Goal: Task Accomplishment & Management: Manage account settings

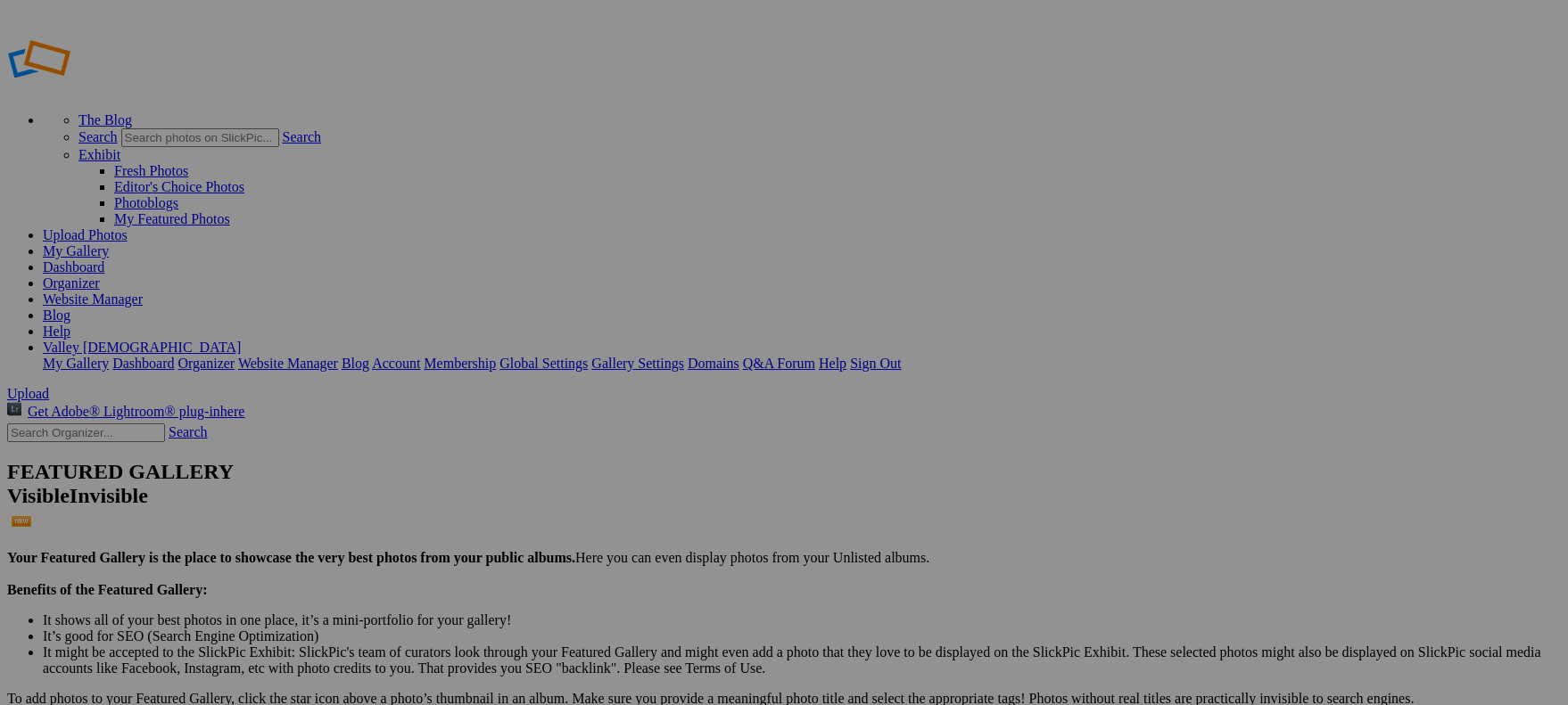
click at [109, 244] on link "My Gallery" at bounding box center [75, 251] width 66 height 15
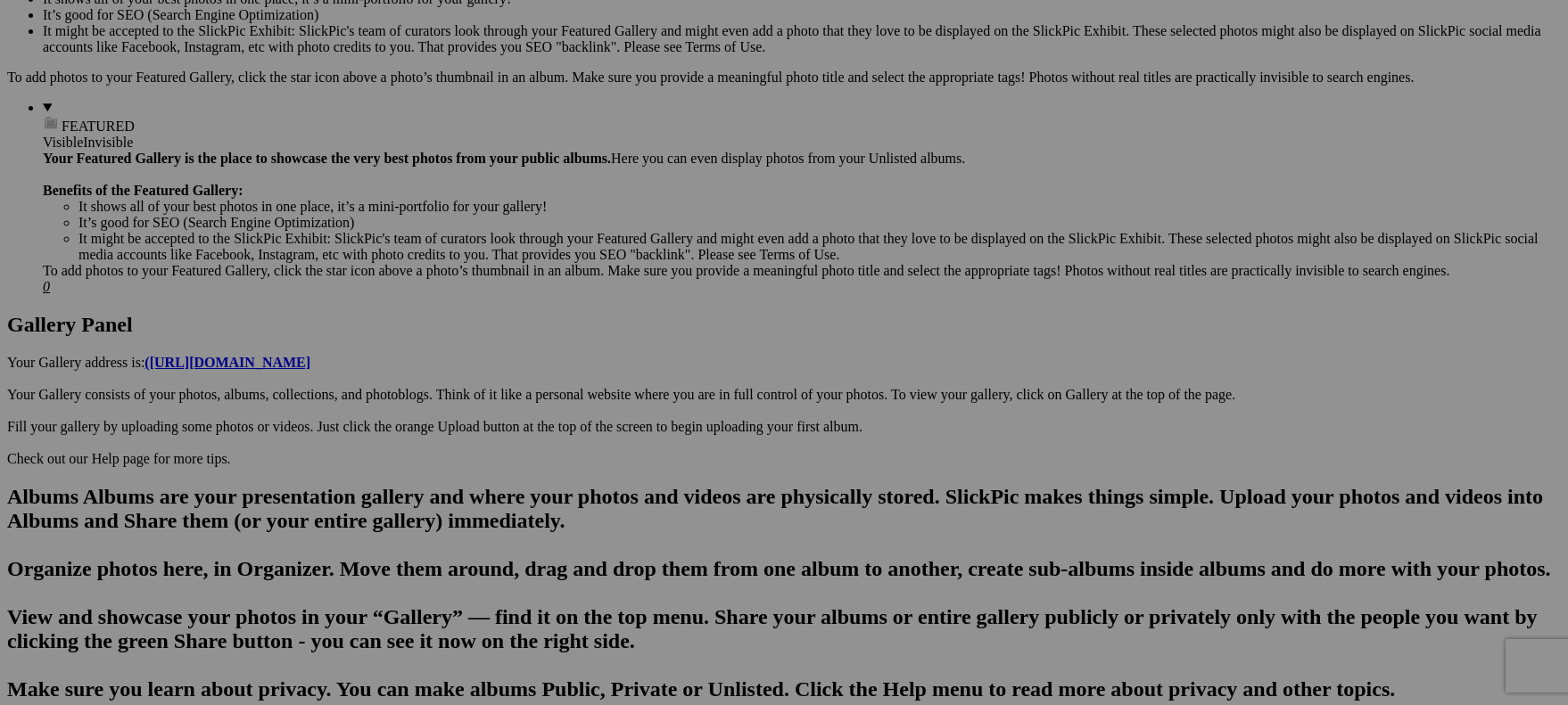
scroll to position [619, 0]
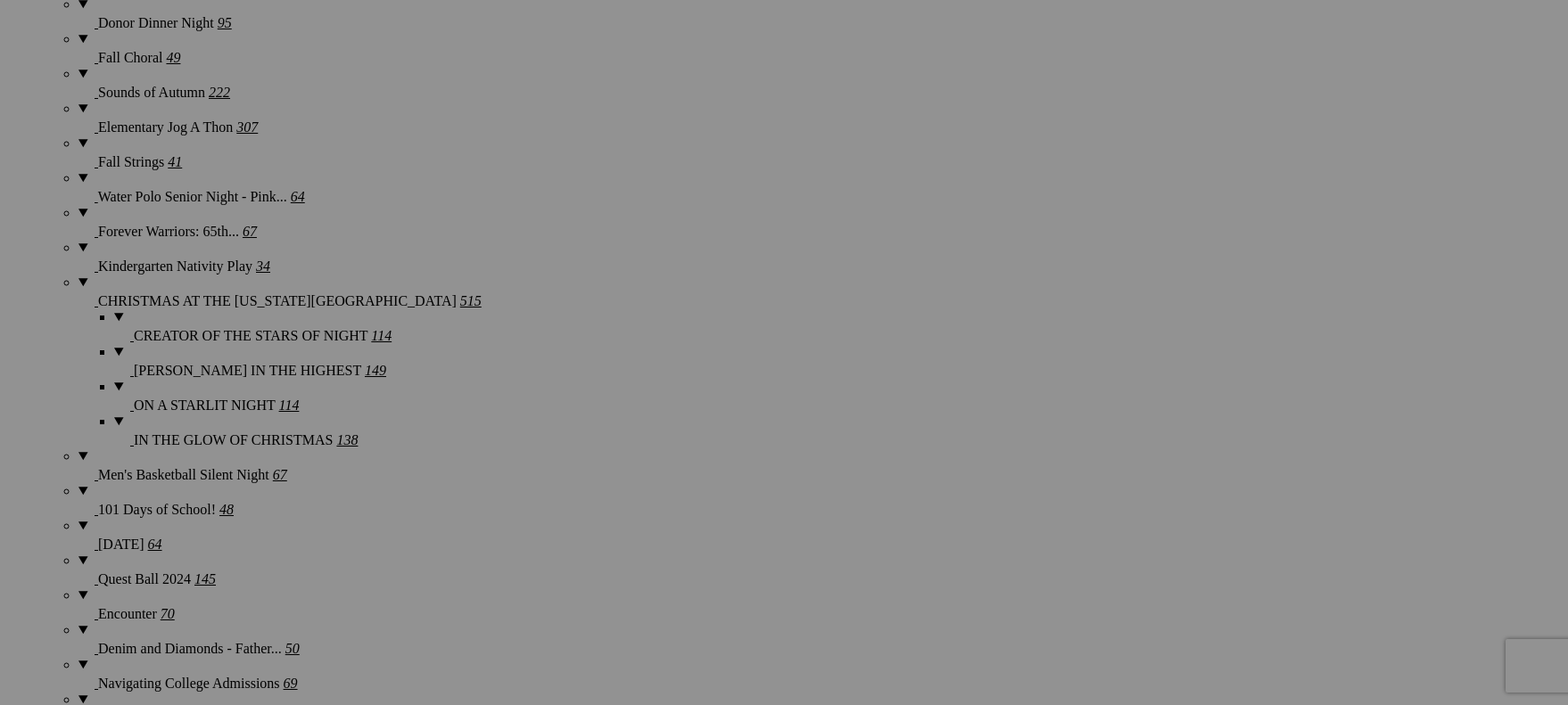
scroll to position [1938, 0]
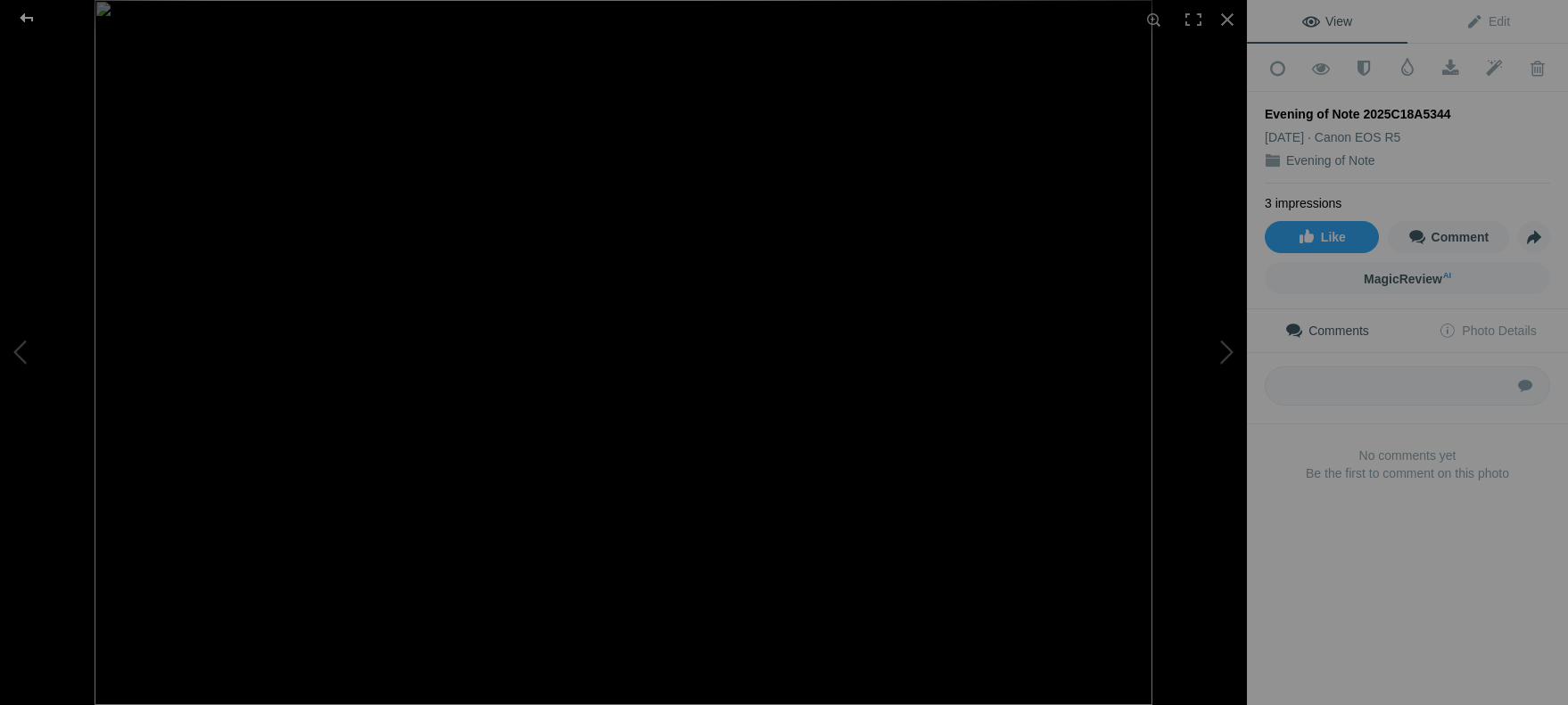
click at [21, 12] on div at bounding box center [26, 17] width 64 height 35
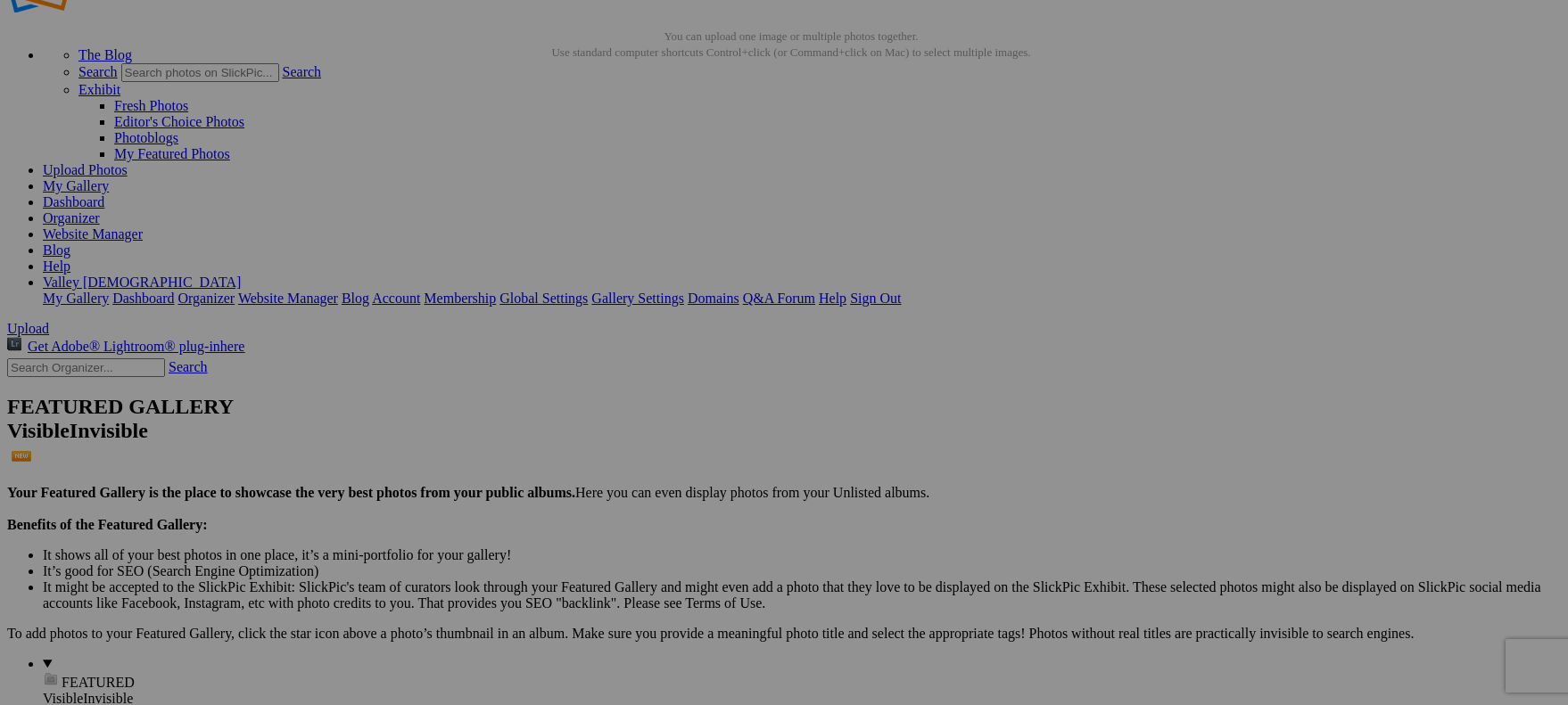
scroll to position [69, 0]
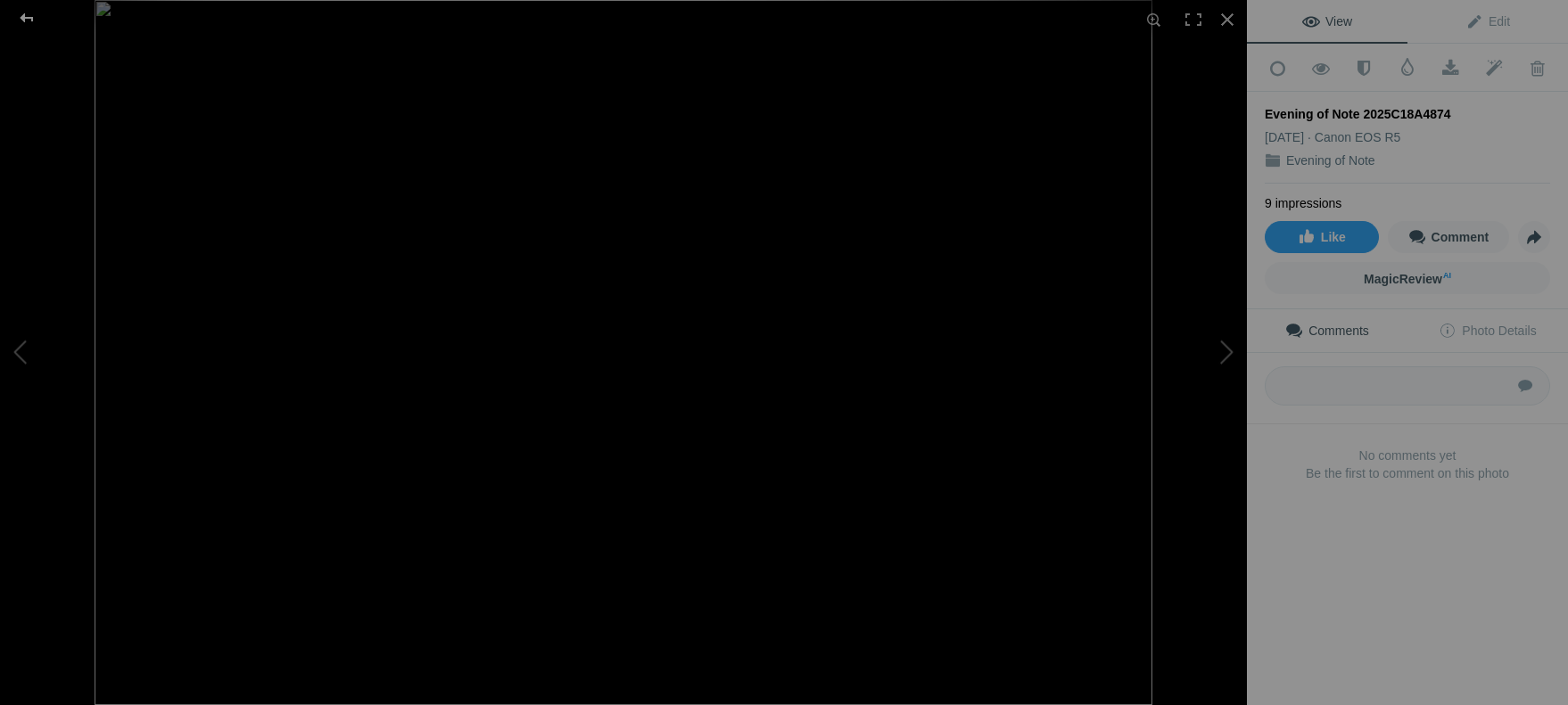
click at [32, 19] on div at bounding box center [26, 17] width 64 height 35
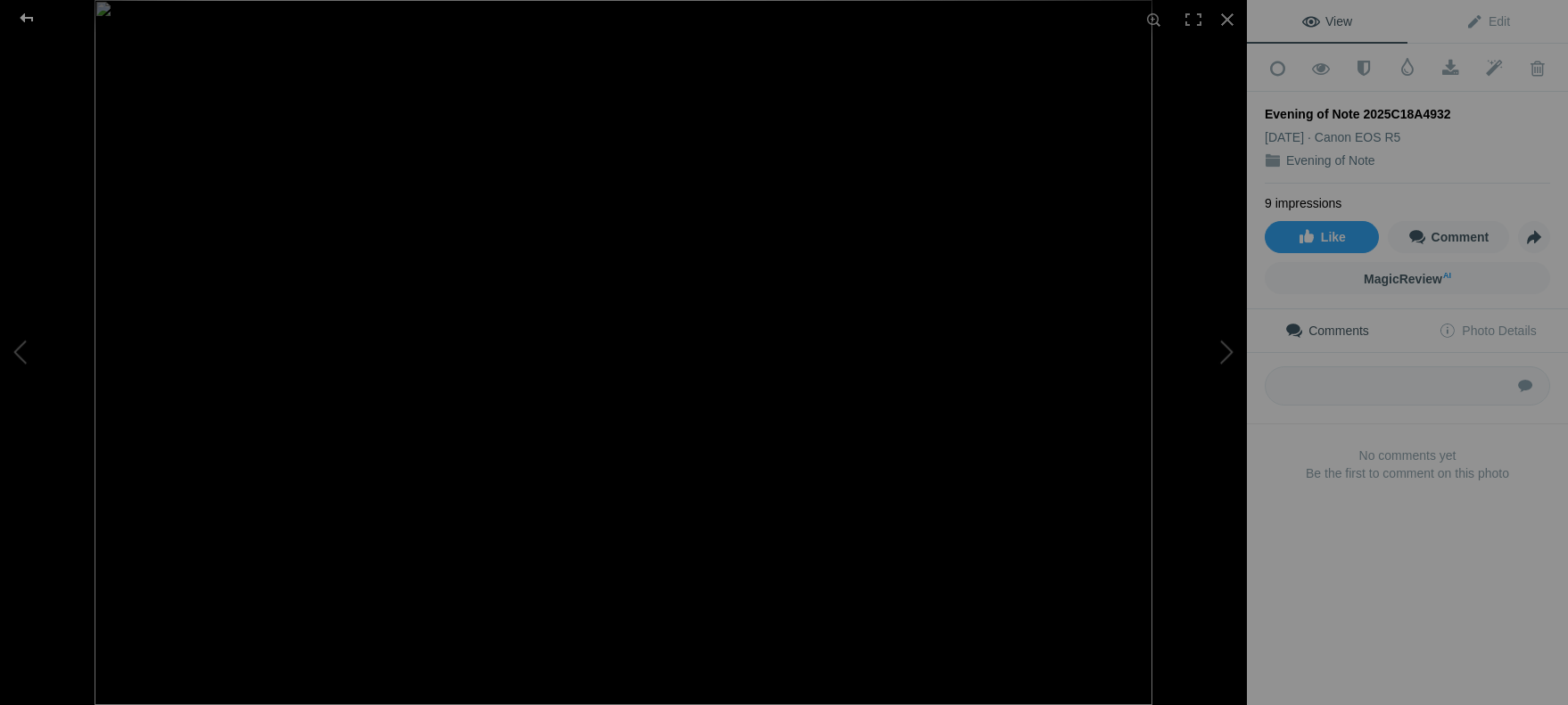
click at [31, 21] on div at bounding box center [26, 17] width 64 height 35
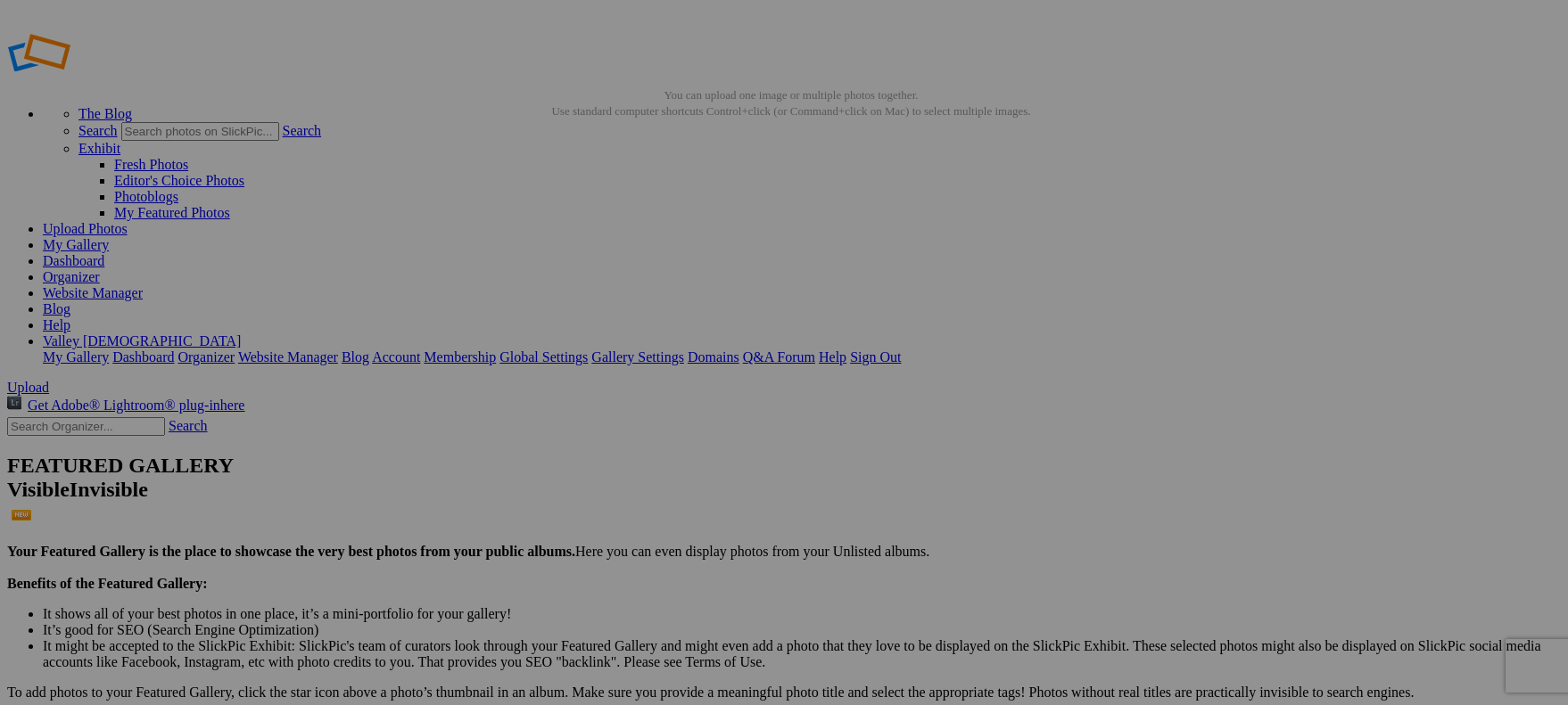
scroll to position [0, 0]
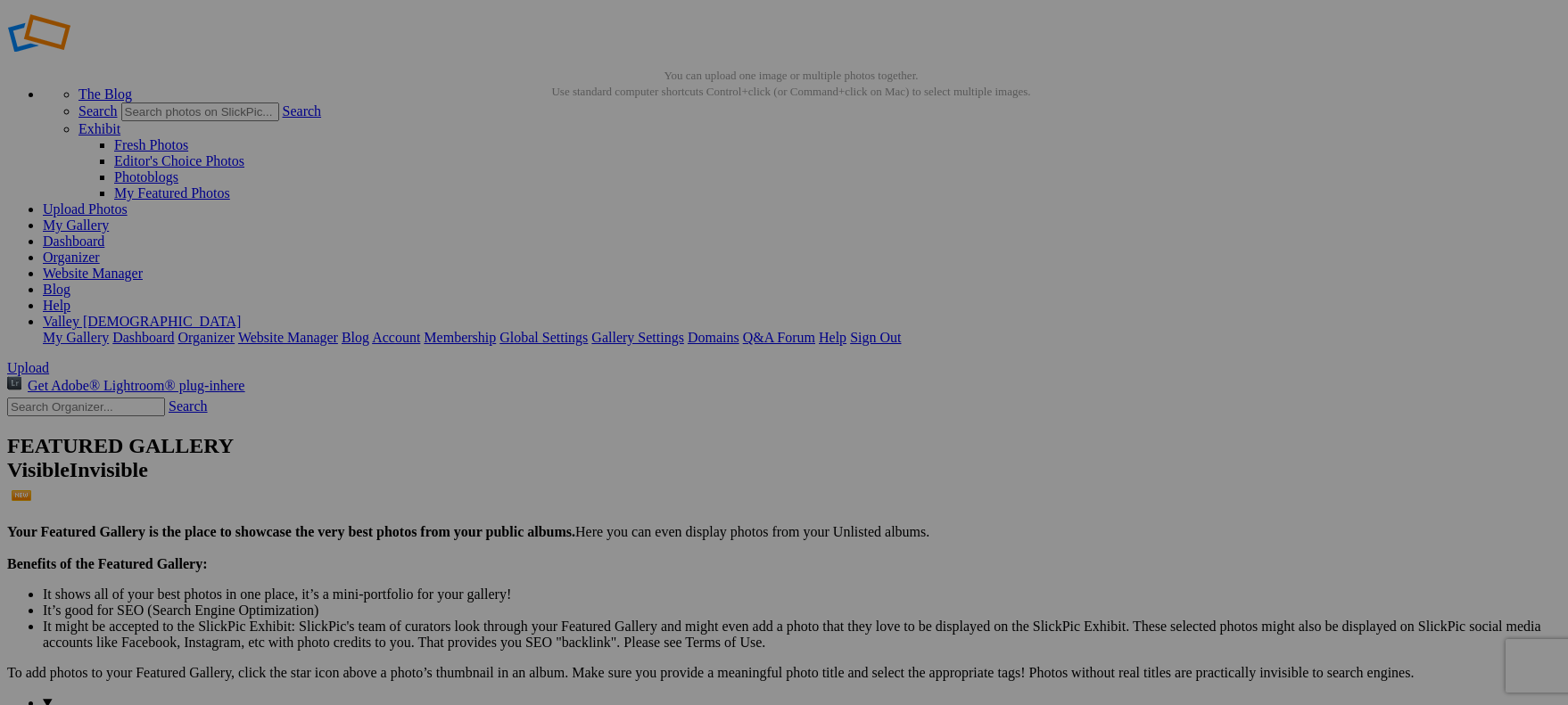
scroll to position [29, 0]
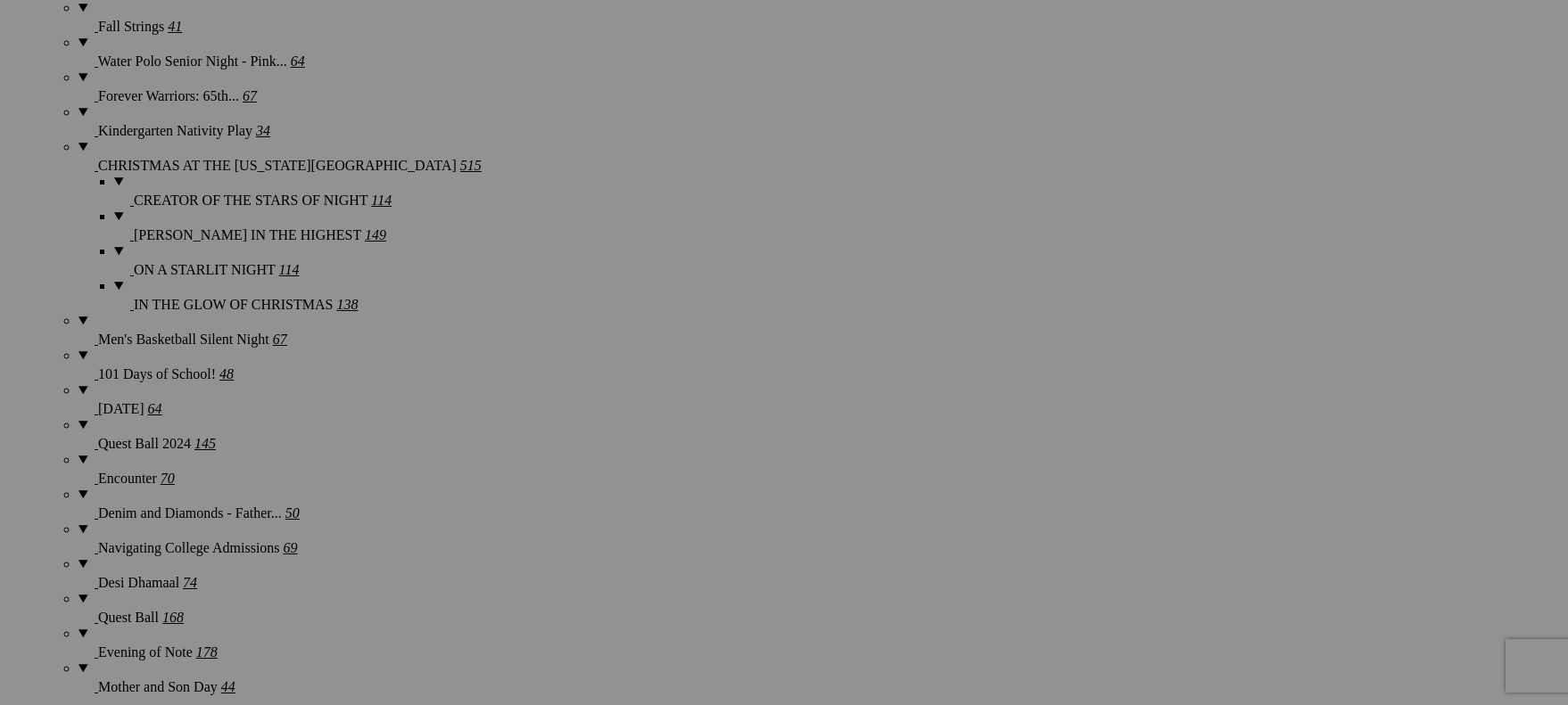
scroll to position [2080, 0]
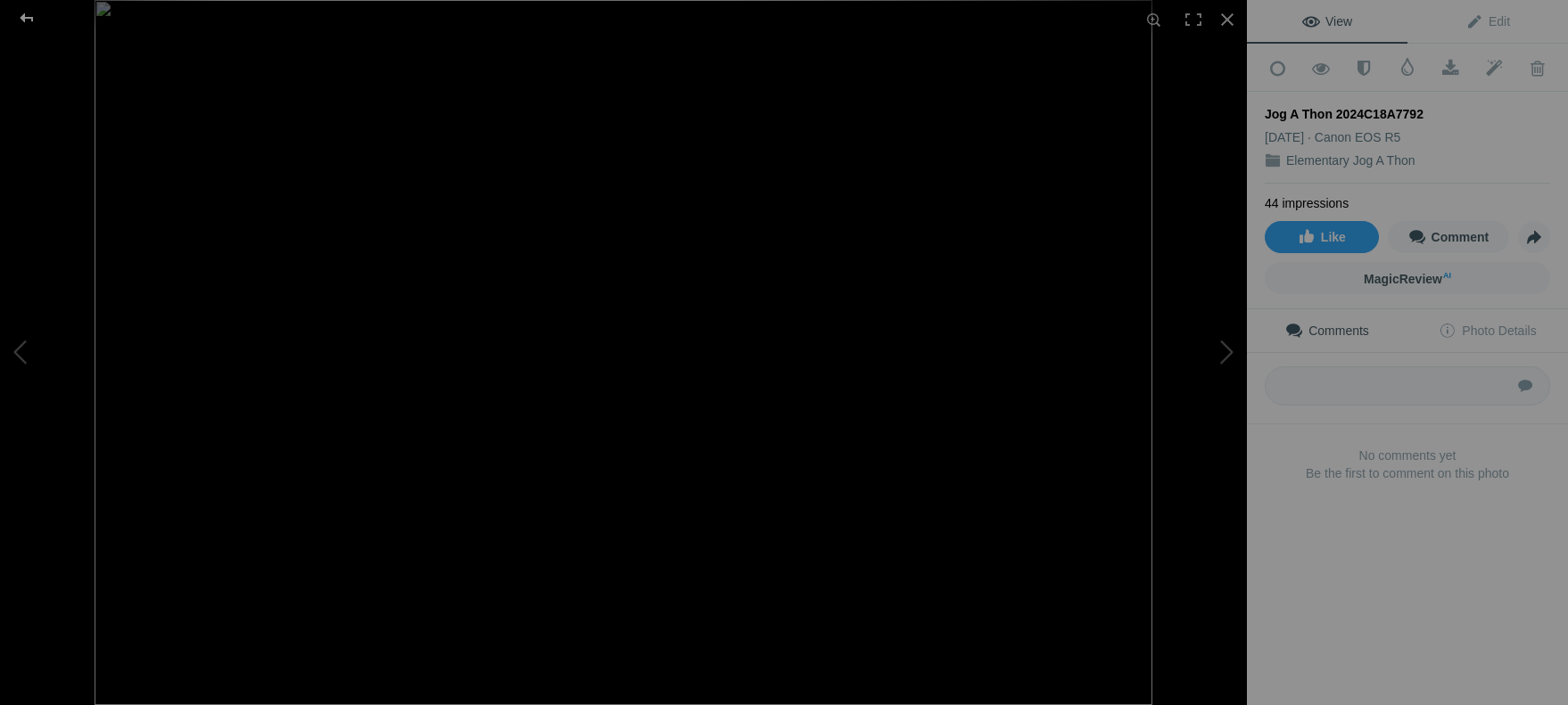
click at [34, 18] on div at bounding box center [26, 17] width 64 height 35
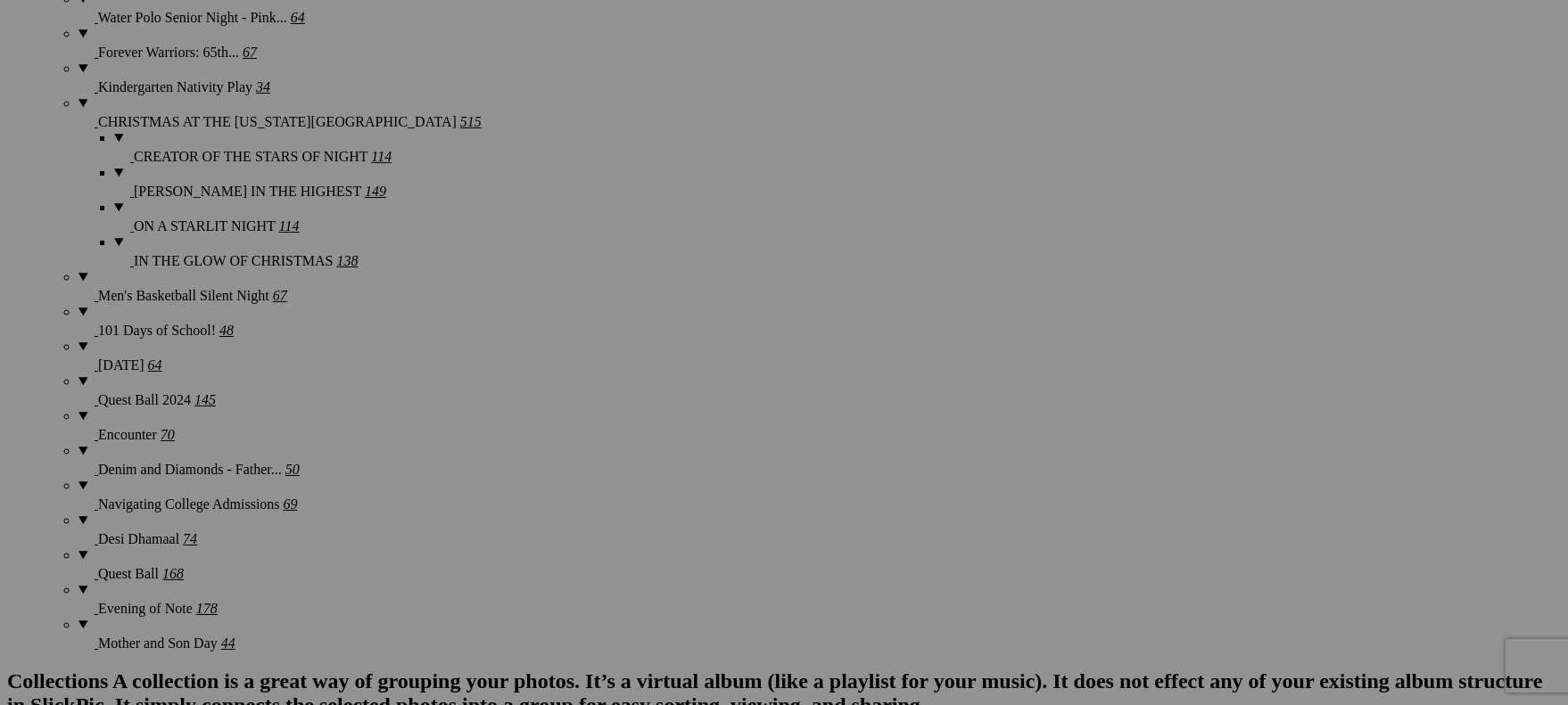
scroll to position [2110, 0]
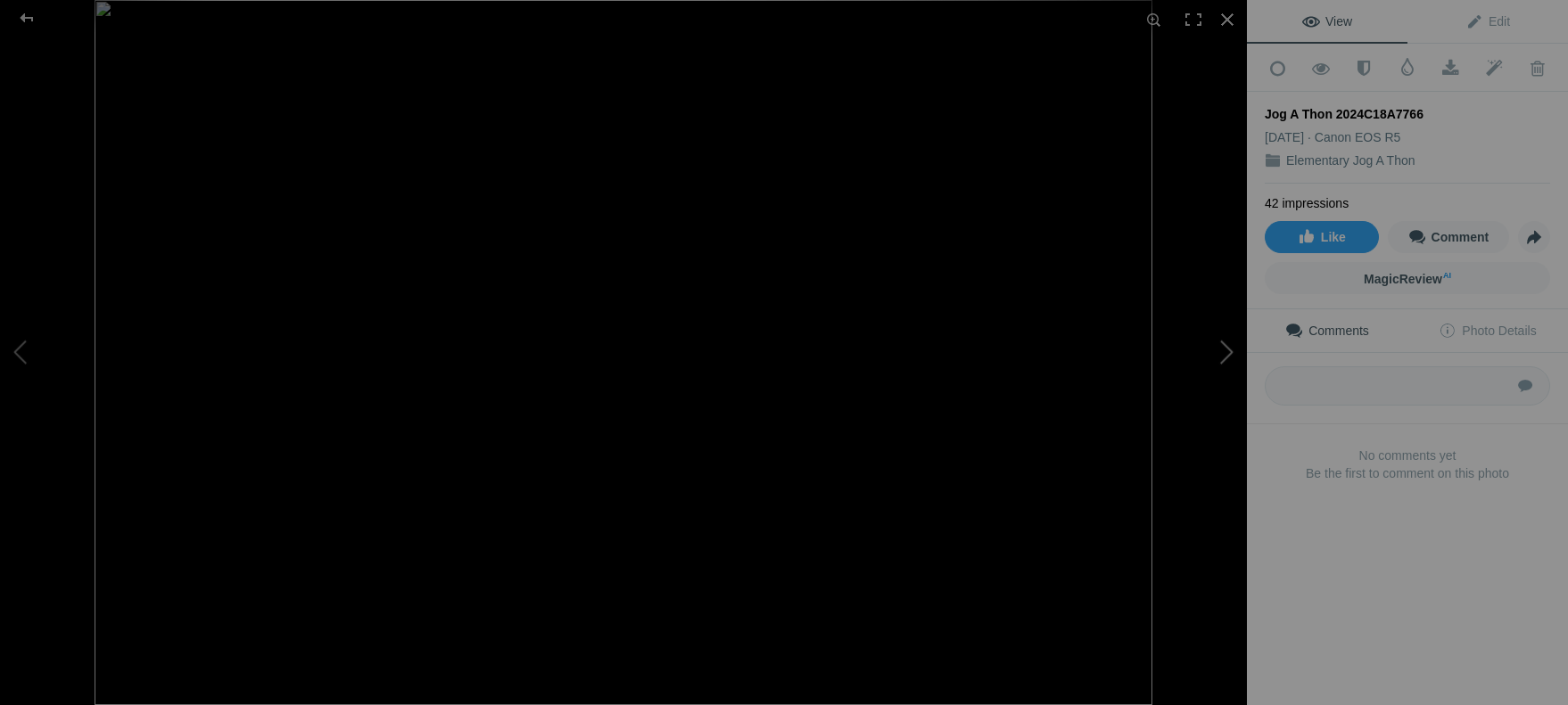
click at [1225, 352] on button at bounding box center [1180, 352] width 133 height 254
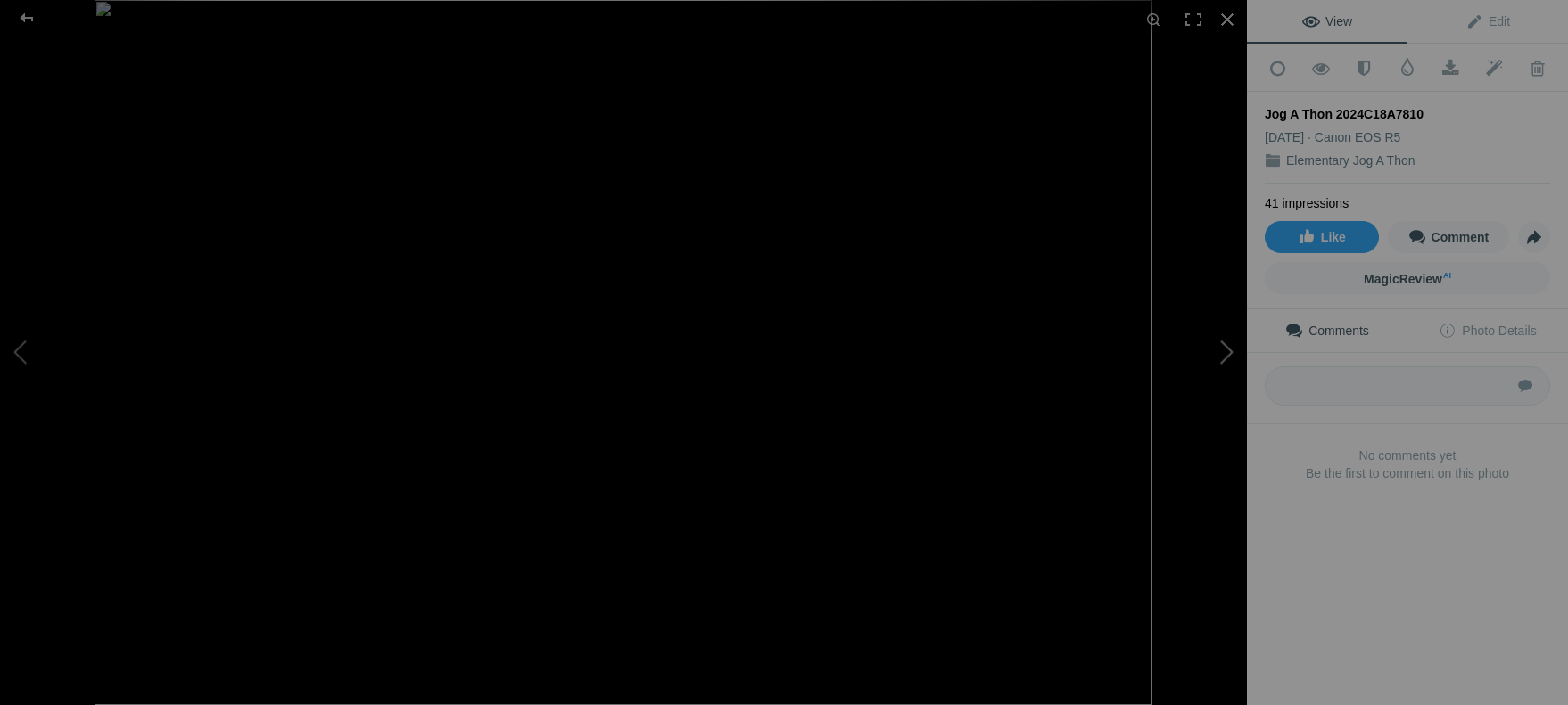
click at [1225, 352] on button at bounding box center [1180, 352] width 133 height 254
click at [28, 10] on div at bounding box center [26, 17] width 64 height 35
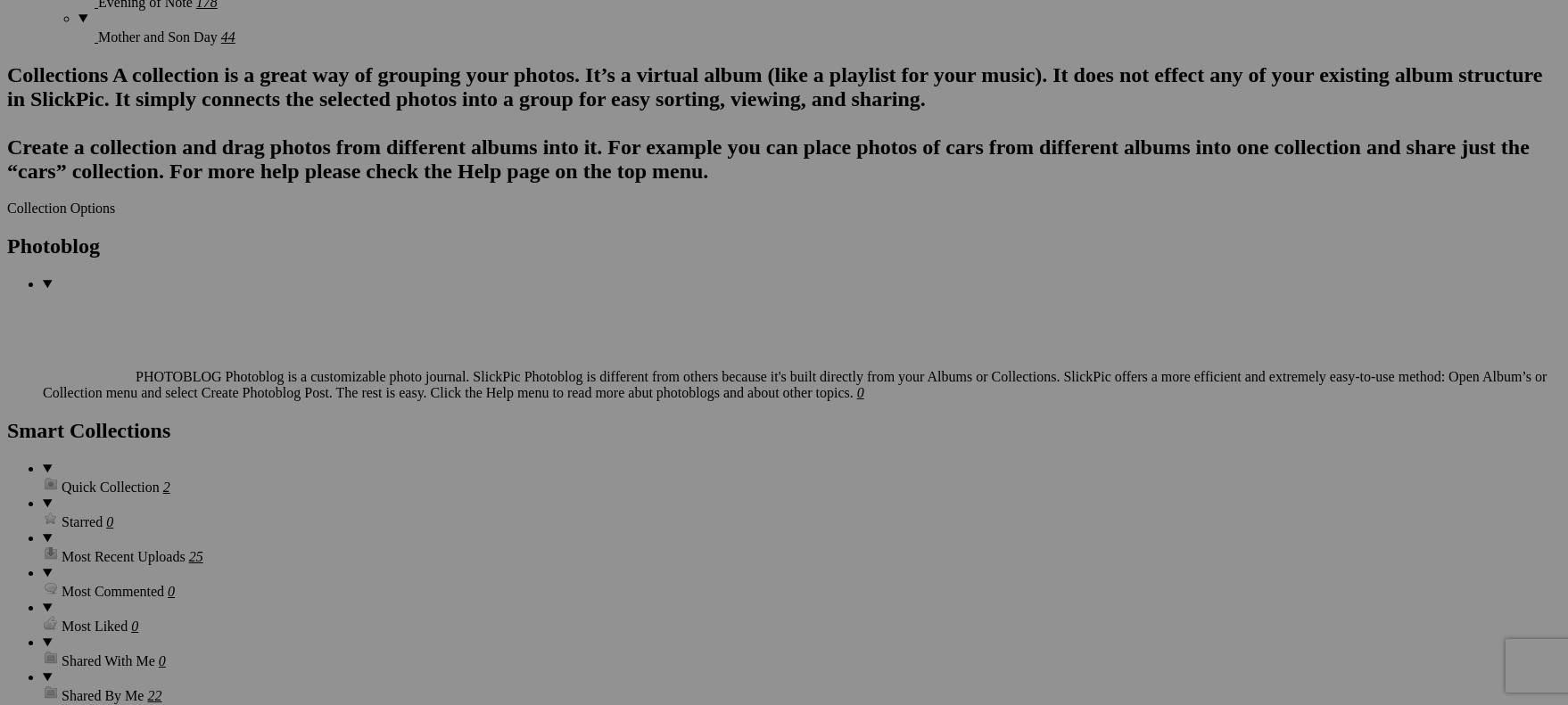
scroll to position [2717, 0]
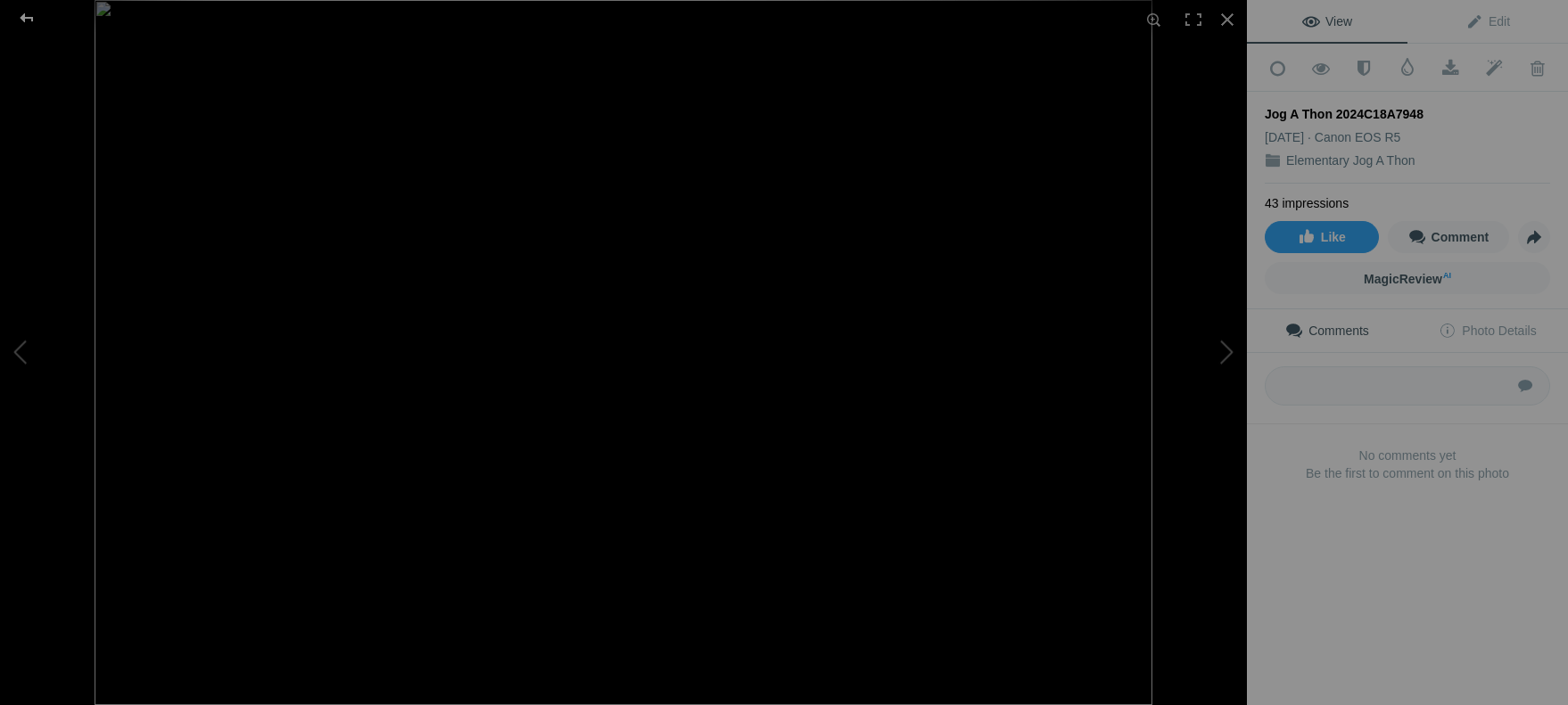
click at [29, 19] on div at bounding box center [26, 17] width 64 height 35
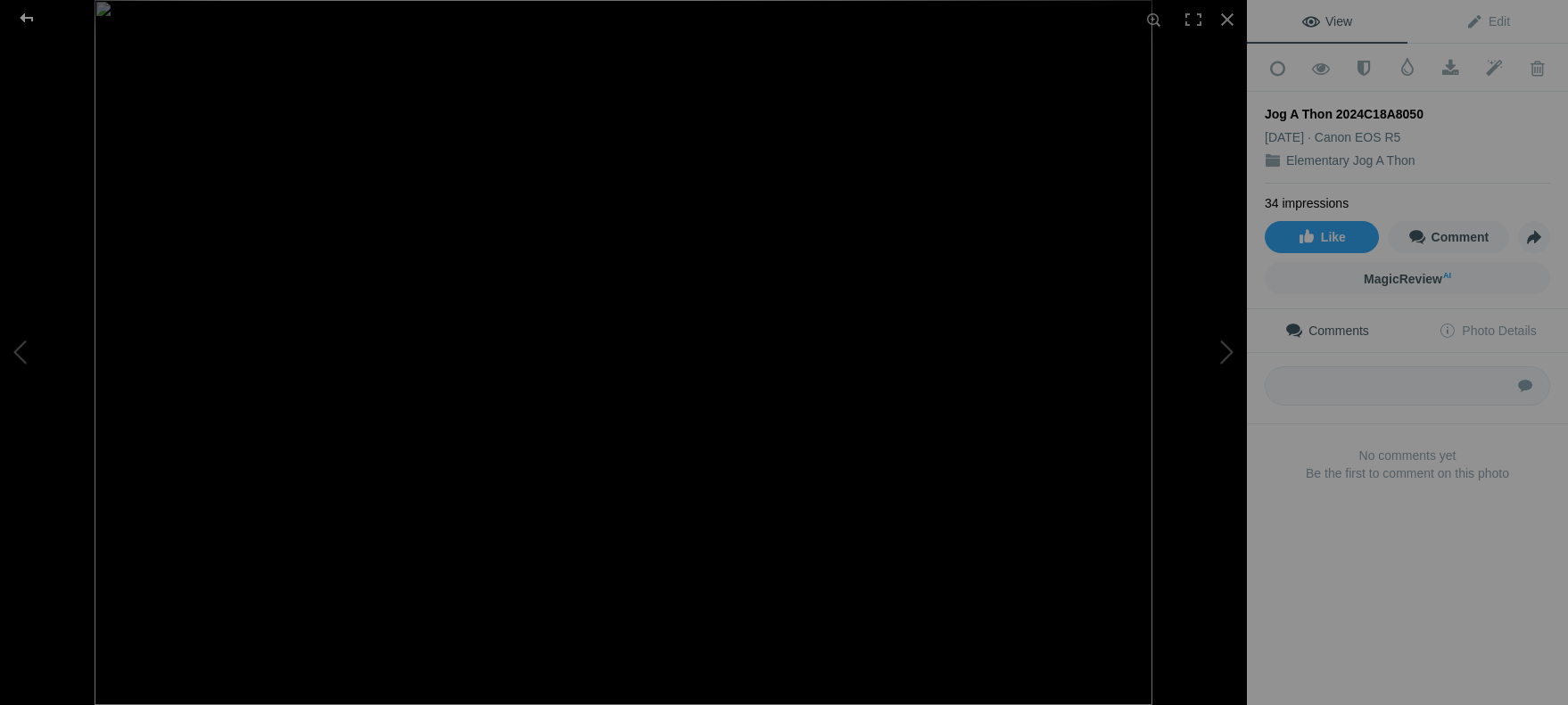
click at [27, 17] on div at bounding box center [26, 17] width 64 height 35
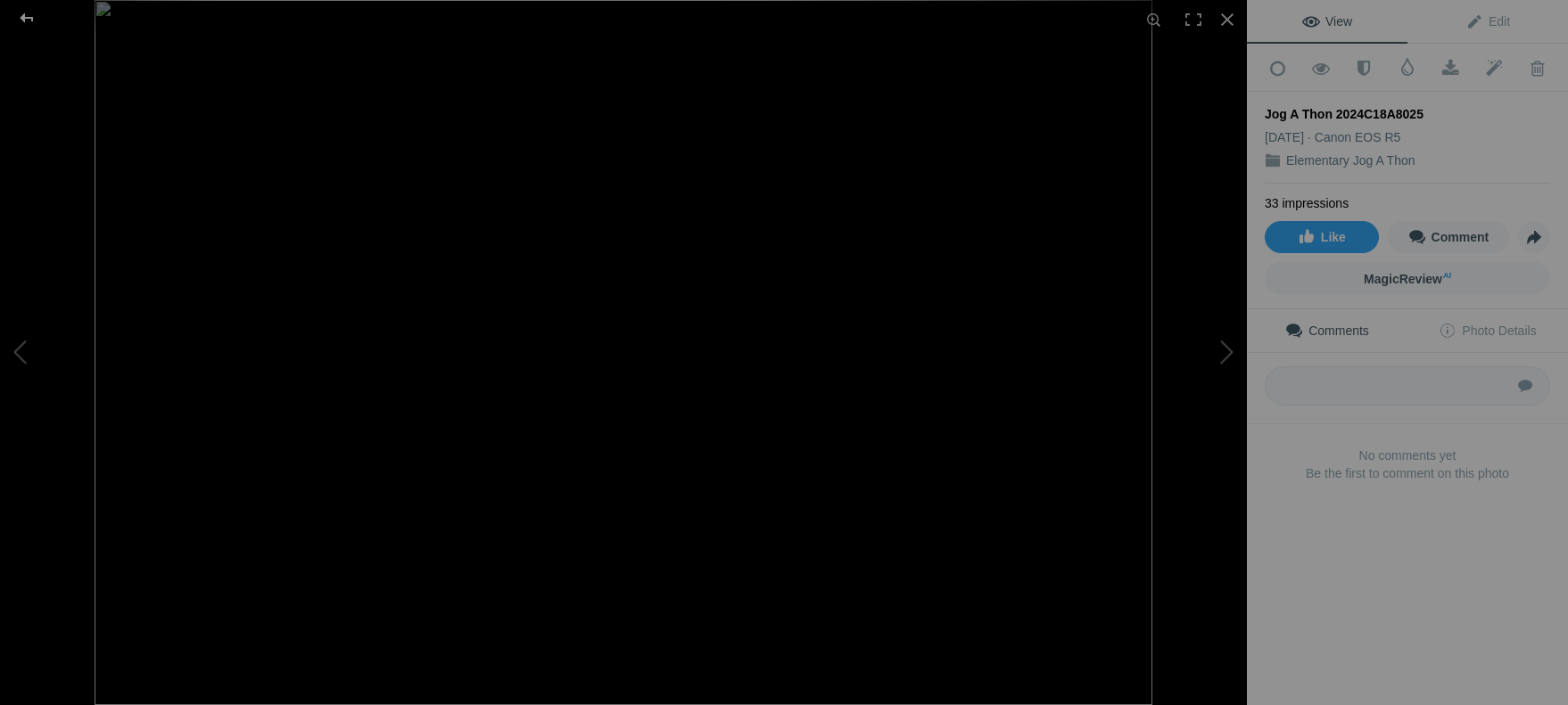
click at [33, 25] on div at bounding box center [26, 17] width 64 height 35
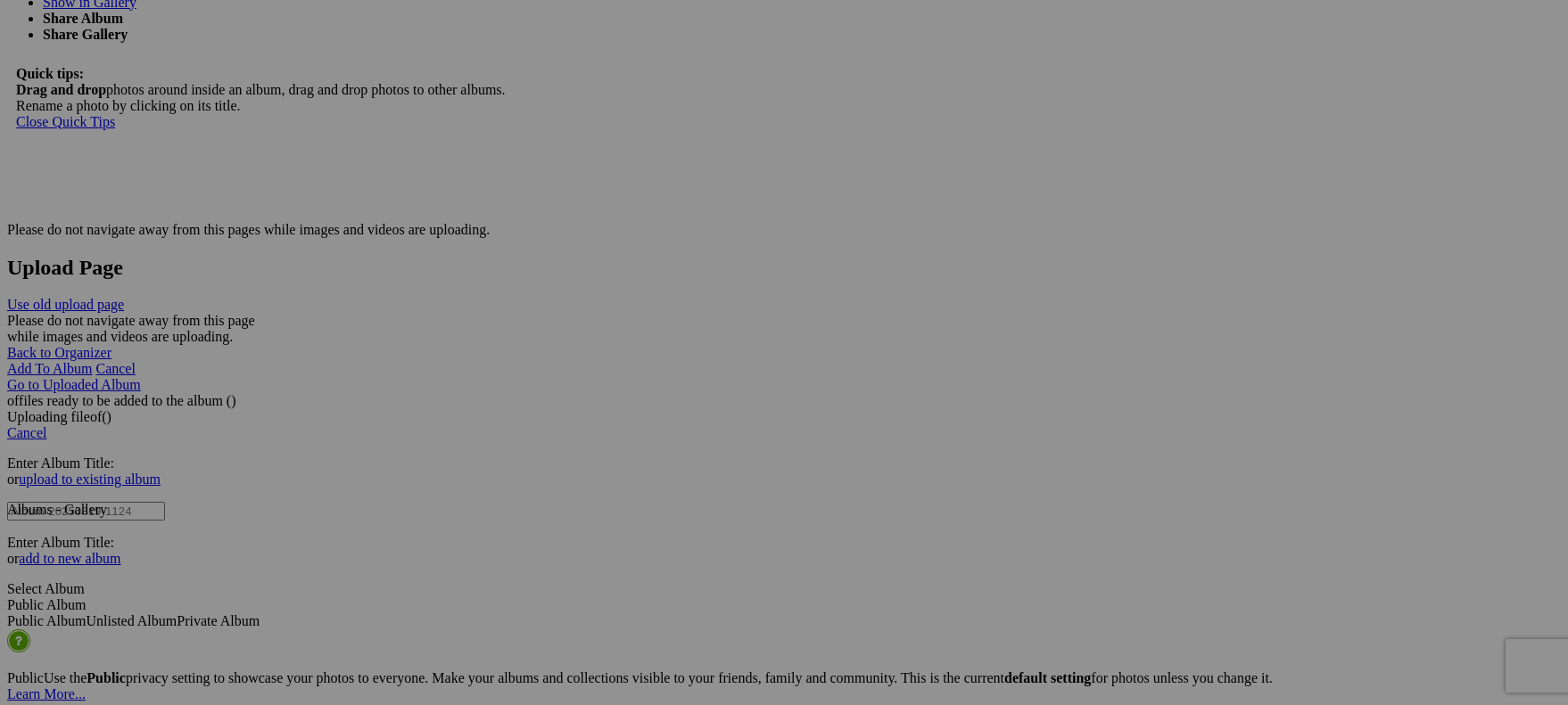
scroll to position [4067, 0]
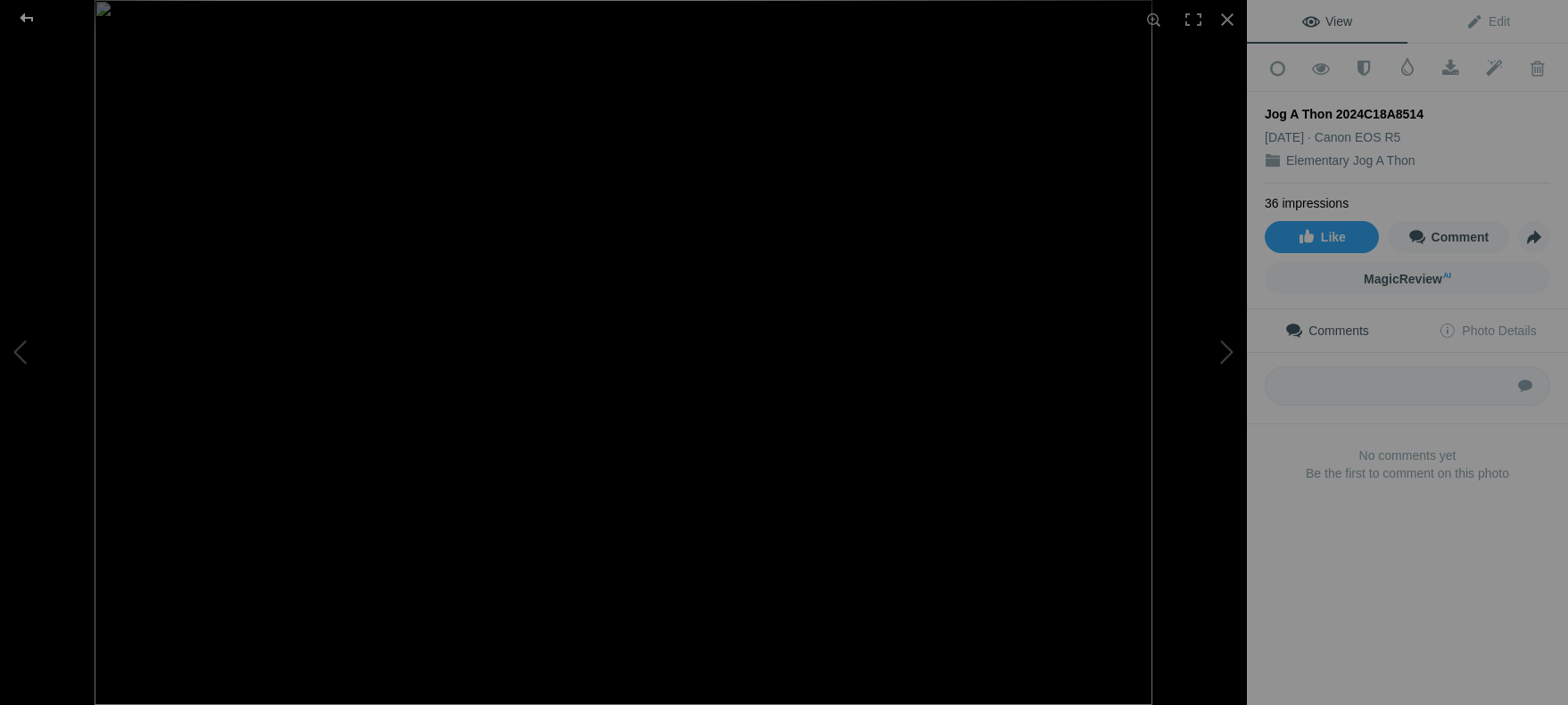
click at [24, 17] on div at bounding box center [26, 17] width 64 height 35
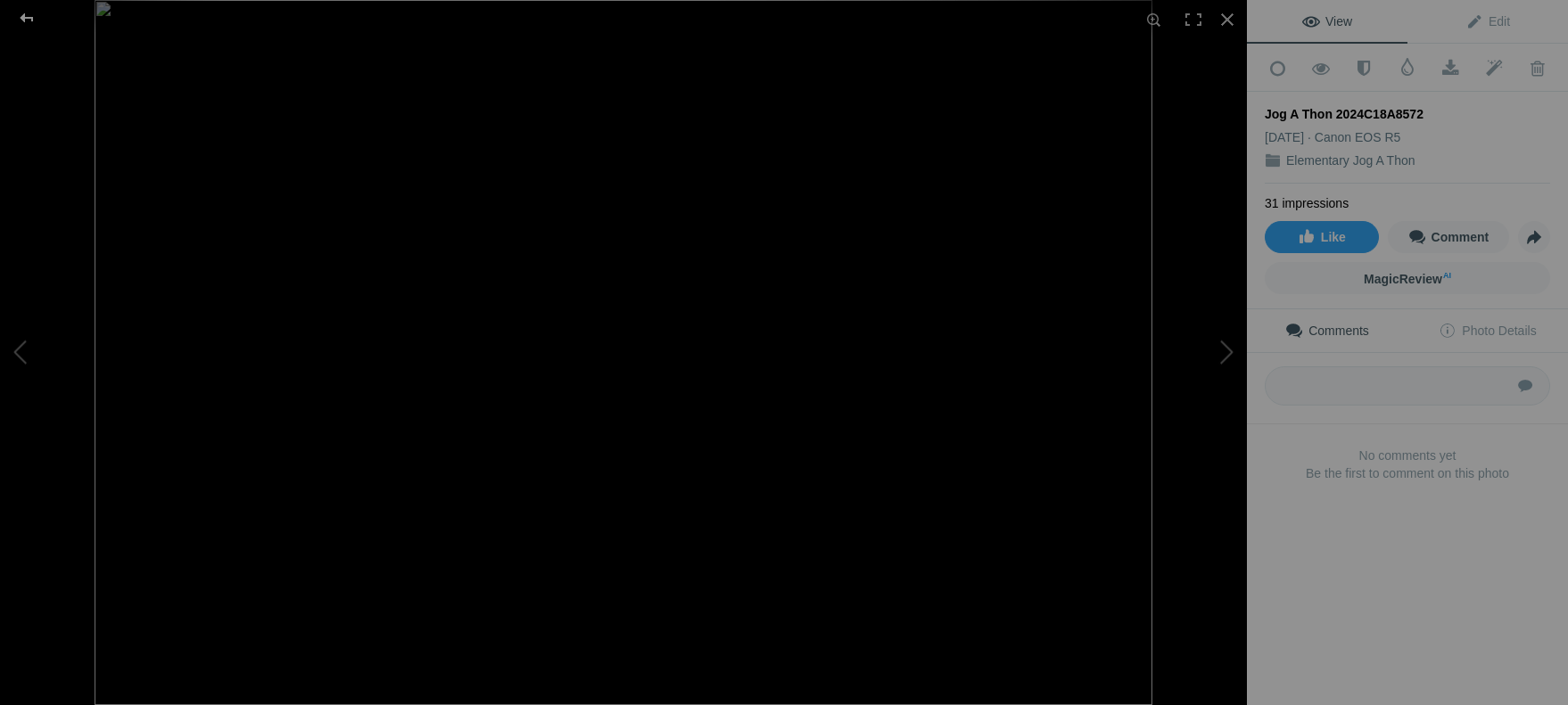
click at [31, 20] on div at bounding box center [26, 17] width 64 height 35
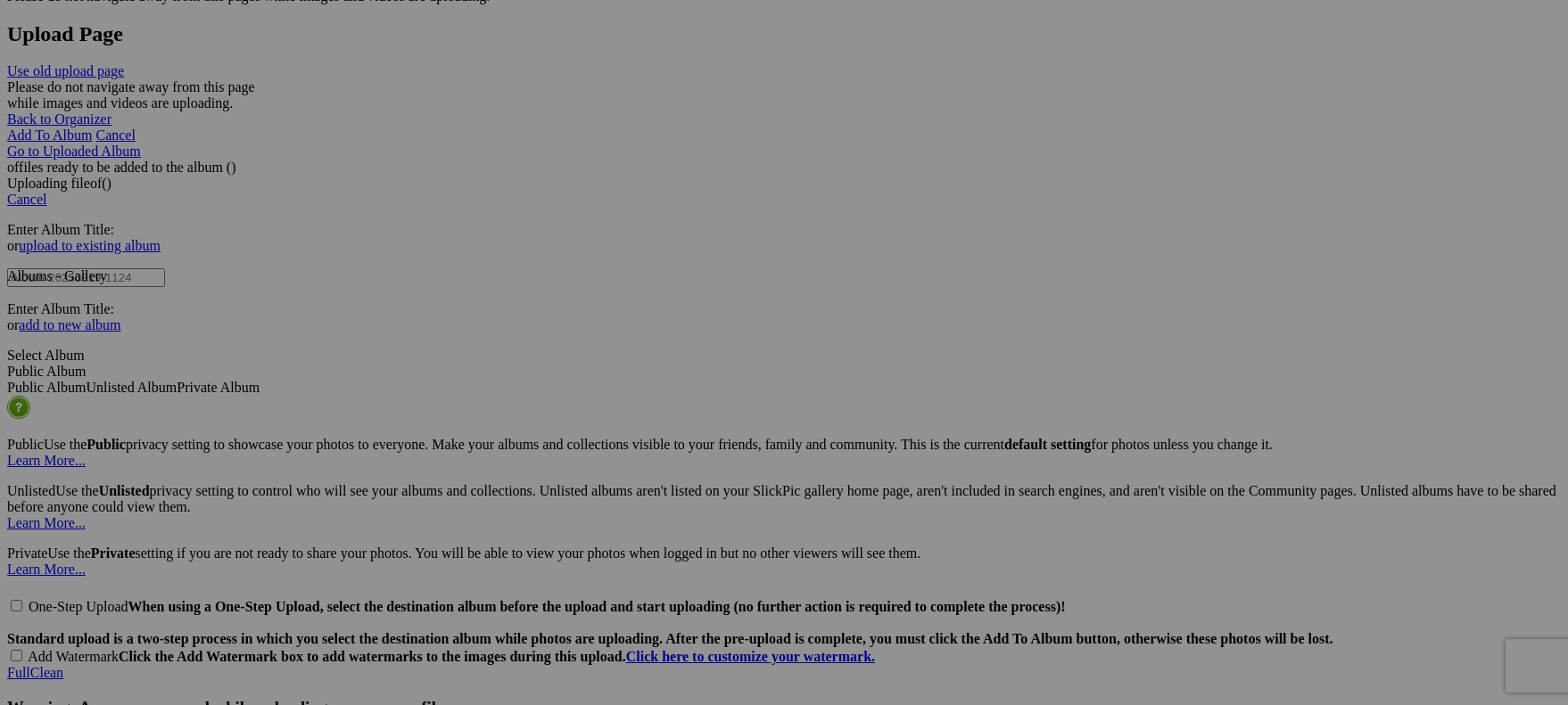
scroll to position [4239, 0]
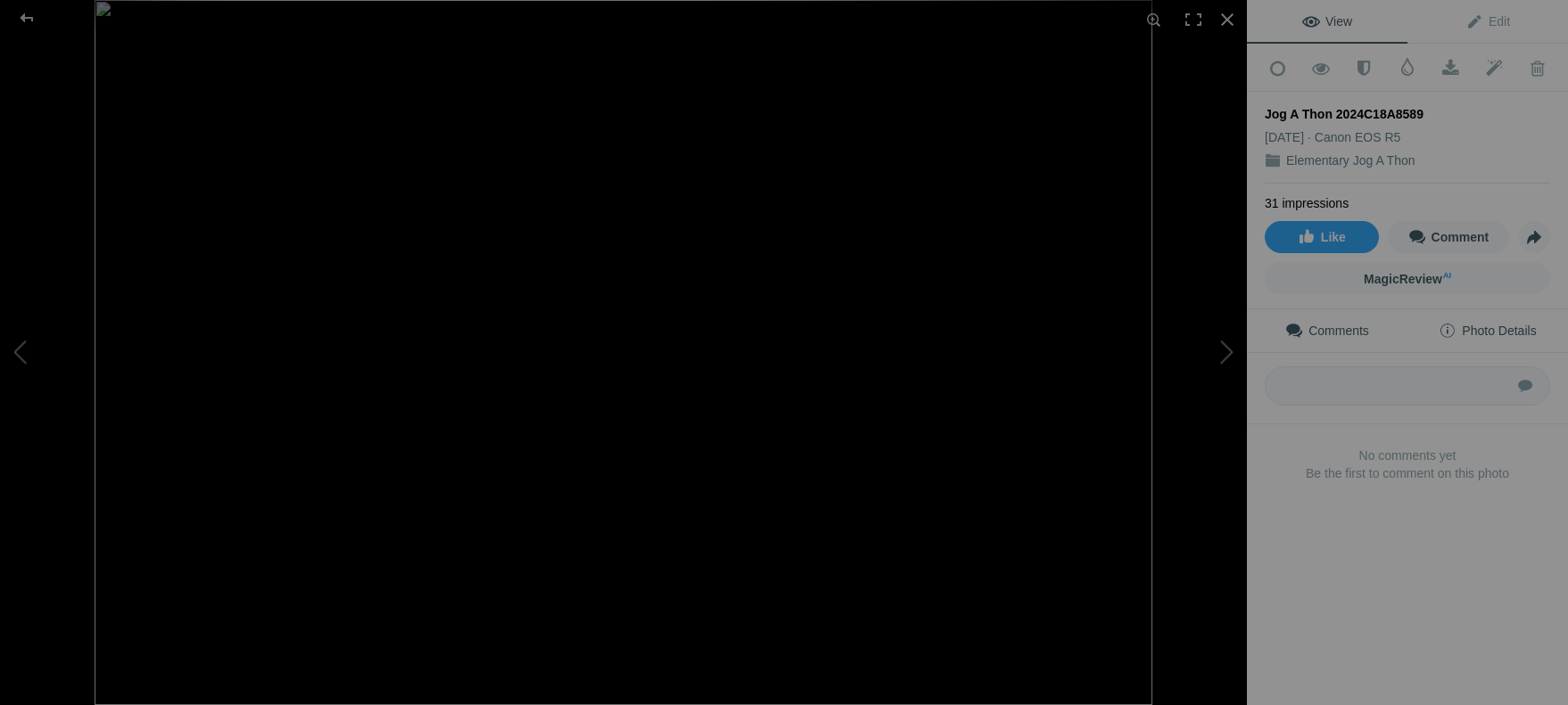
click at [1475, 331] on span "Photo Details" at bounding box center [1487, 330] width 97 height 14
click at [1480, 29] on span "Edit" at bounding box center [1487, 21] width 45 height 14
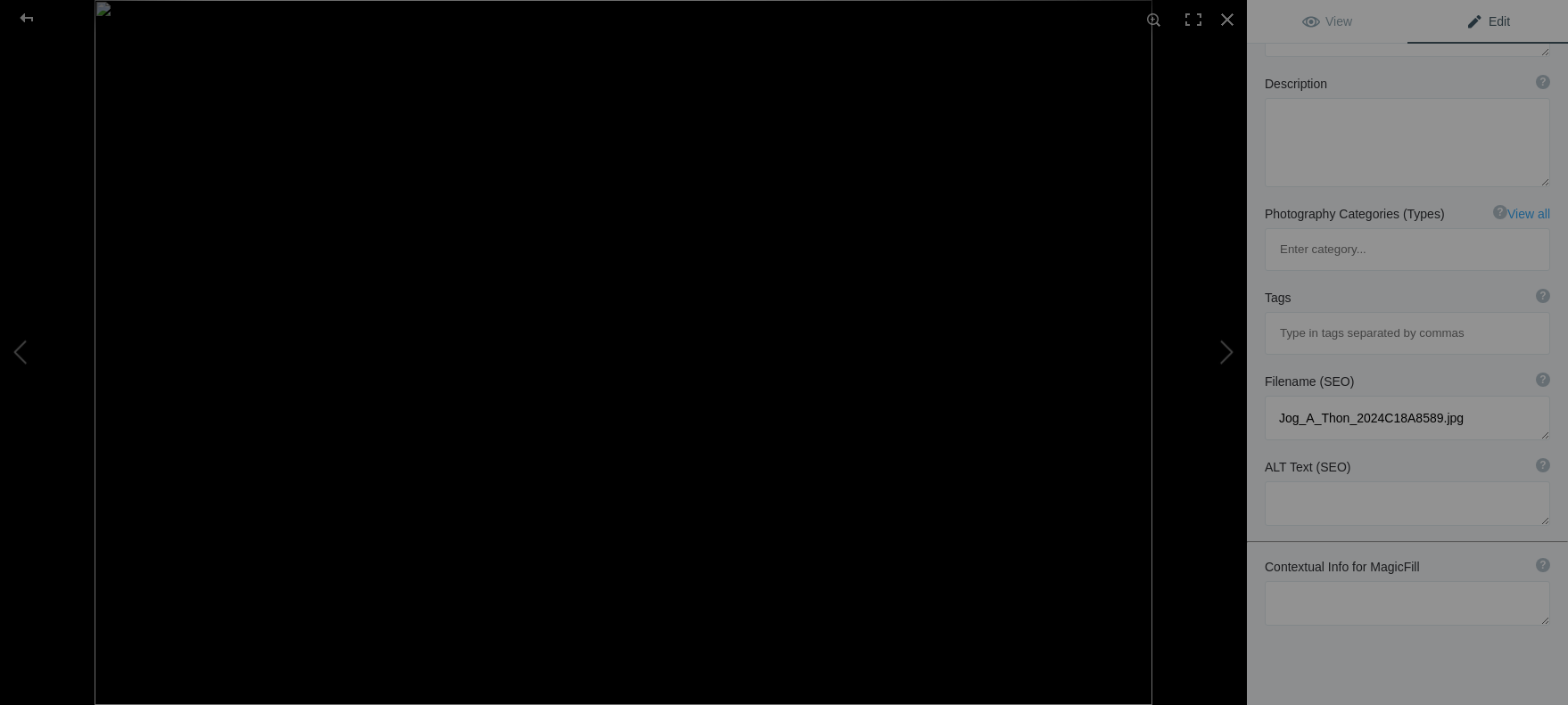
scroll to position [0, 0]
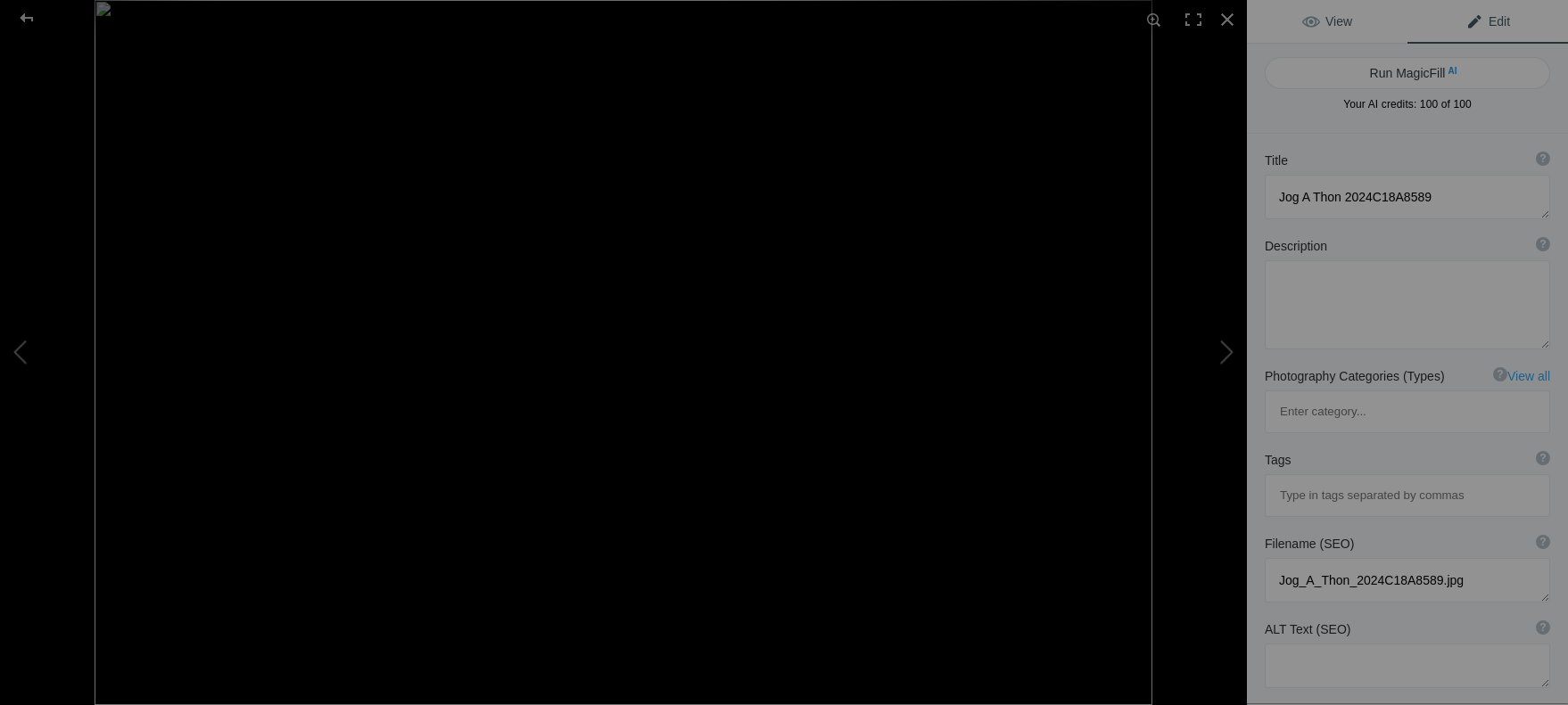
click at [1324, 30] on link "View" at bounding box center [1326, 21] width 161 height 43
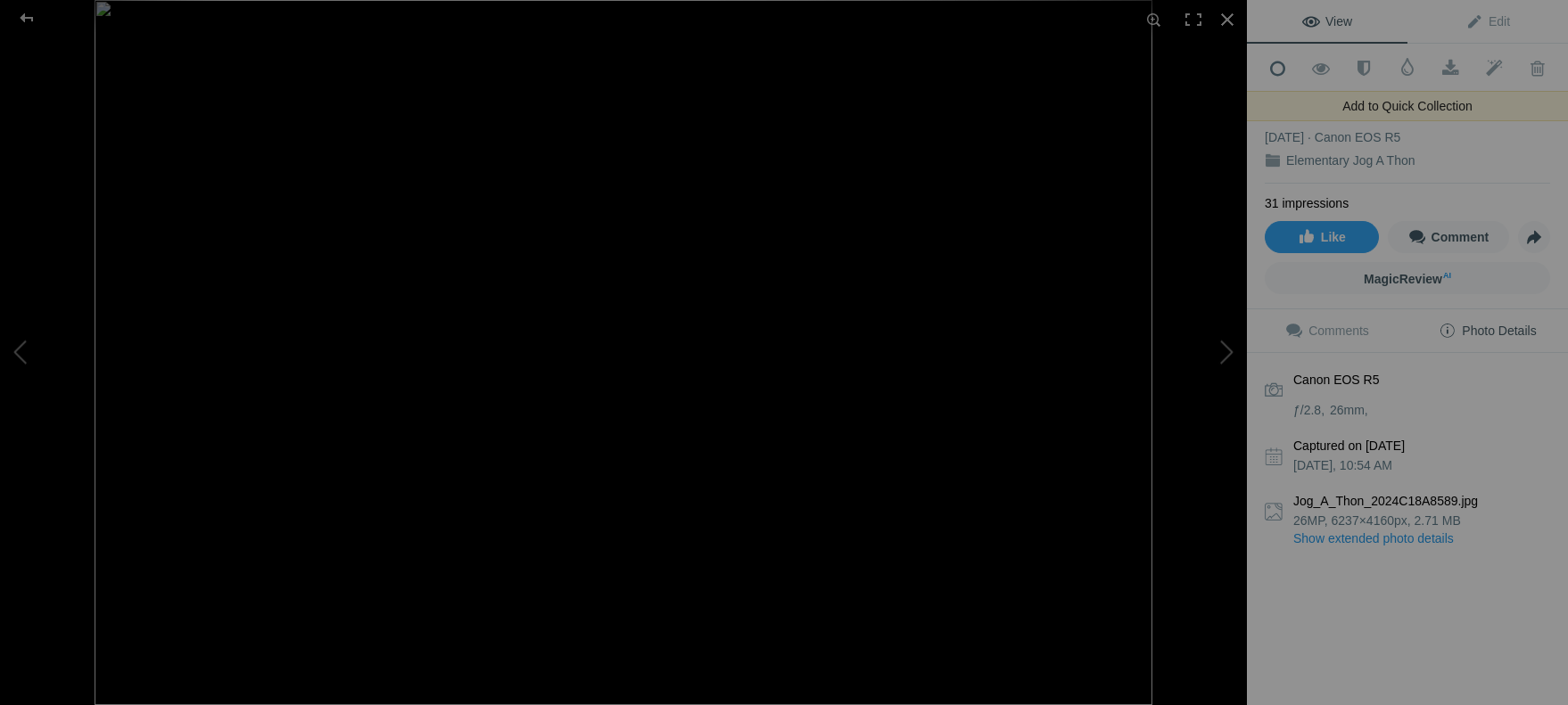
click at [1277, 64] on span at bounding box center [1278, 69] width 44 height 18
click at [25, 16] on div at bounding box center [26, 17] width 64 height 35
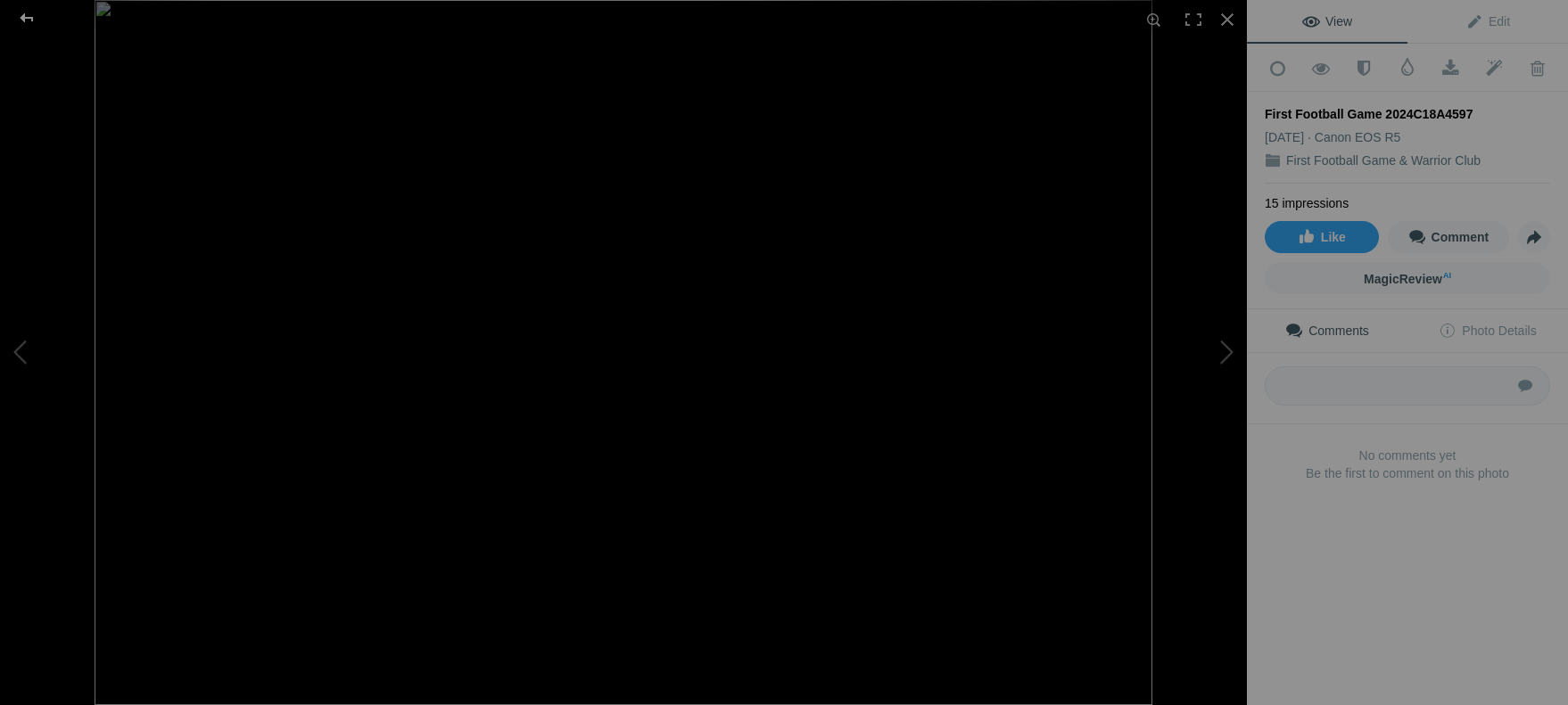
click at [30, 17] on div at bounding box center [26, 17] width 64 height 35
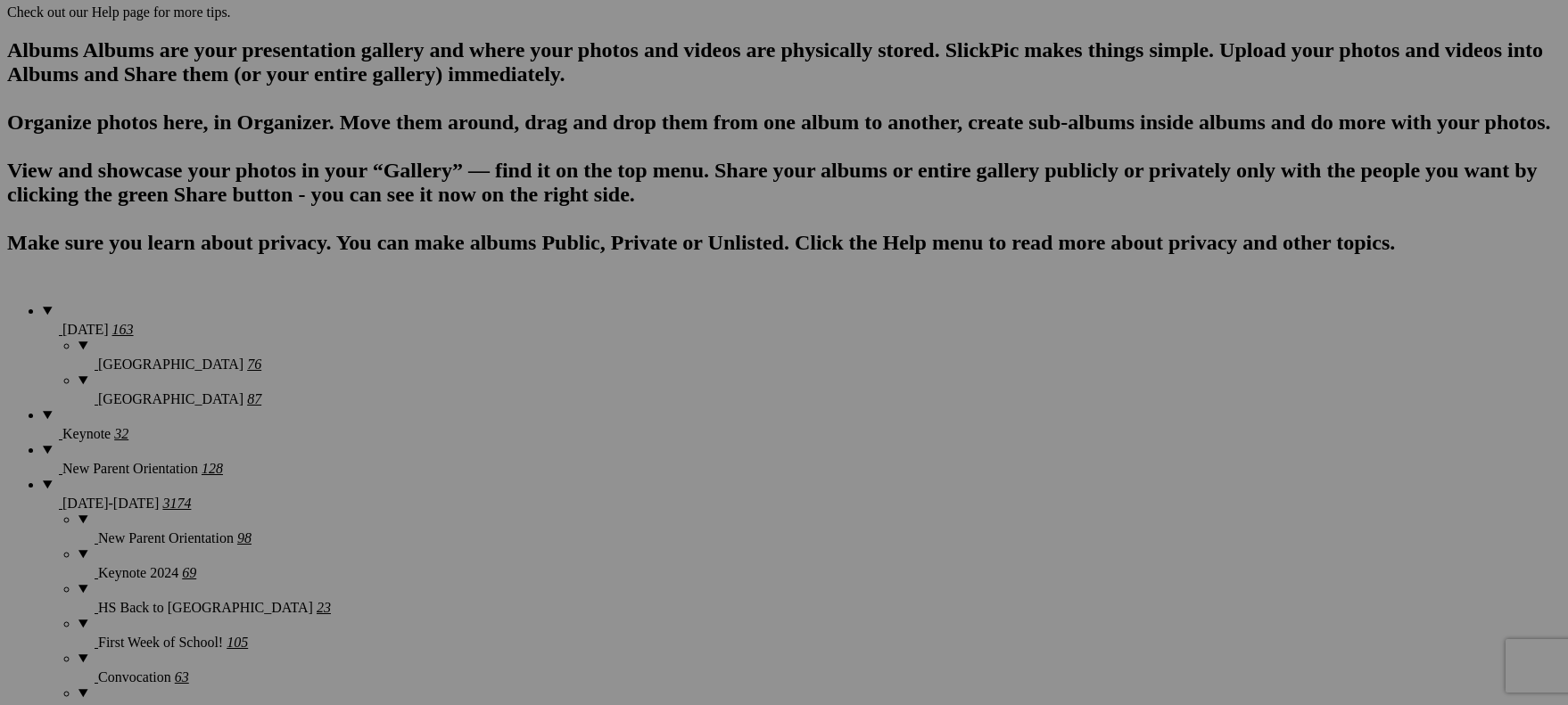
scroll to position [1067, 0]
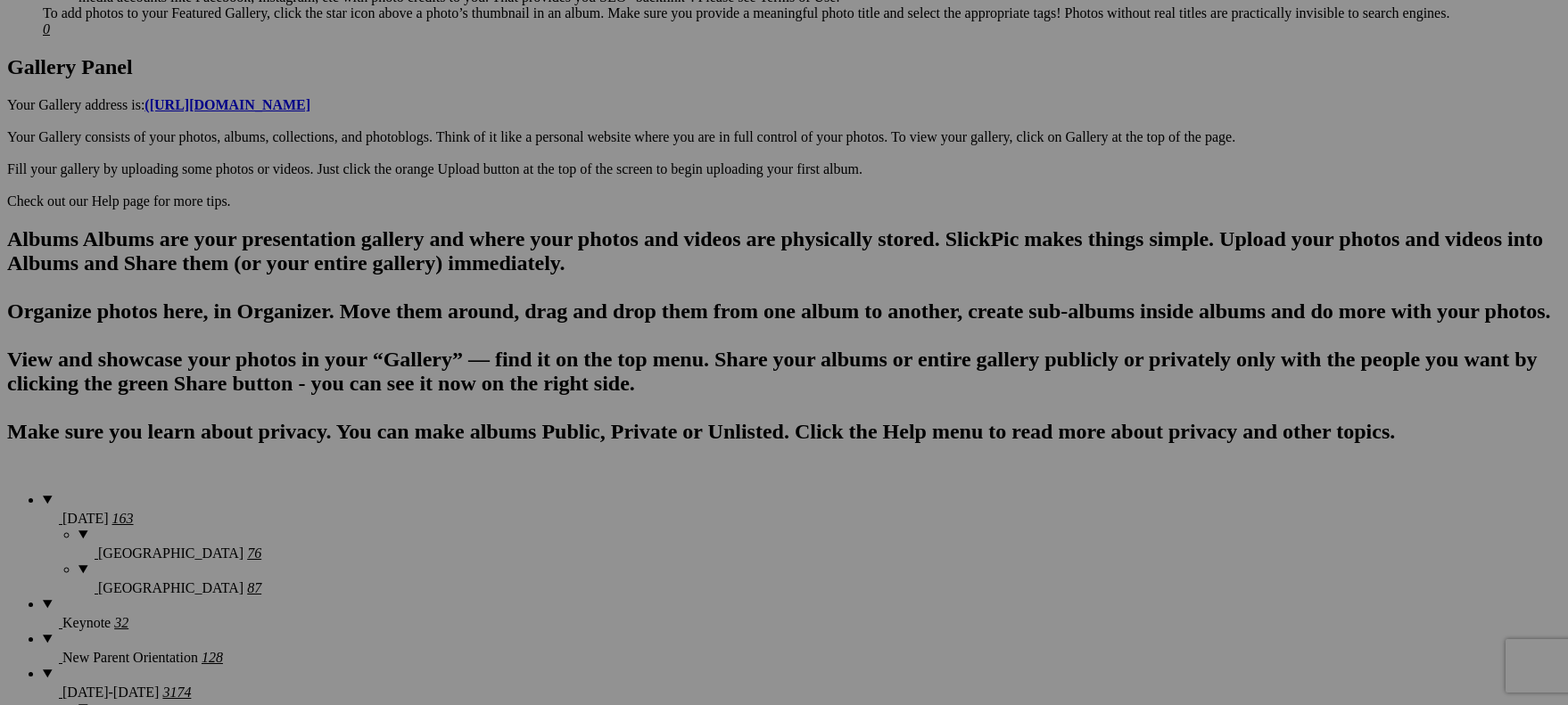
scroll to position [833, 0]
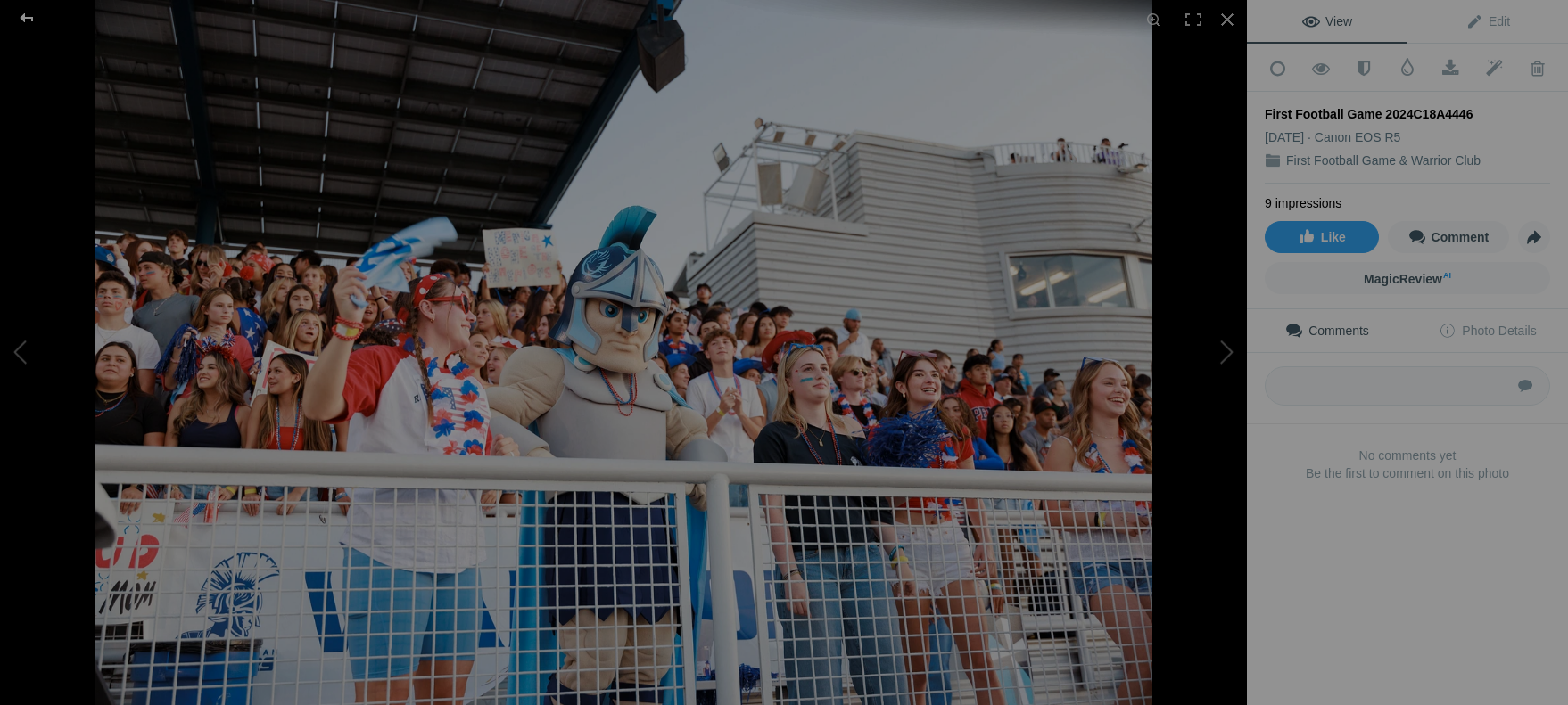
click at [28, 23] on div at bounding box center [26, 17] width 64 height 35
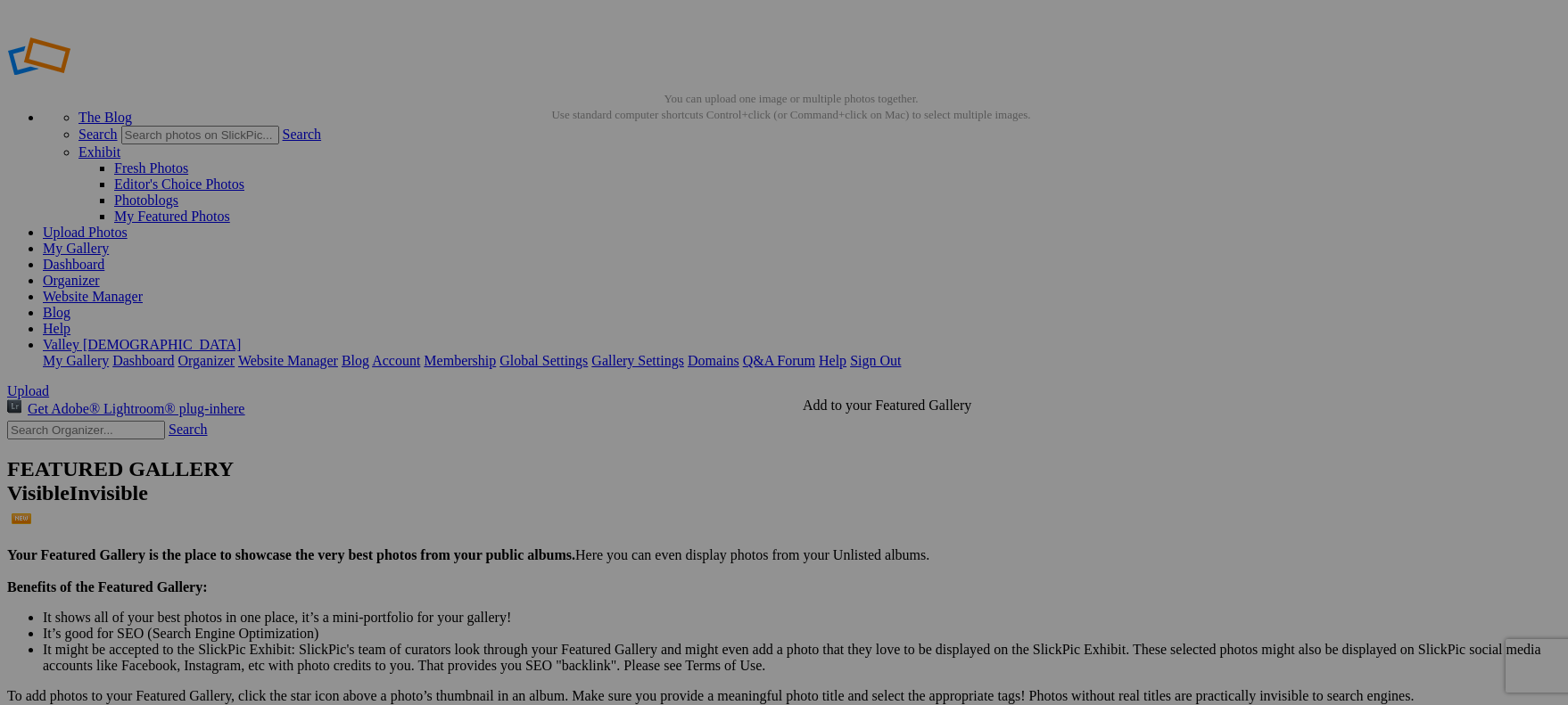
scroll to position [0, 0]
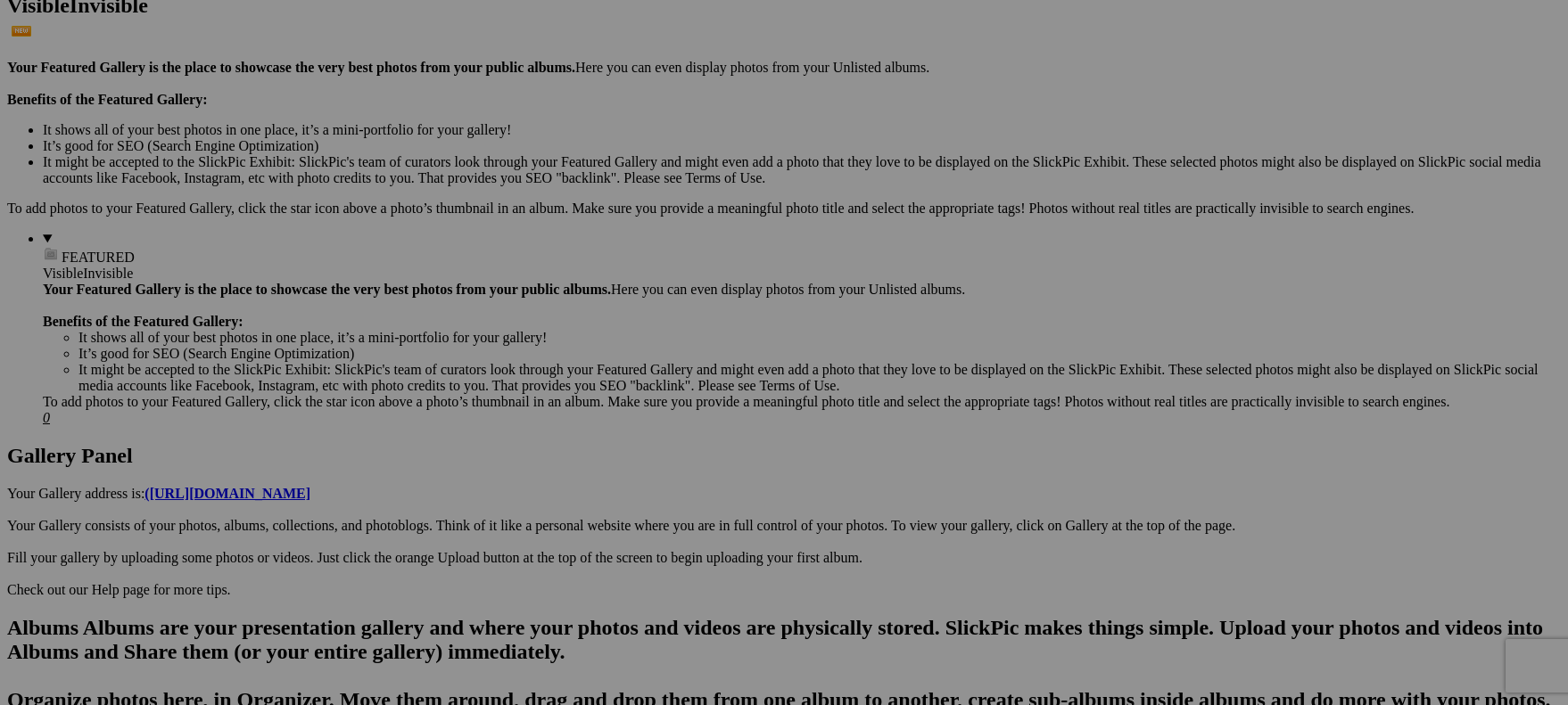
scroll to position [533, 0]
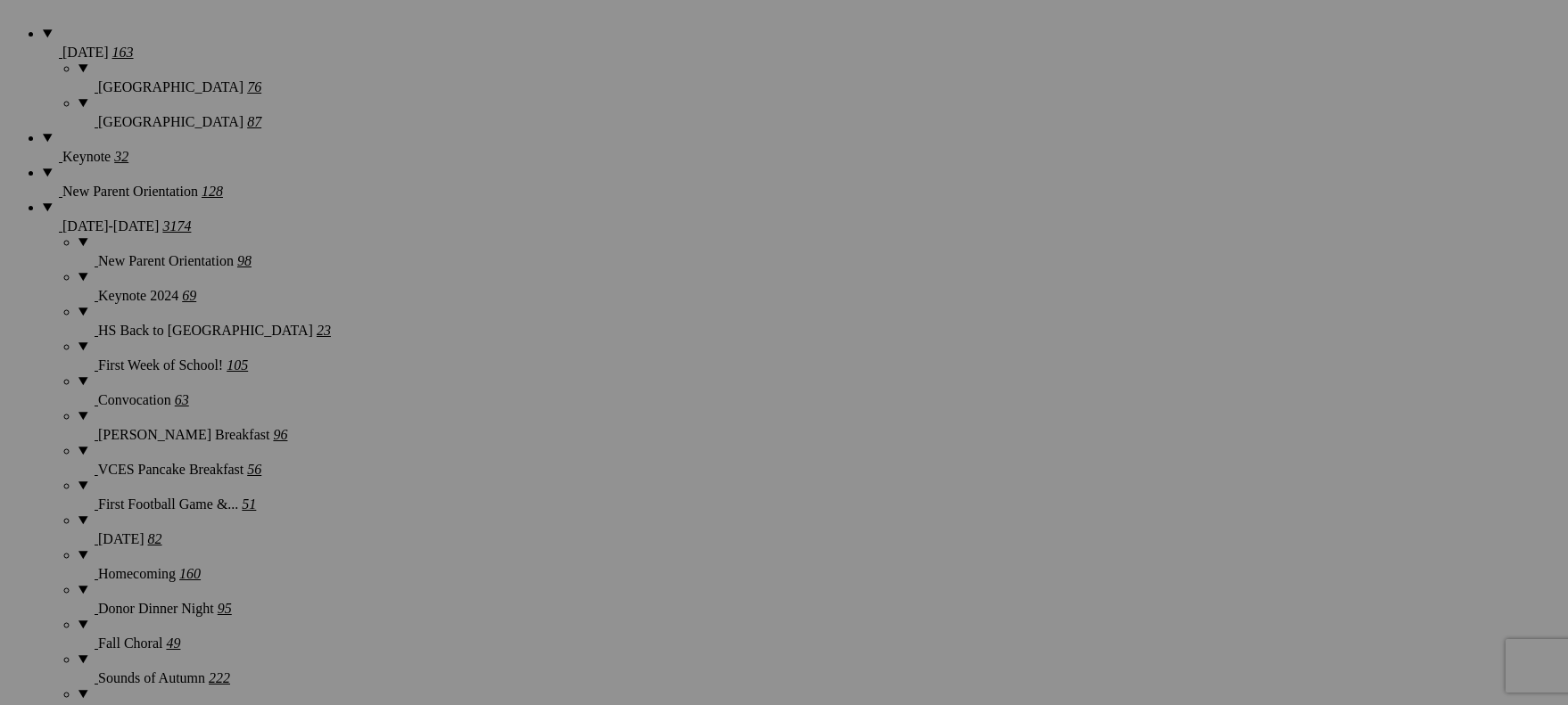
scroll to position [1345, 0]
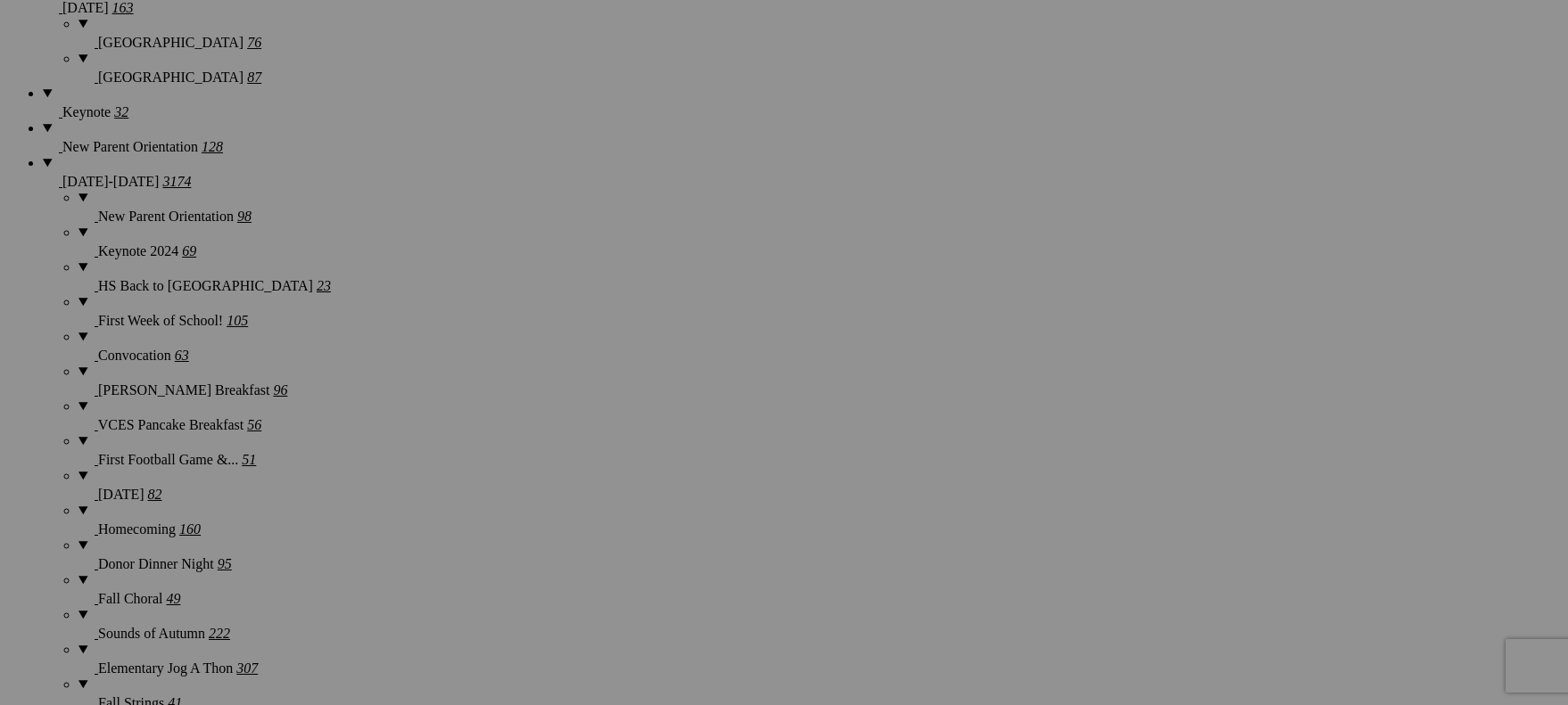
scroll to position [1475, 0]
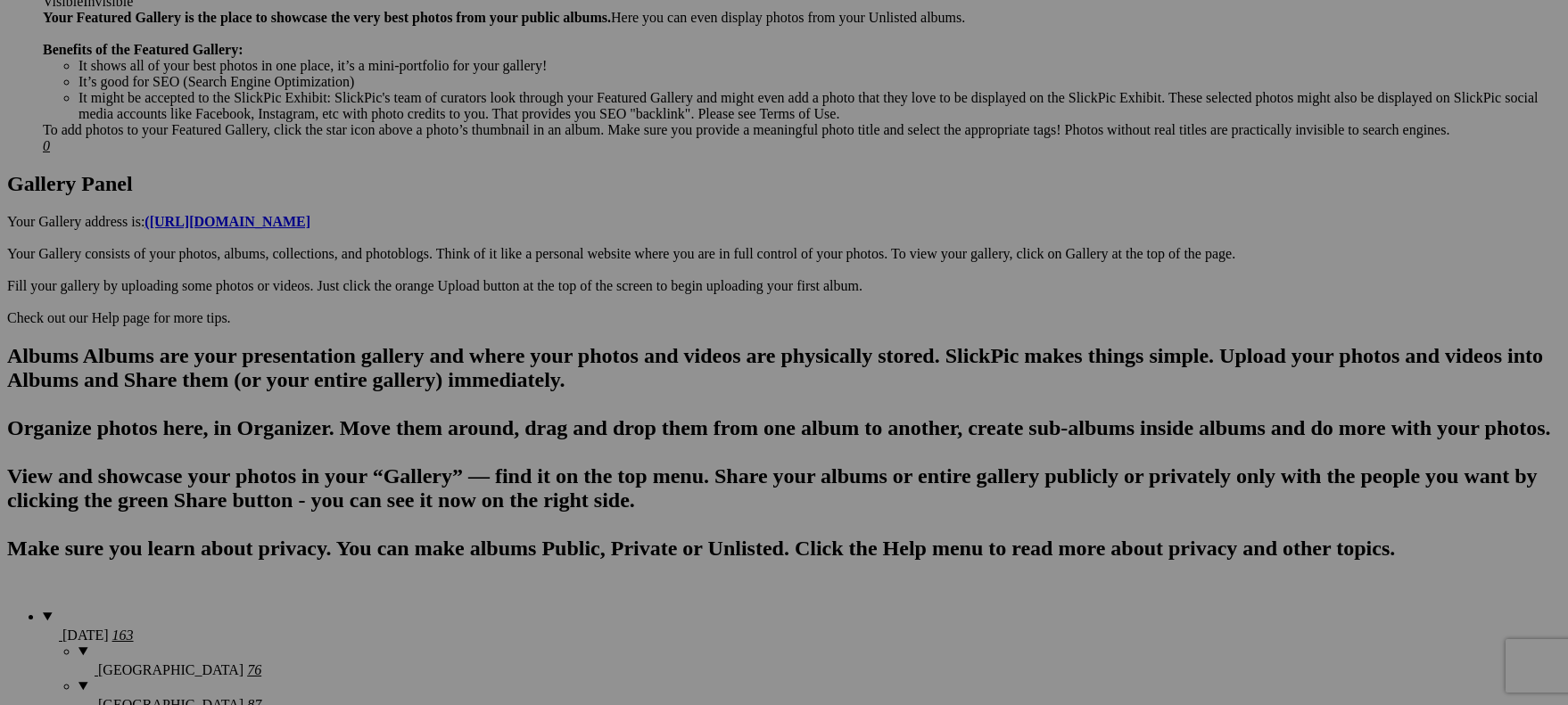
scroll to position [0, 0]
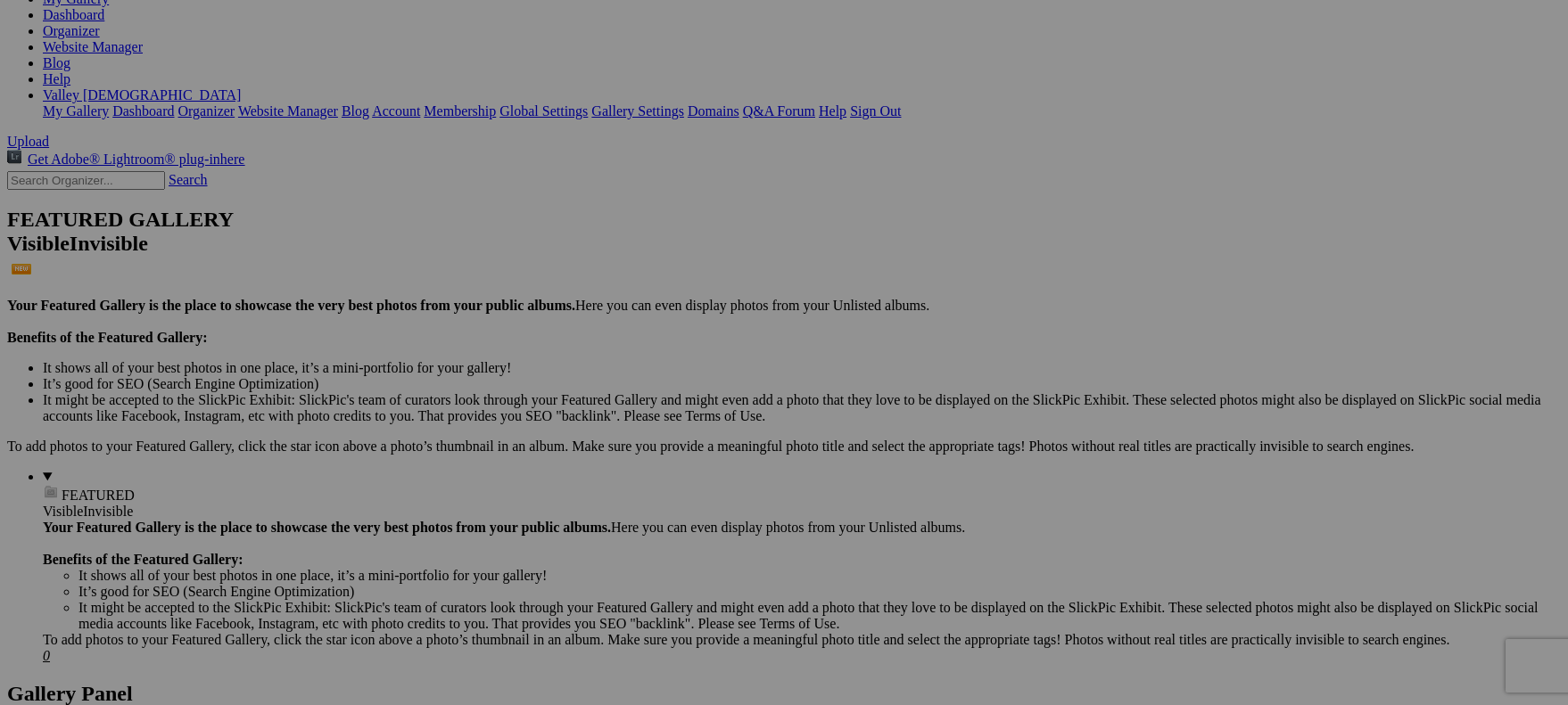
scroll to position [244, 0]
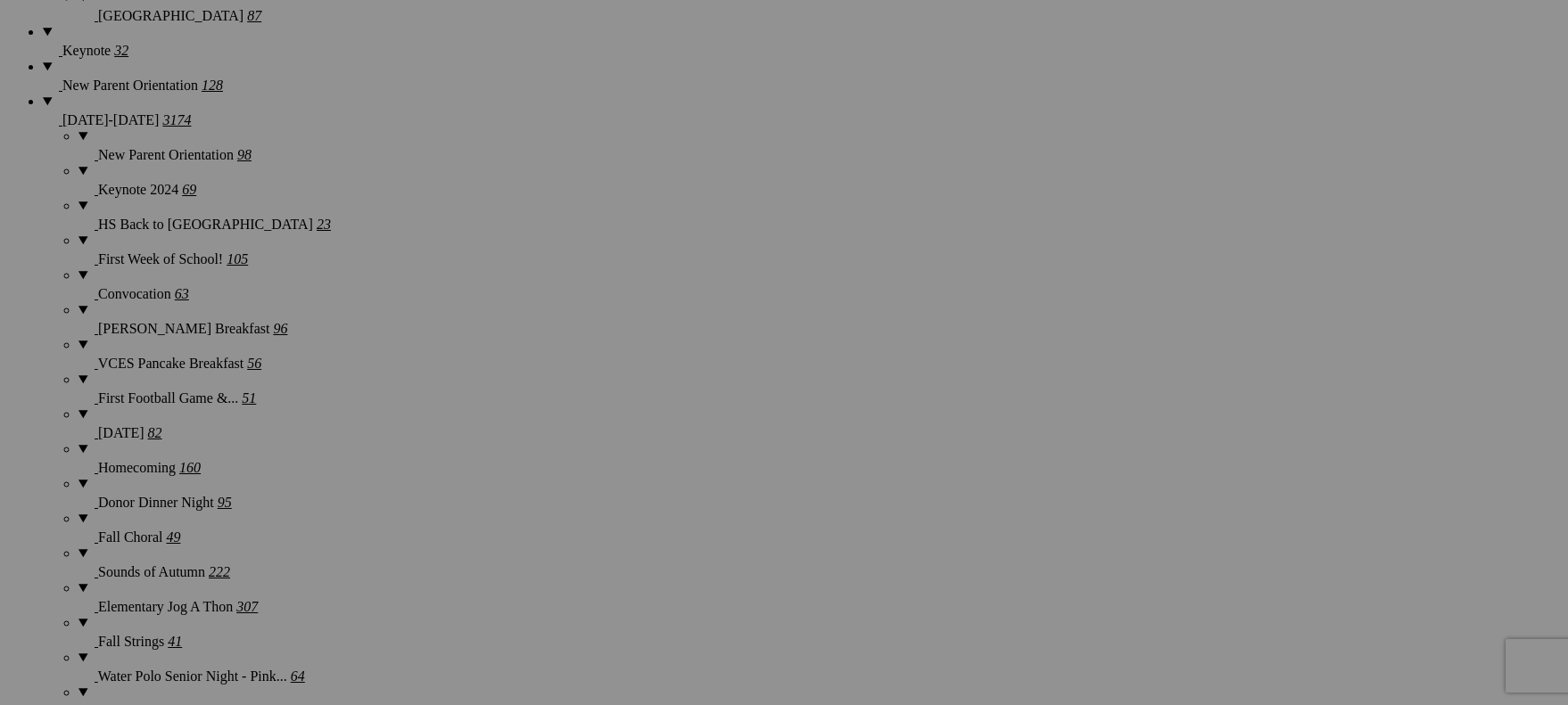
scroll to position [1452, 0]
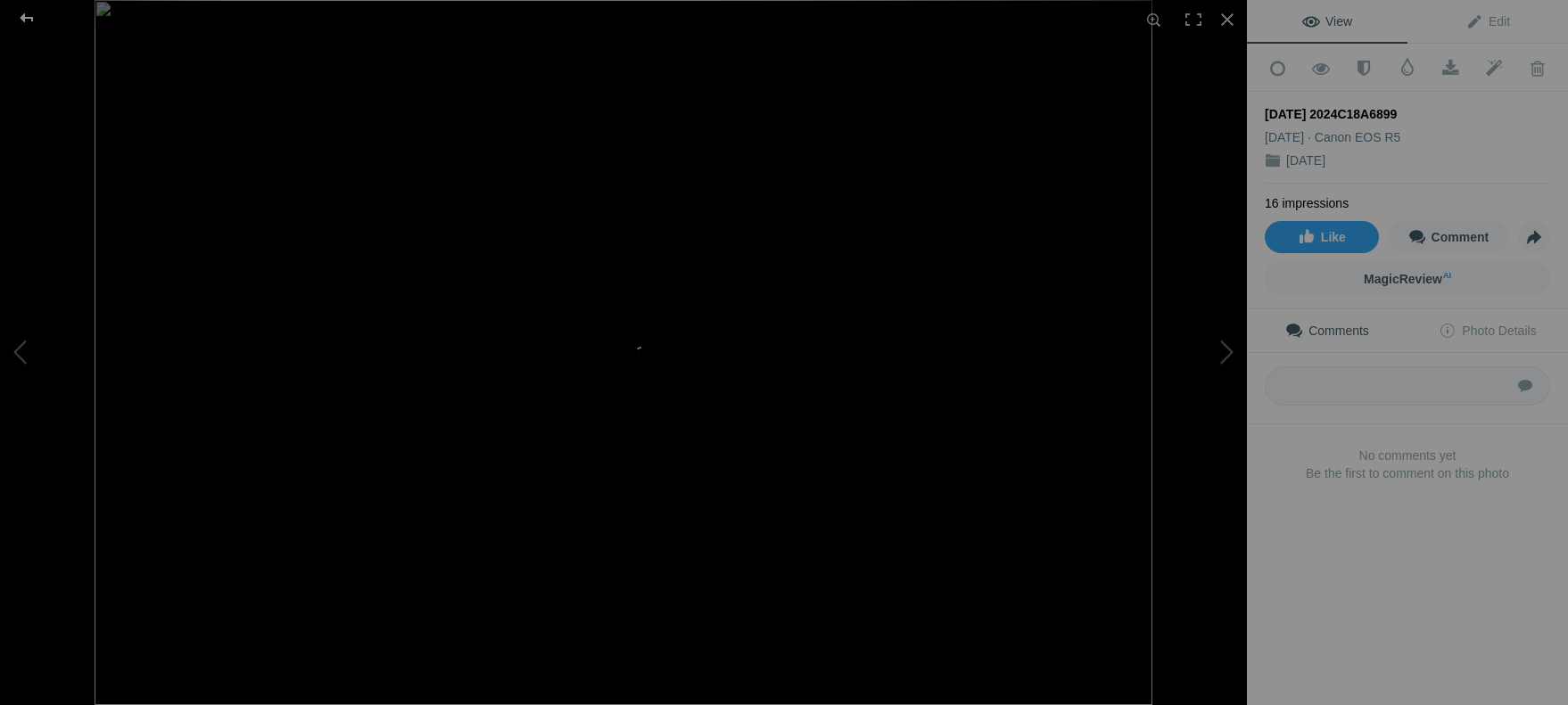
click at [22, 18] on div at bounding box center [26, 17] width 64 height 35
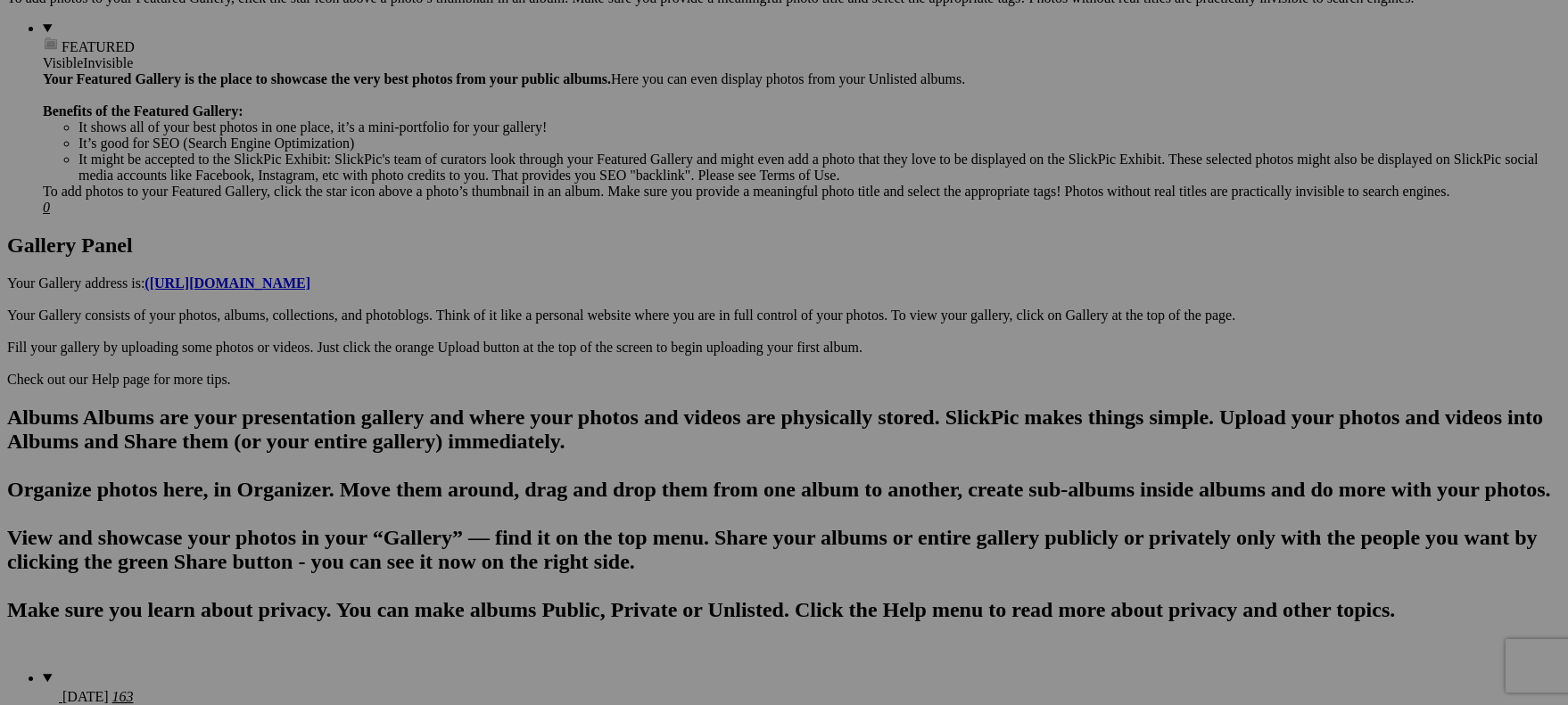
scroll to position [702, 0]
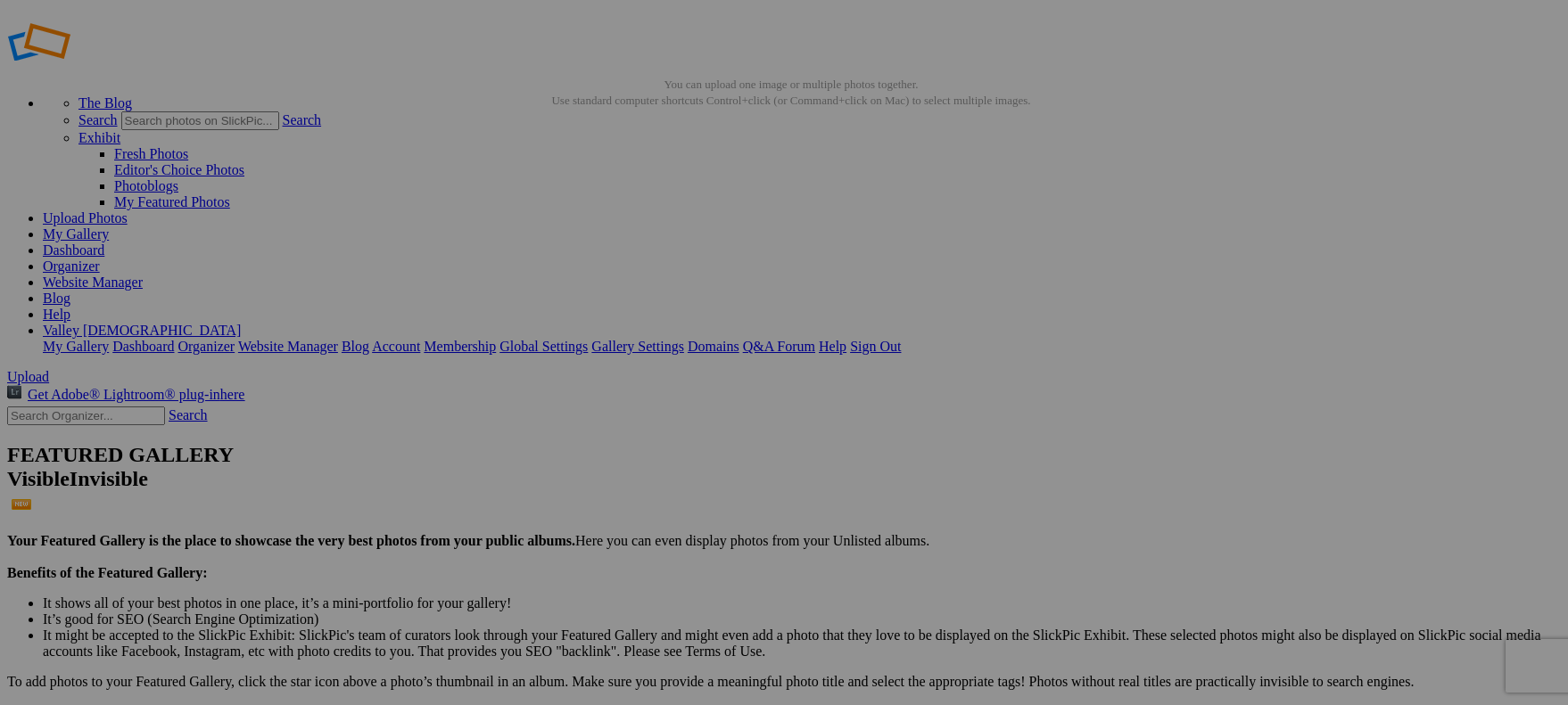
scroll to position [5, 0]
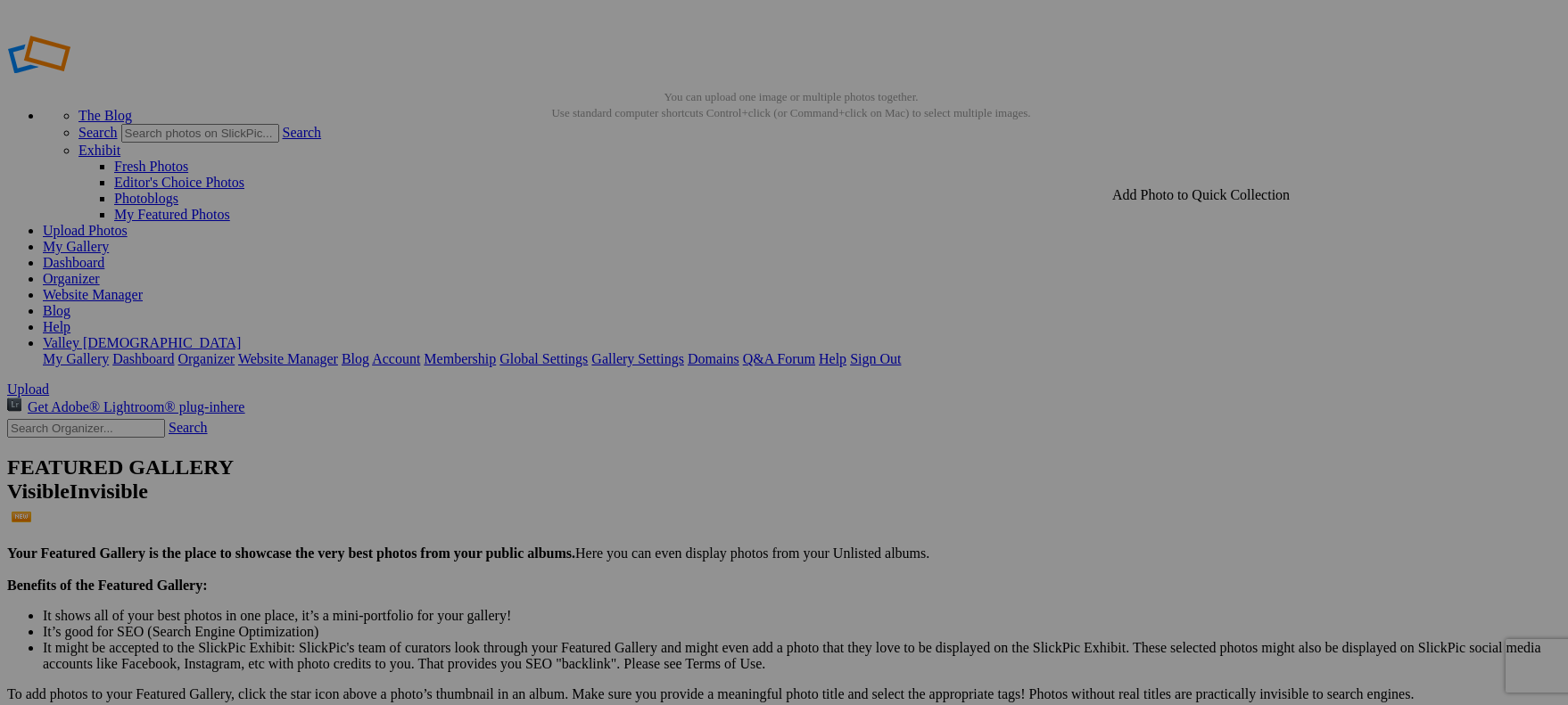
drag, startPoint x: 406, startPoint y: 72, endPoint x: 411, endPoint y: 99, distance: 27.5
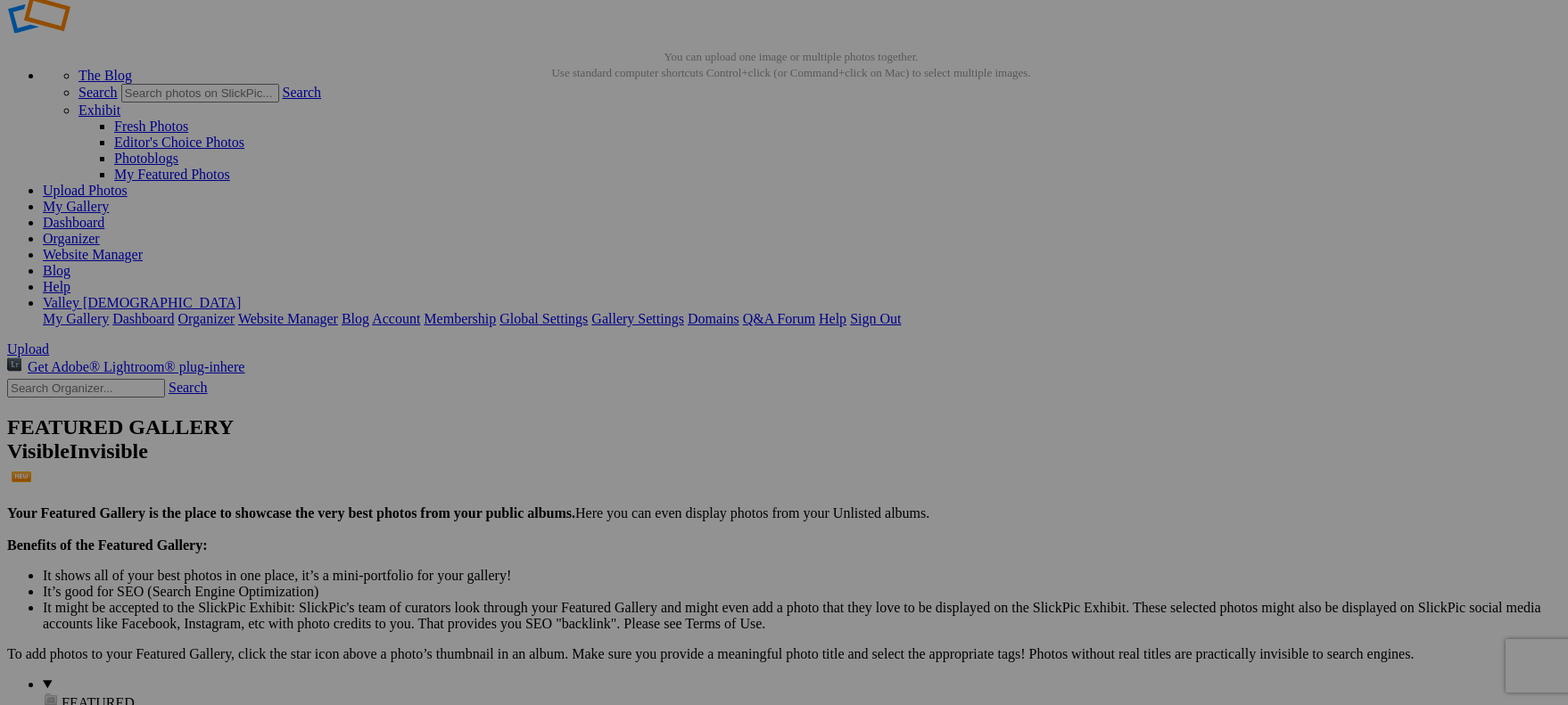
scroll to position [48, 0]
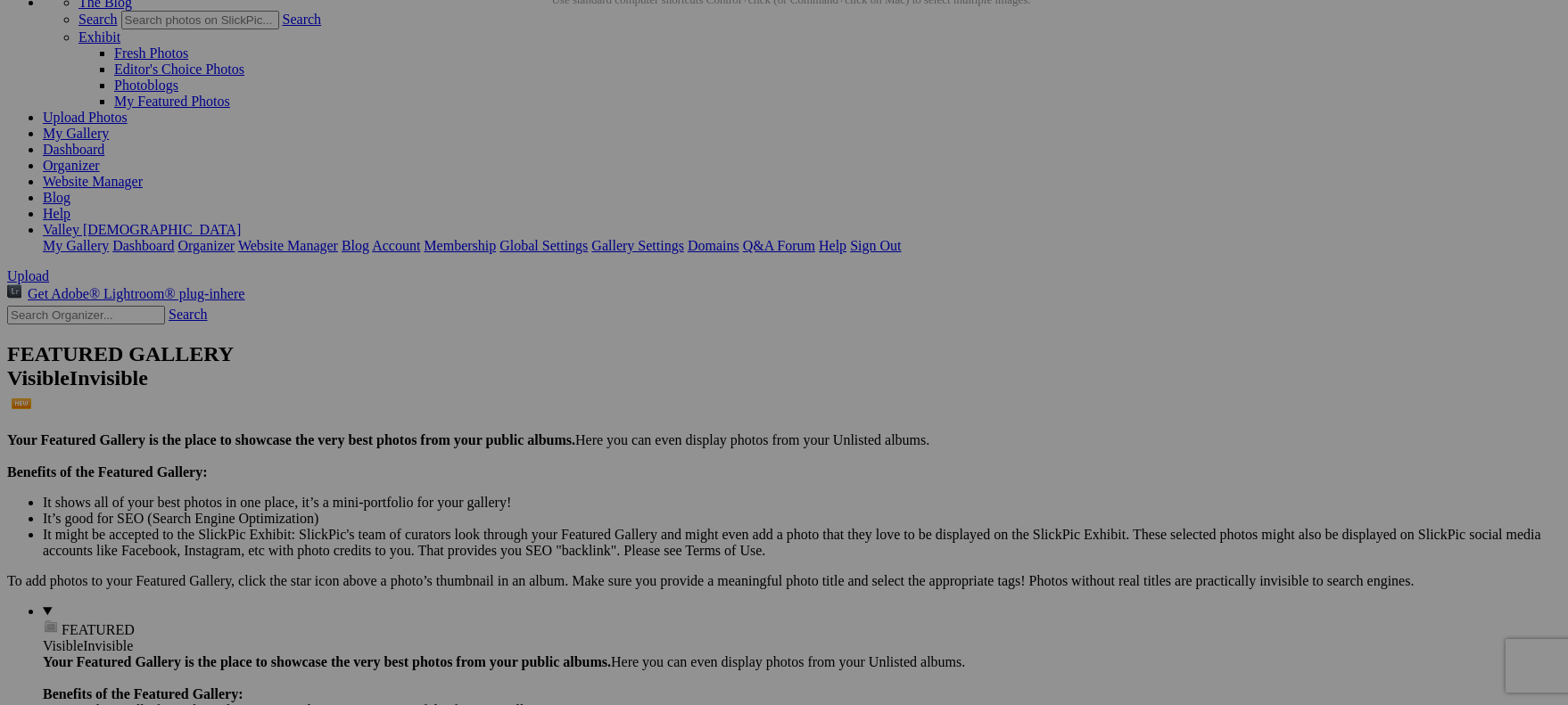
scroll to position [110, 0]
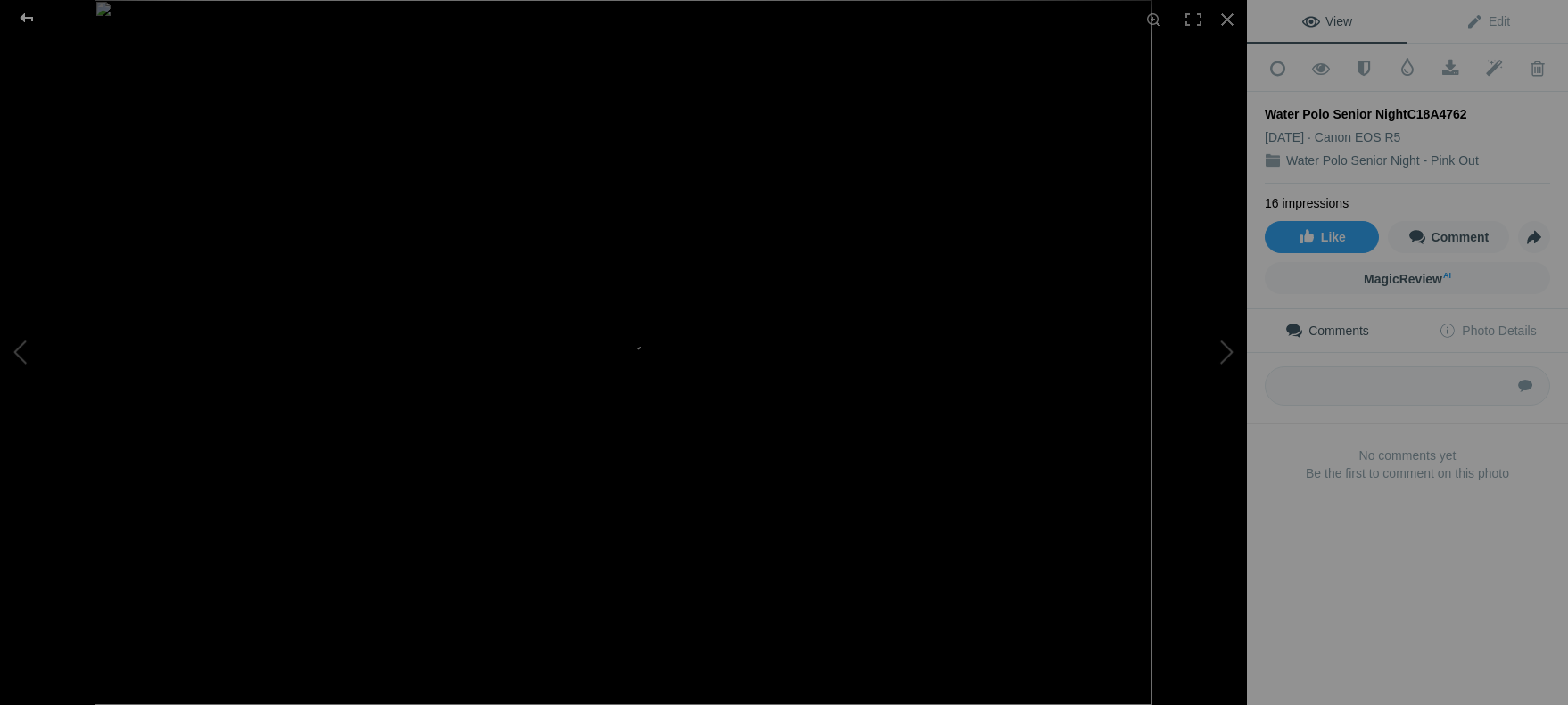
click at [31, 14] on div at bounding box center [26, 17] width 64 height 35
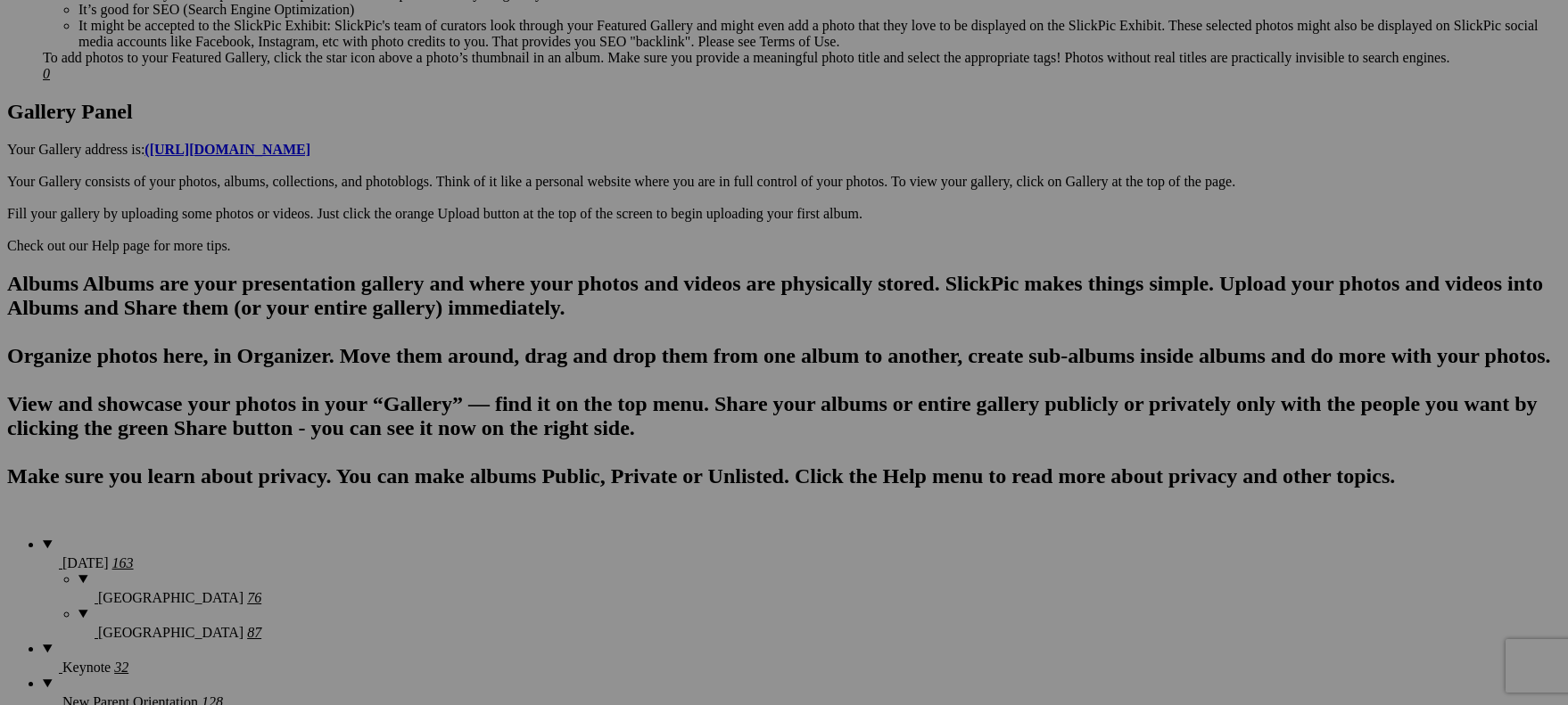
scroll to position [1226, 0]
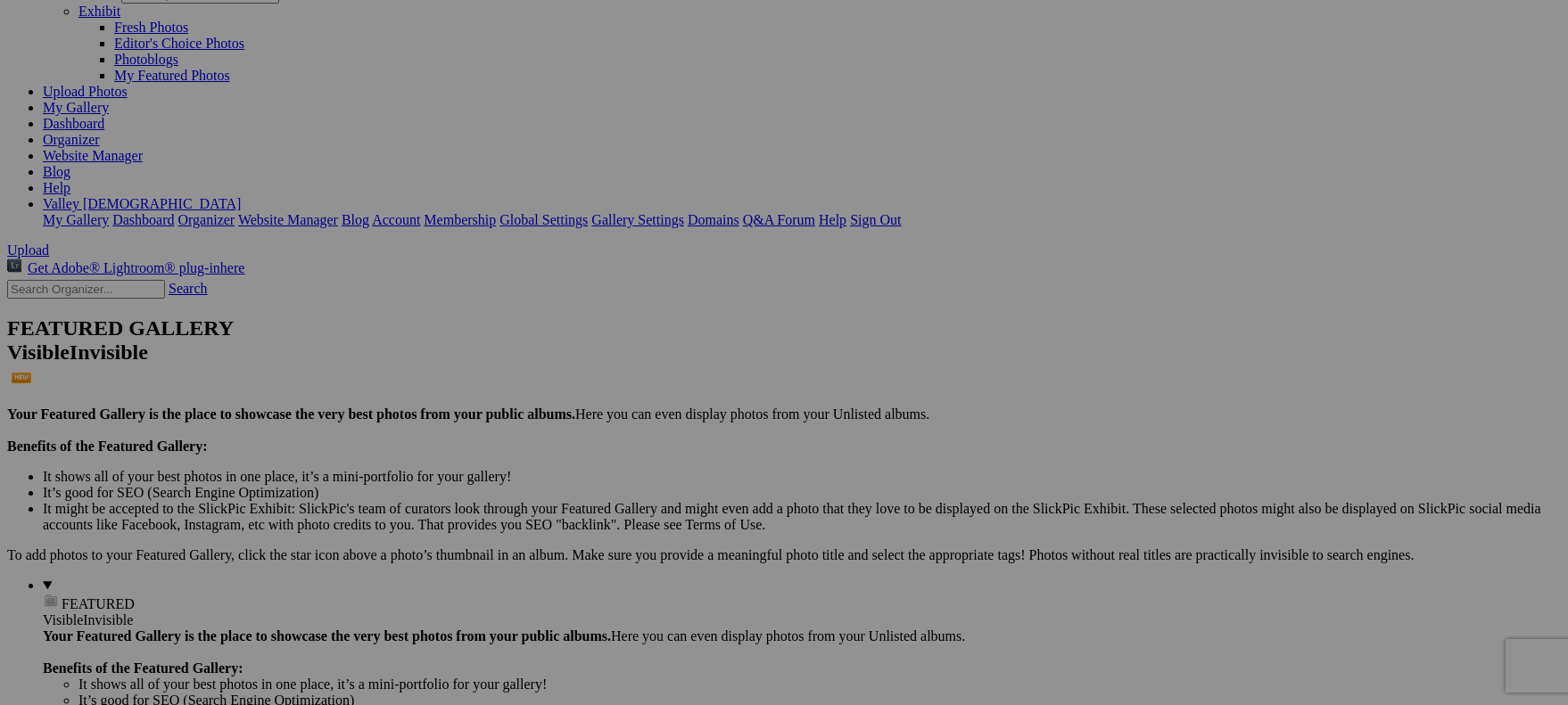
scroll to position [0, 0]
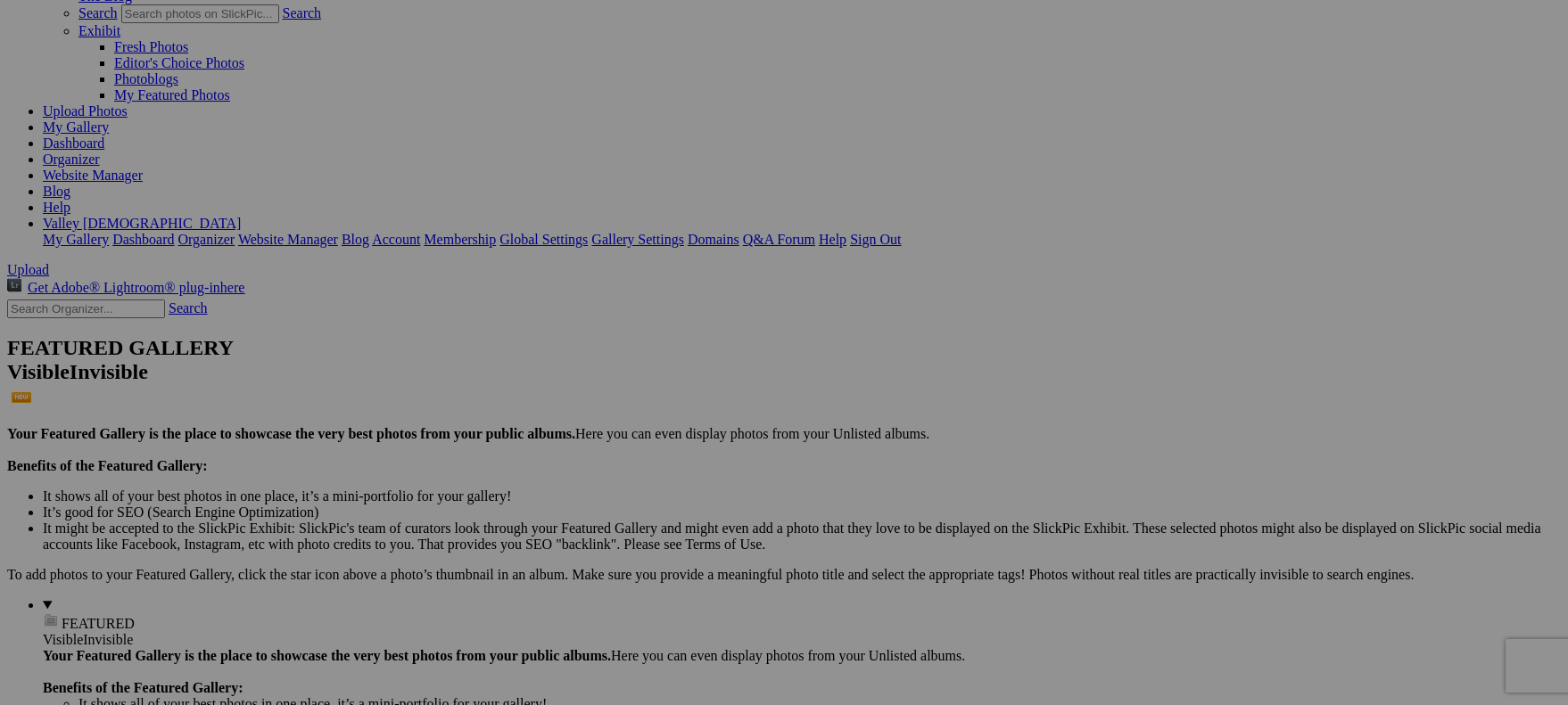
scroll to position [127, 0]
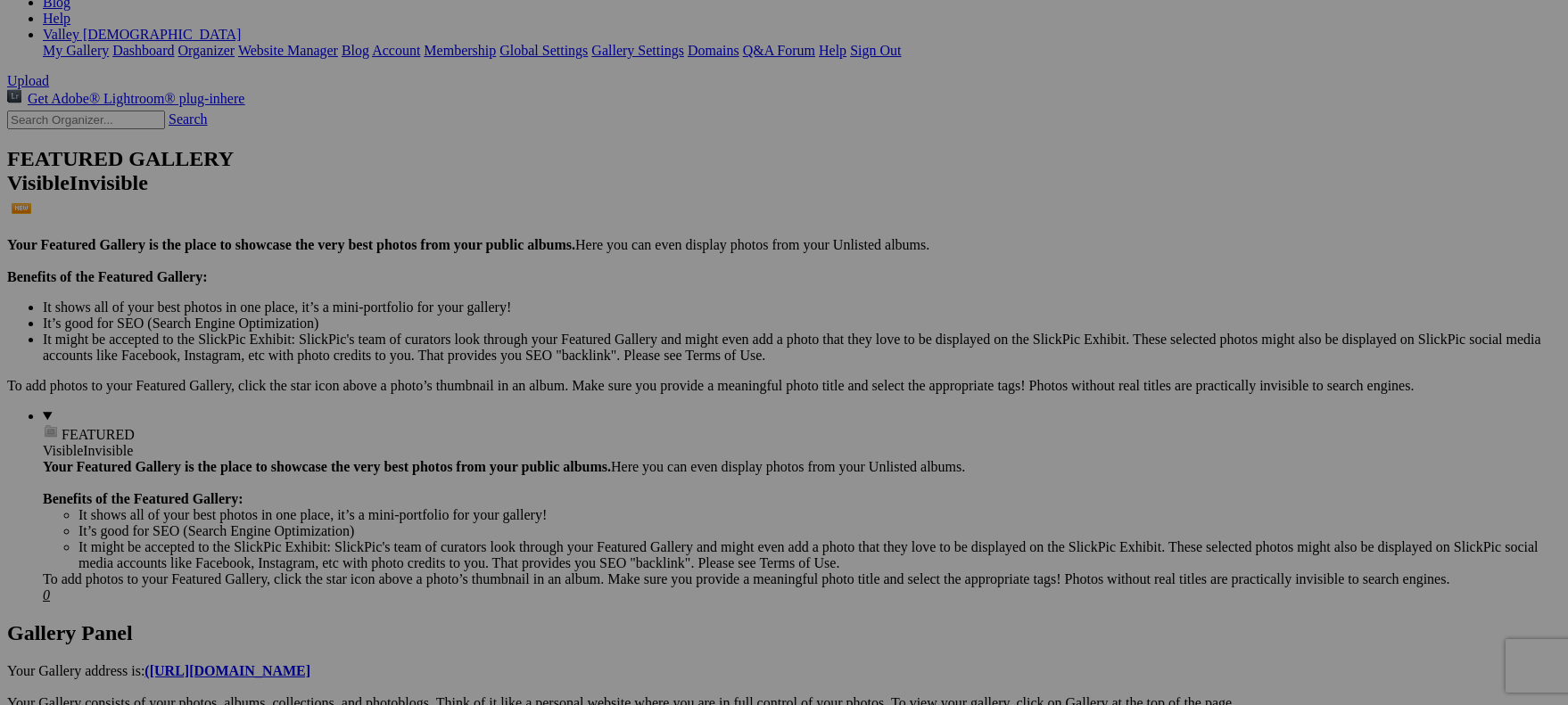
scroll to position [294, 0]
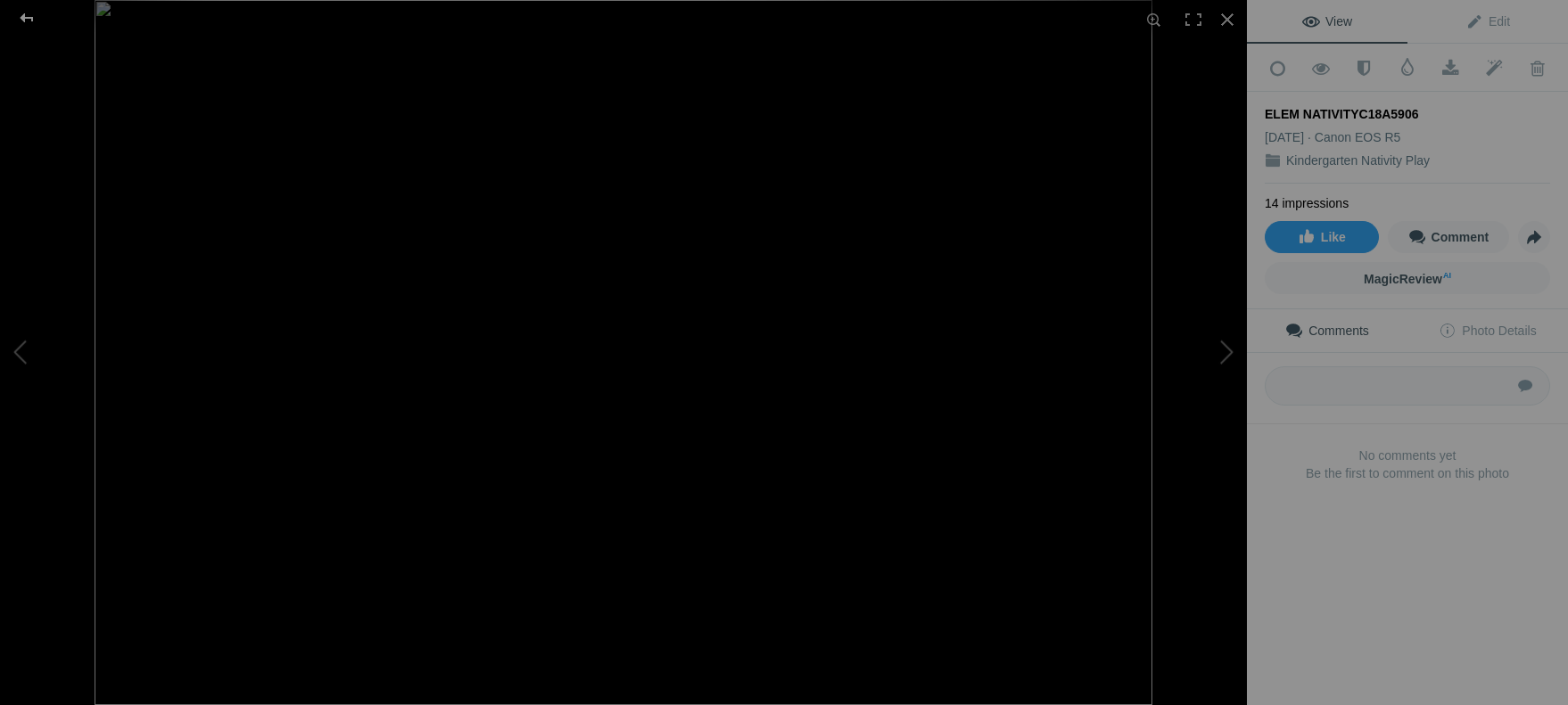
click at [30, 12] on div at bounding box center [26, 17] width 64 height 35
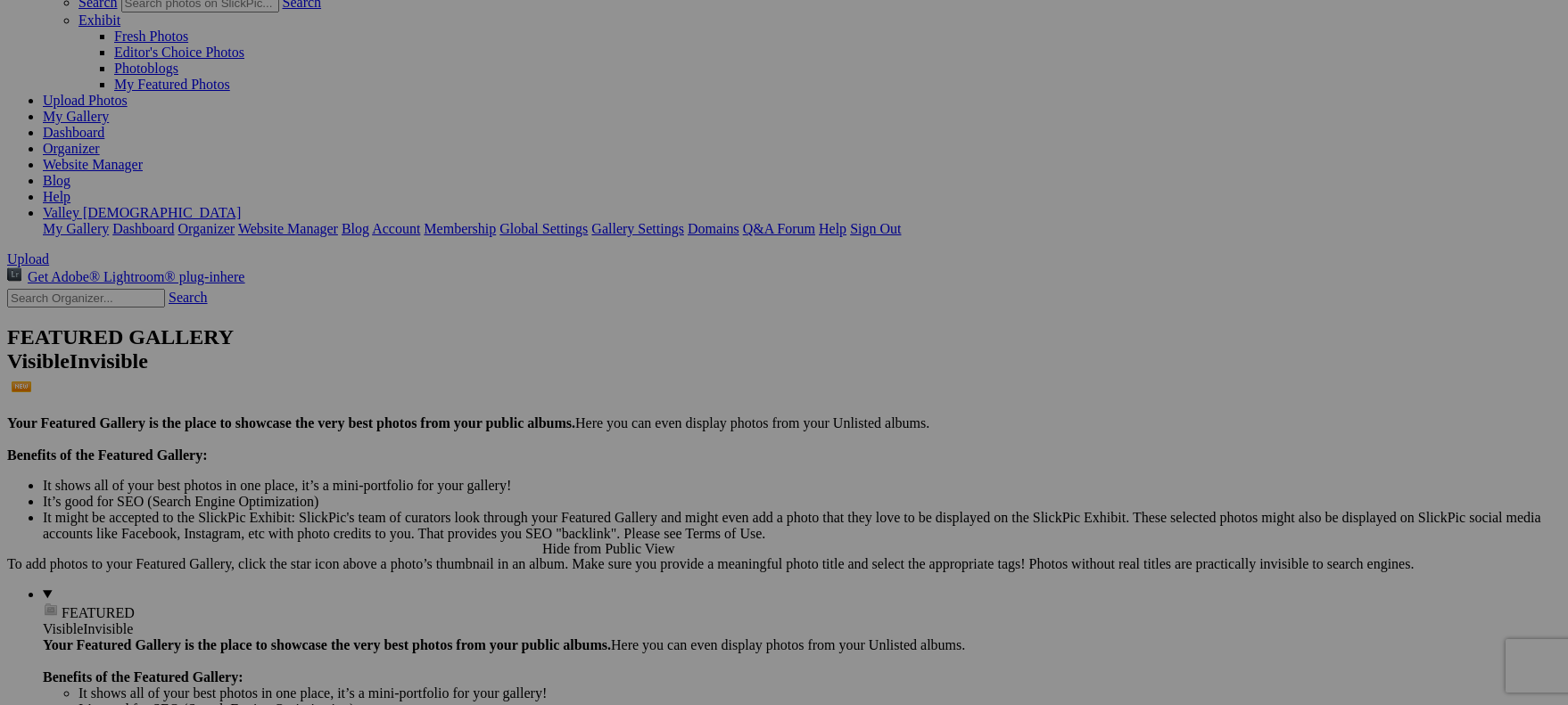
scroll to position [0, 0]
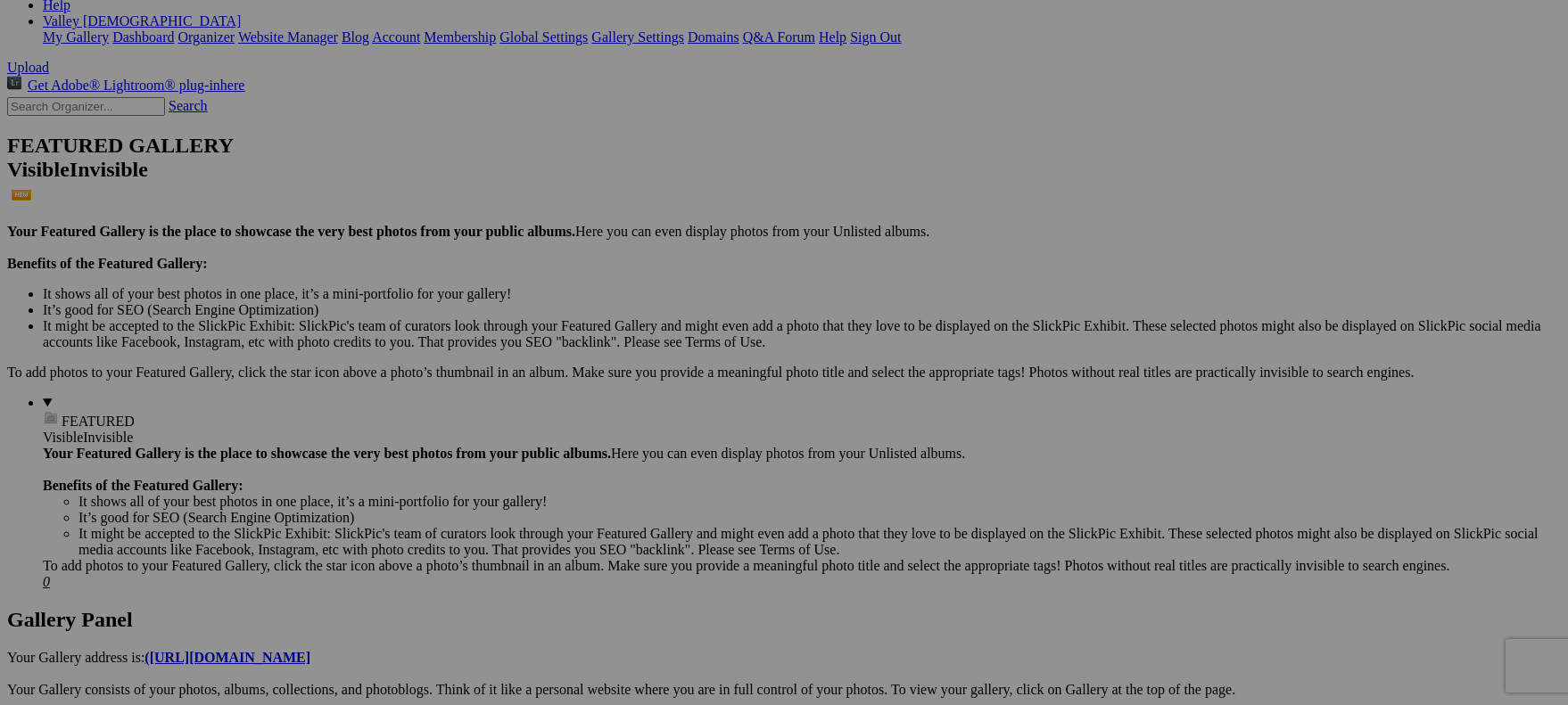
scroll to position [343, 0]
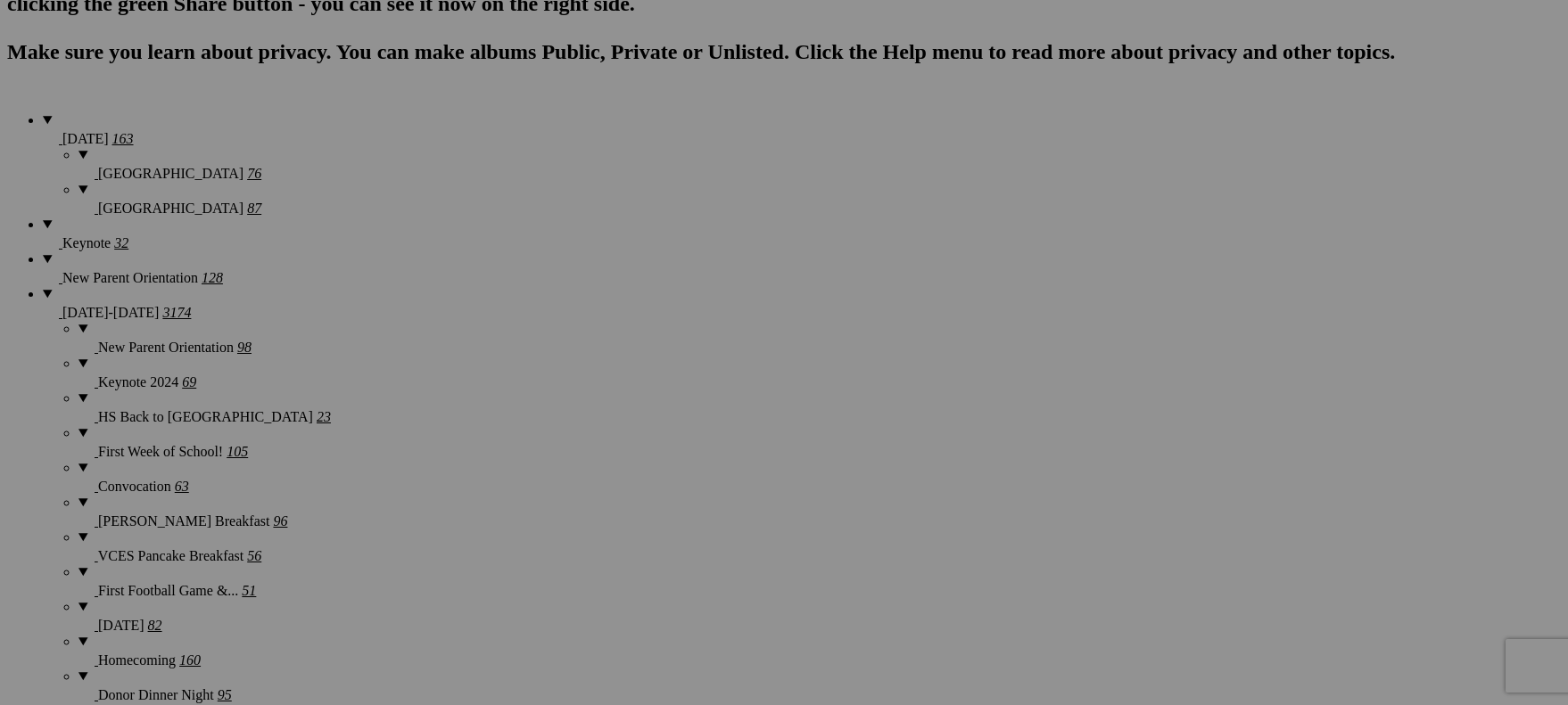
scroll to position [1204, 0]
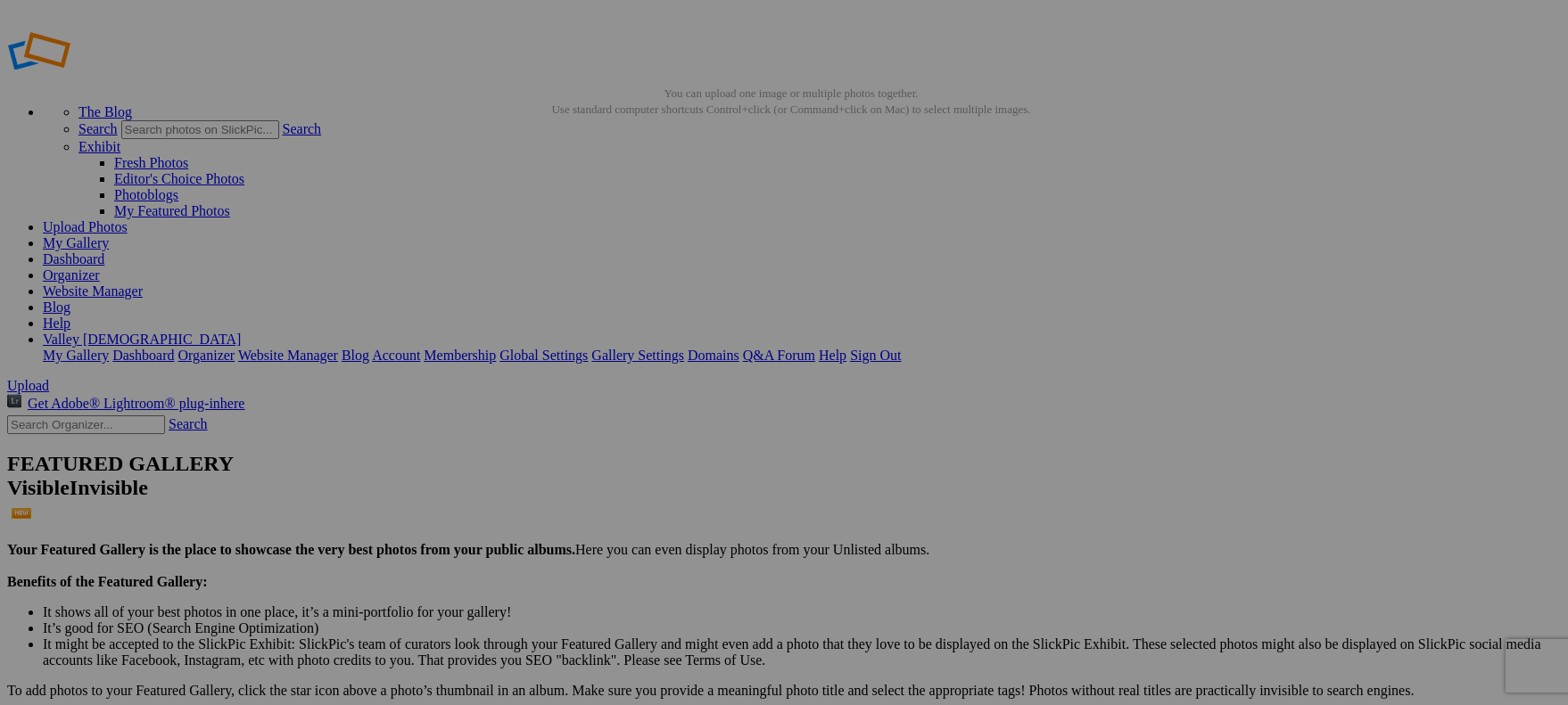
scroll to position [0, 0]
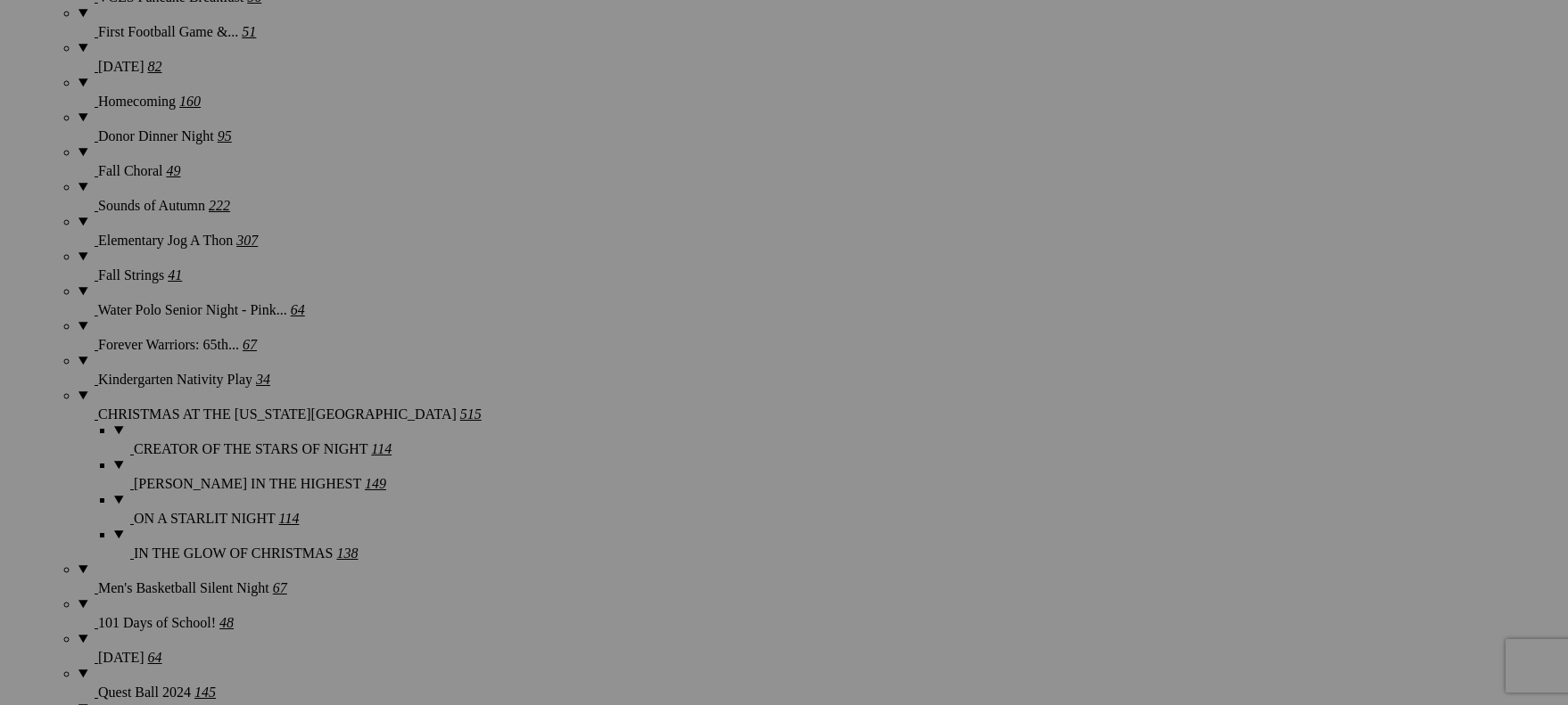
scroll to position [1820, 0]
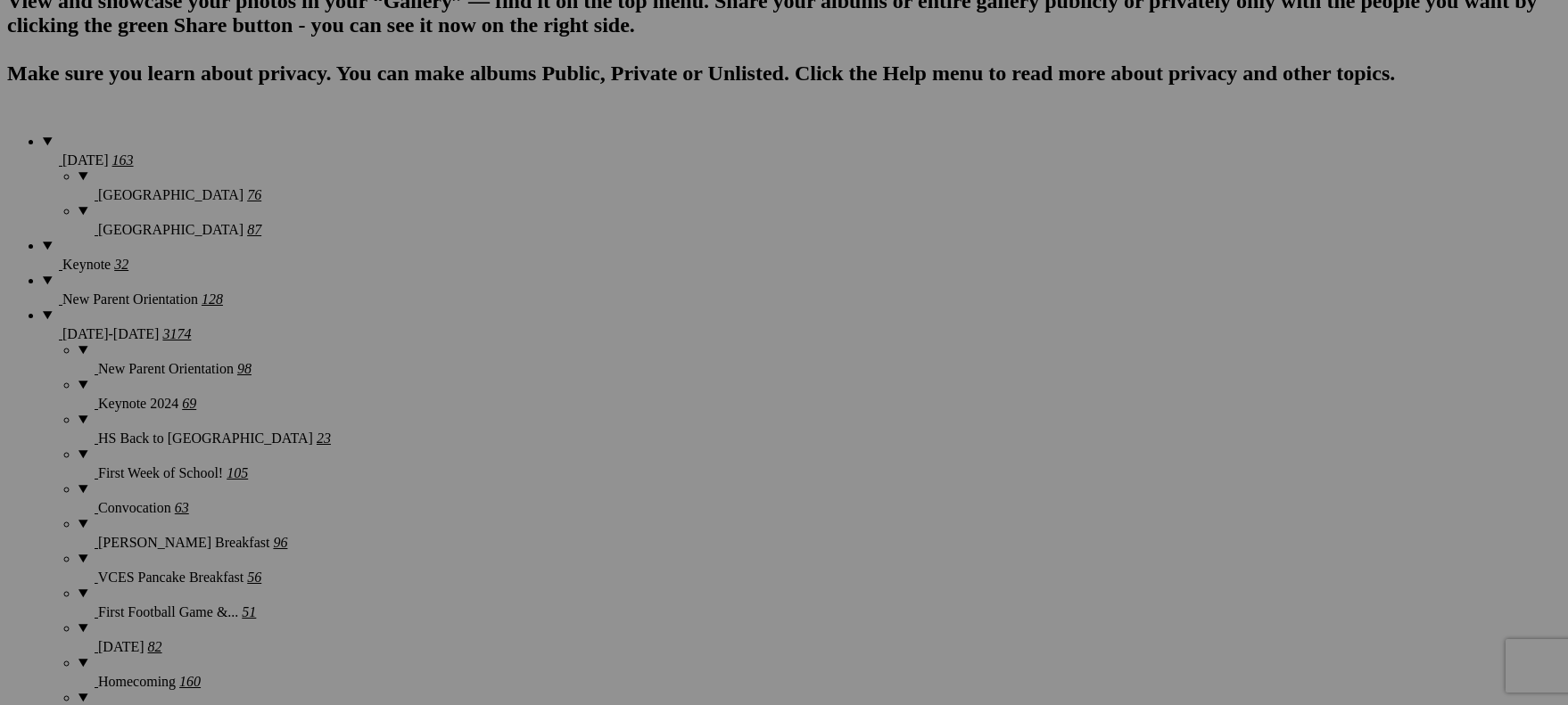
scroll to position [0, 0]
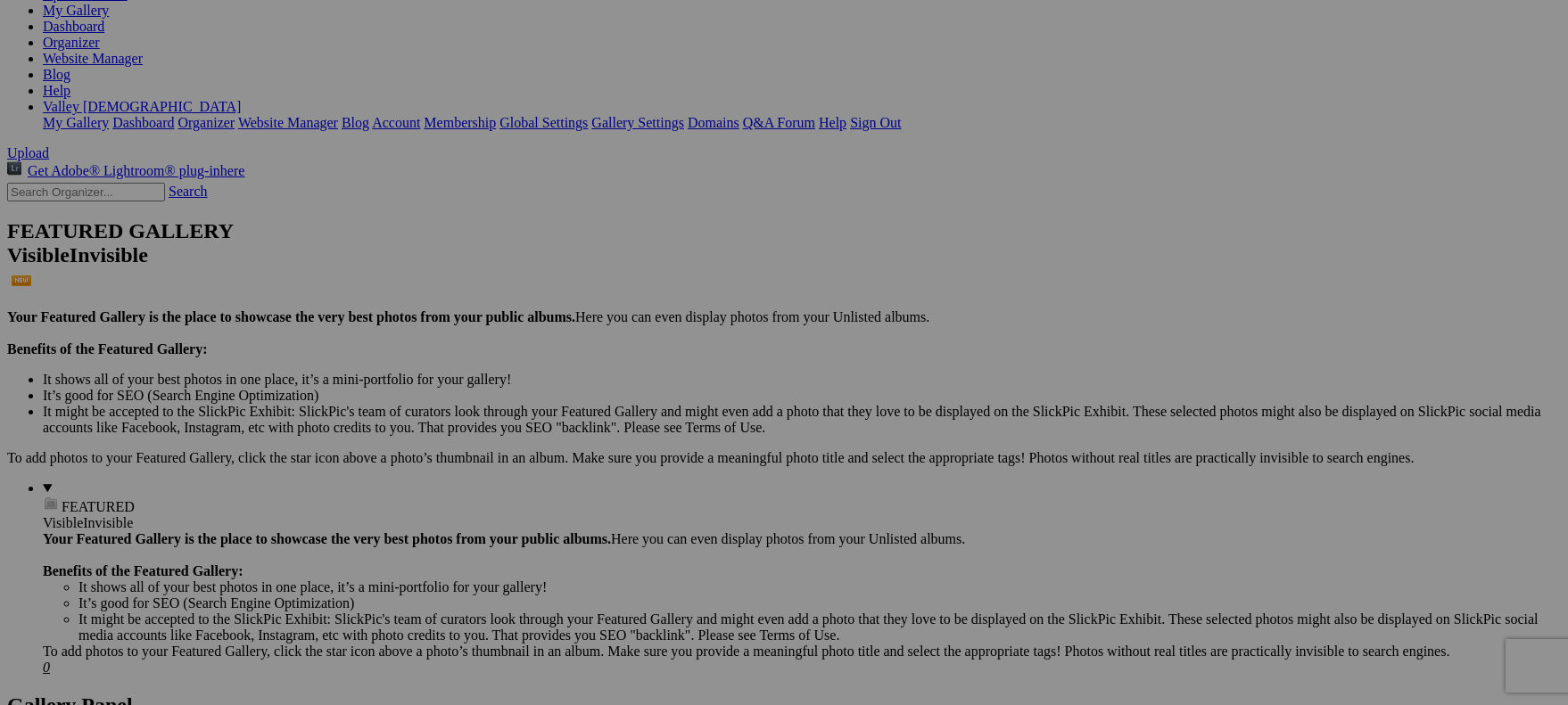
scroll to position [406, 0]
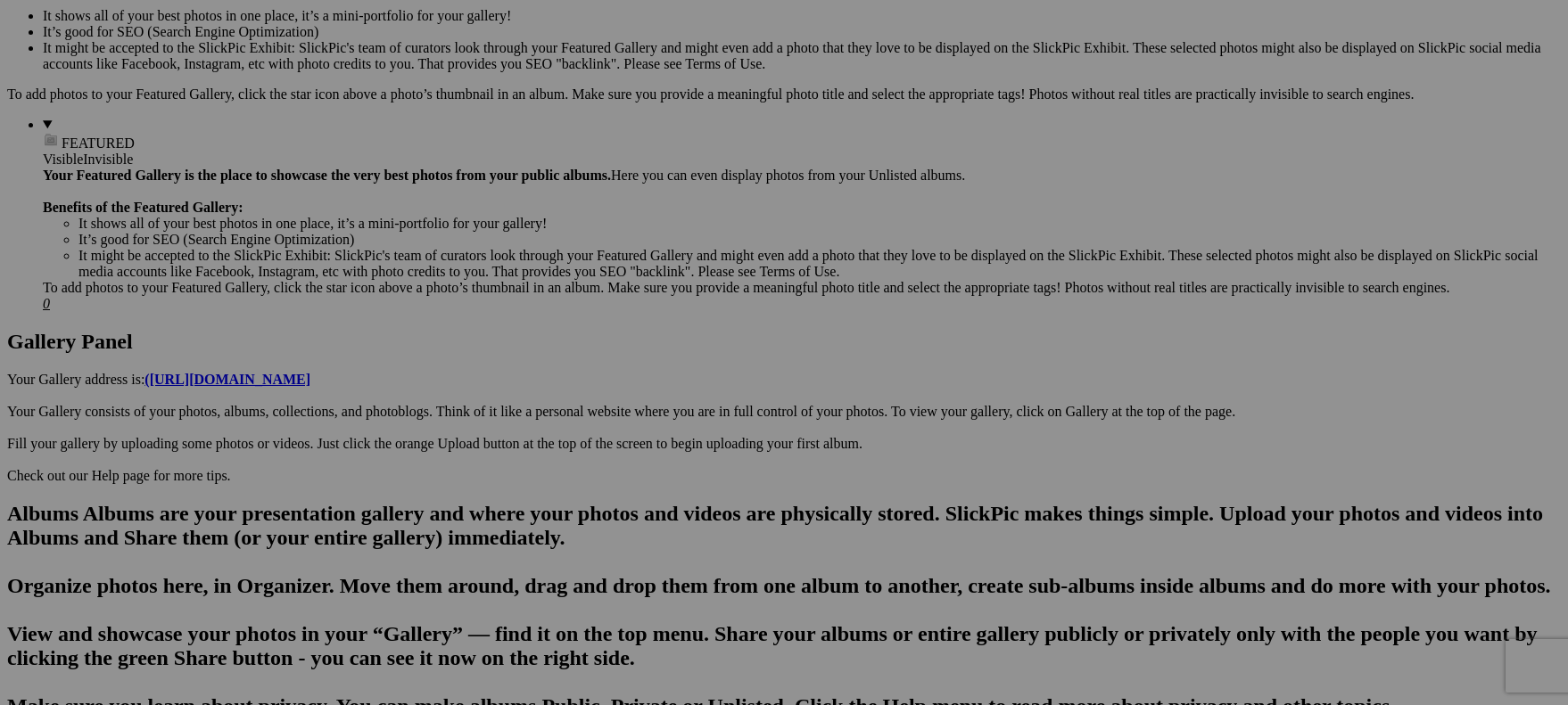
scroll to position [603, 0]
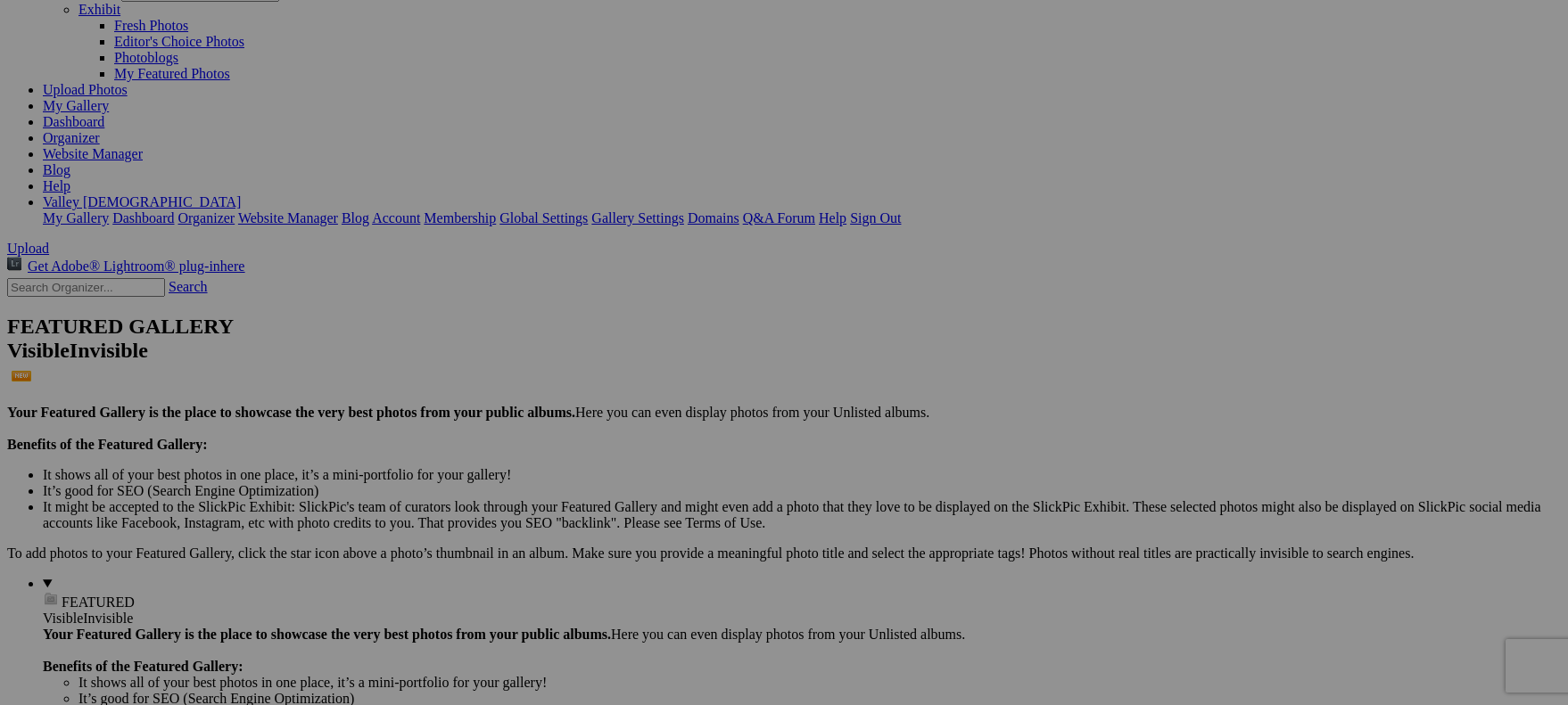
scroll to position [0, 0]
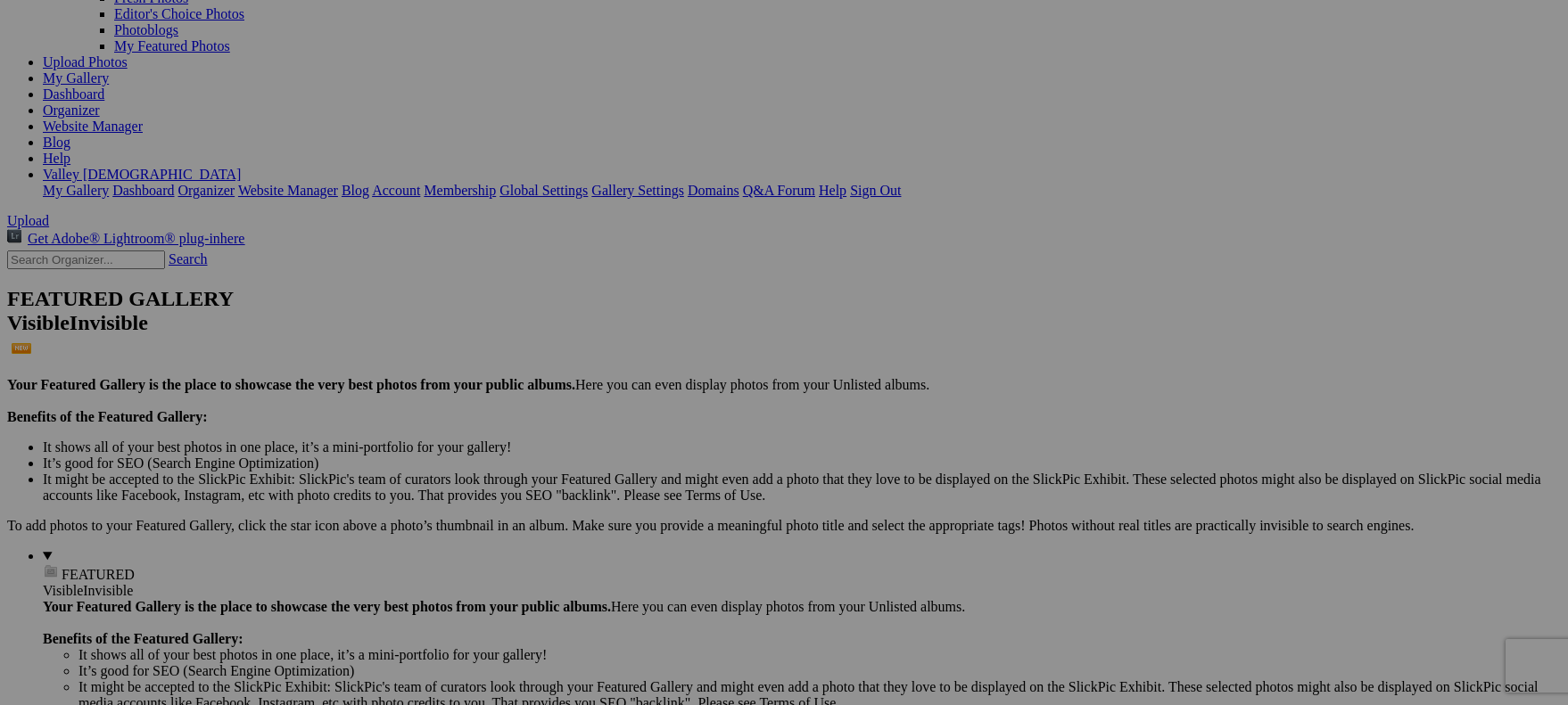
scroll to position [225, 0]
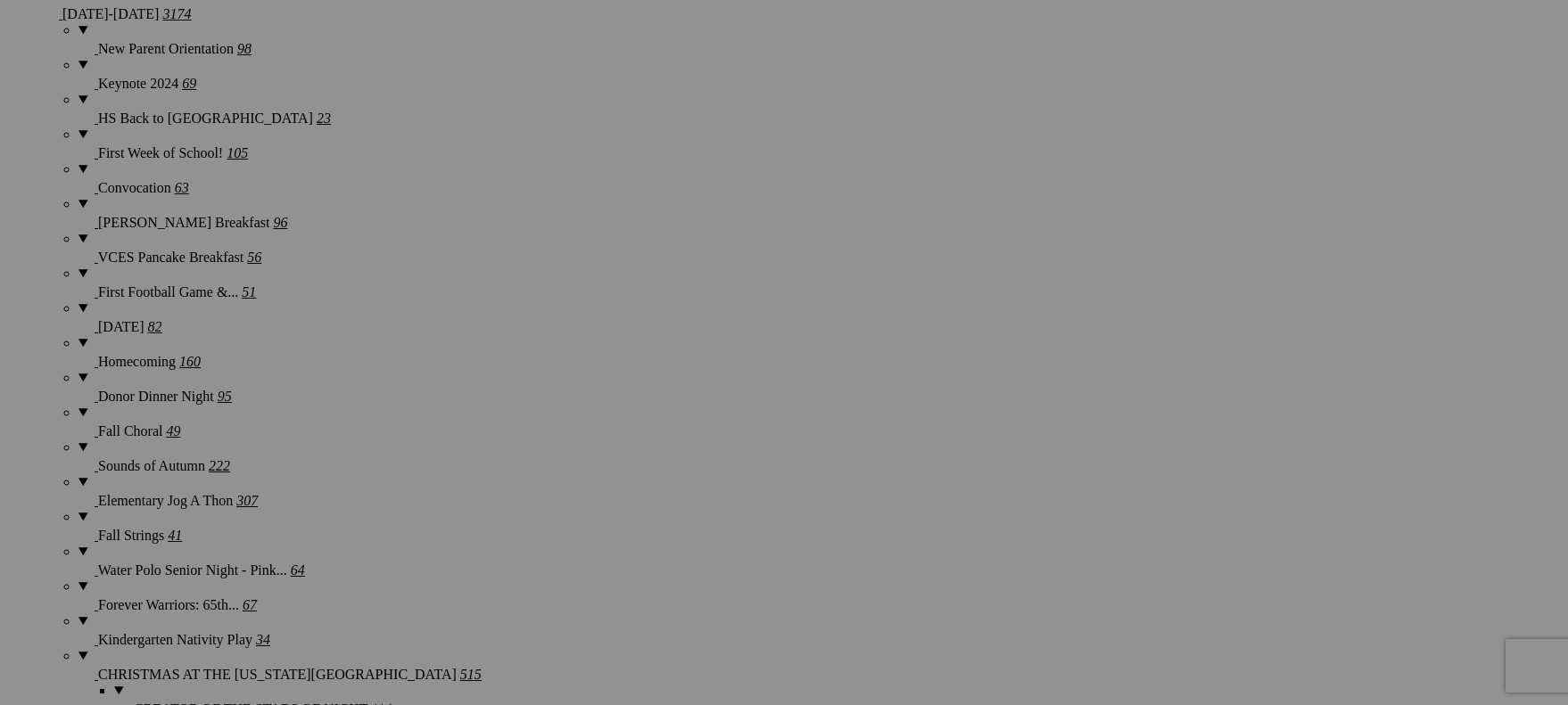
scroll to position [1554, 0]
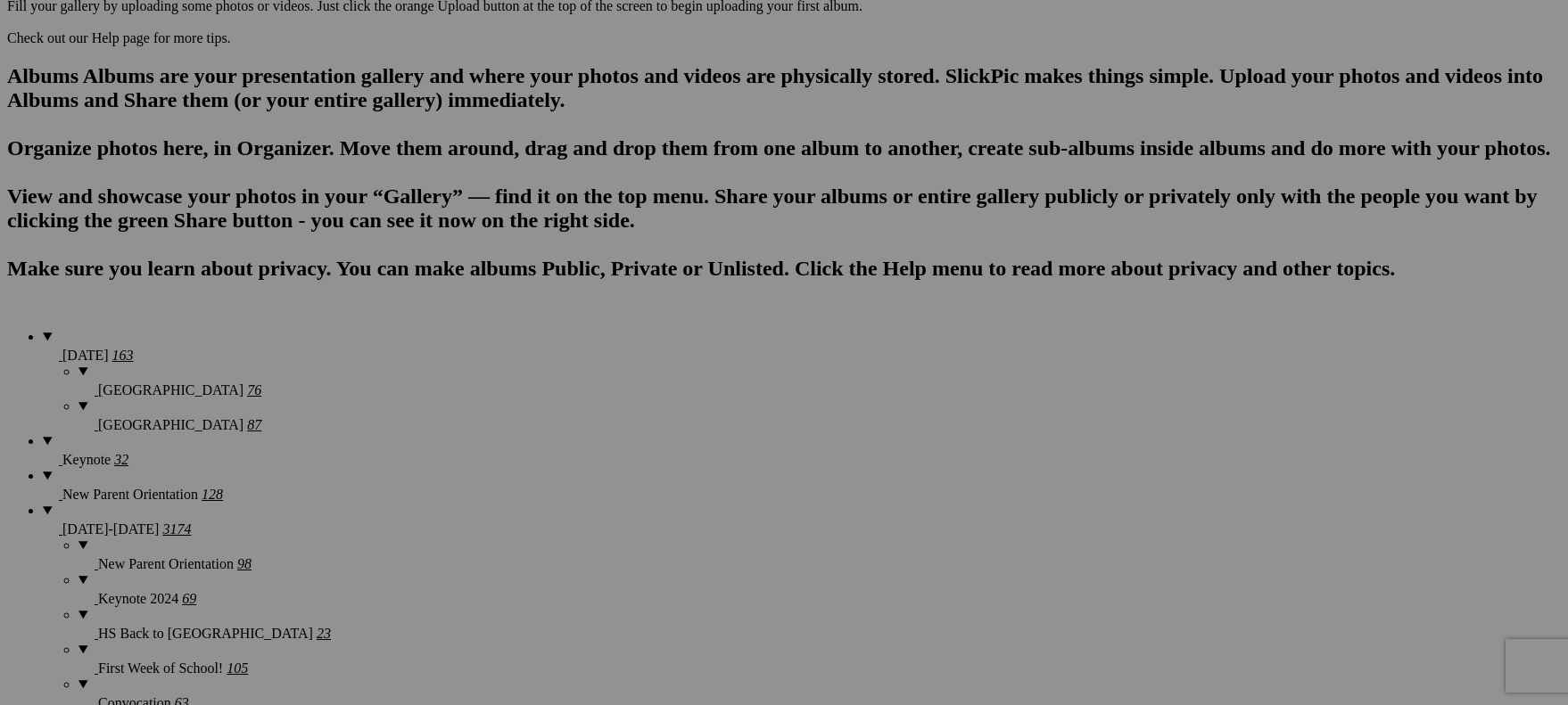
scroll to position [1040, 0]
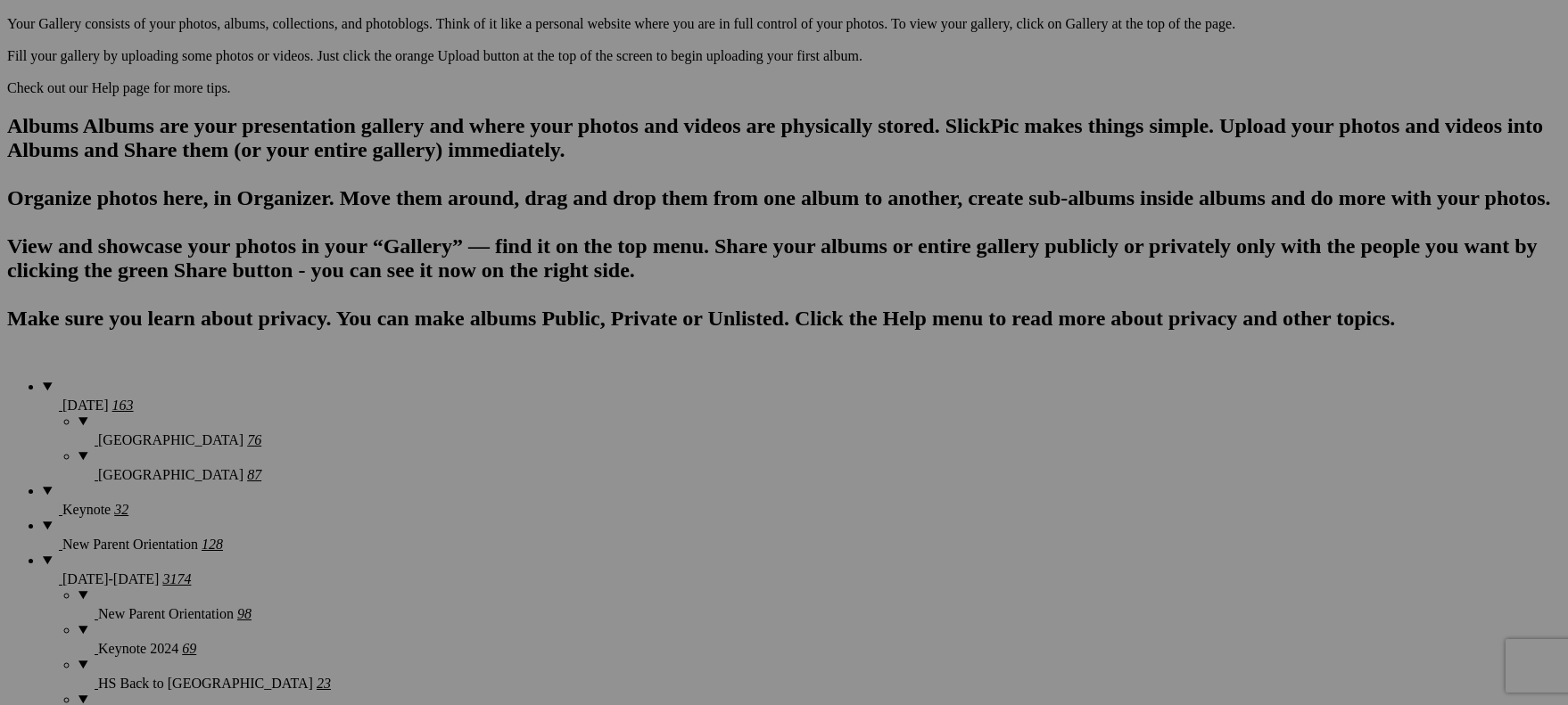
scroll to position [983, 0]
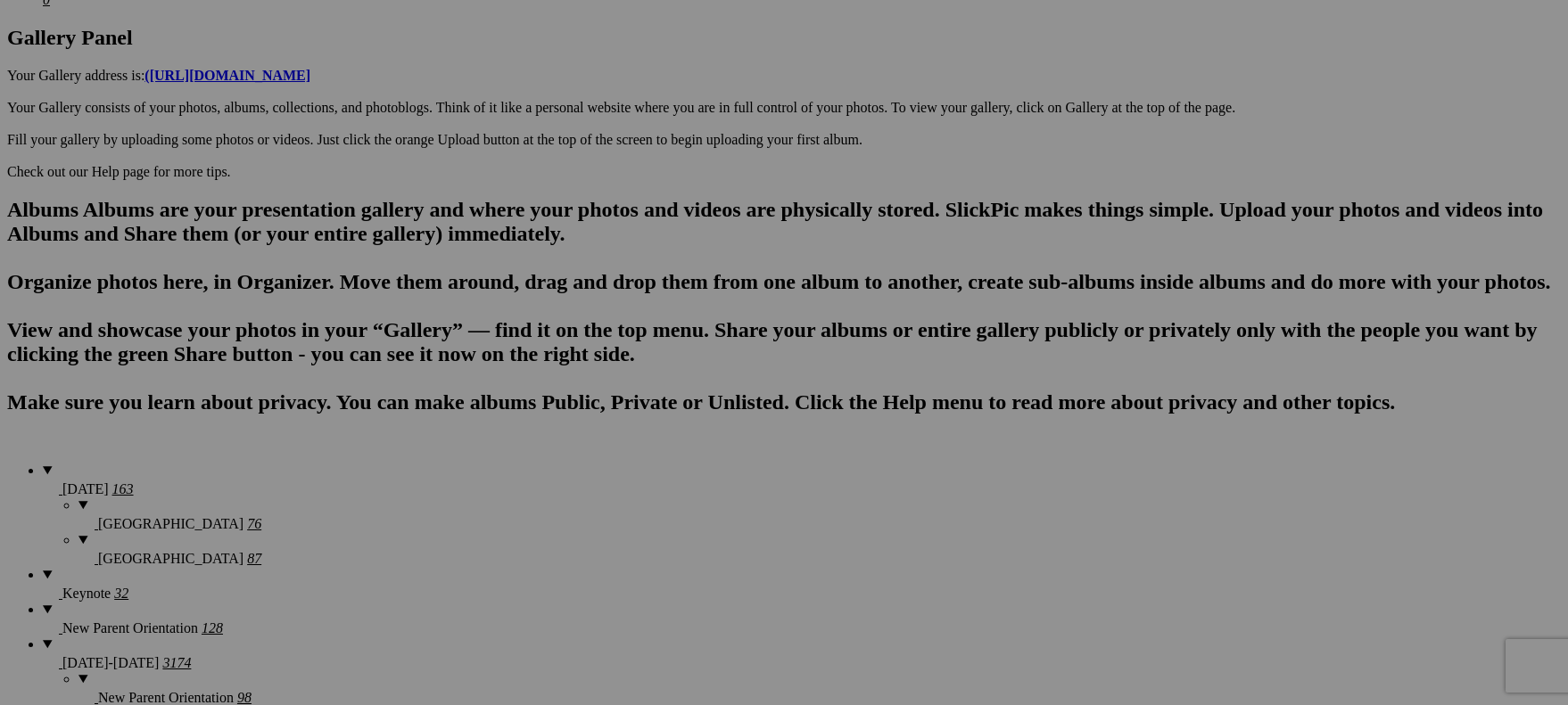
scroll to position [897, 0]
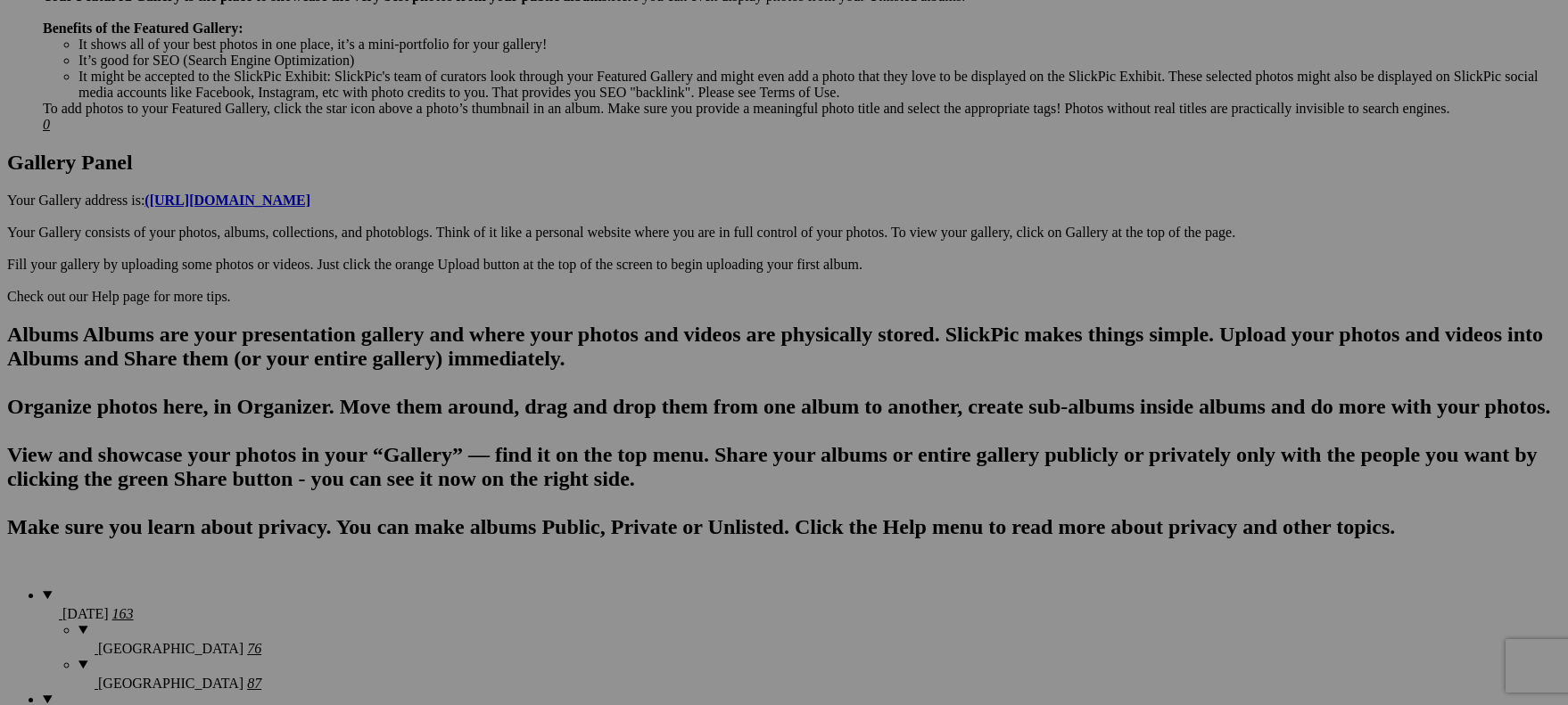
scroll to position [762, 0]
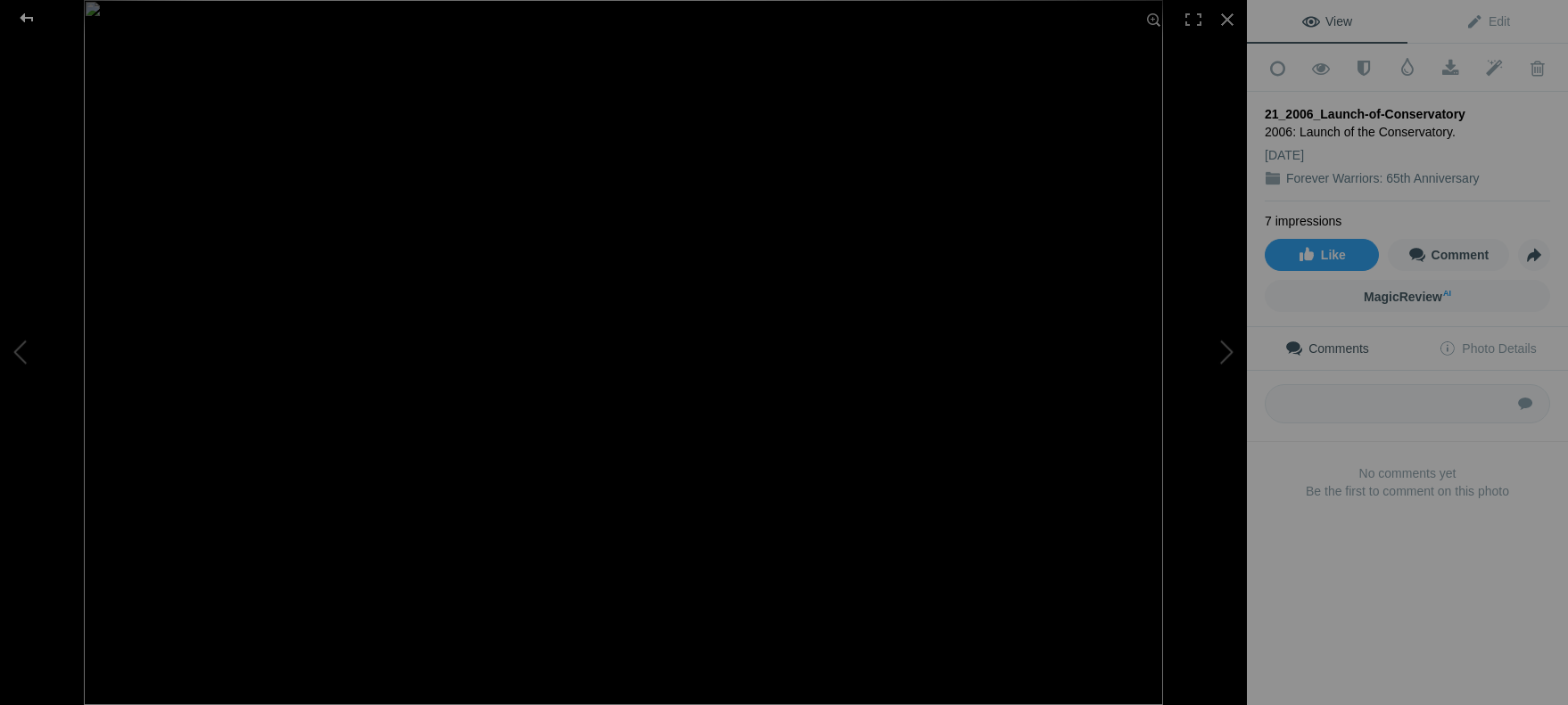
click at [35, 18] on div at bounding box center [26, 17] width 64 height 35
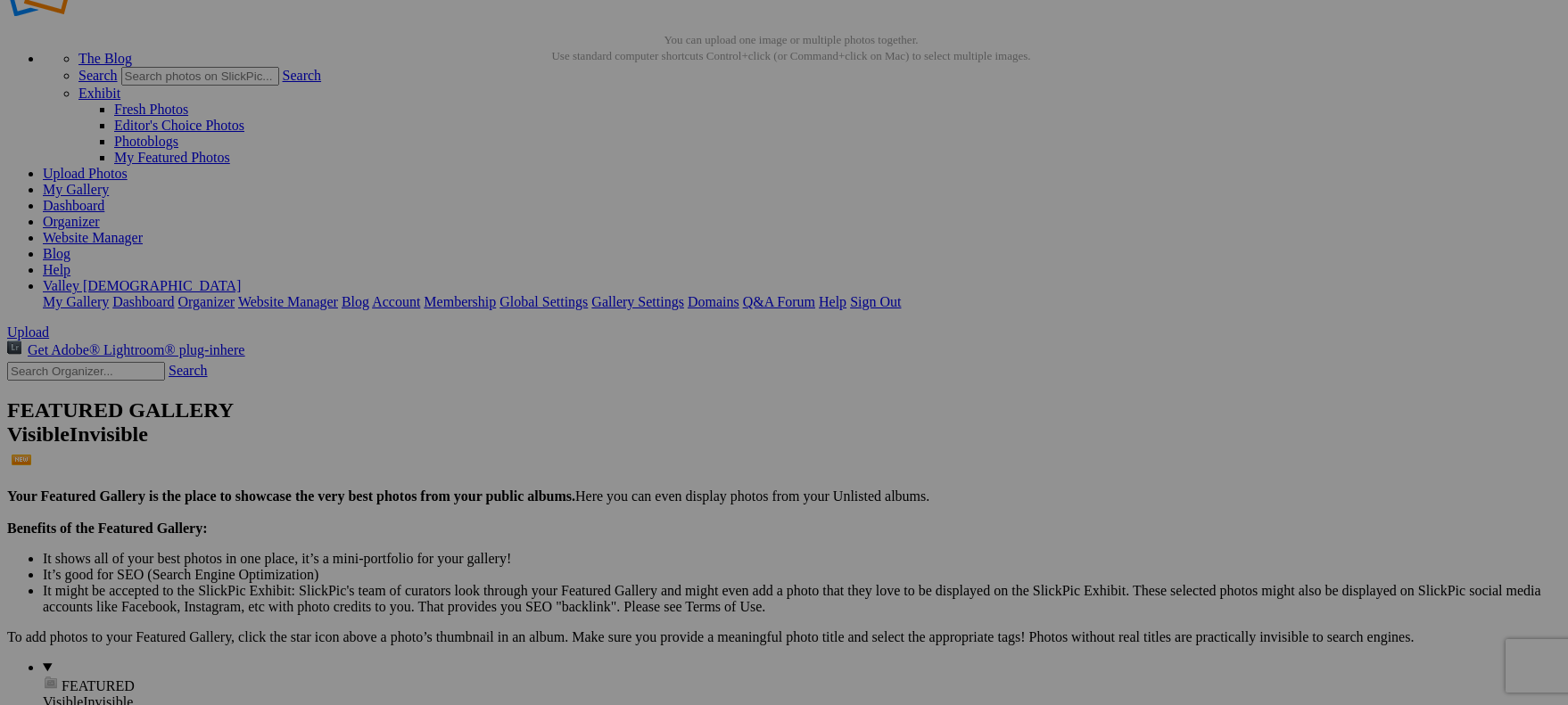
scroll to position [58, 0]
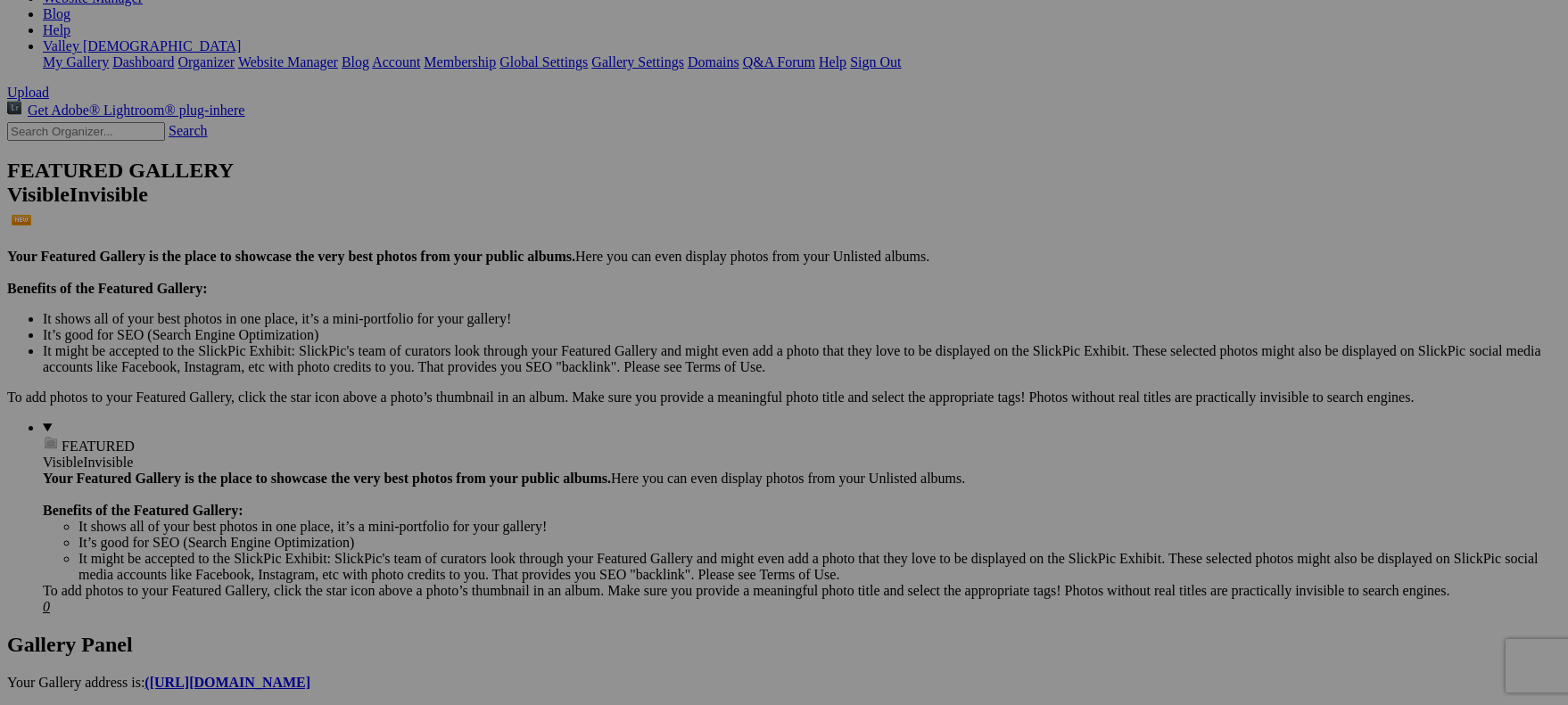
scroll to position [309, 0]
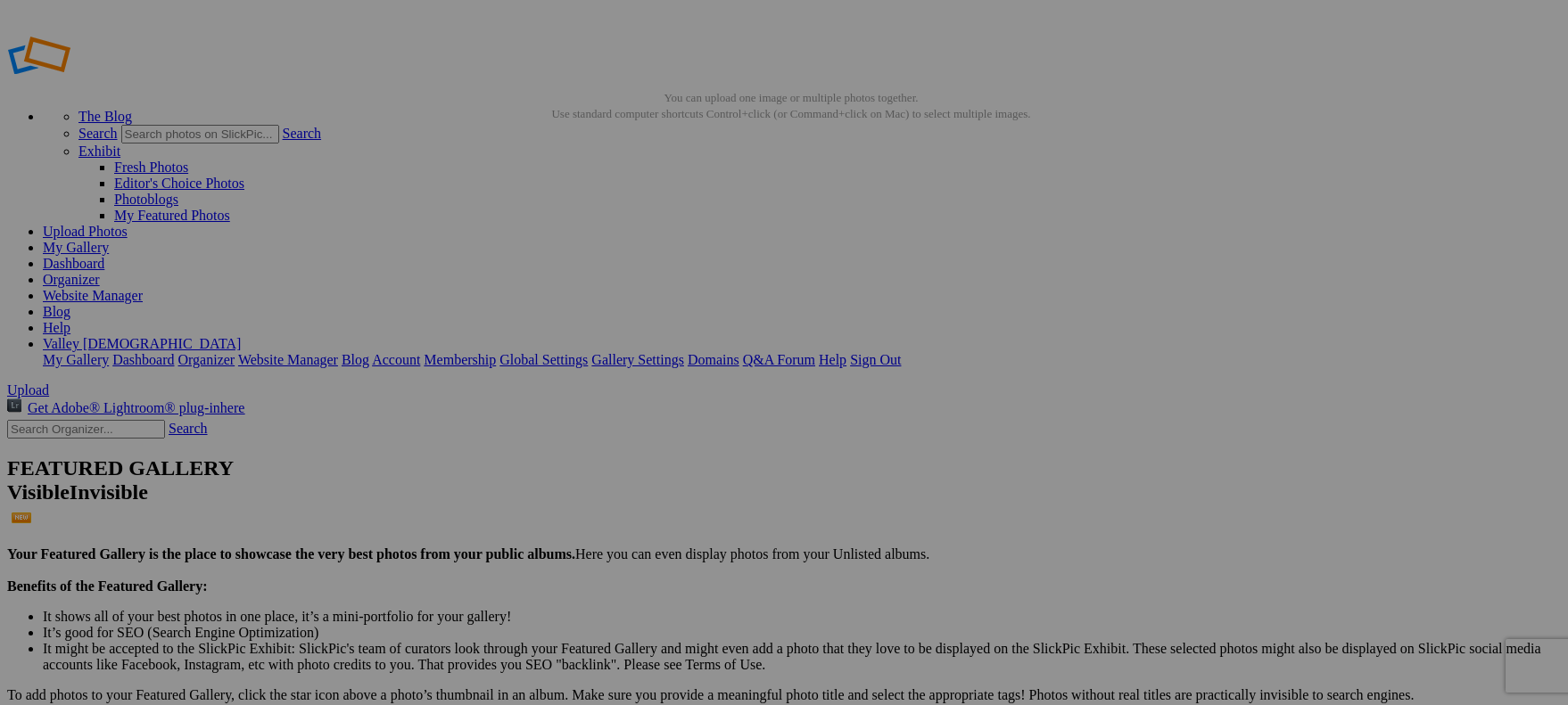
scroll to position [0, 0]
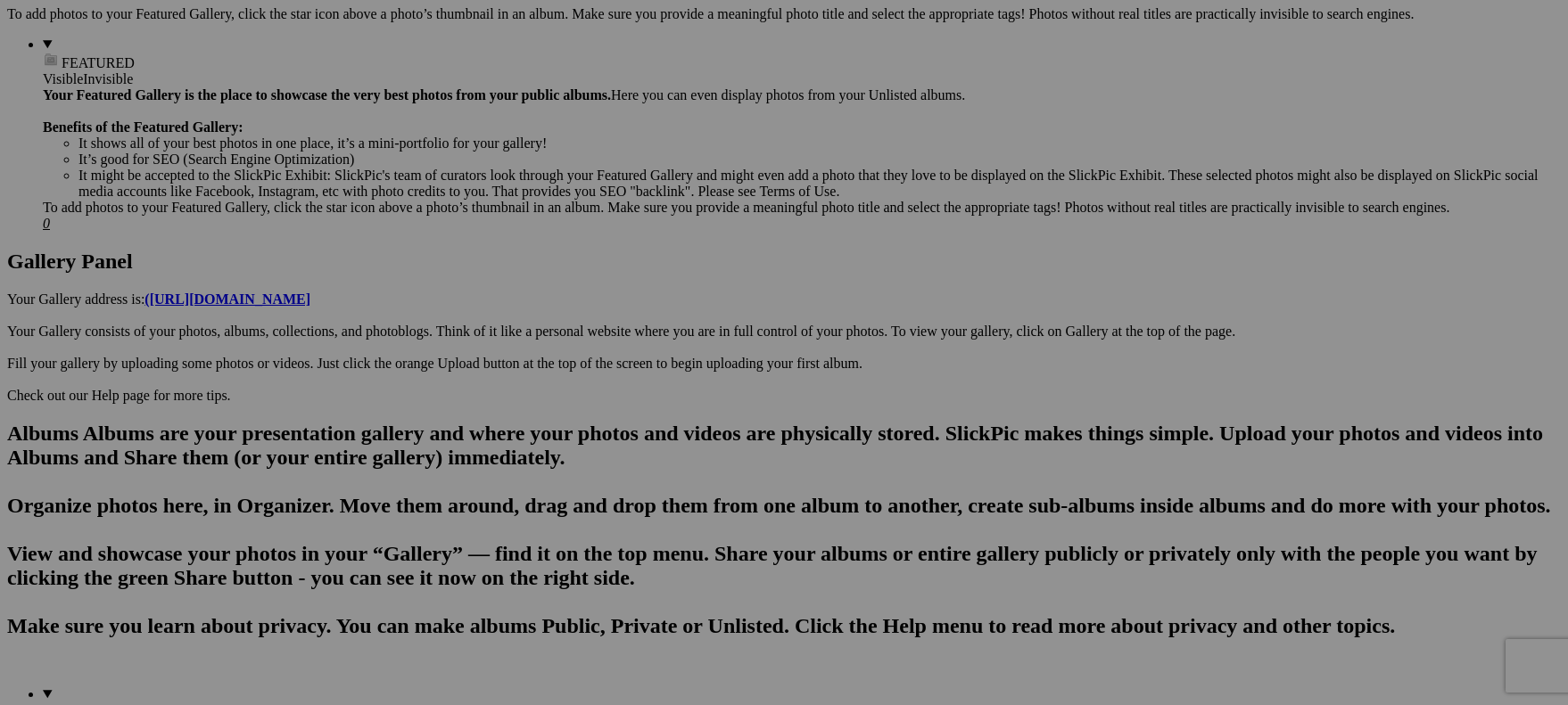
scroll to position [696, 0]
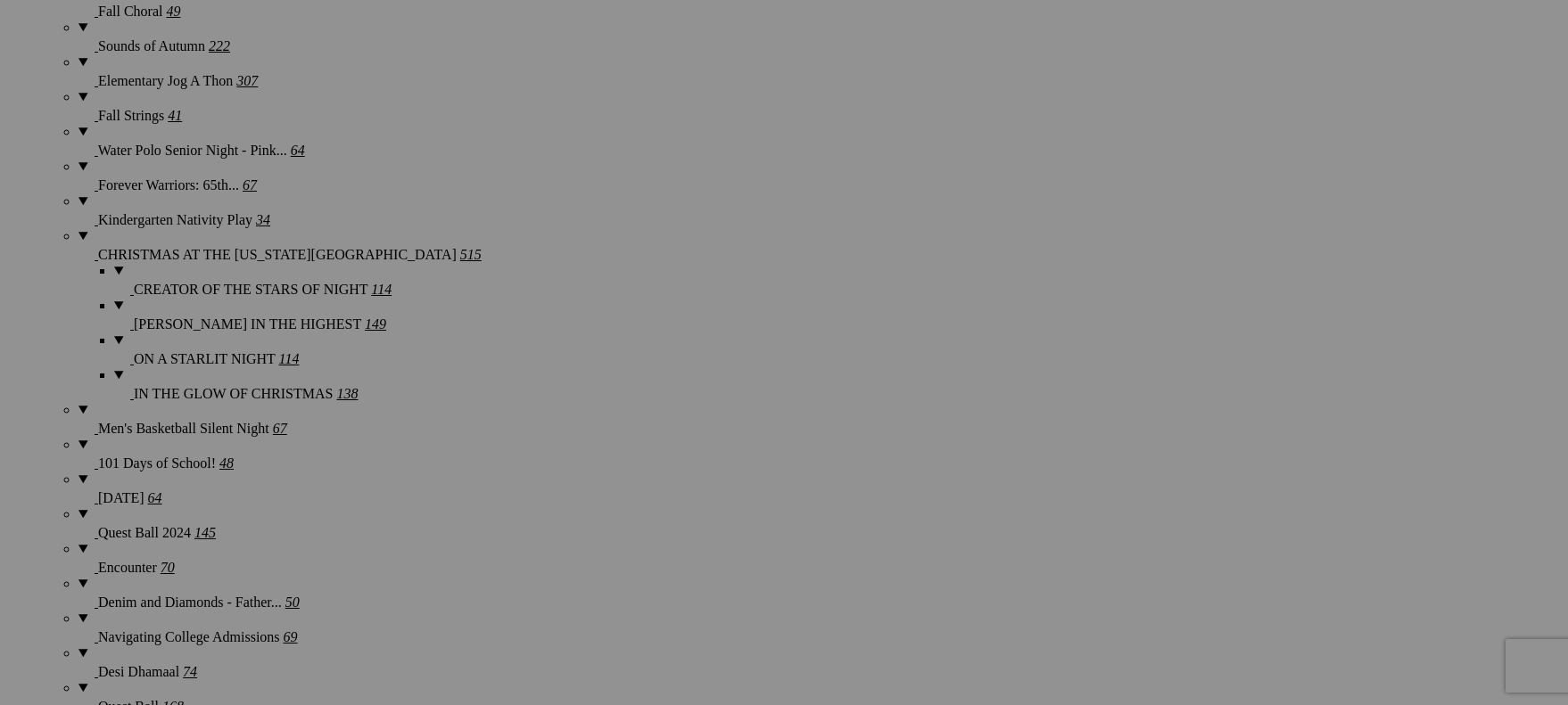
scroll to position [1962, 0]
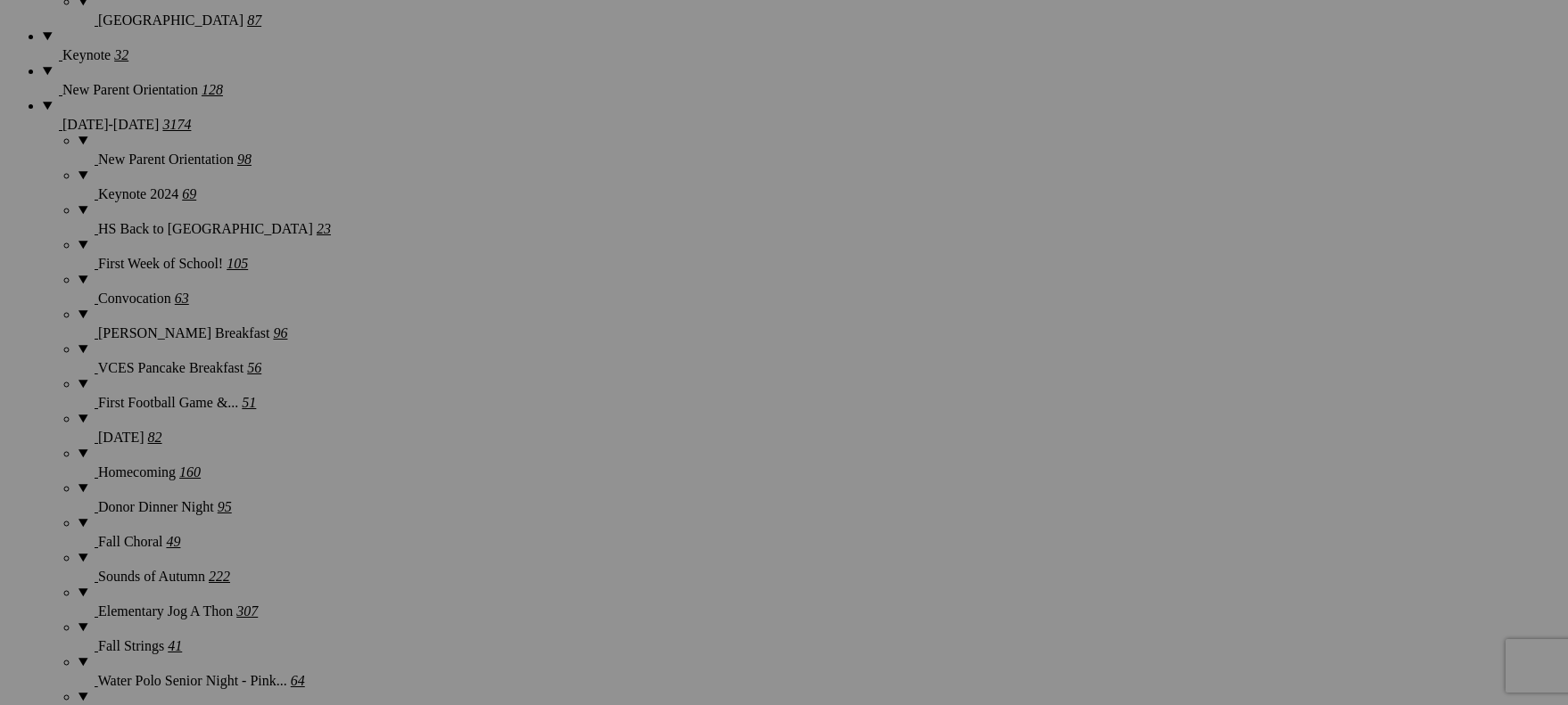
scroll to position [1449, 0]
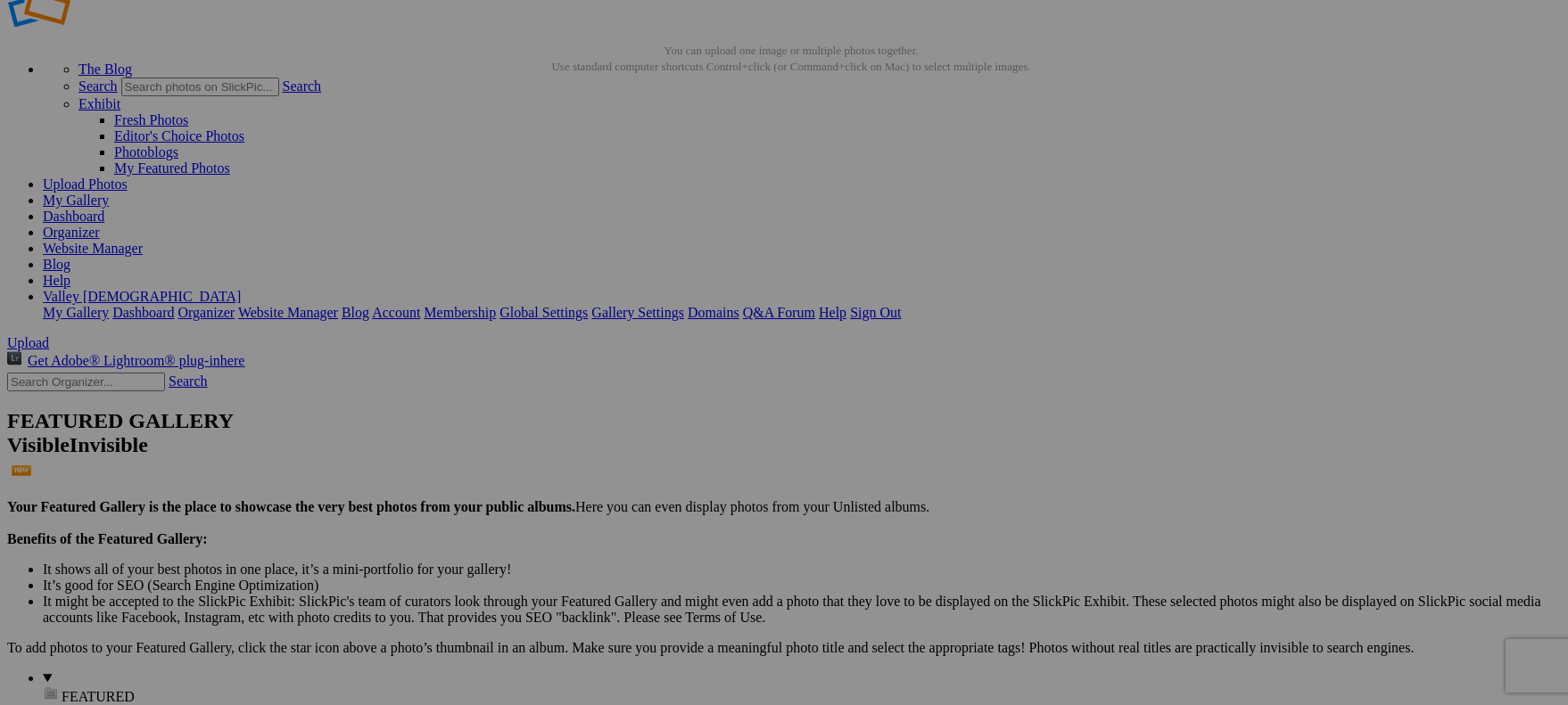
scroll to position [0, 0]
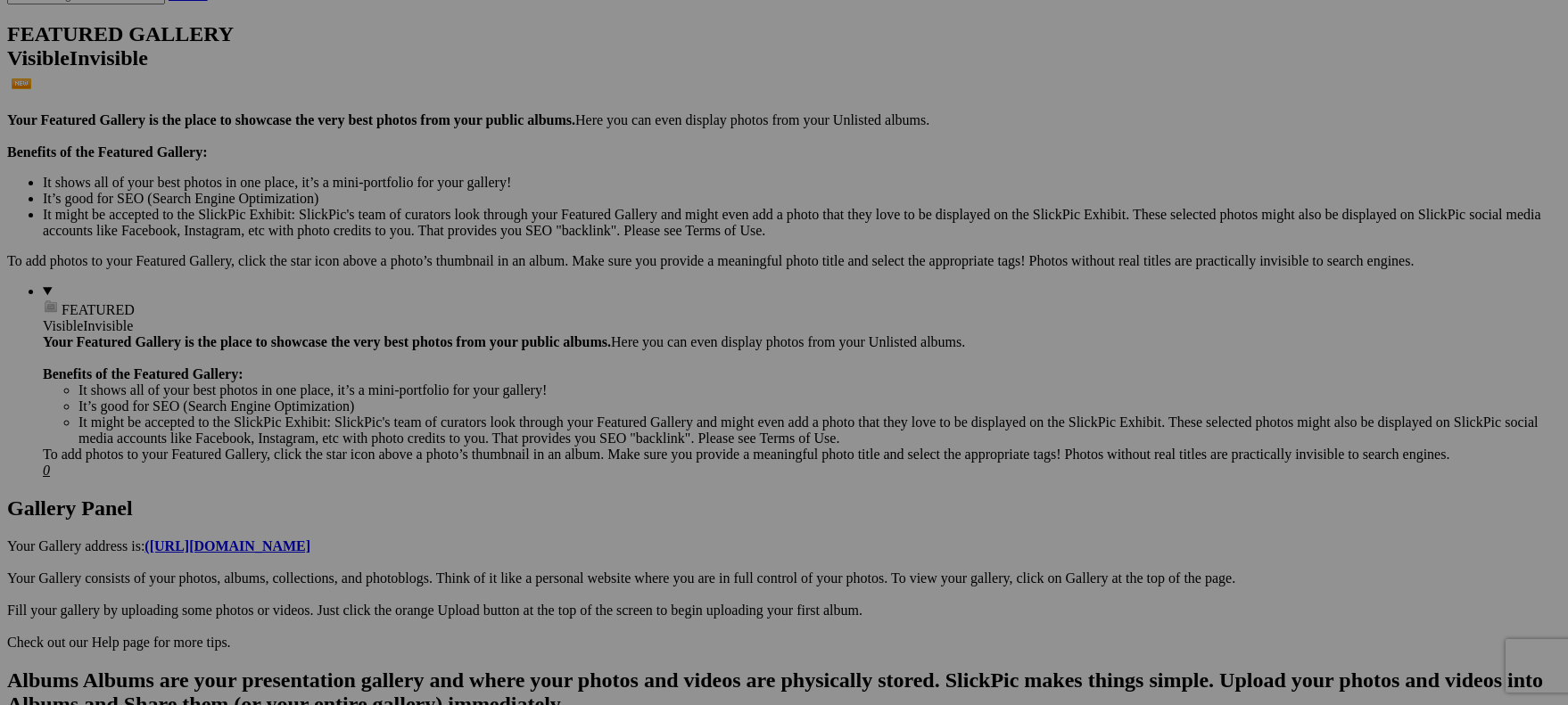
scroll to position [458, 0]
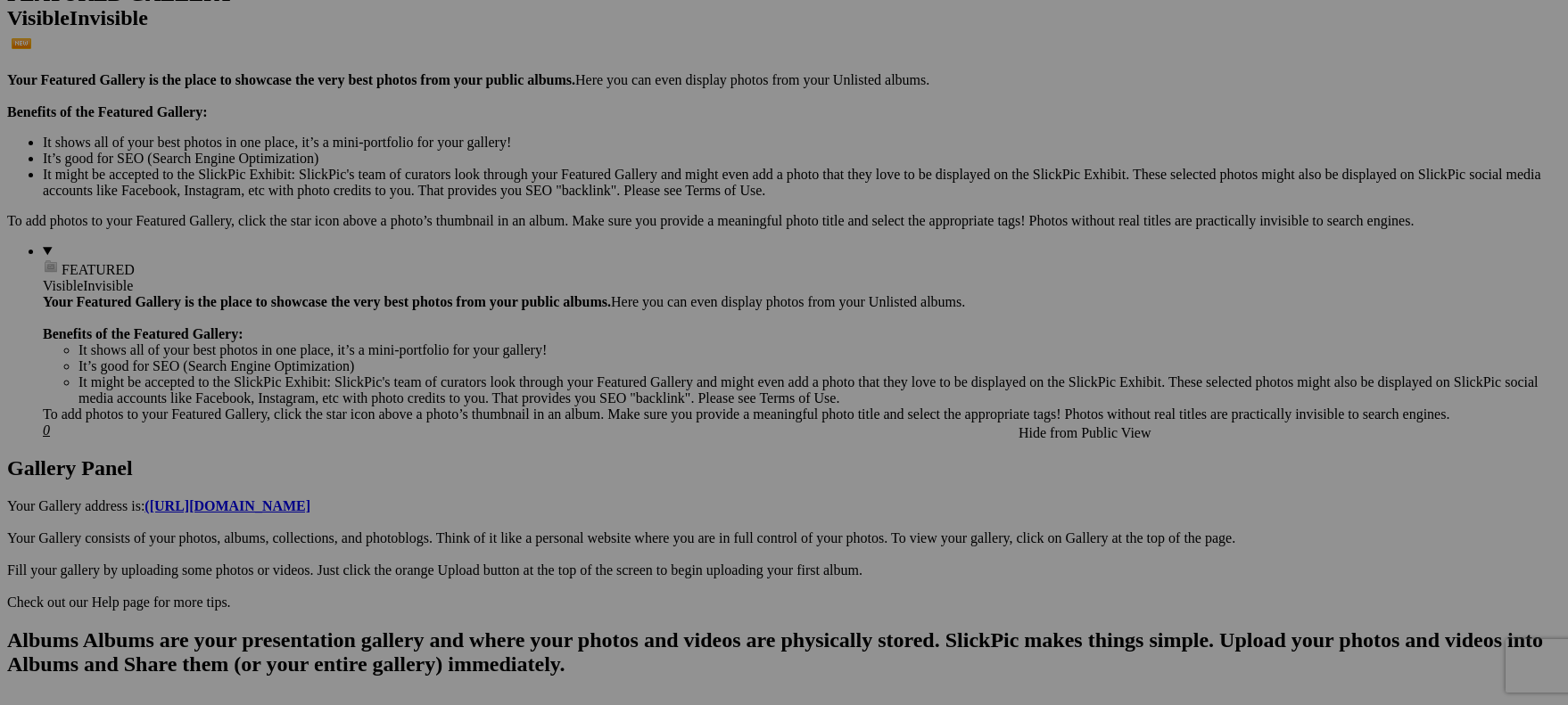
scroll to position [534, 0]
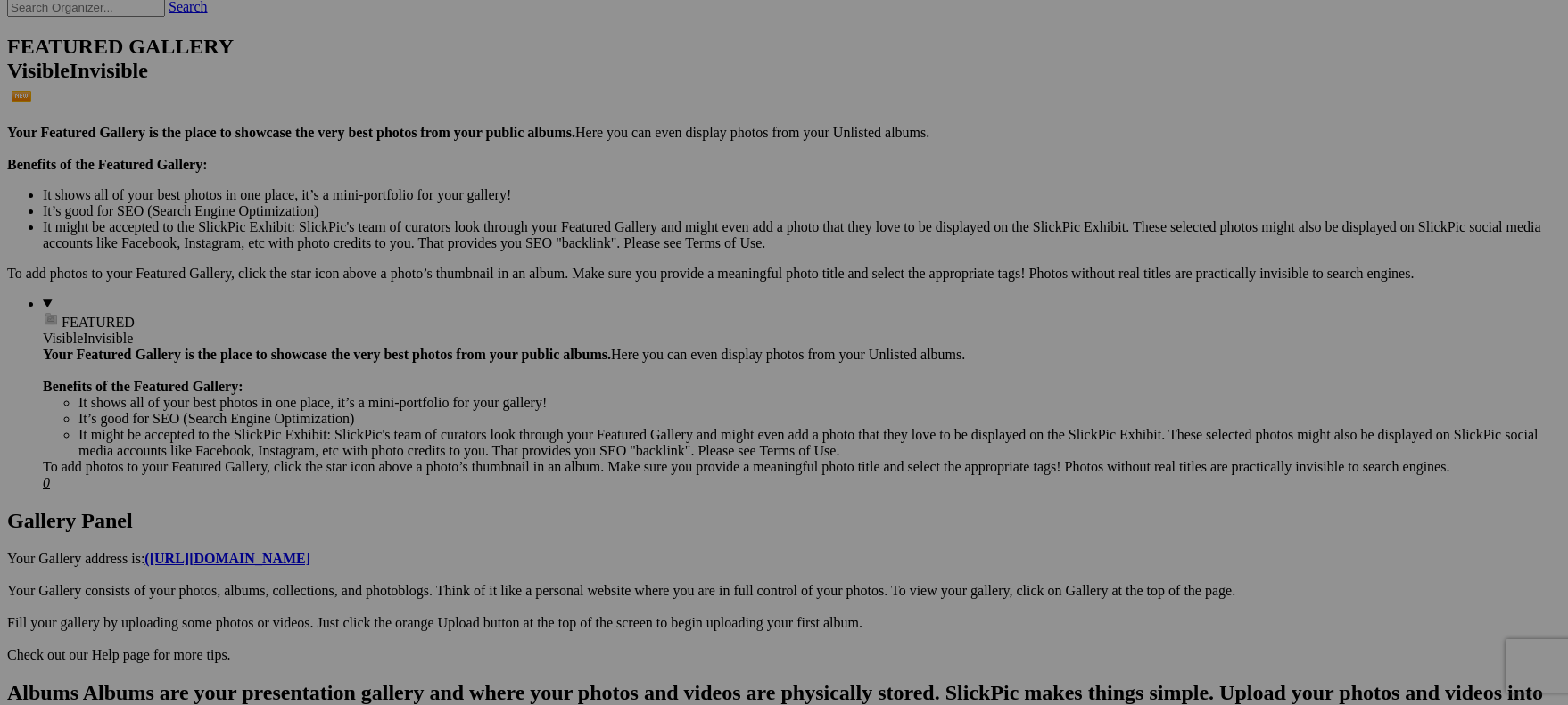
scroll to position [424, 0]
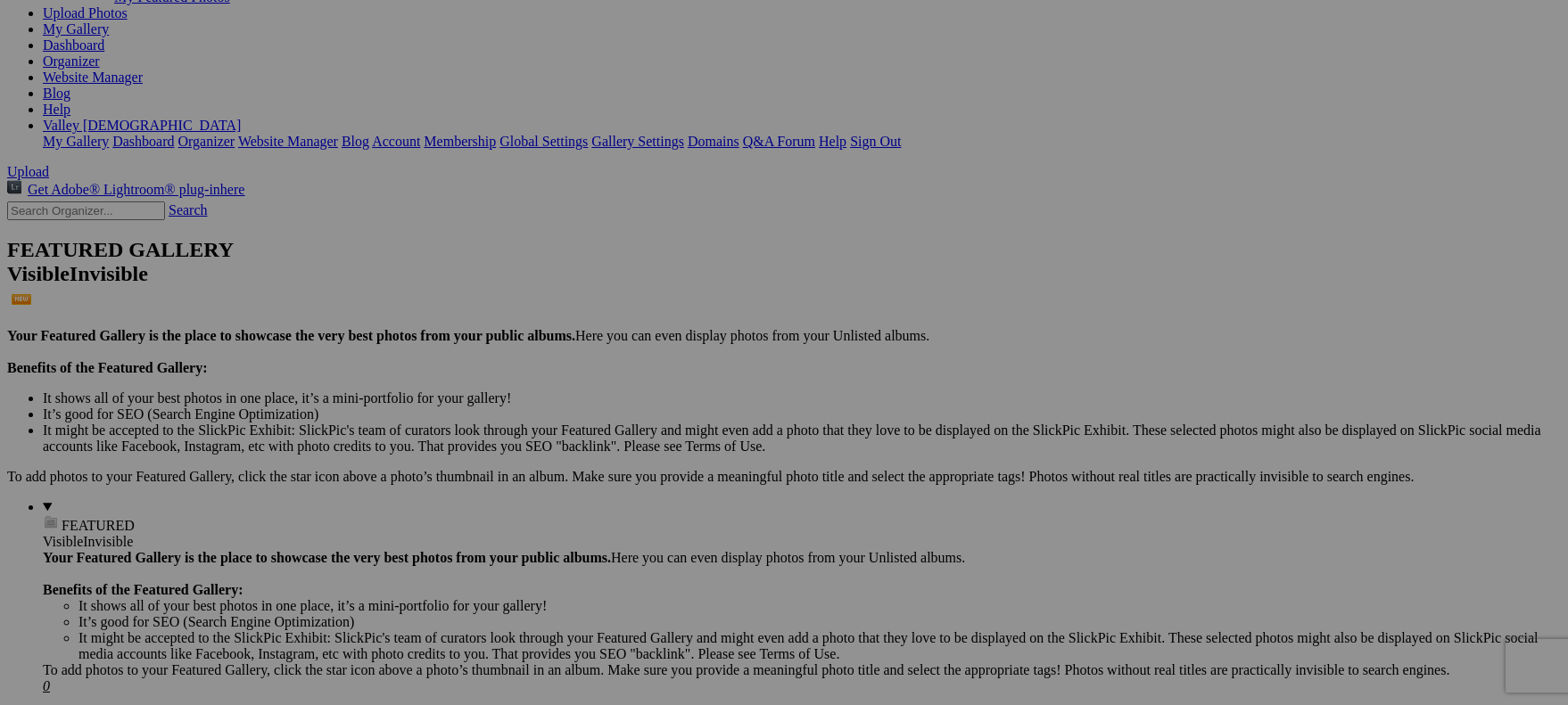
scroll to position [0, 0]
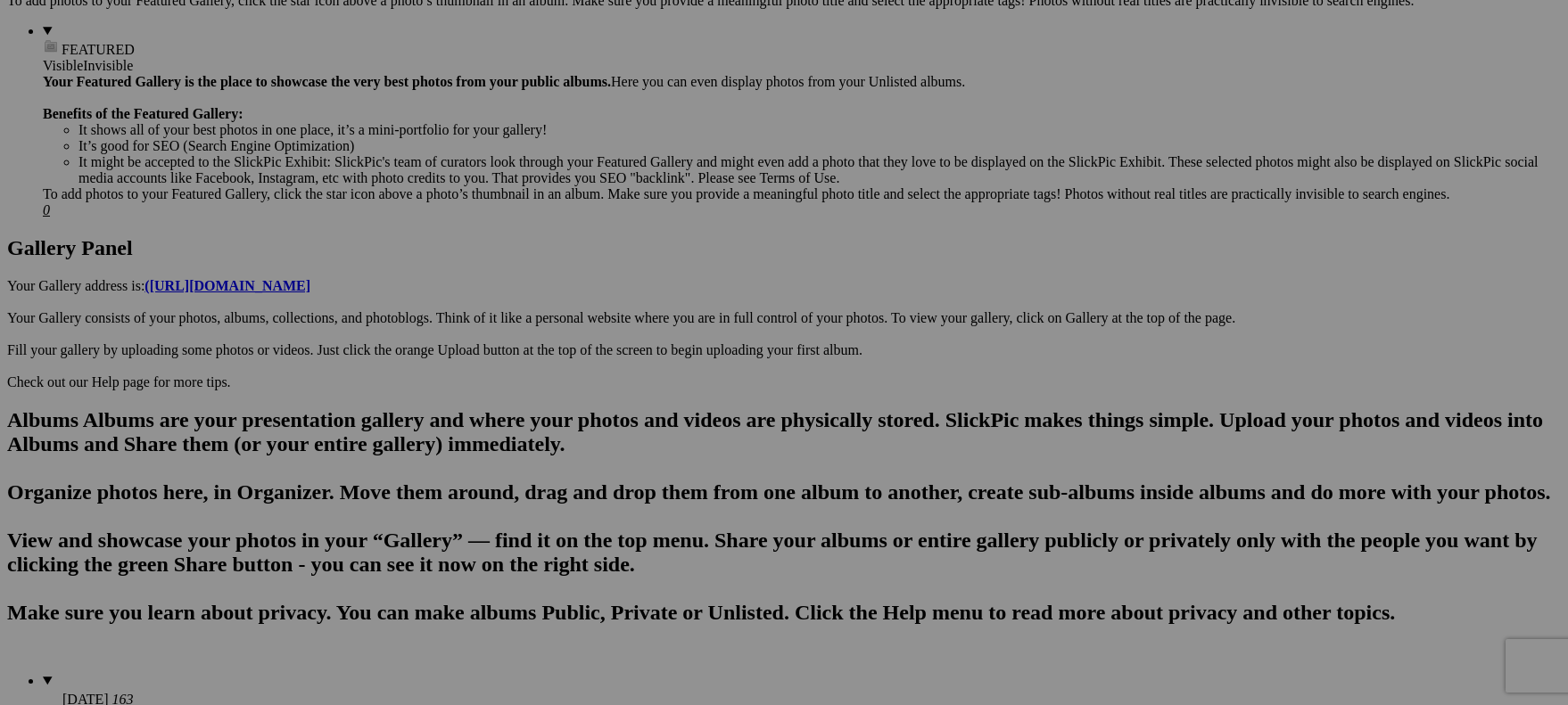
scroll to position [700, 0]
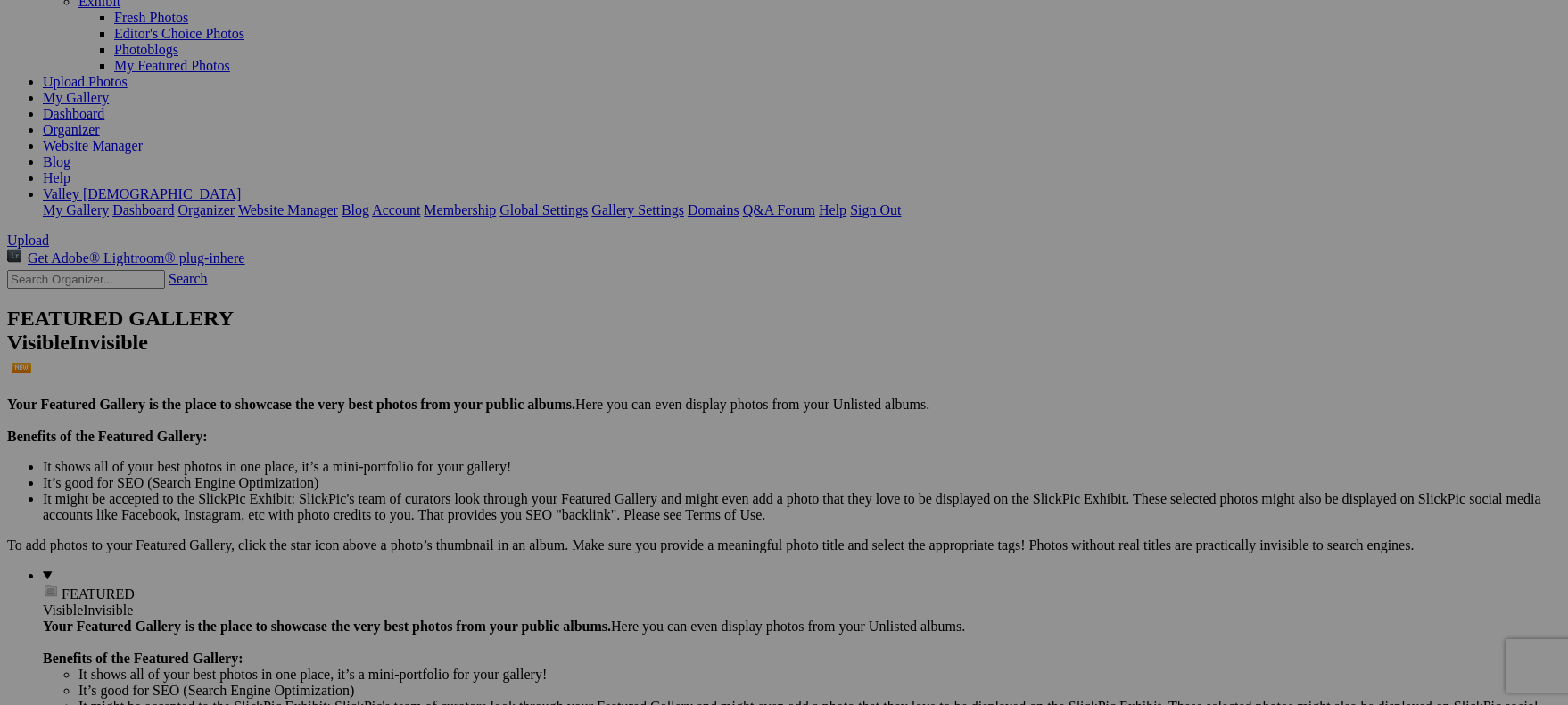
scroll to position [0, 0]
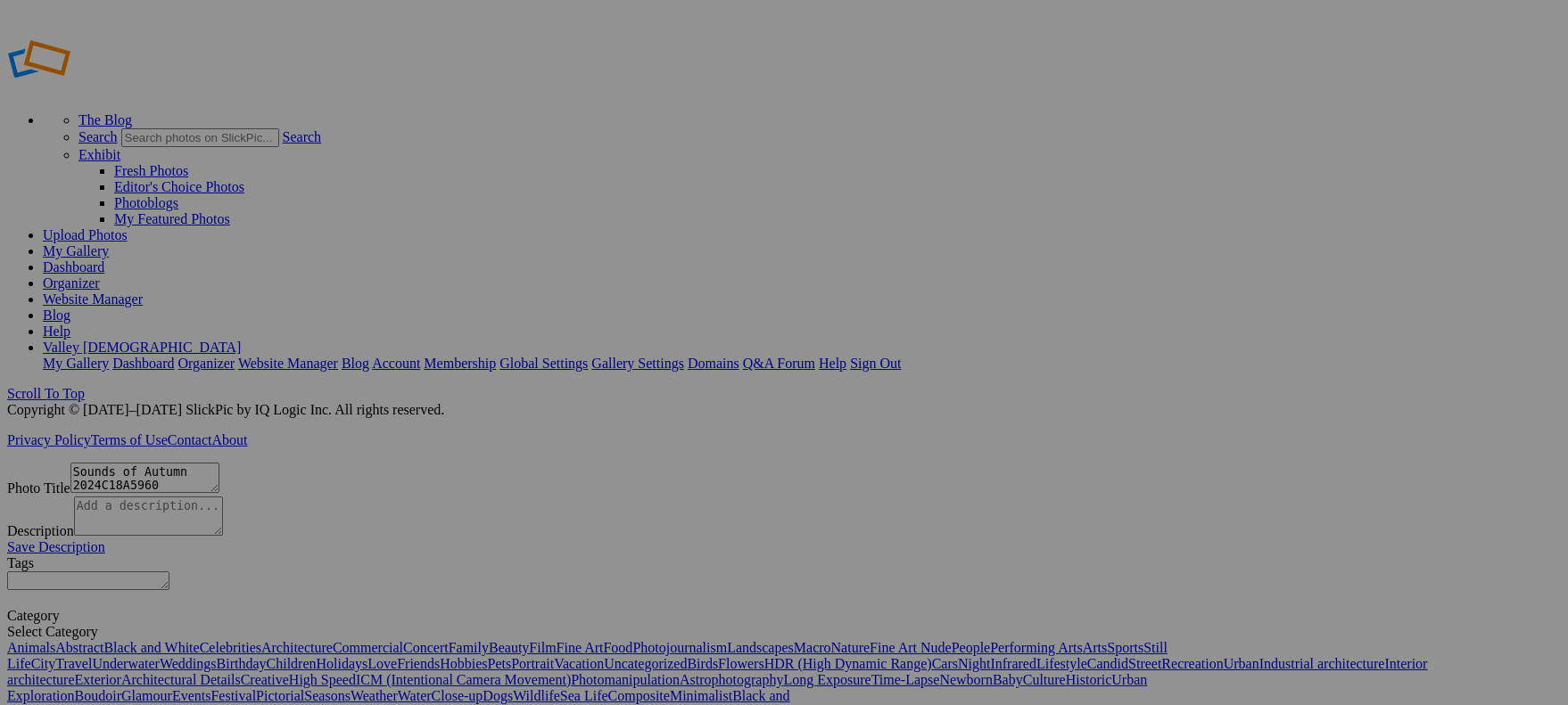
scroll to position [34, 0]
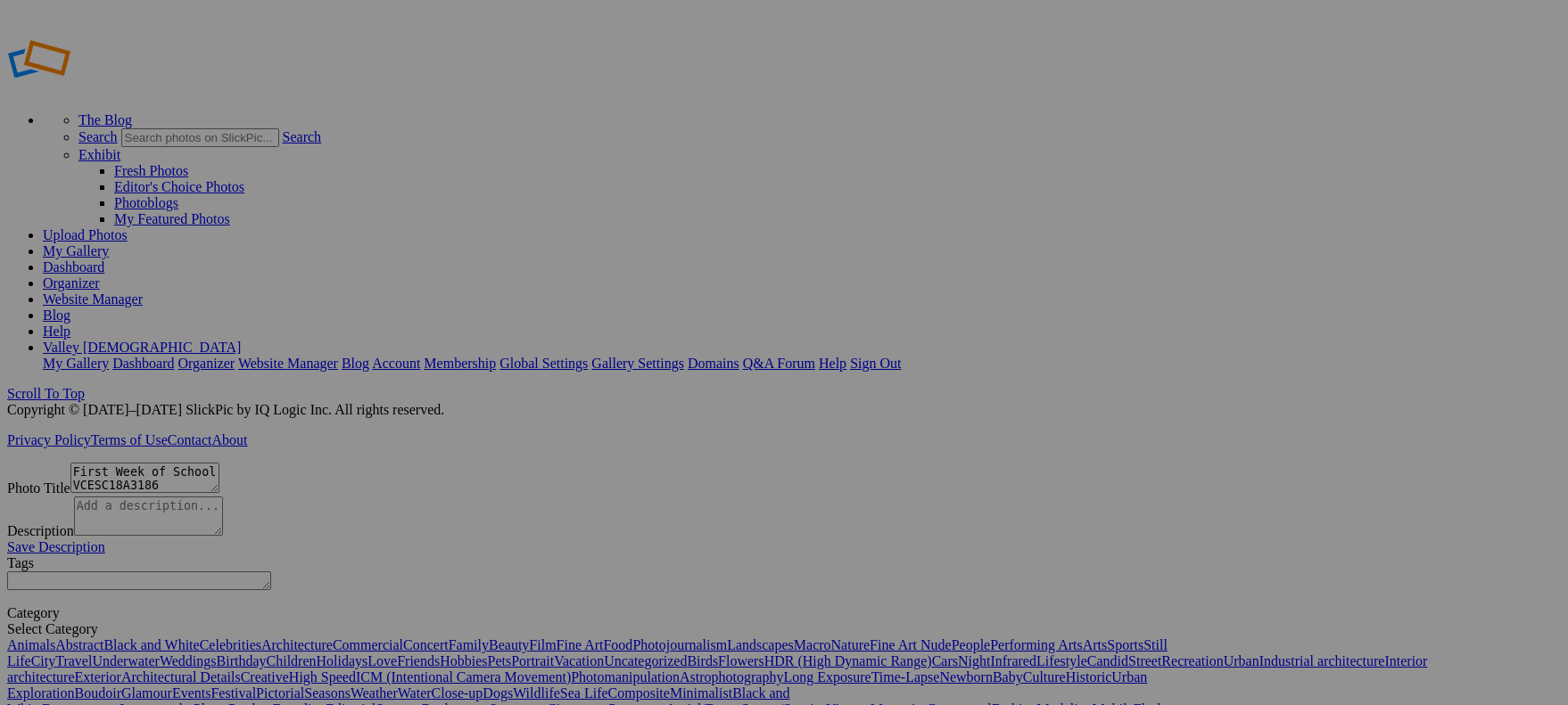
type textarea "30_2018_Varsity_Baseball_Ranked_Number-One-MaxPrep_Computer-Rankings"
type textarea "2018: Varsity baseball ranked number one in the nation by MaxPrep computer rank…"
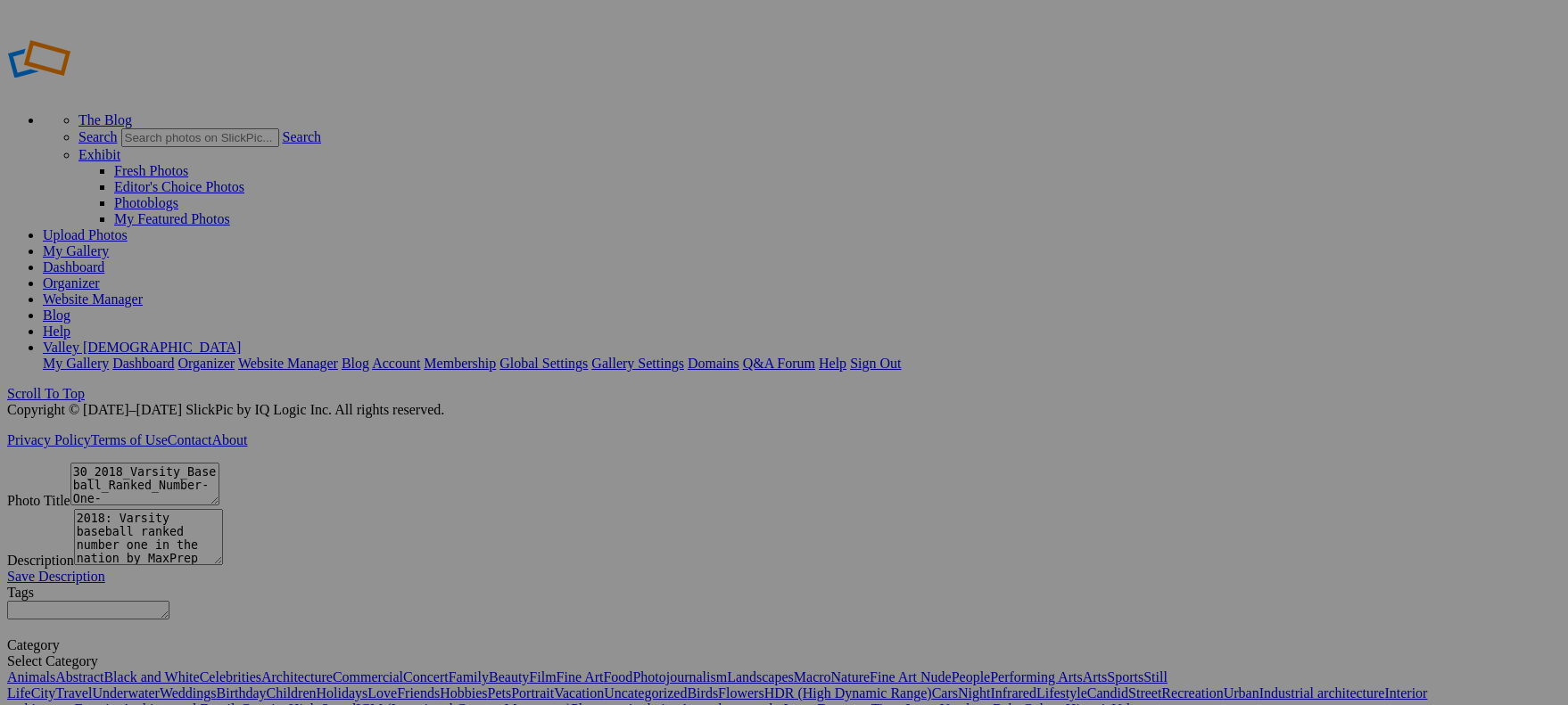
scroll to position [50, 0]
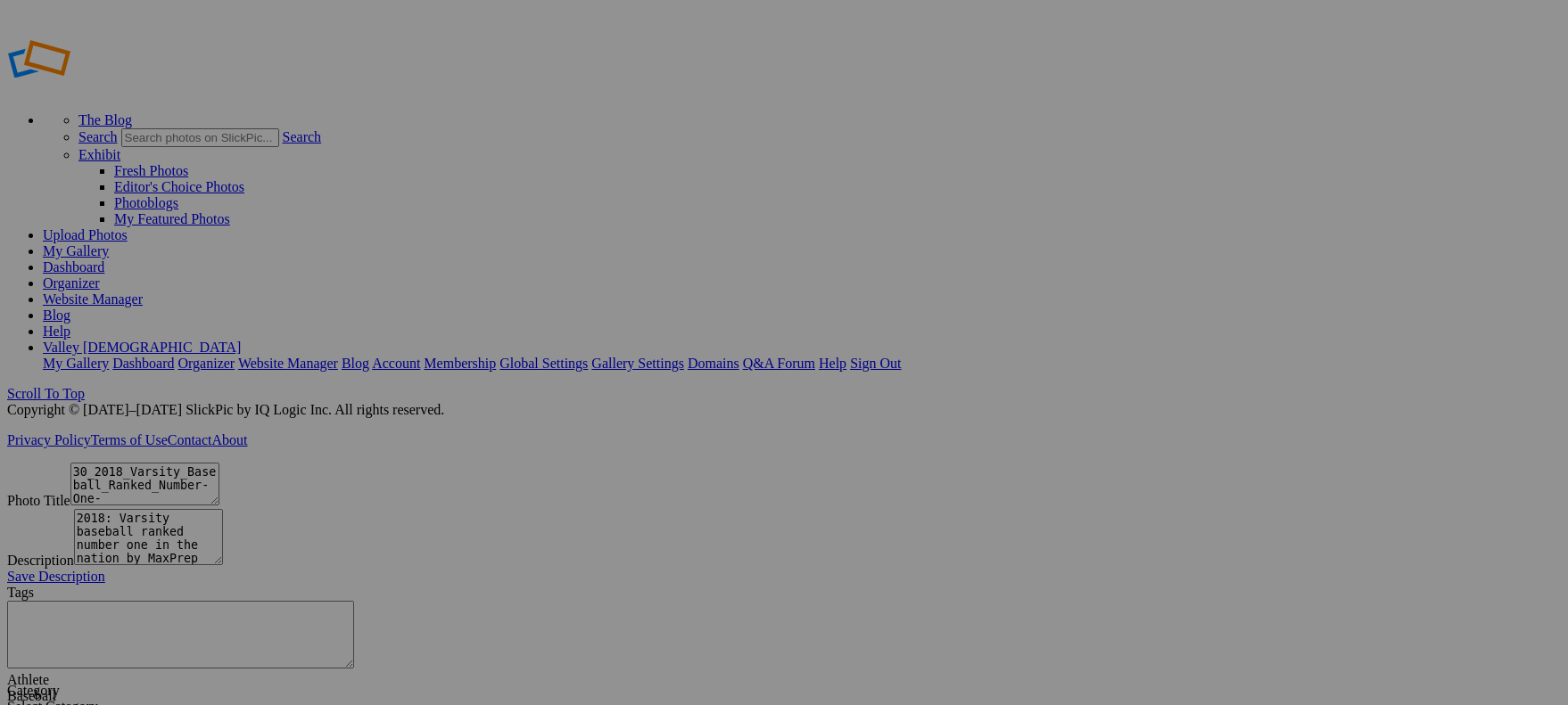
type textarea "34.5_Observatory-AMSE"
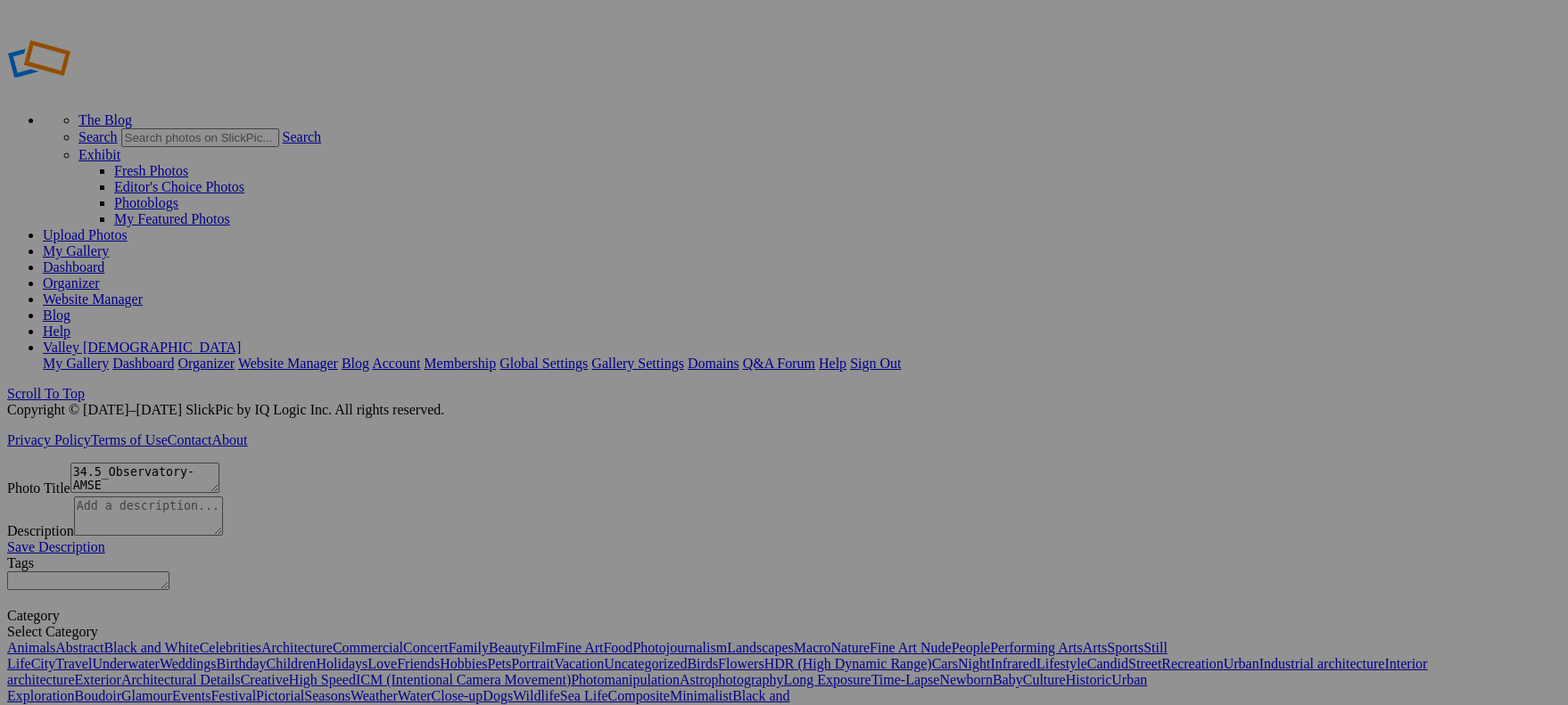
scroll to position [34, 0]
type textarea "33_2018_First-Conservatory_Symphonic_Choral"
type textarea "2018: First performance of the Conservatory Symphonic Chorale at the California…"
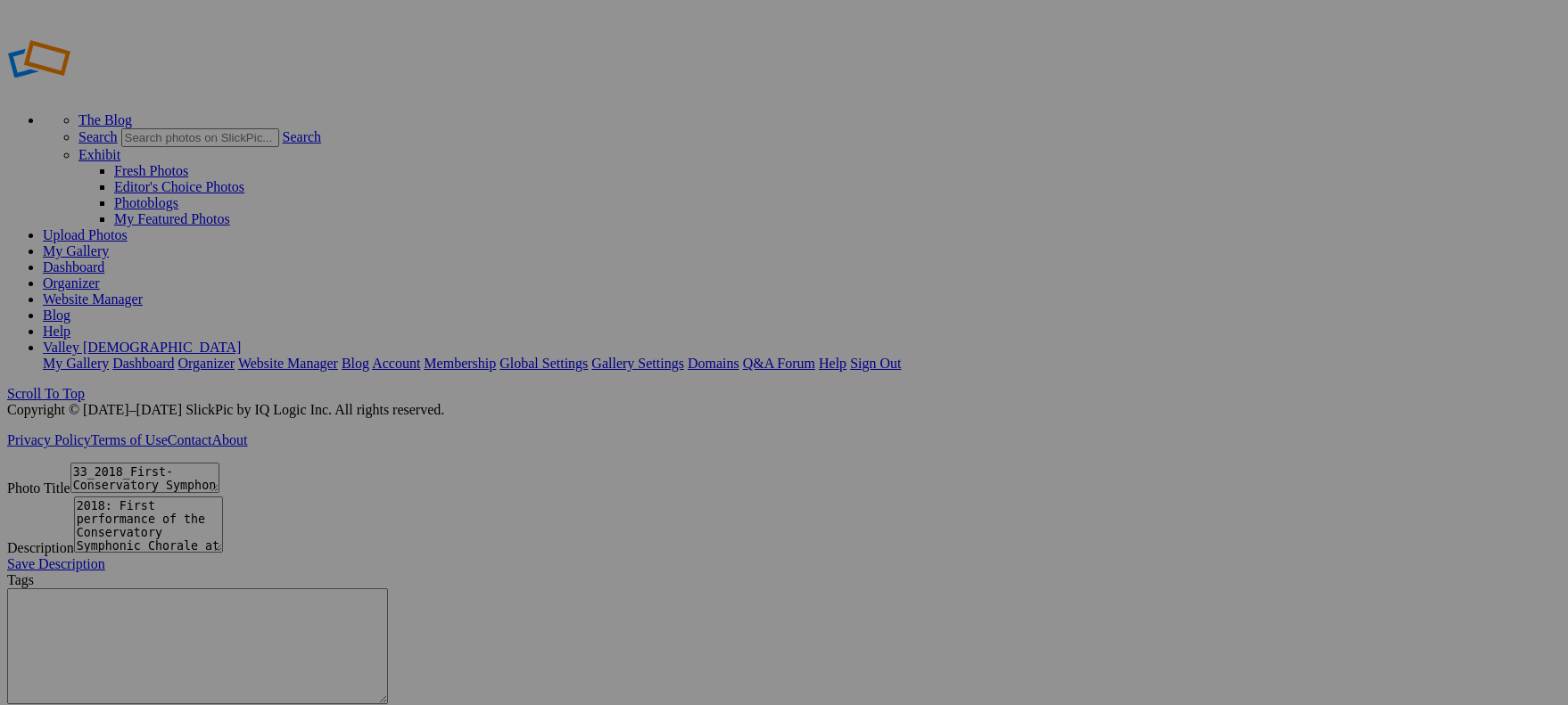
type textarea "41_2024_65-Years_All-School-K-12-Photo_24-25"
type textarea "2024: Elementary students having fun at the K-12 all-school photo day taken to …"
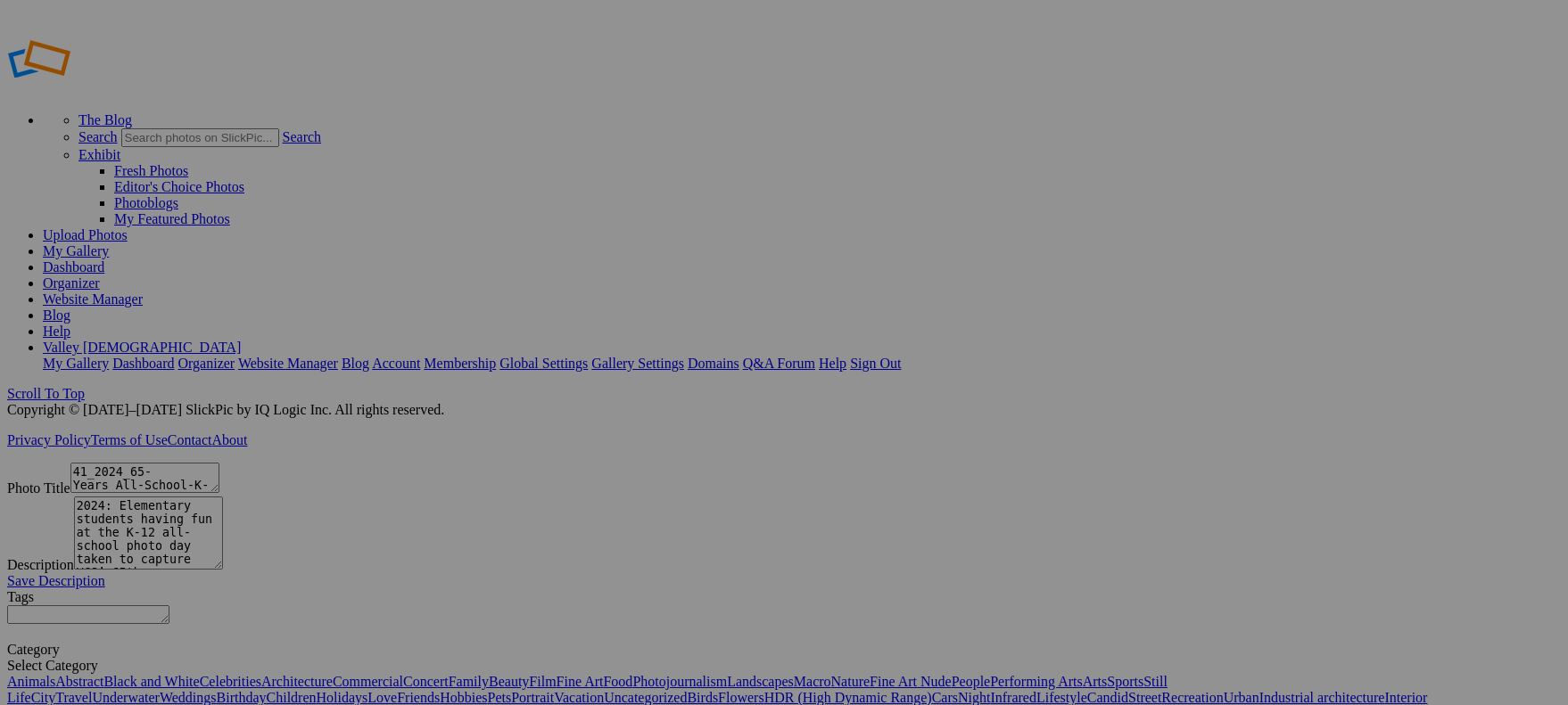
scroll to position [68, 0]
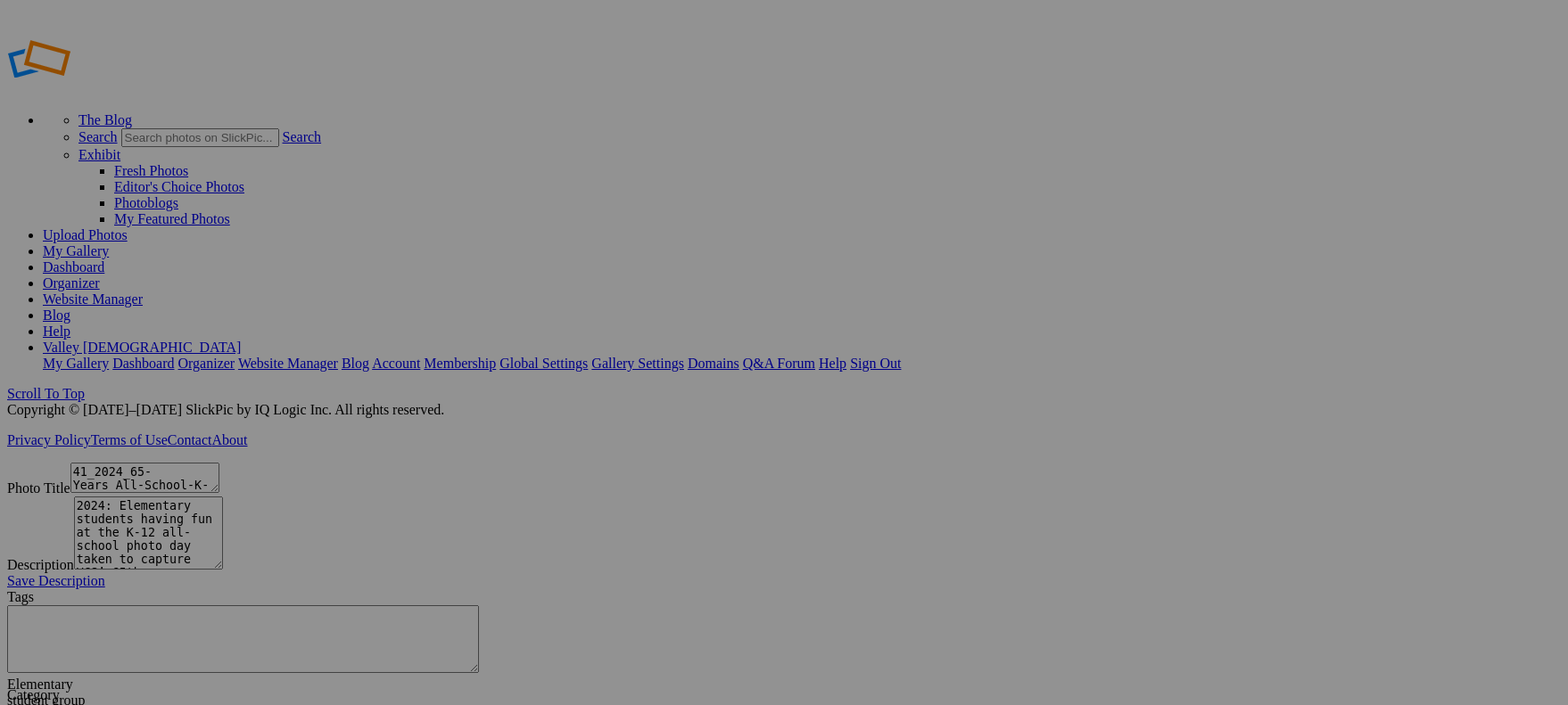
type textarea "33_2018_First-Conservatory_Symphonic_Choral"
type textarea "2018: First performance of the Conservatory Symphonic Chorale at the California…"
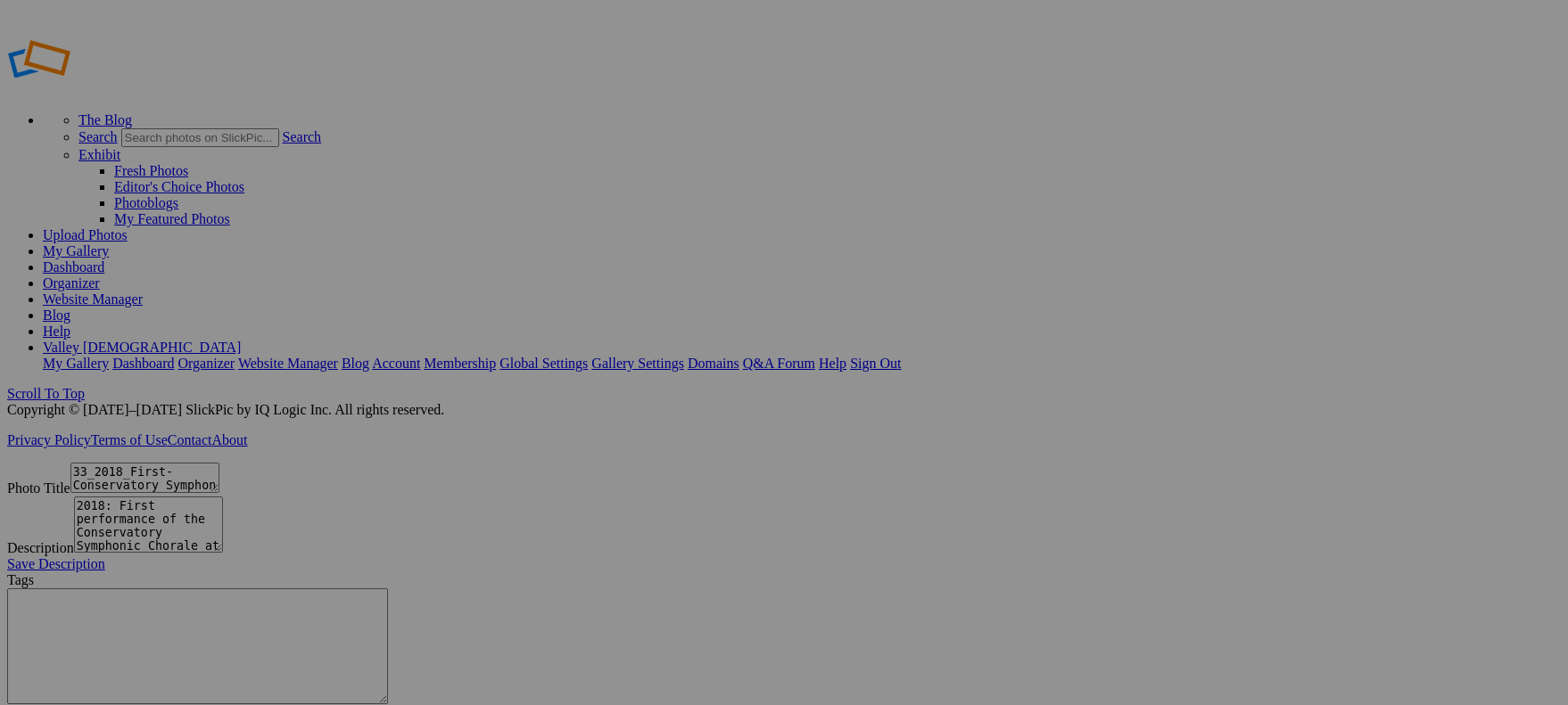
type textarea "41_2024_65-Years_All-School-K-12-Photo_24-25"
type textarea "2024: Elementary students having fun at the K-12 all-school photo day taken to …"
type textarea "38.7_2024 HS Graduation-90"
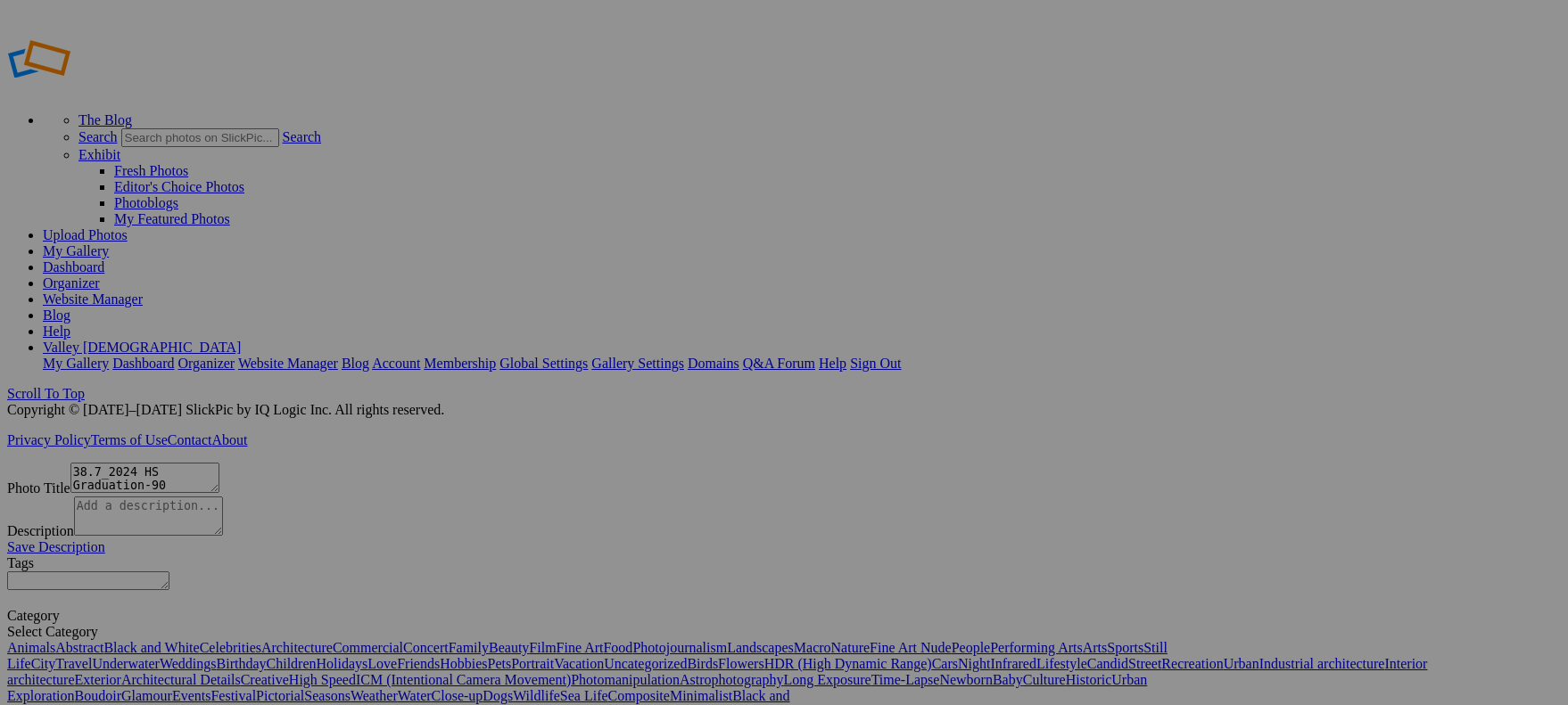
scroll to position [34, 0]
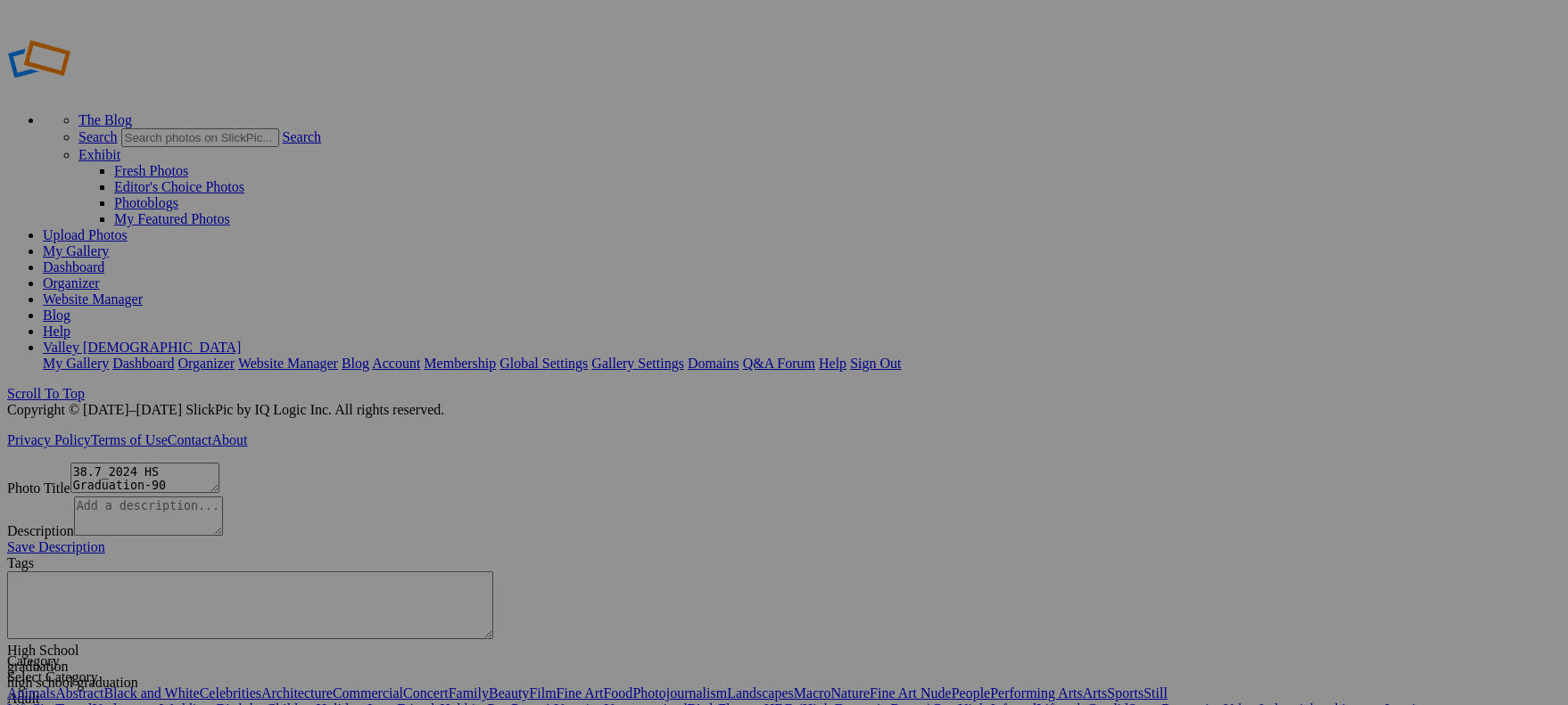
type textarea "41_2024_65-Years_All-School-K-12-Photo_24-25"
type textarea "2024: Elementary students having fun at the K-12 all-school photo day taken to …"
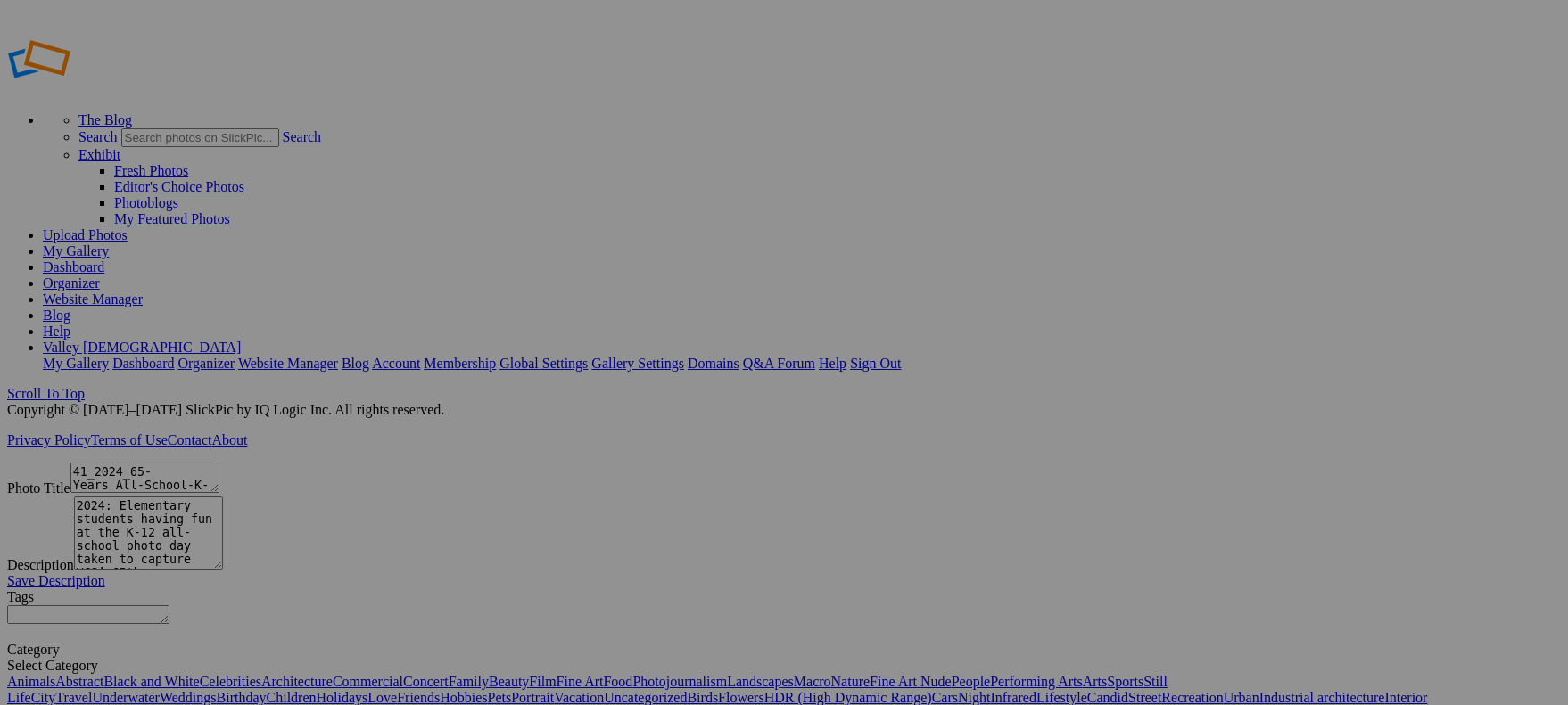
scroll to position [68, 0]
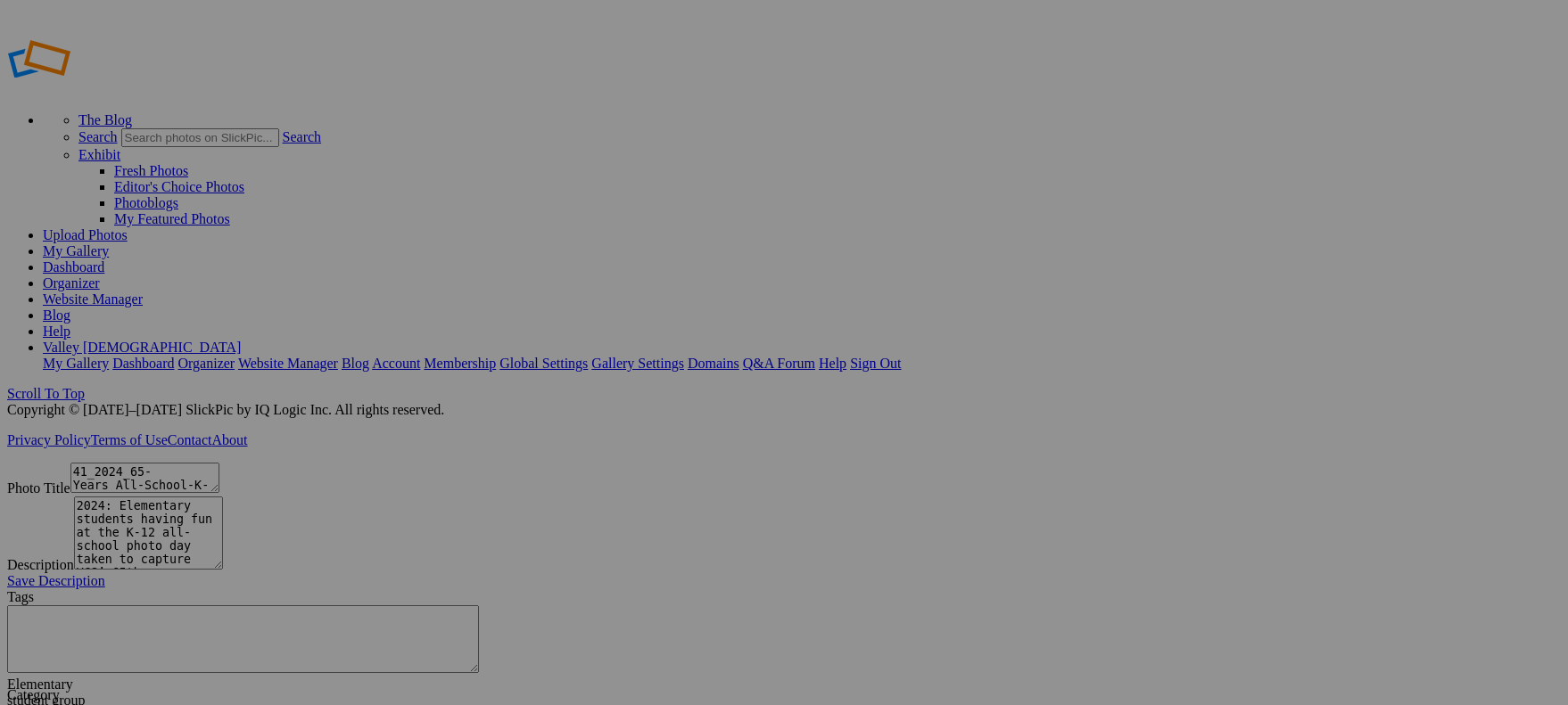
type textarea "38.7_2024 HS Graduation-90"
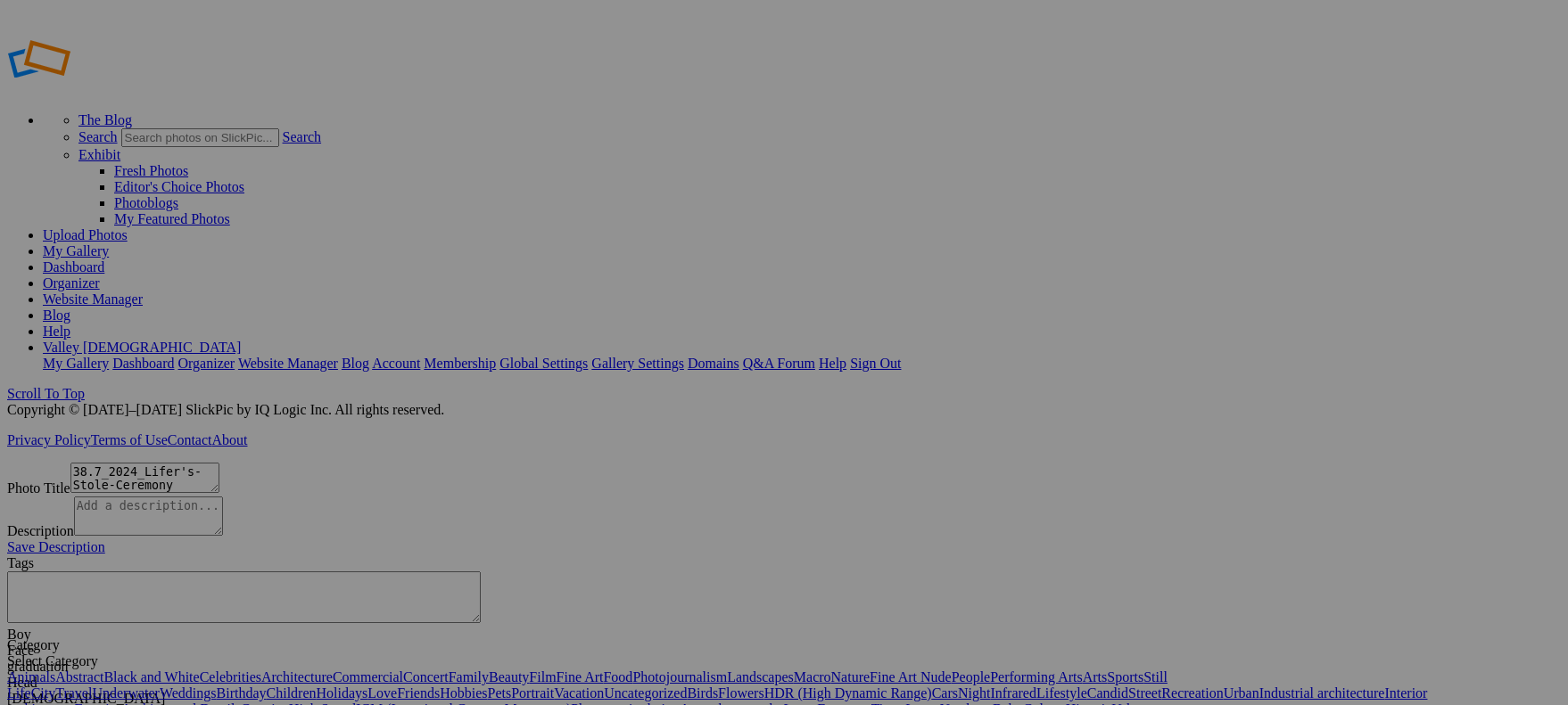
type textarea "1_Idea-for-Valley-Christian-Schools-Emerges-during-a-Bible-Study"
type textarea "1956: The idea for Valley Christian Schools emerges during a Bible study."
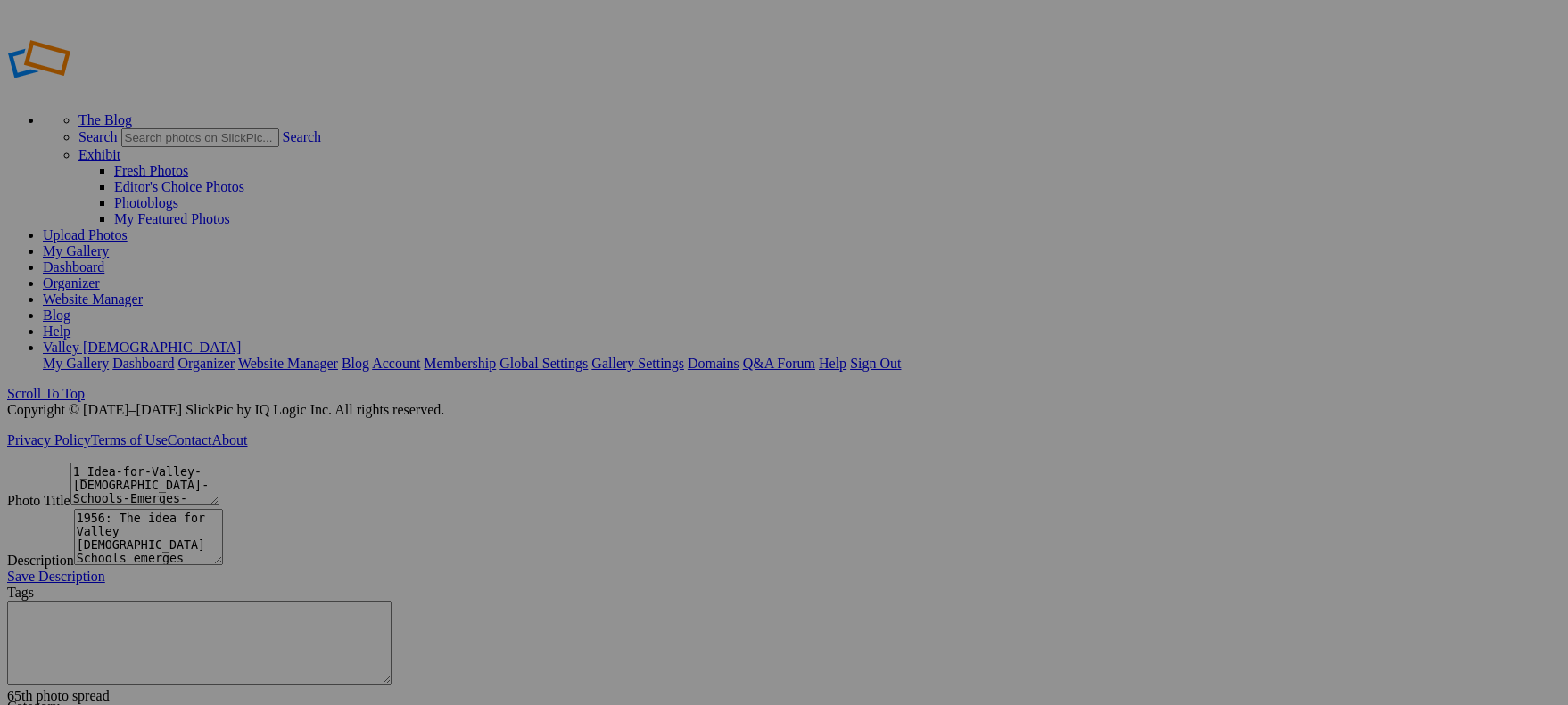
type textarea "Encounter 2025C18A3430"
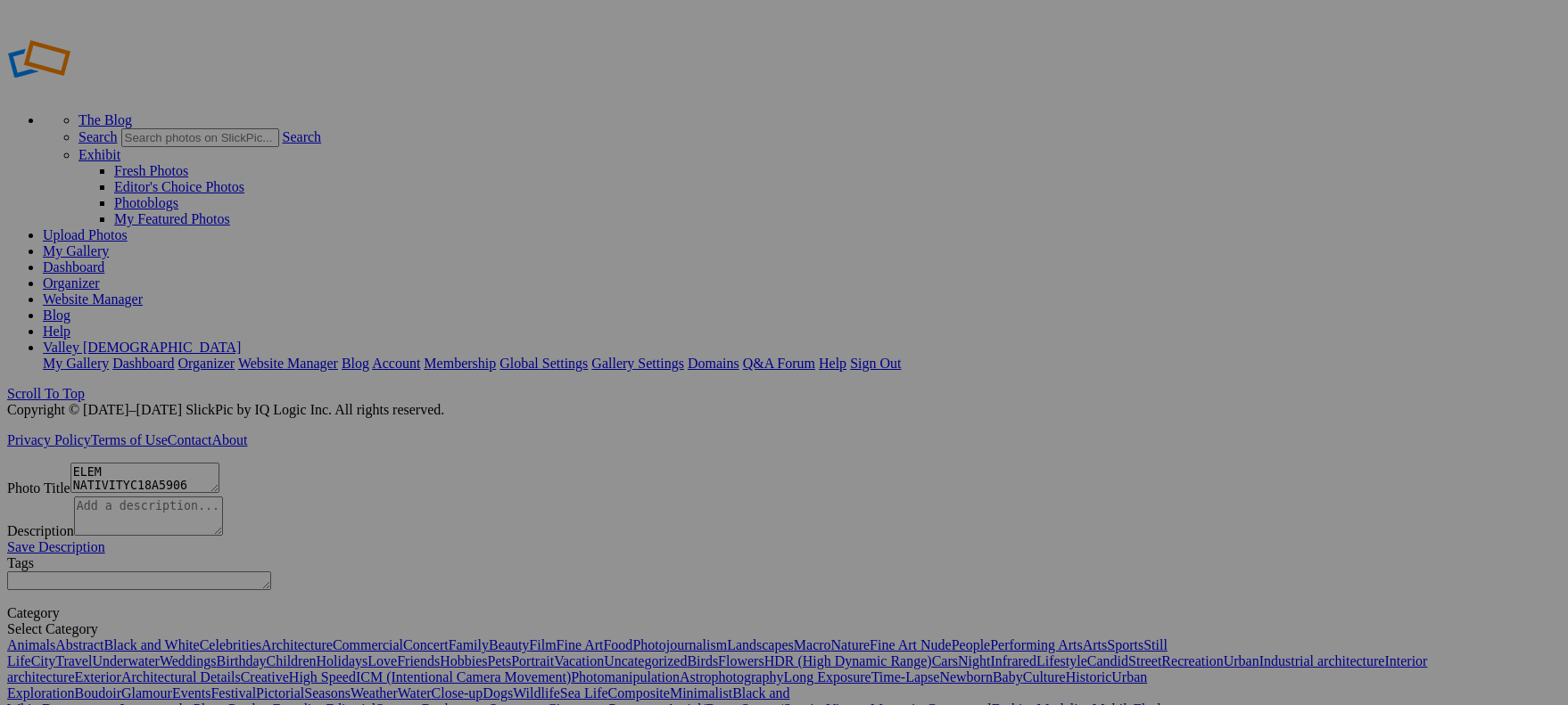
type textarea "Water Polo Senior NightC18A5161"
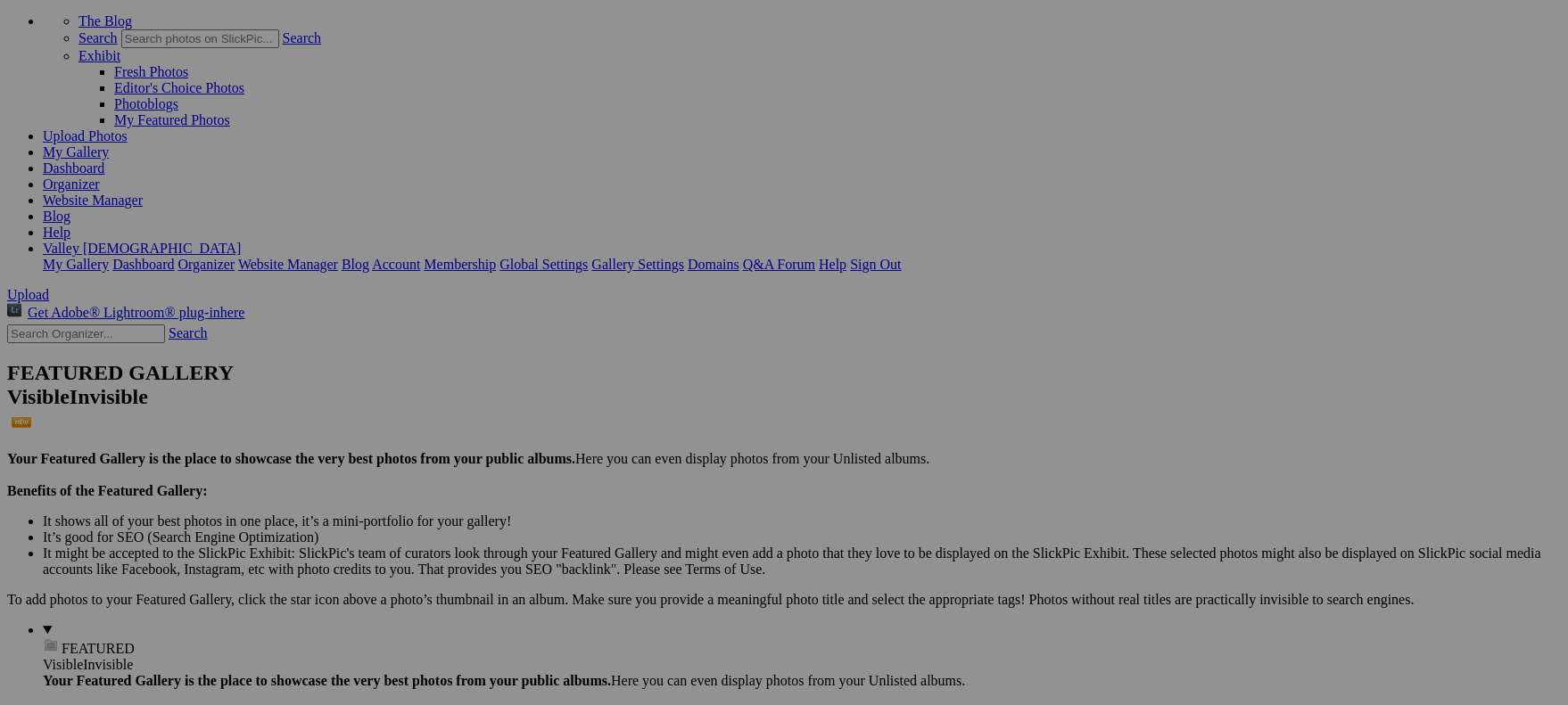
scroll to position [0, 0]
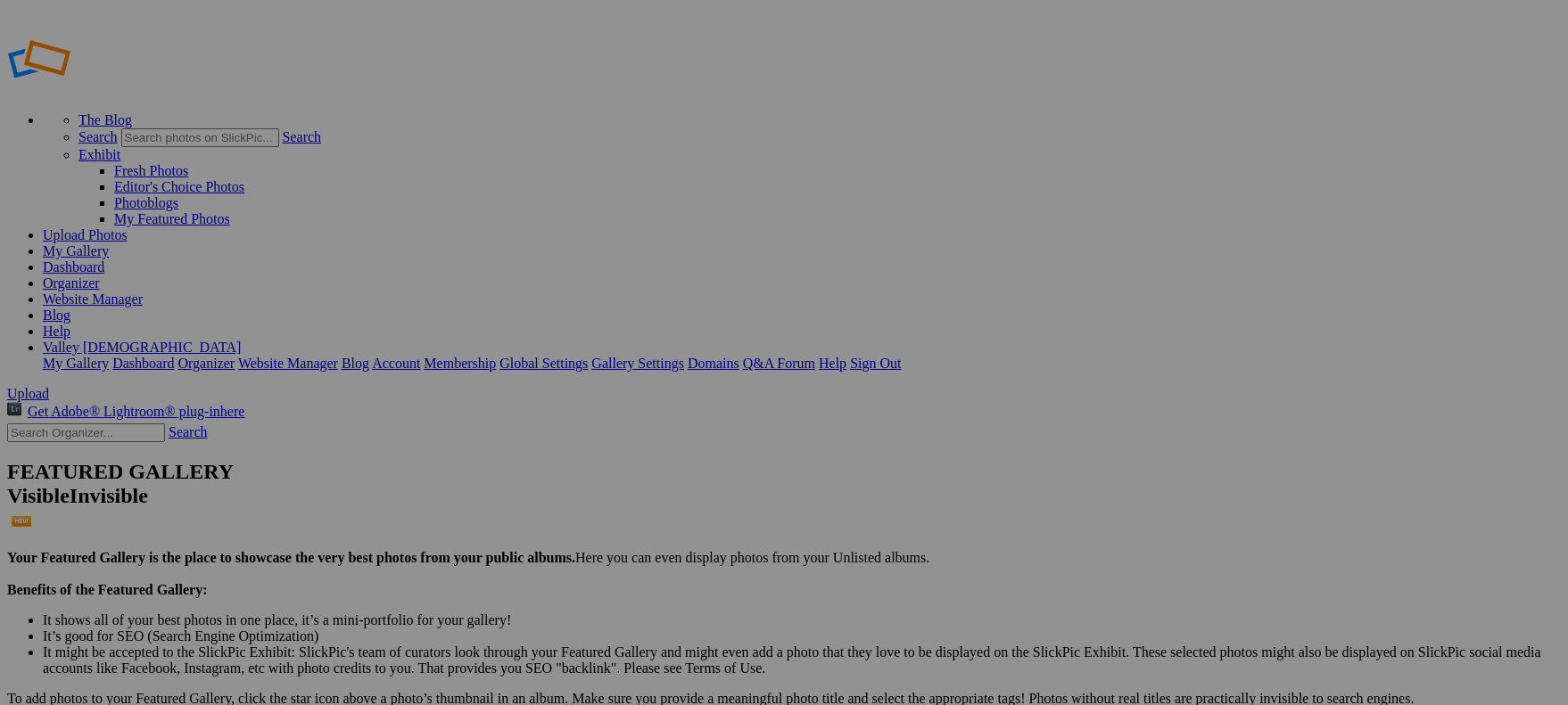
type input "2025-08-19 11:44"
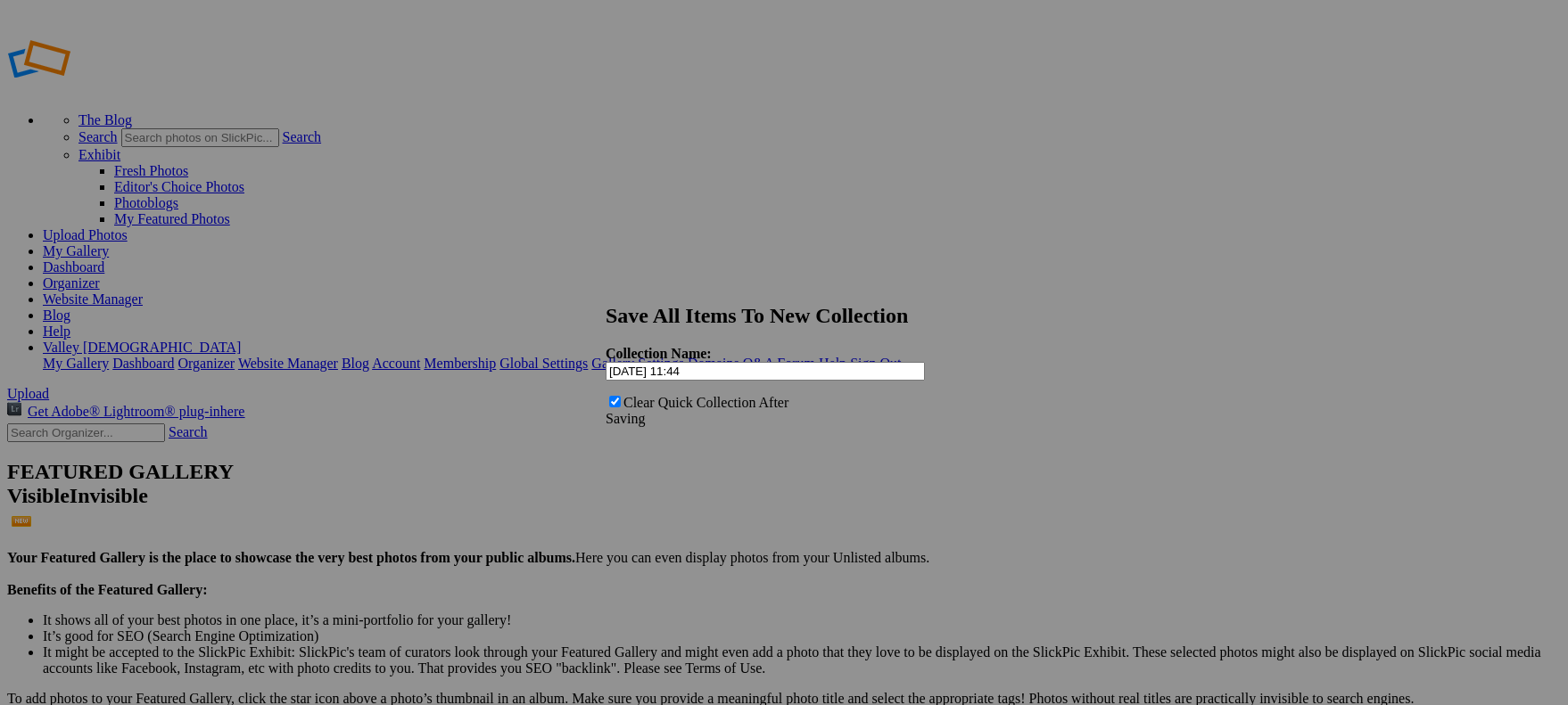
click at [645, 448] on span "Cancel" at bounding box center [625, 456] width 39 height 15
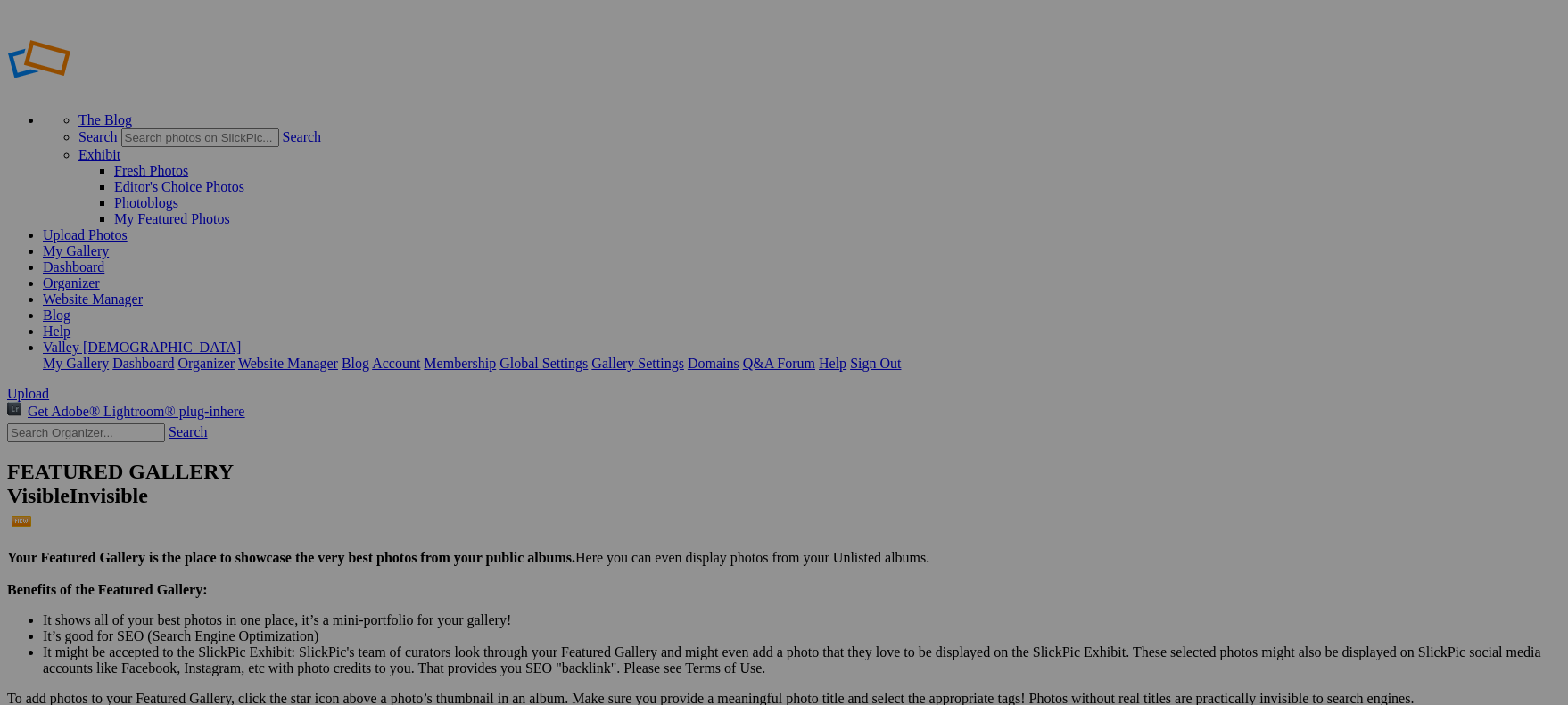
drag, startPoint x: 529, startPoint y: 158, endPoint x: 315, endPoint y: 179, distance: 215.0
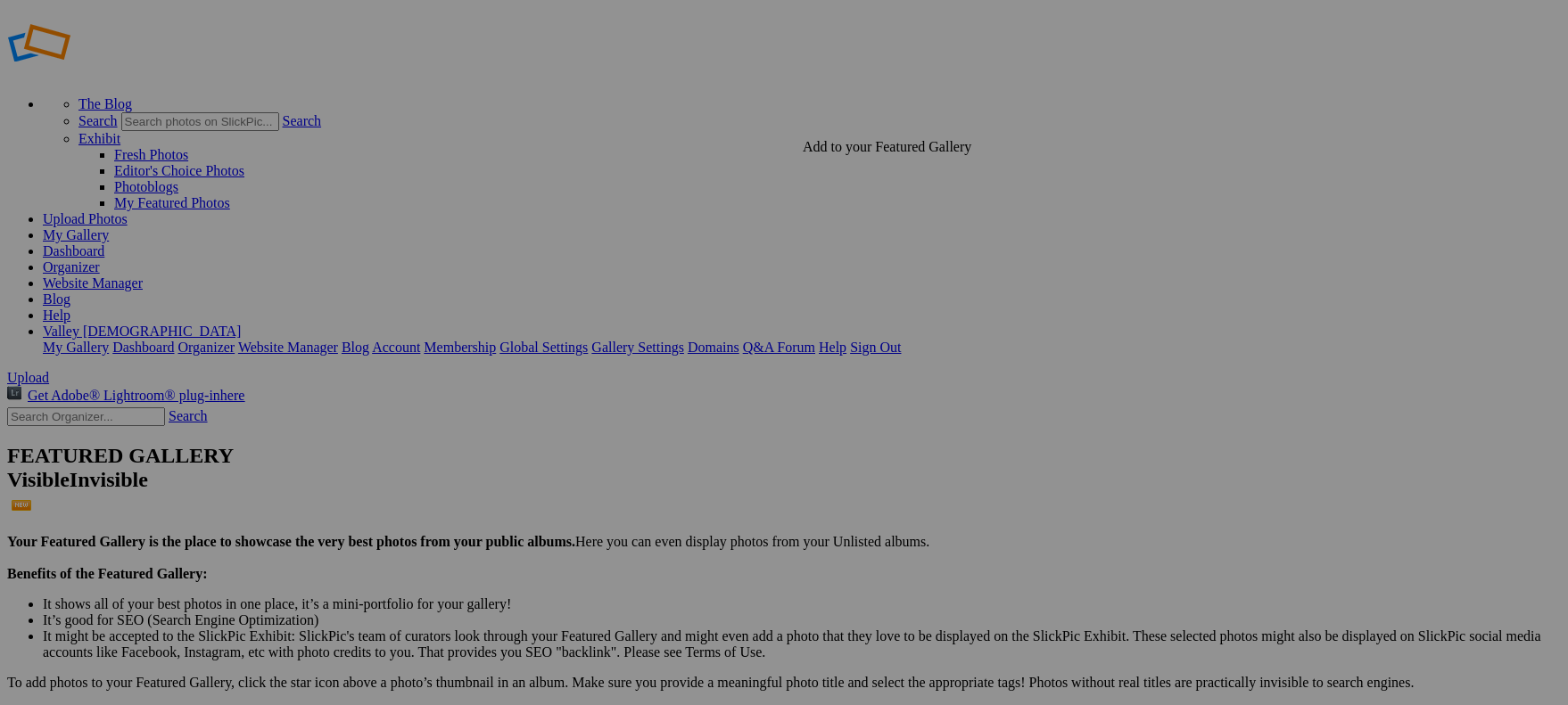
drag, startPoint x: 871, startPoint y: 177, endPoint x: 897, endPoint y: 179, distance: 26.1
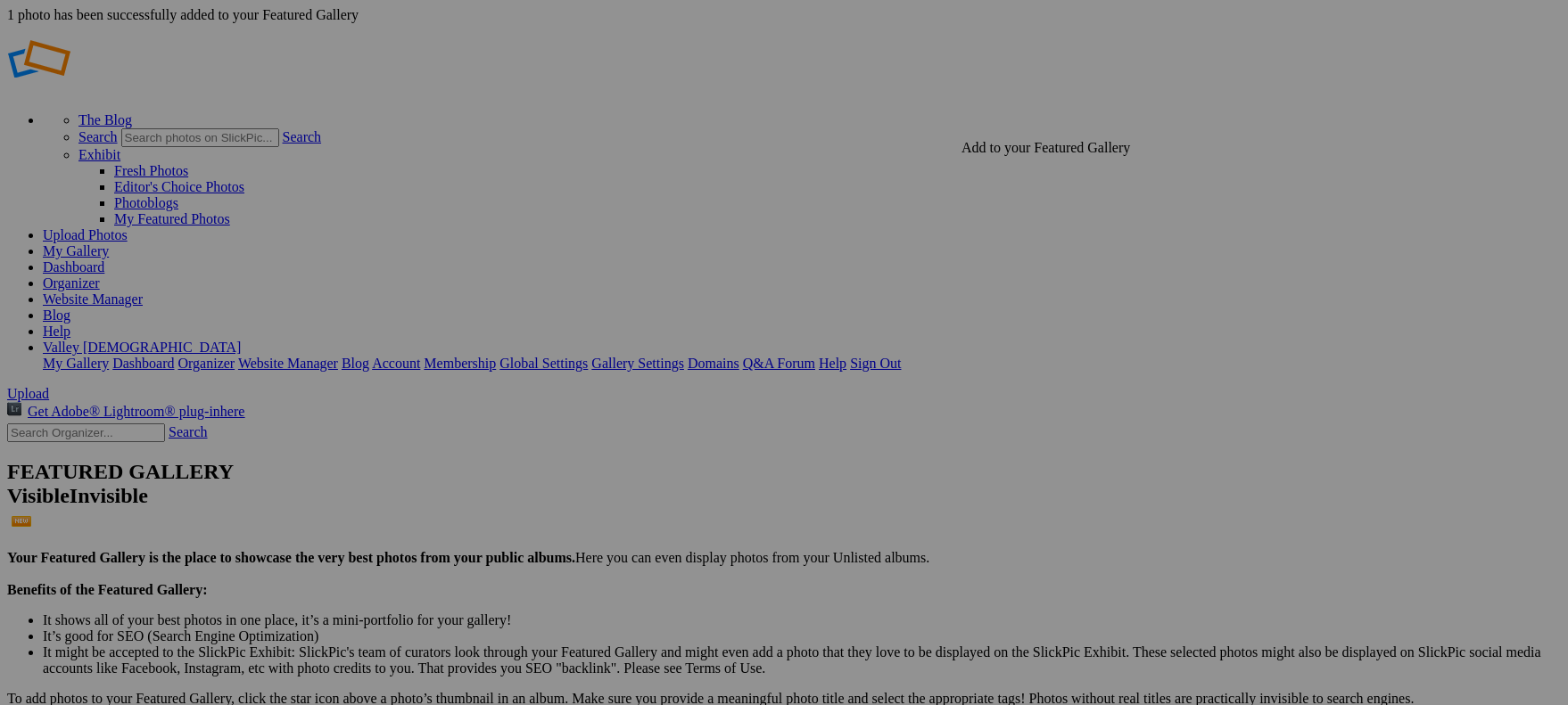
drag, startPoint x: 1031, startPoint y: 180, endPoint x: 1022, endPoint y: 192, distance: 15.0
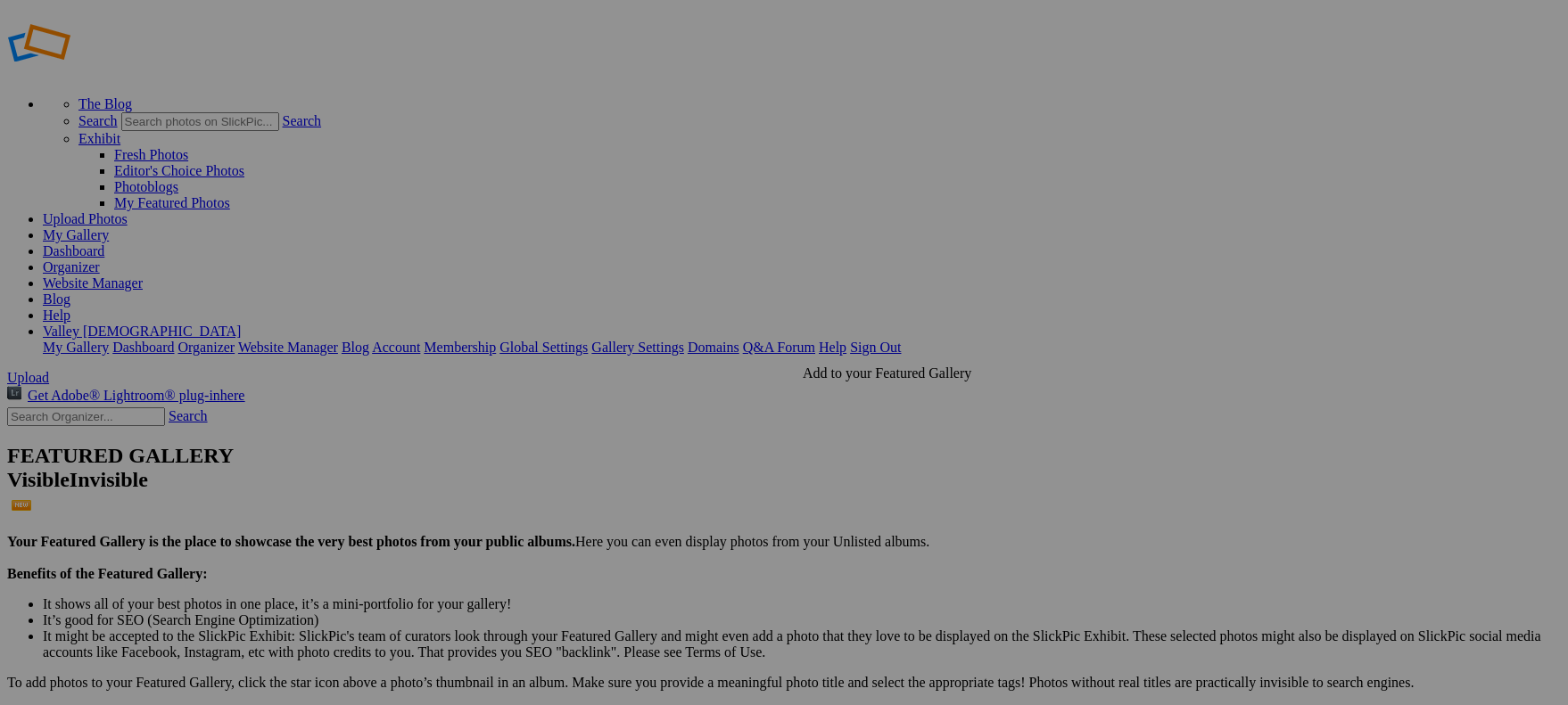
drag, startPoint x: 872, startPoint y: 401, endPoint x: 881, endPoint y: 401, distance: 9.0
drag, startPoint x: 1030, startPoint y: 401, endPoint x: 1075, endPoint y: 403, distance: 45.0
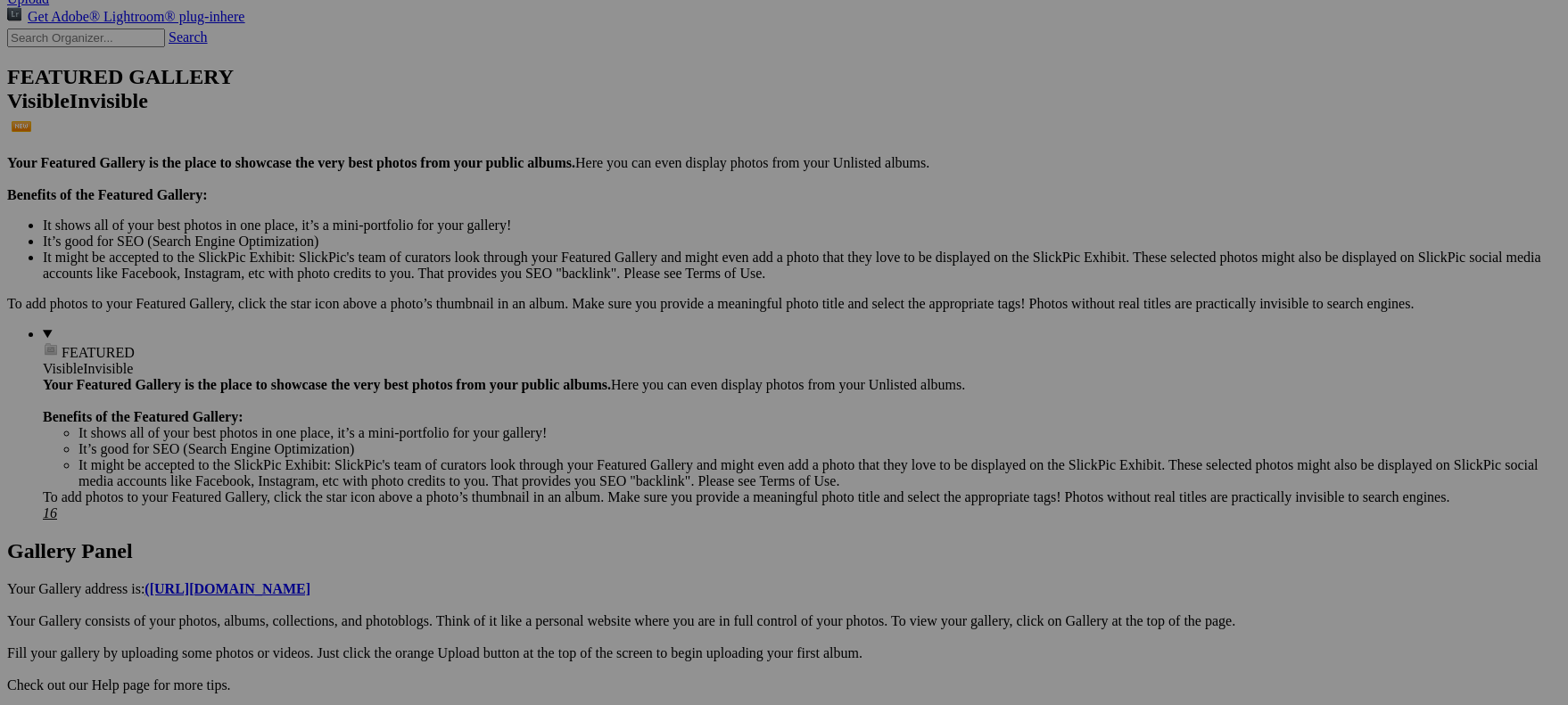
scroll to position [380, 0]
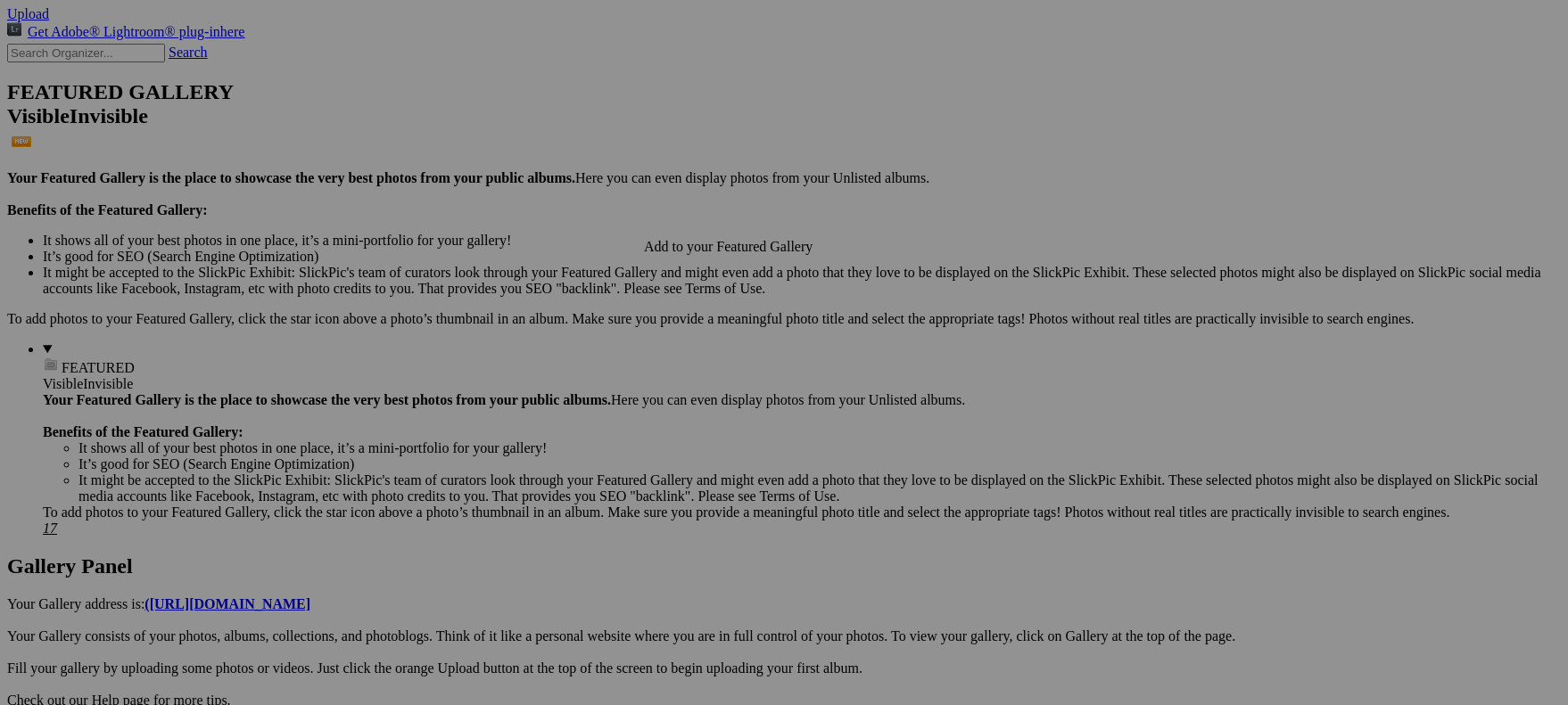
drag, startPoint x: 714, startPoint y: 278, endPoint x: 710, endPoint y: 286, distance: 8.9
drag, startPoint x: 868, startPoint y: 274, endPoint x: 896, endPoint y: 276, distance: 28.1
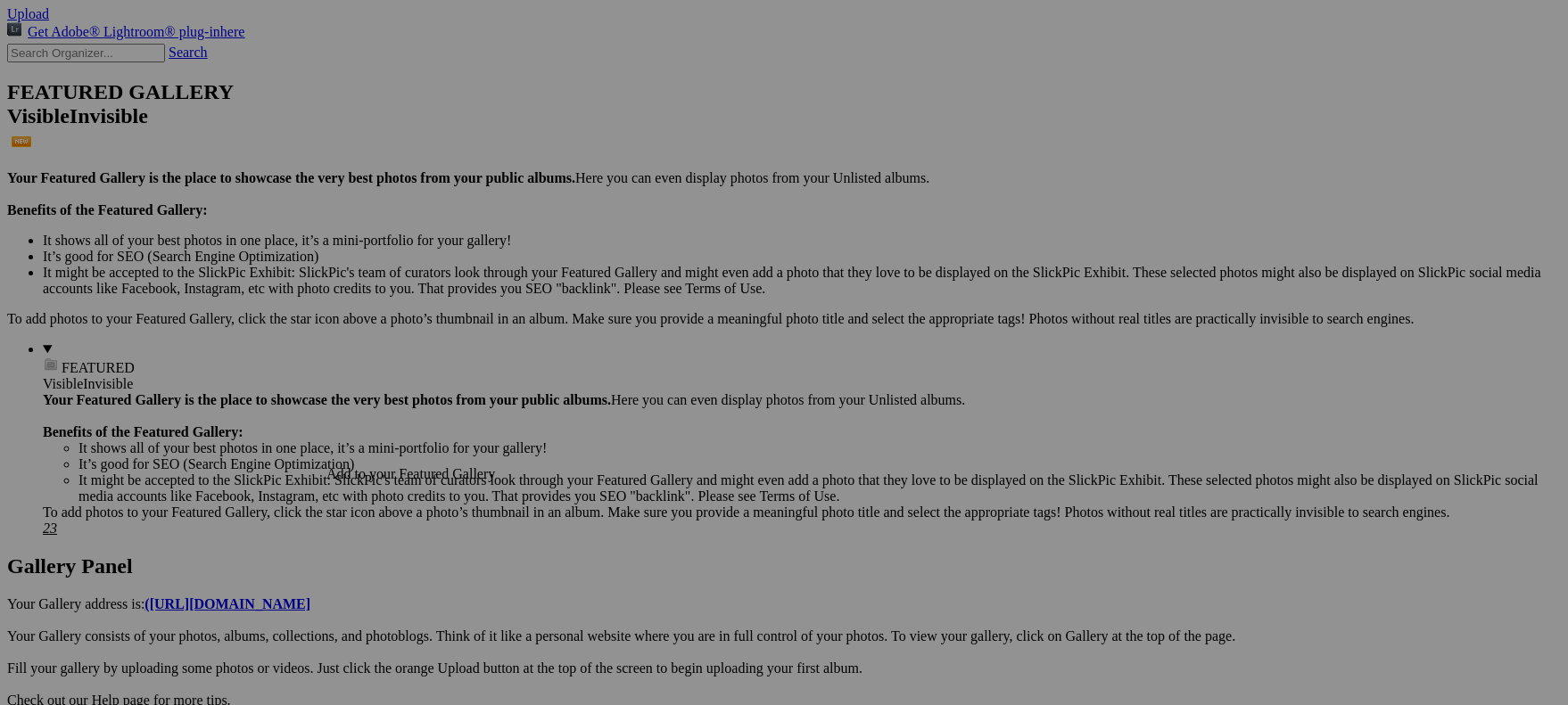
drag, startPoint x: 556, startPoint y: 504, endPoint x: 602, endPoint y: 510, distance: 46.4
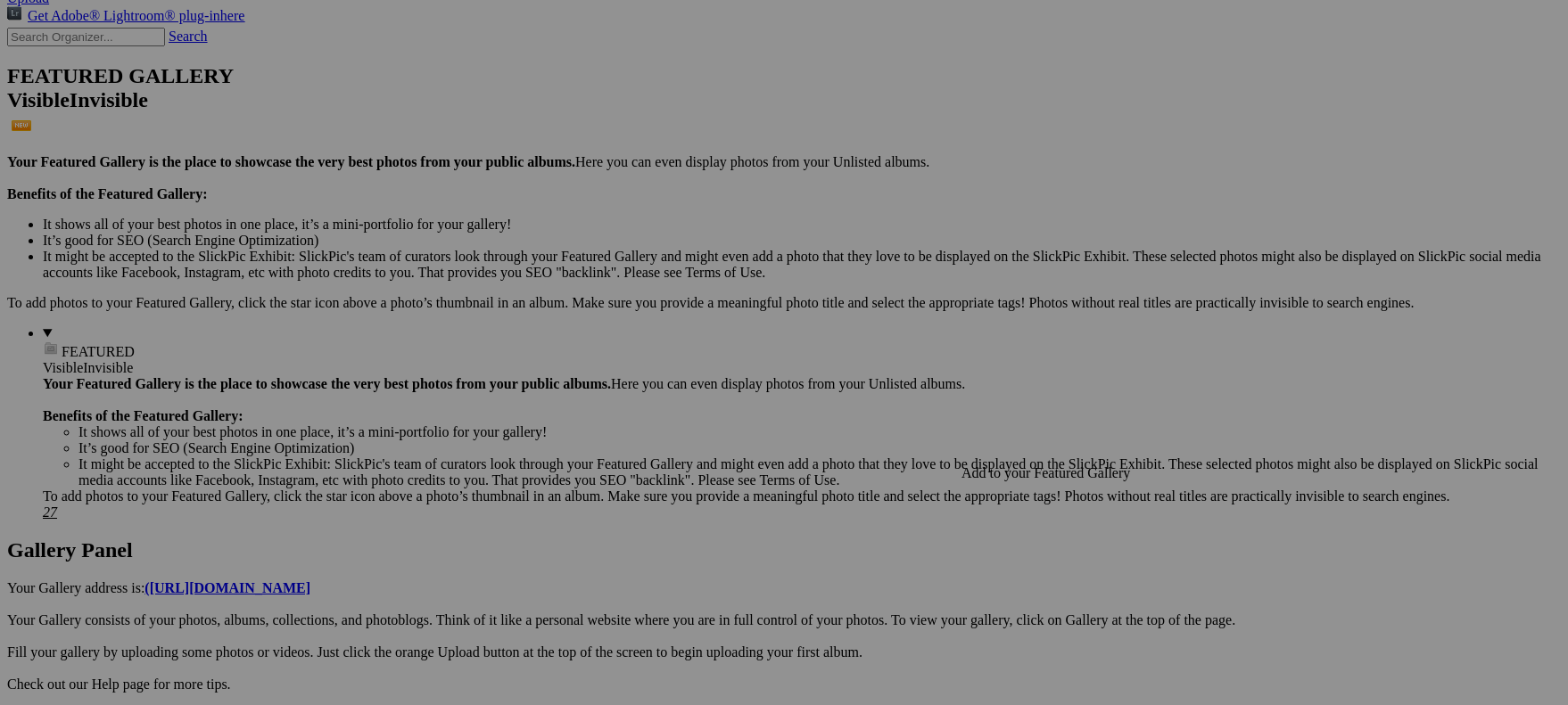
drag, startPoint x: 1037, startPoint y: 502, endPoint x: 1089, endPoint y: 504, distance: 52.0
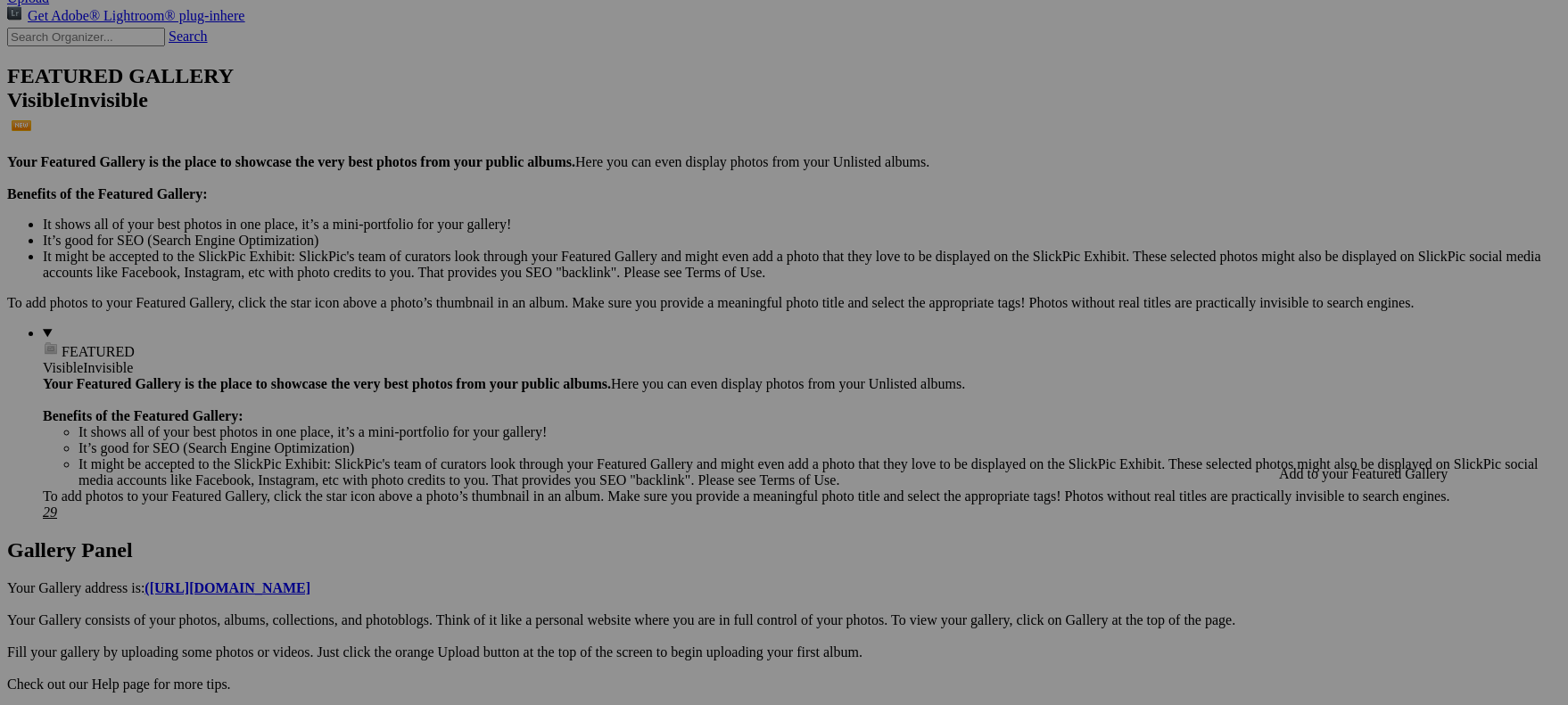
drag, startPoint x: 1346, startPoint y: 499, endPoint x: 1391, endPoint y: 499, distance: 45.0
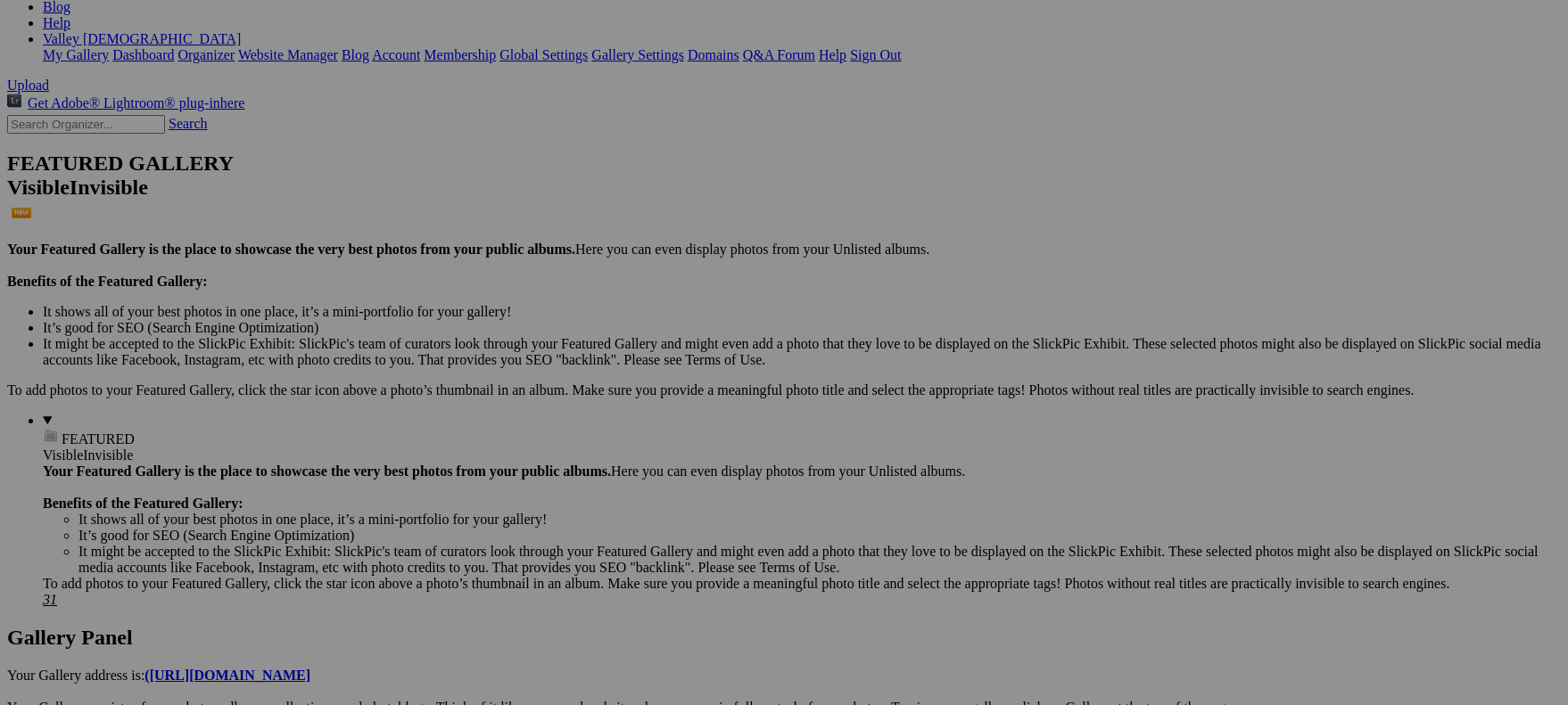
scroll to position [0, 0]
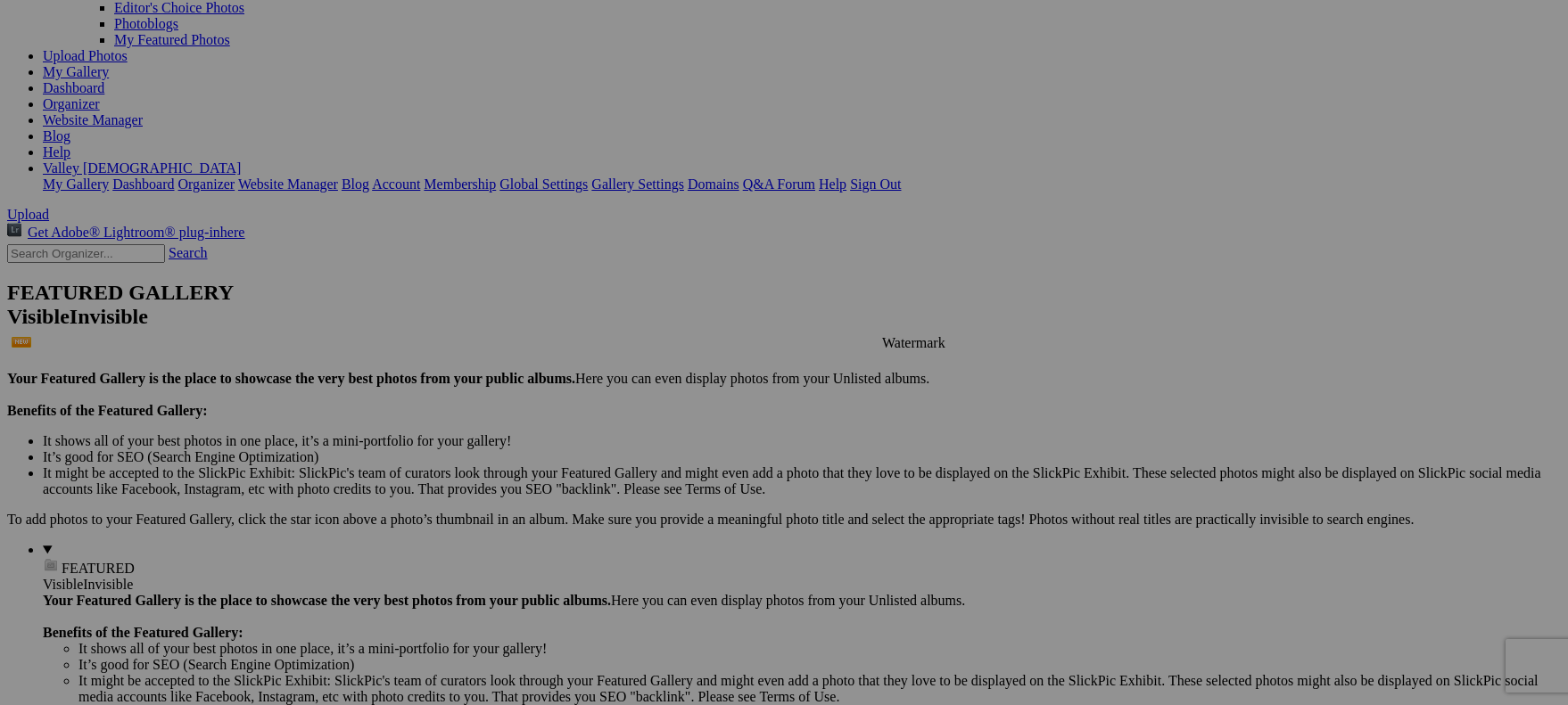
scroll to position [232, 0]
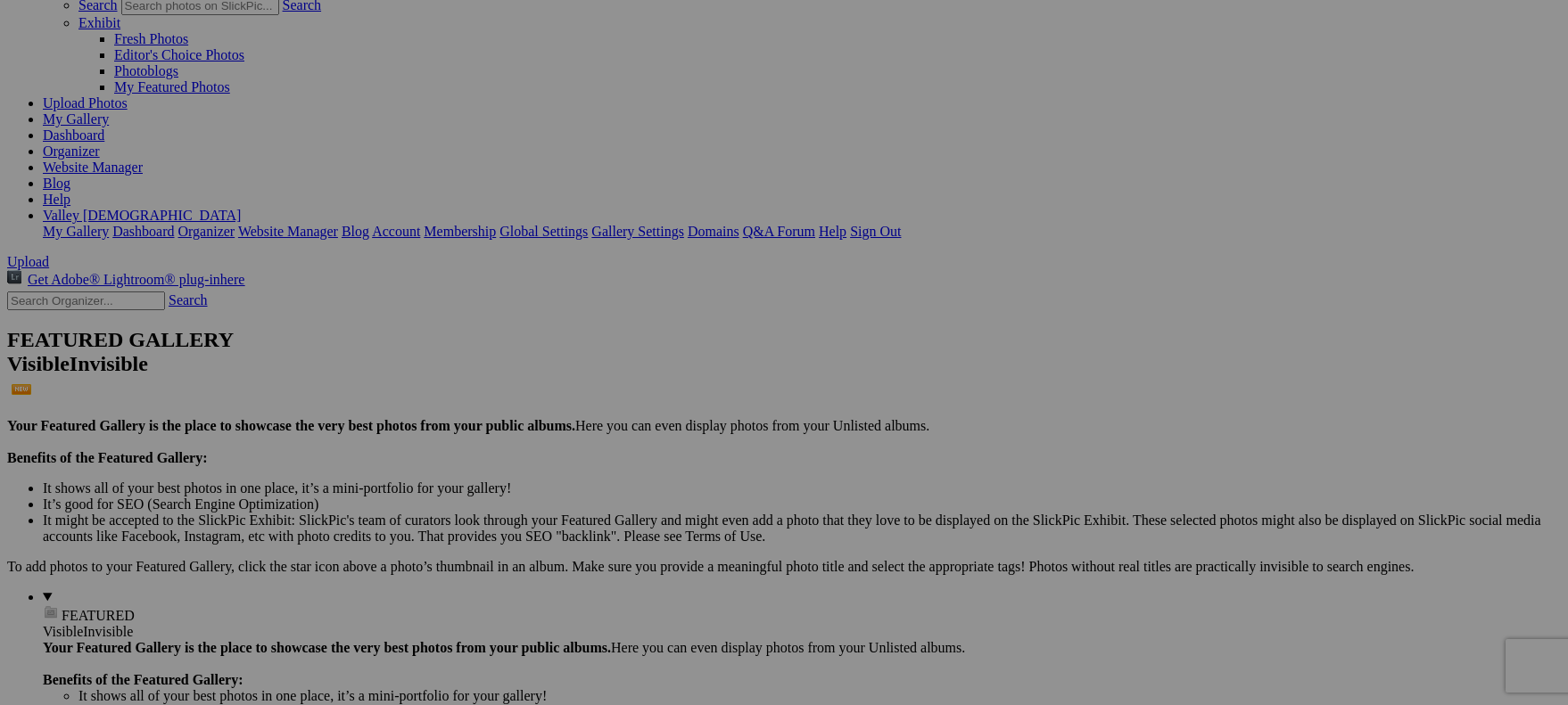
scroll to position [134, 0]
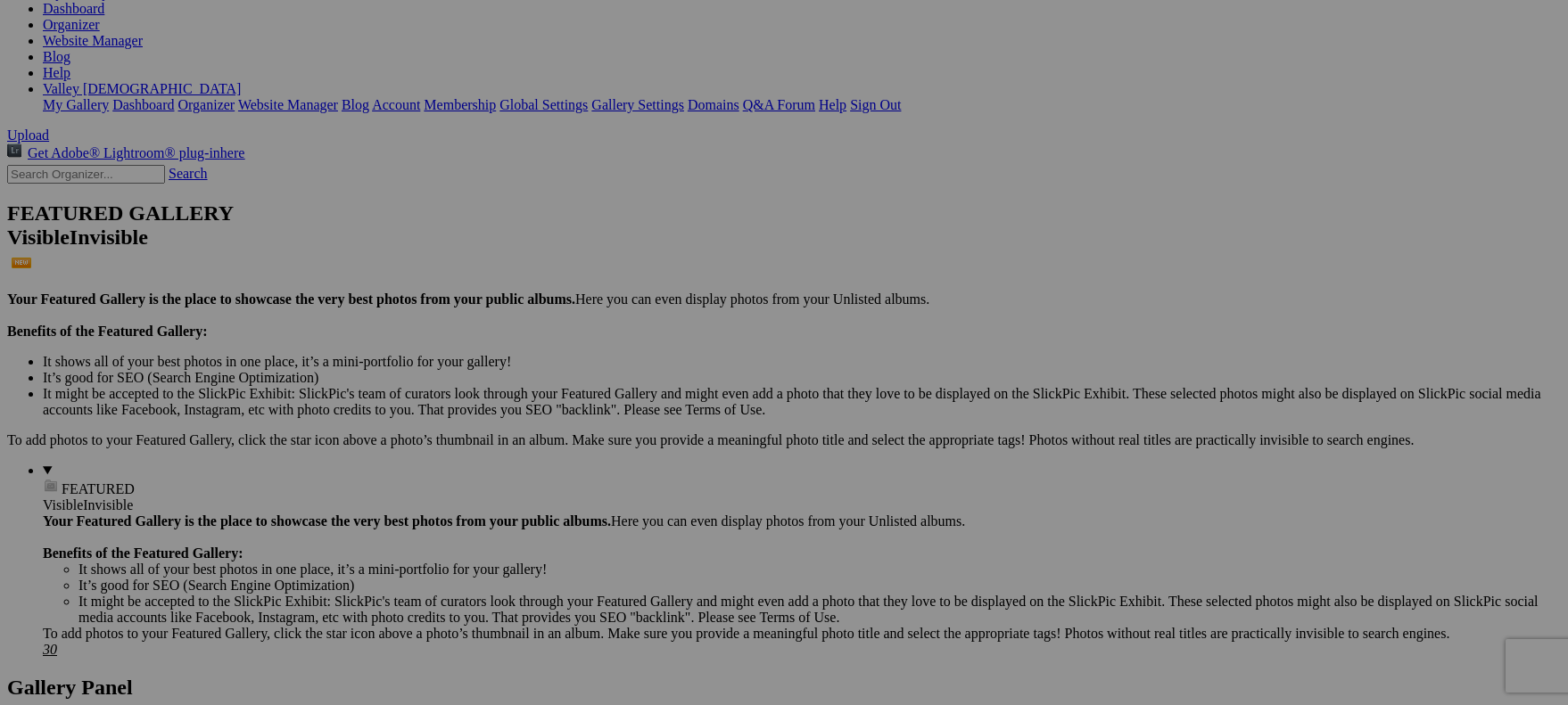
scroll to position [307, 0]
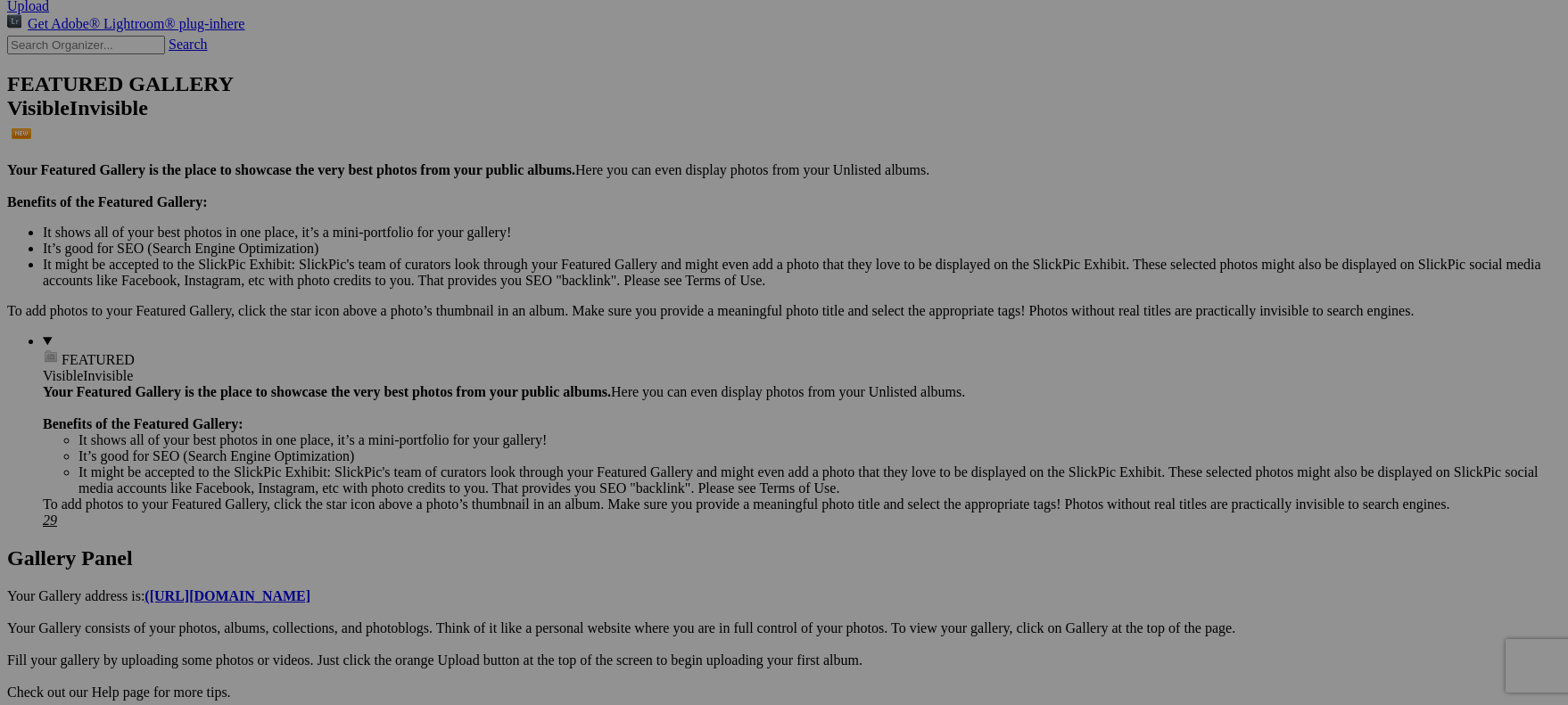
scroll to position [388, 0]
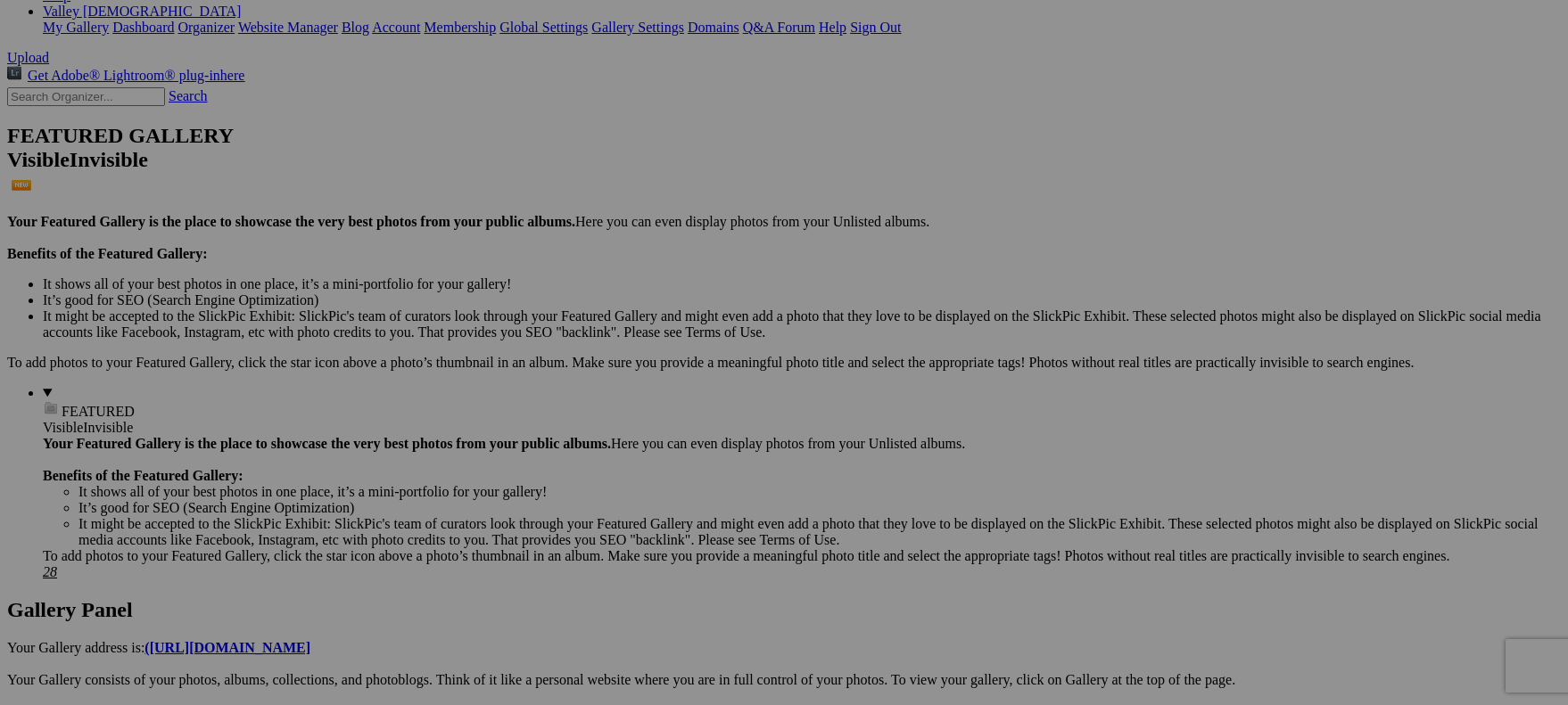
scroll to position [321, 0]
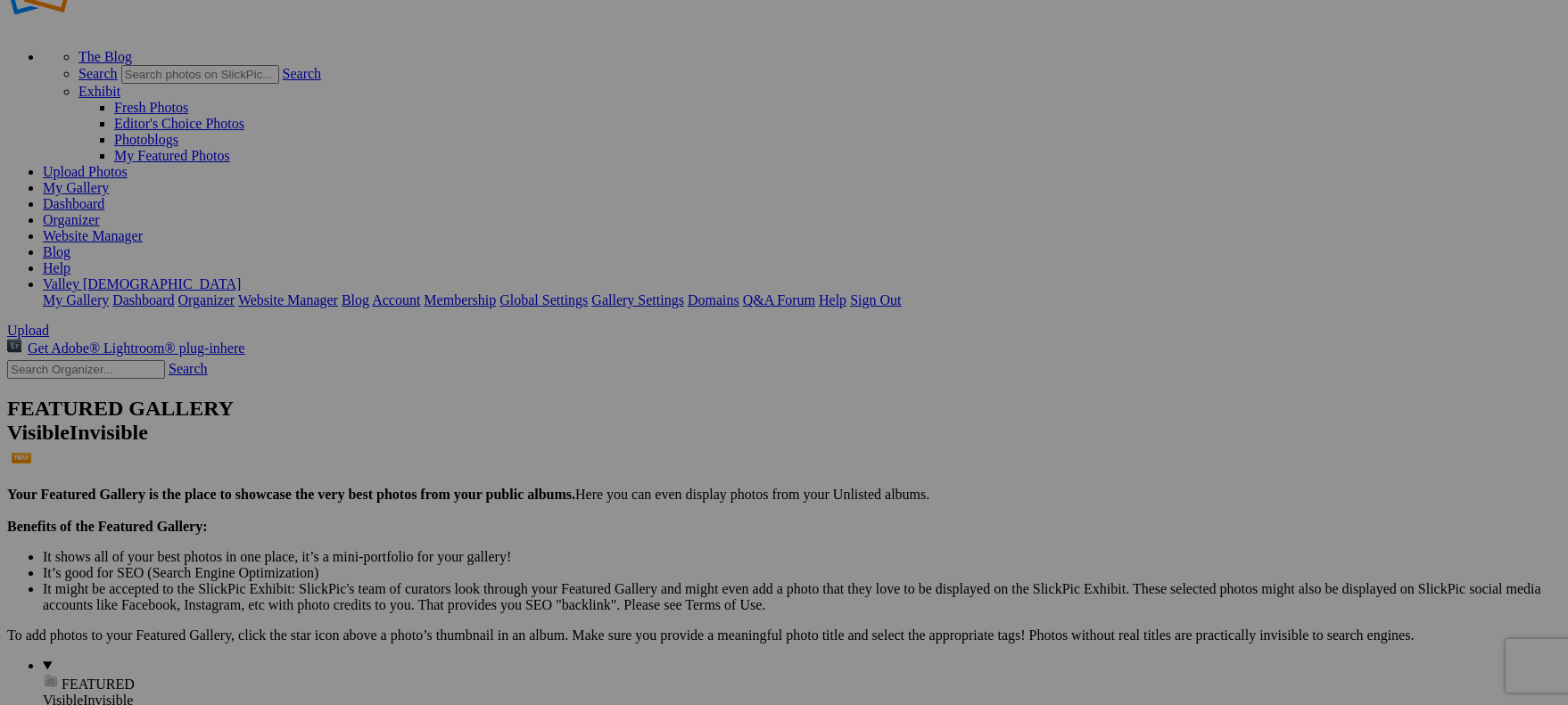
scroll to position [0, 0]
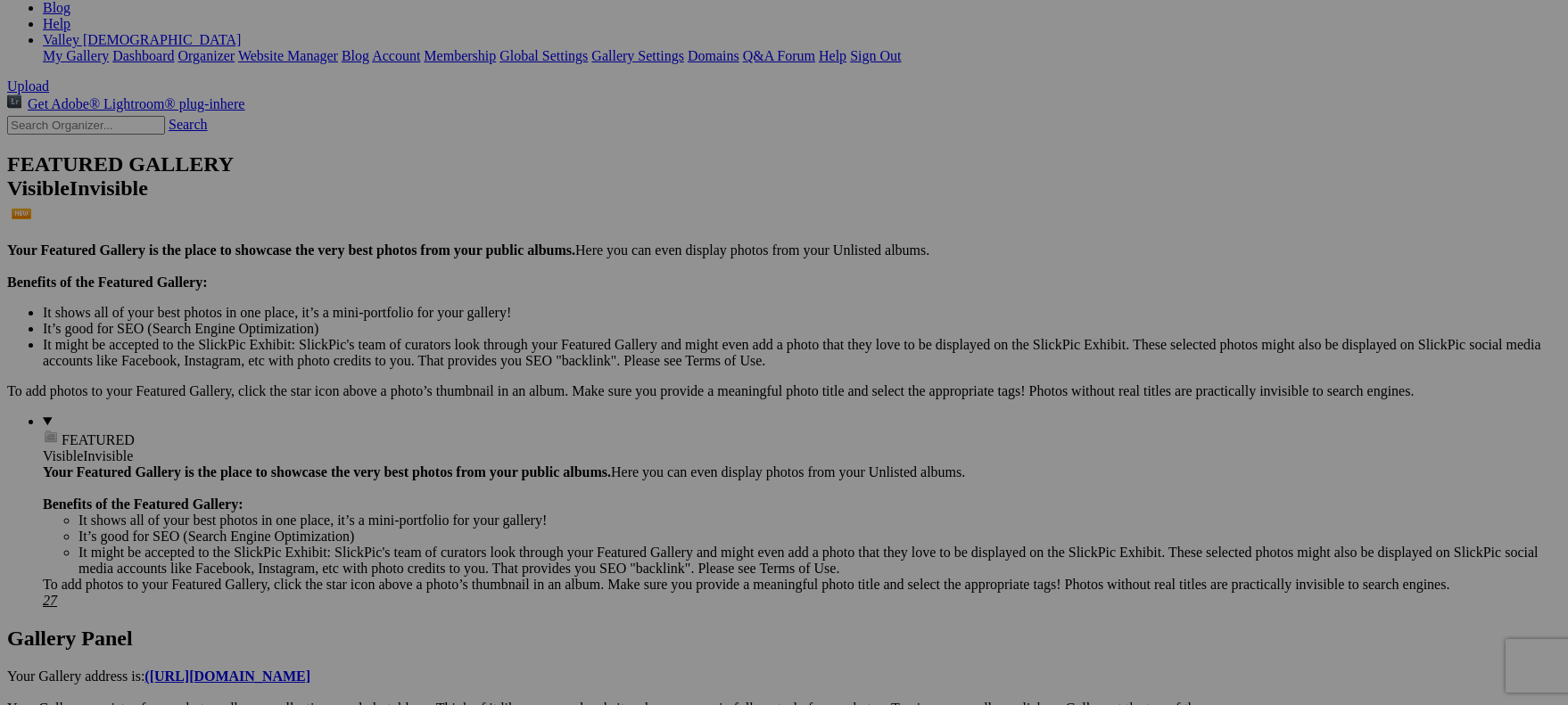
scroll to position [335, 0]
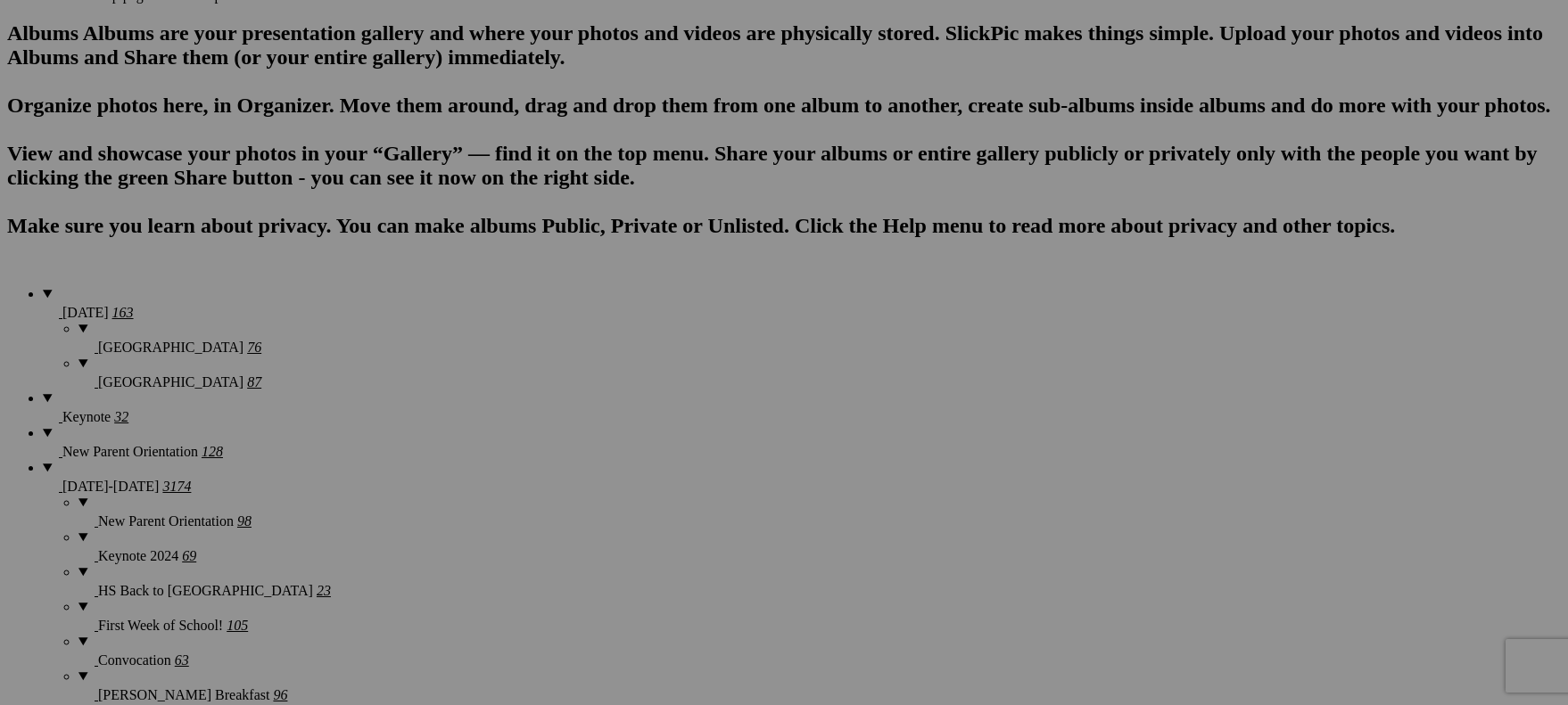
scroll to position [1090, 0]
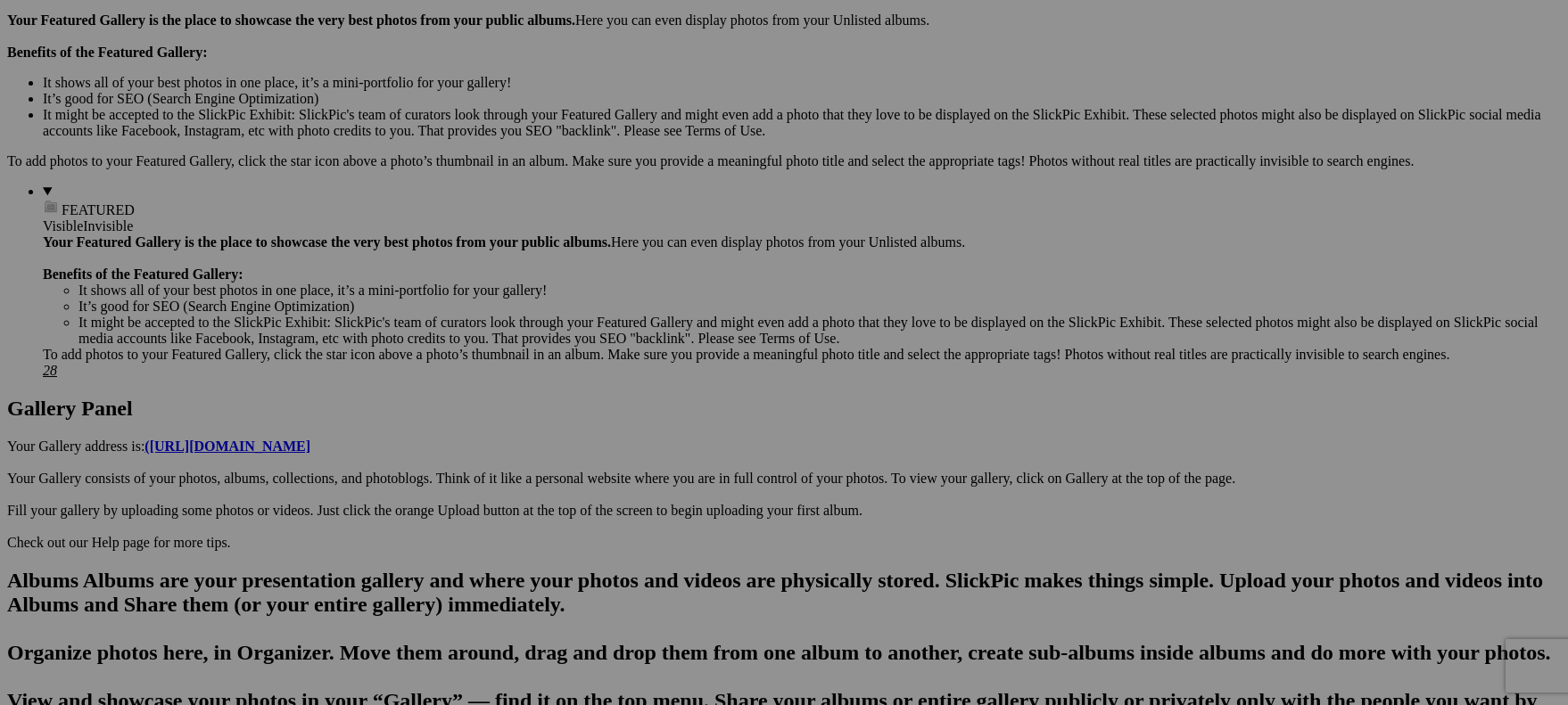
scroll to position [0, 0]
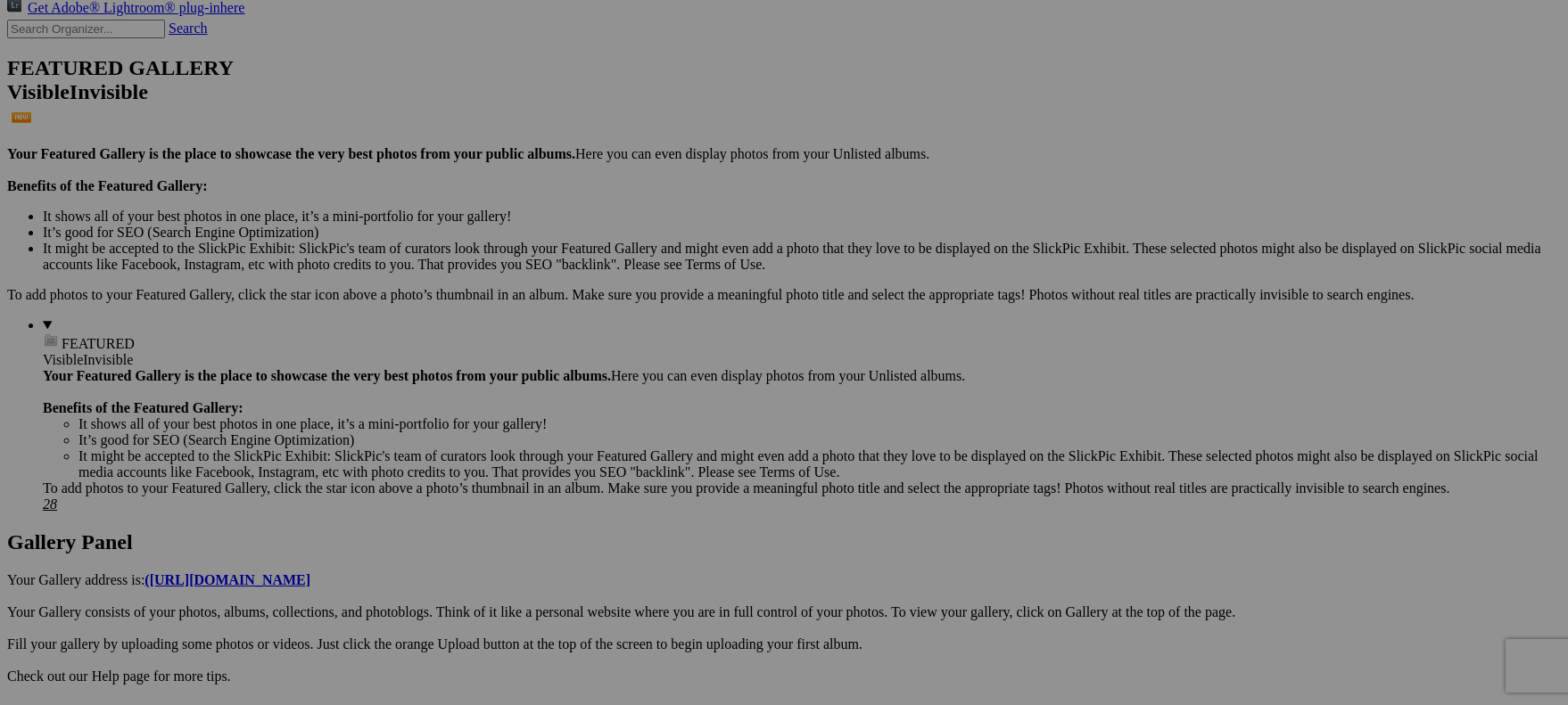
scroll to position [406, 0]
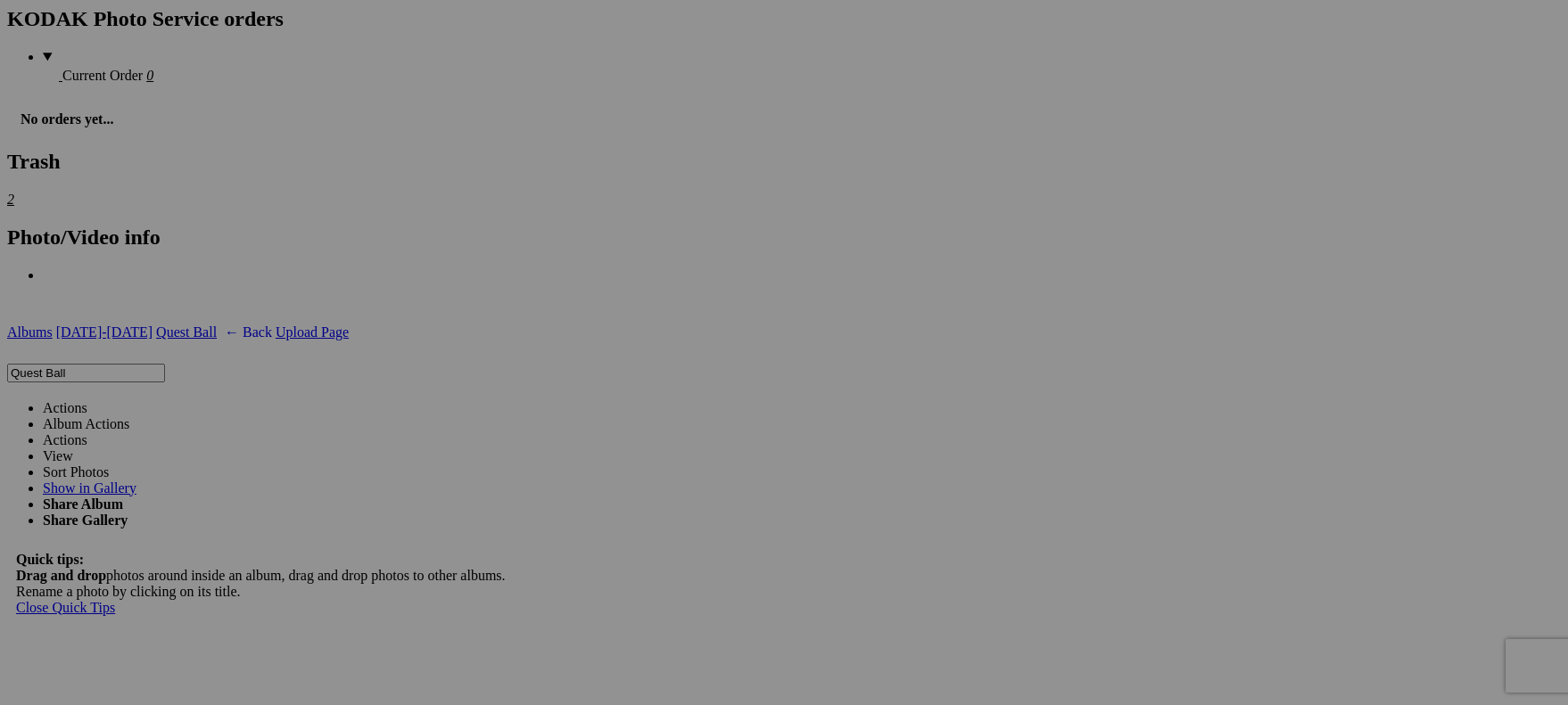
scroll to position [3579, 0]
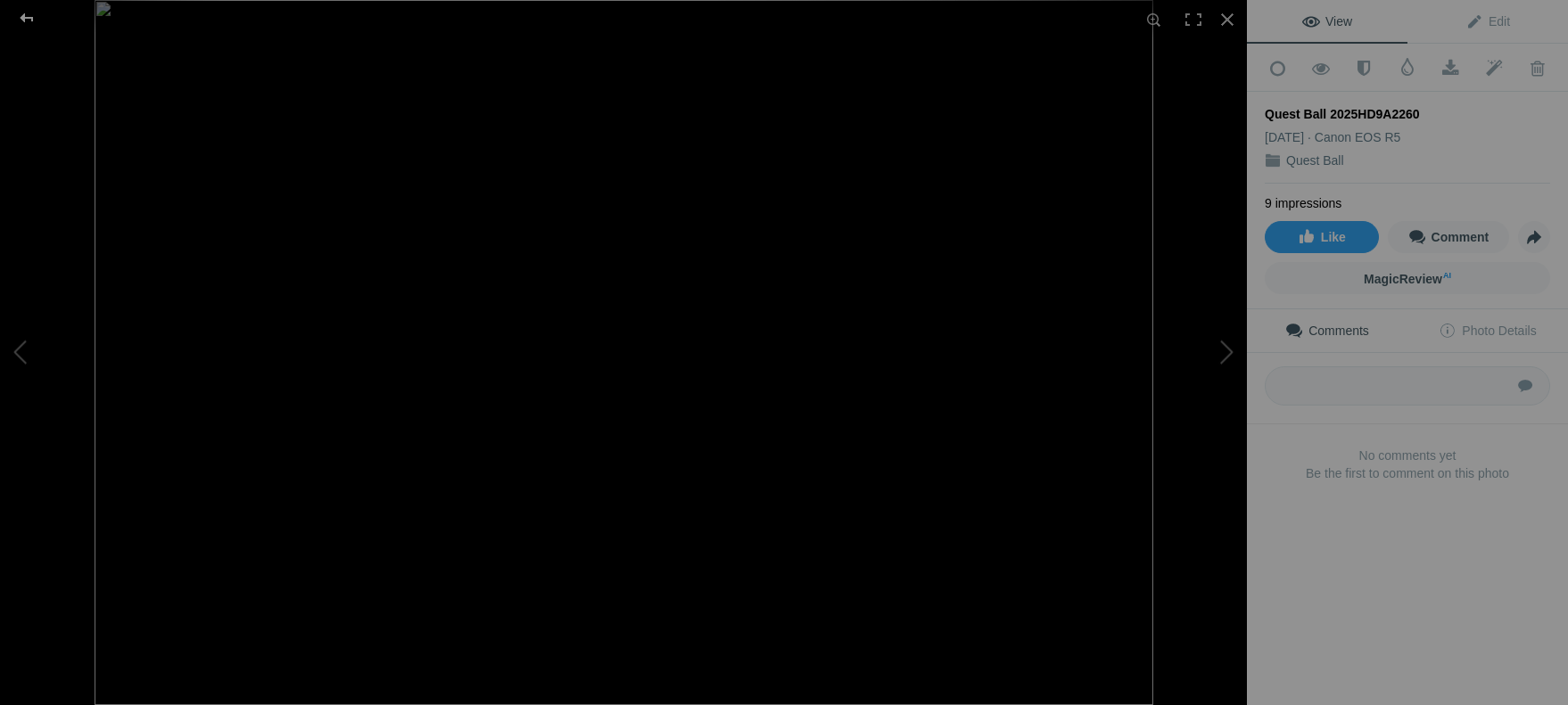
click at [29, 19] on div at bounding box center [26, 17] width 64 height 35
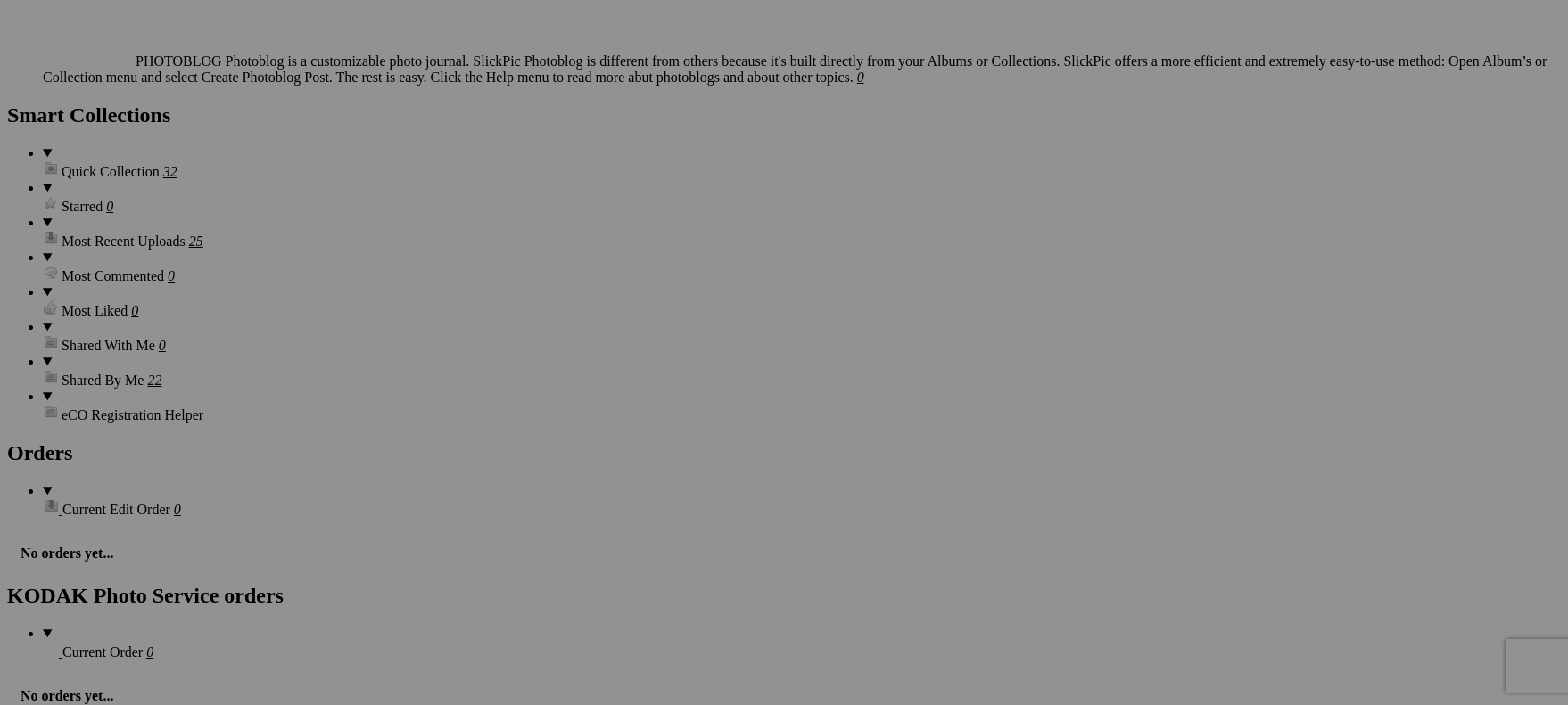
scroll to position [2994, 0]
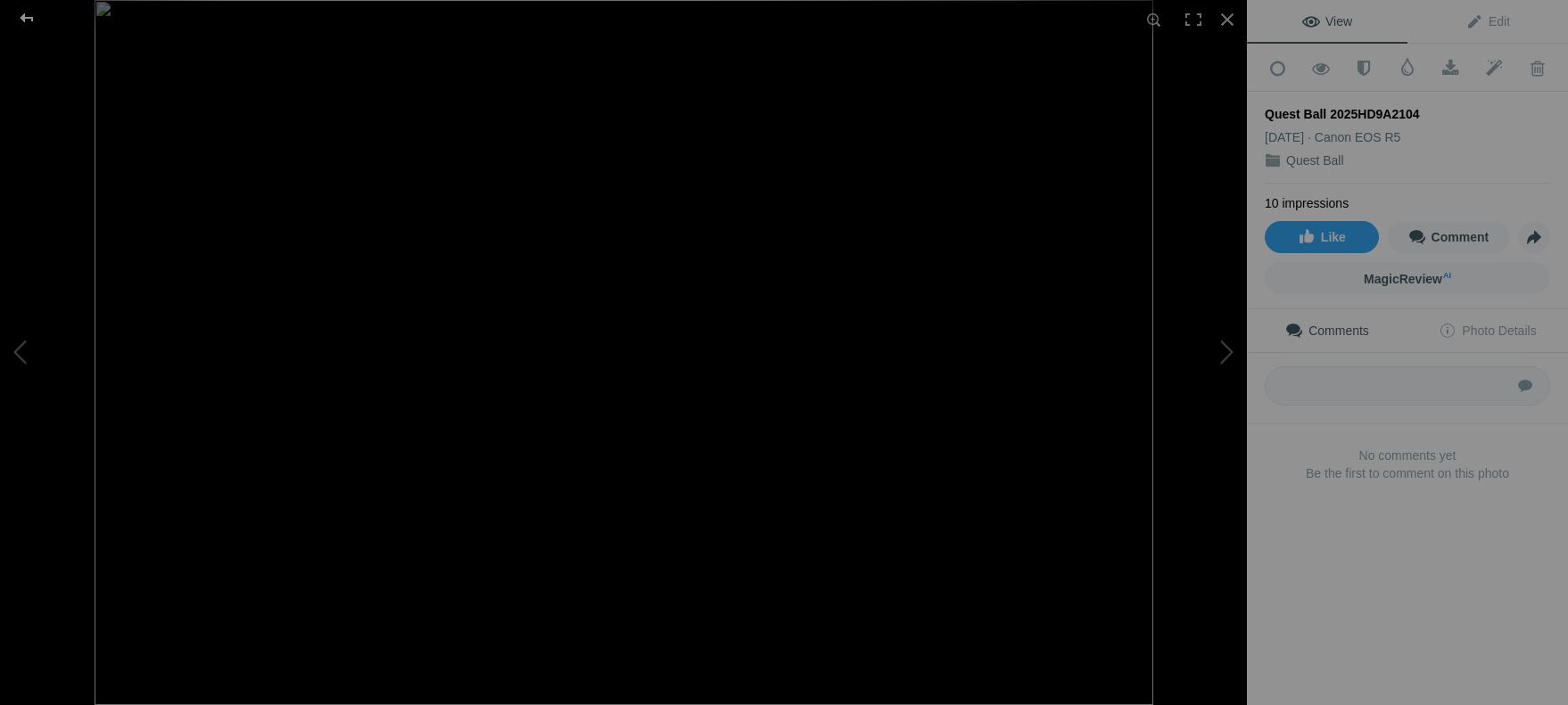
click at [33, 20] on div at bounding box center [26, 17] width 64 height 35
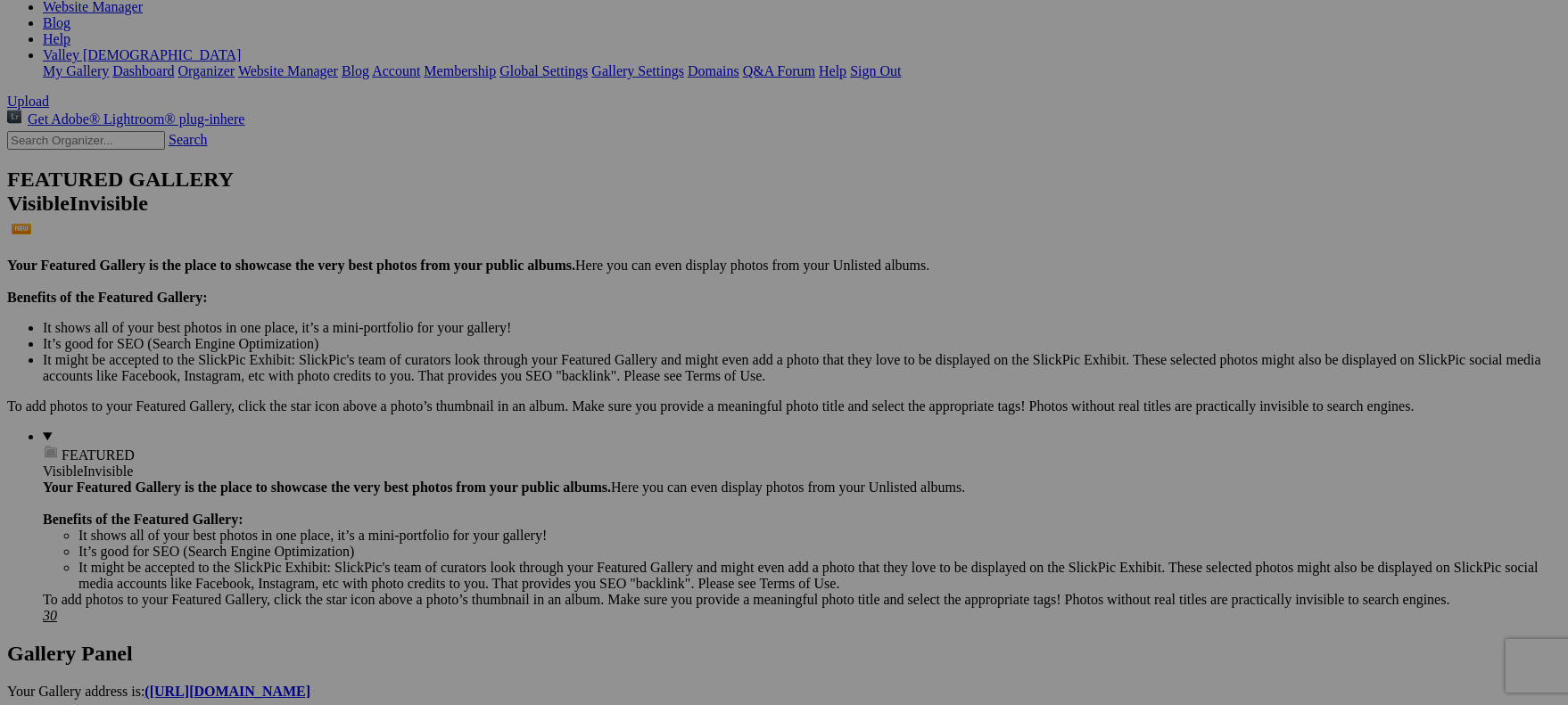
scroll to position [0, 0]
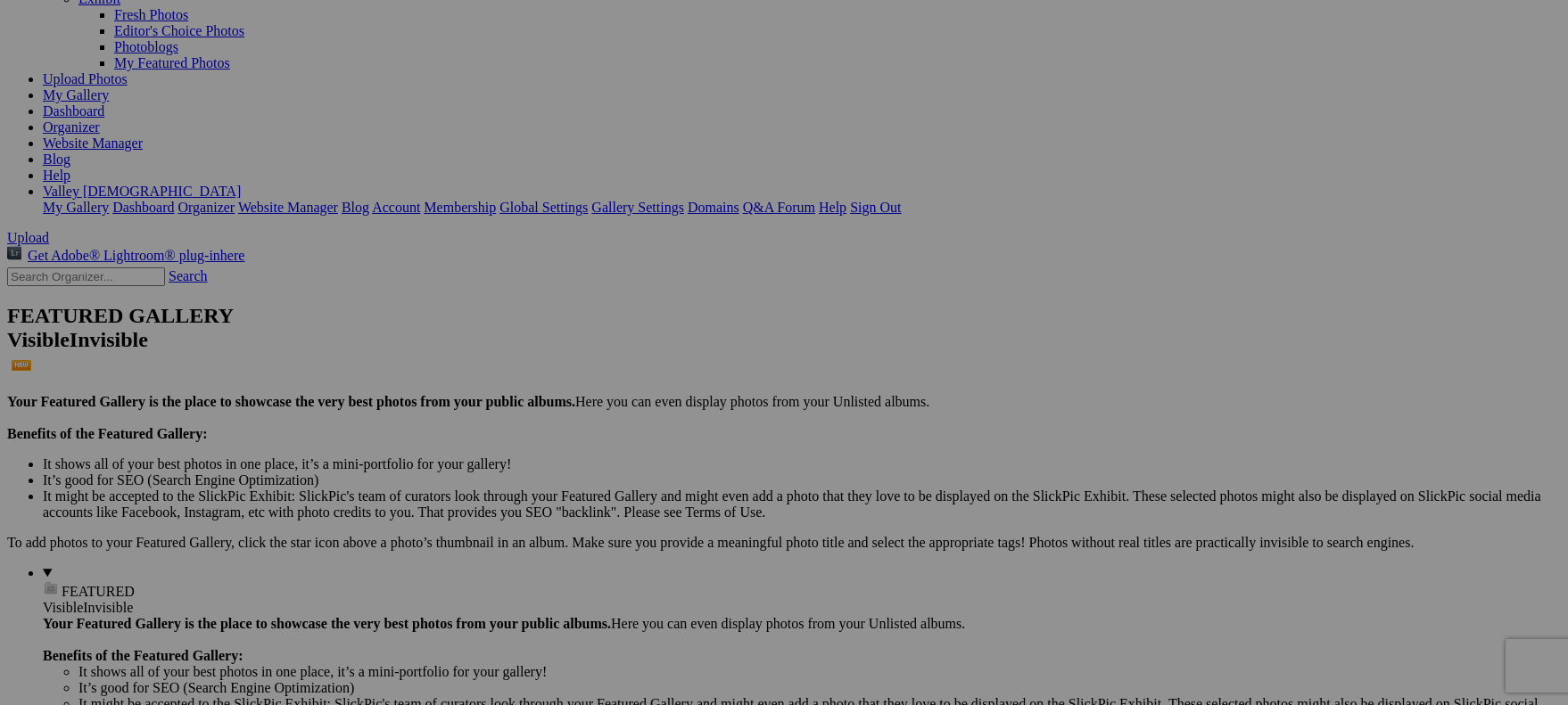
scroll to position [231, 0]
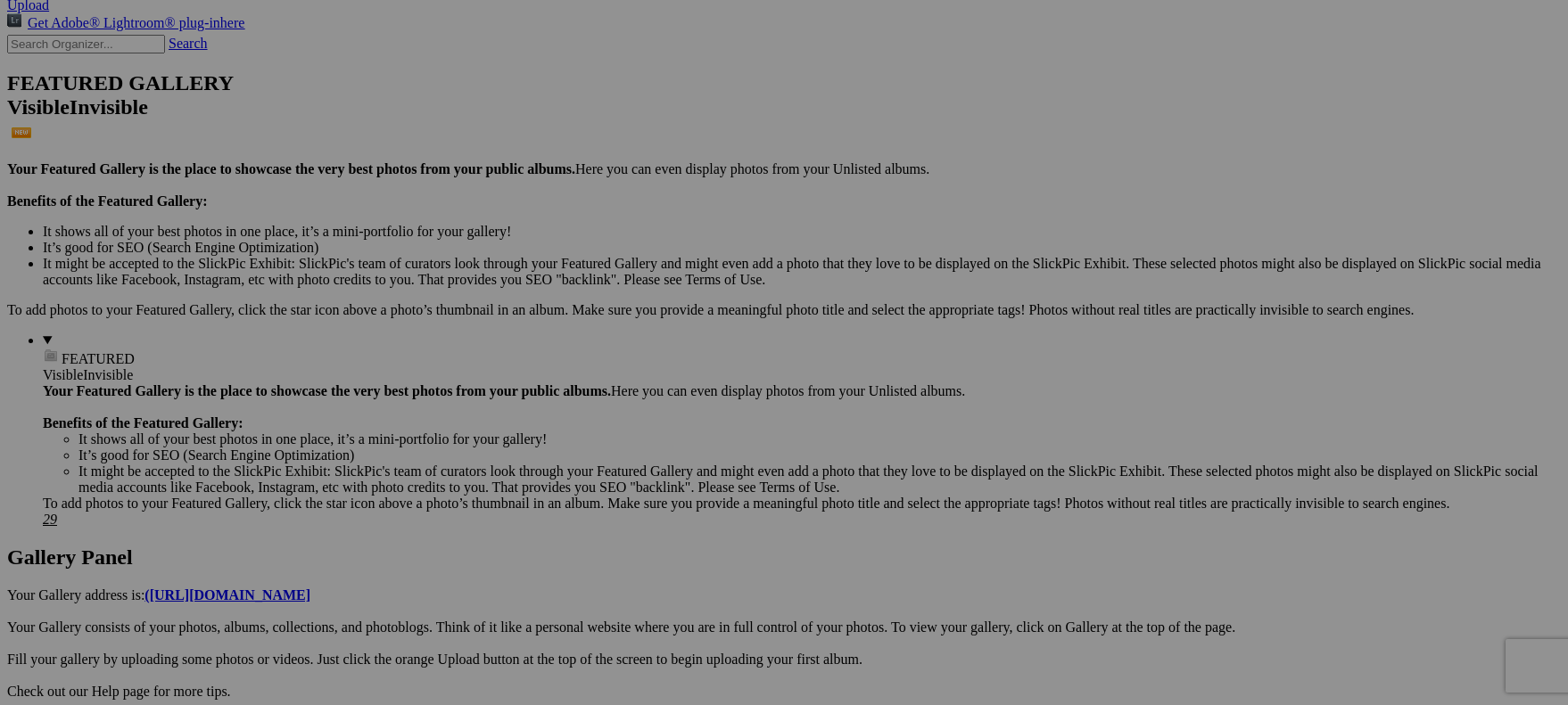
scroll to position [376, 0]
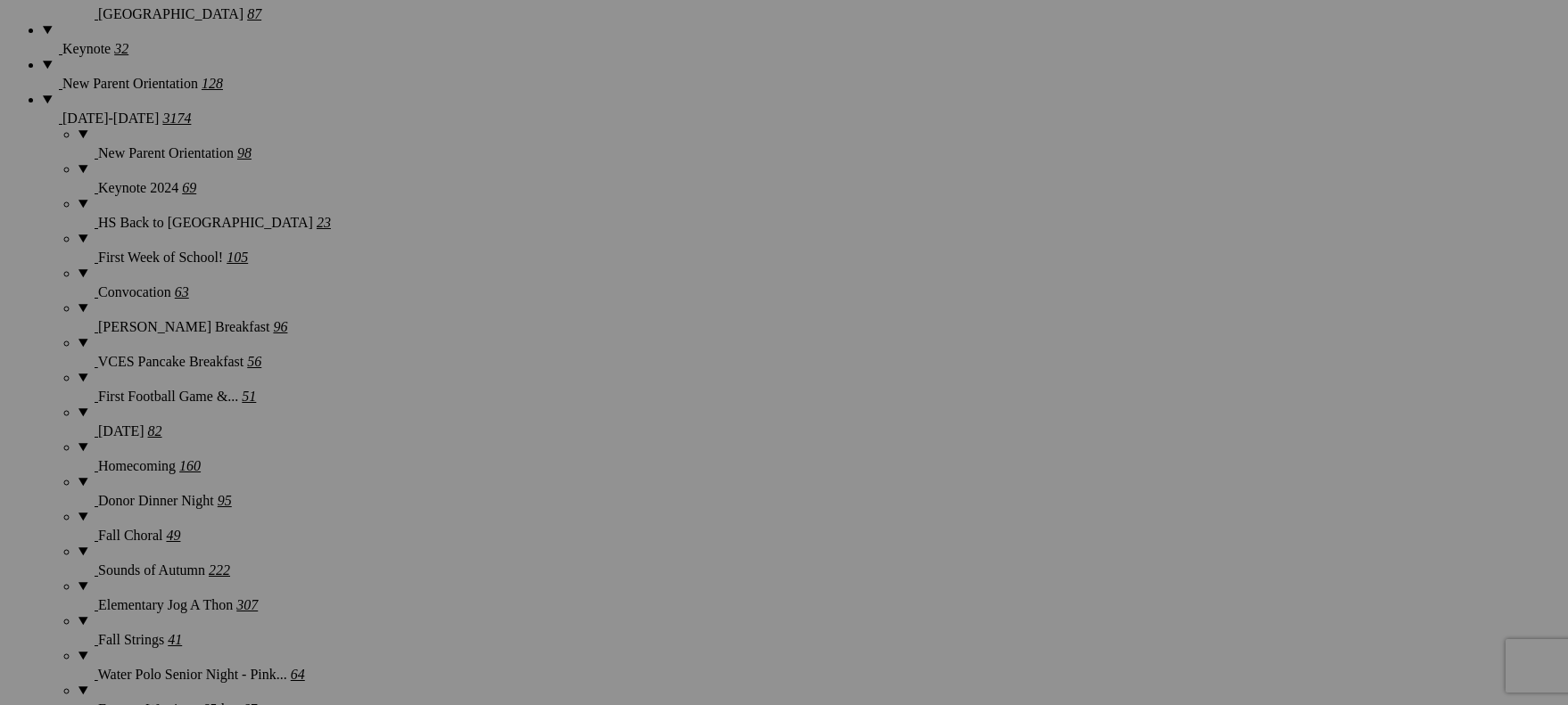
scroll to position [1438, 0]
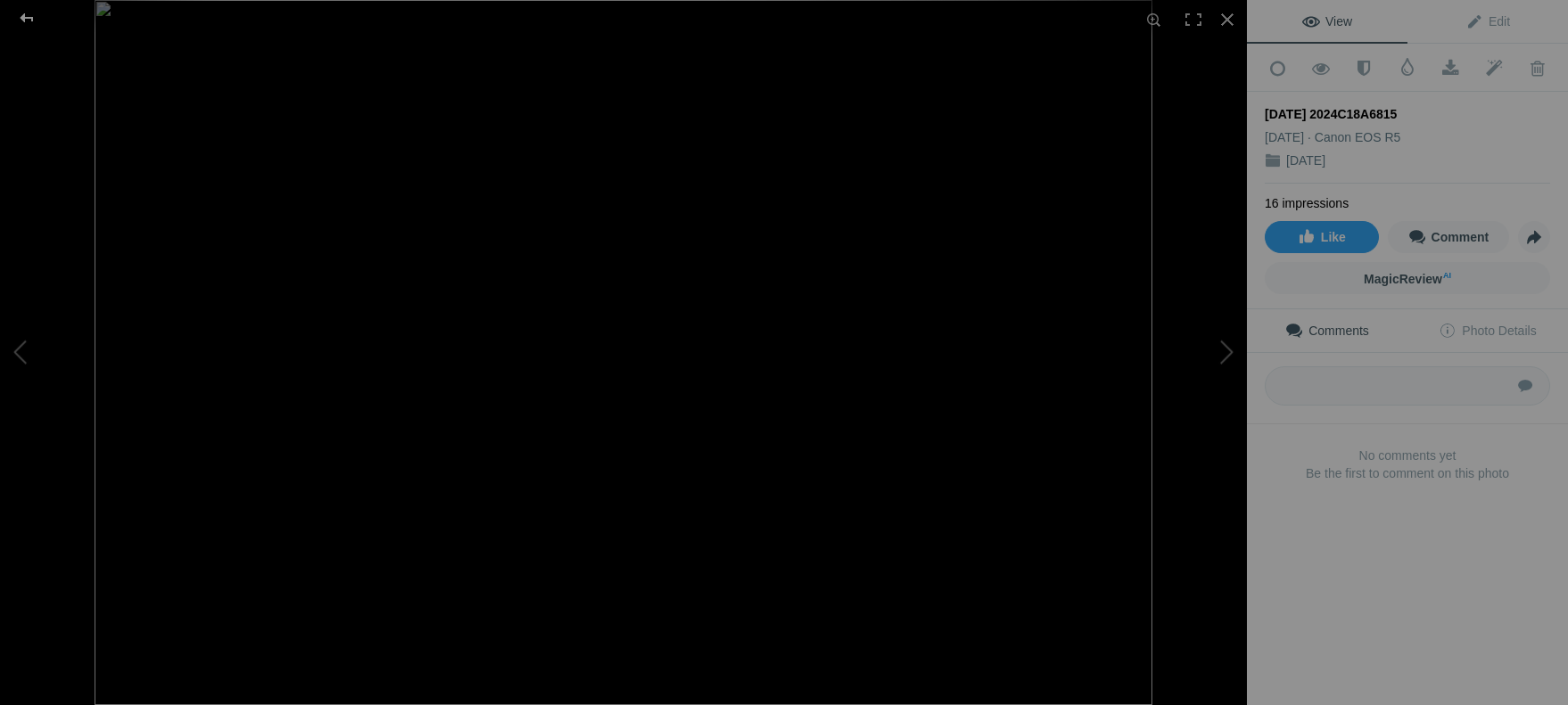
click at [28, 18] on div at bounding box center [26, 17] width 64 height 35
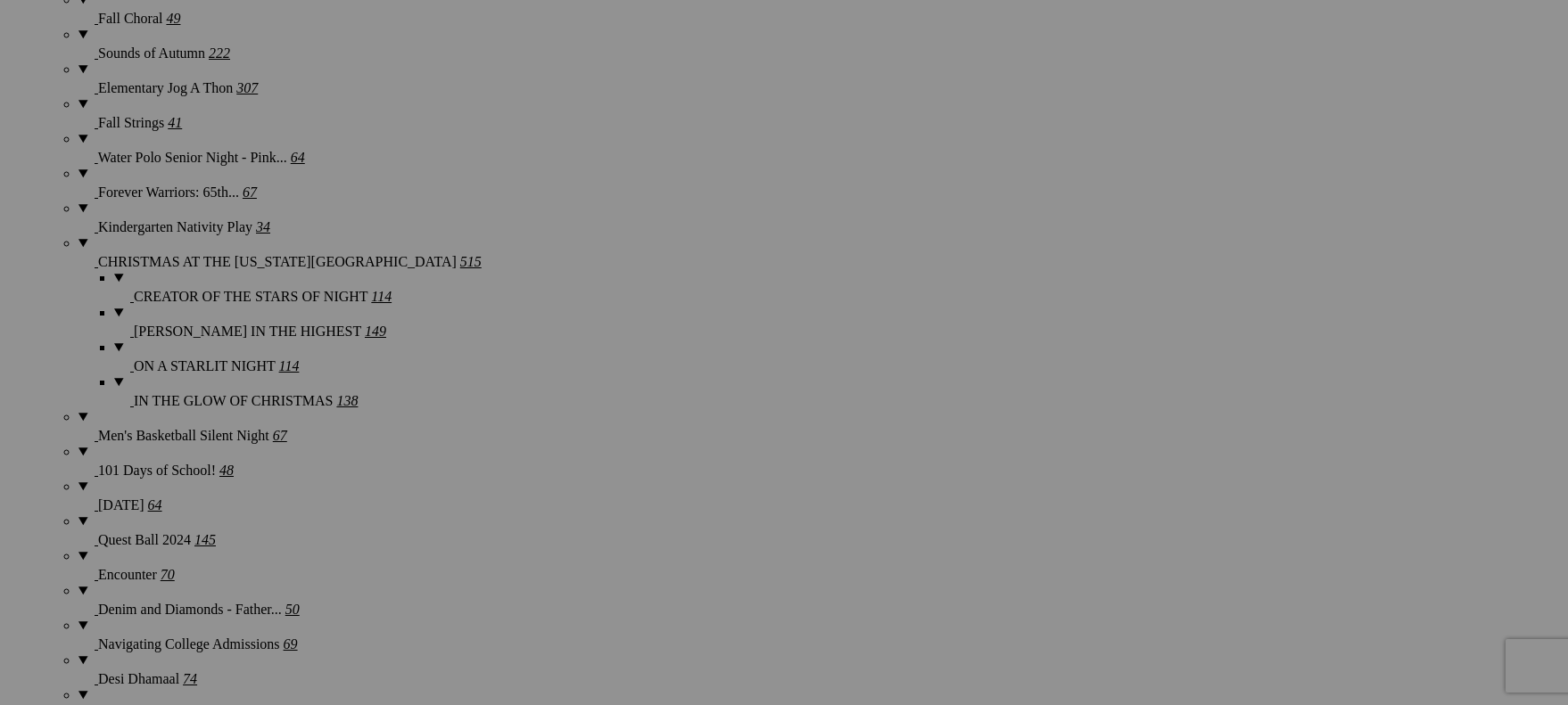
scroll to position [1964, 0]
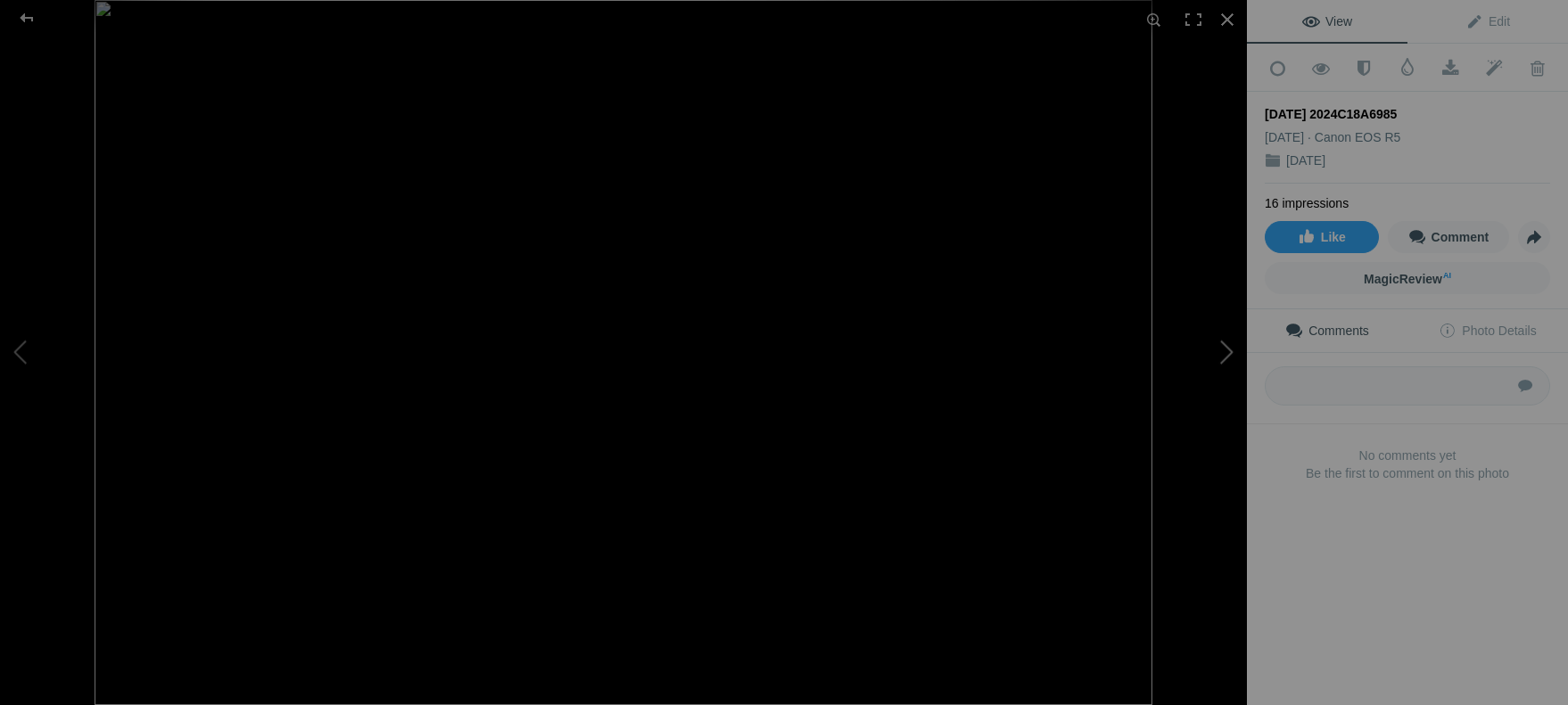
click at [1224, 349] on button at bounding box center [1180, 352] width 133 height 254
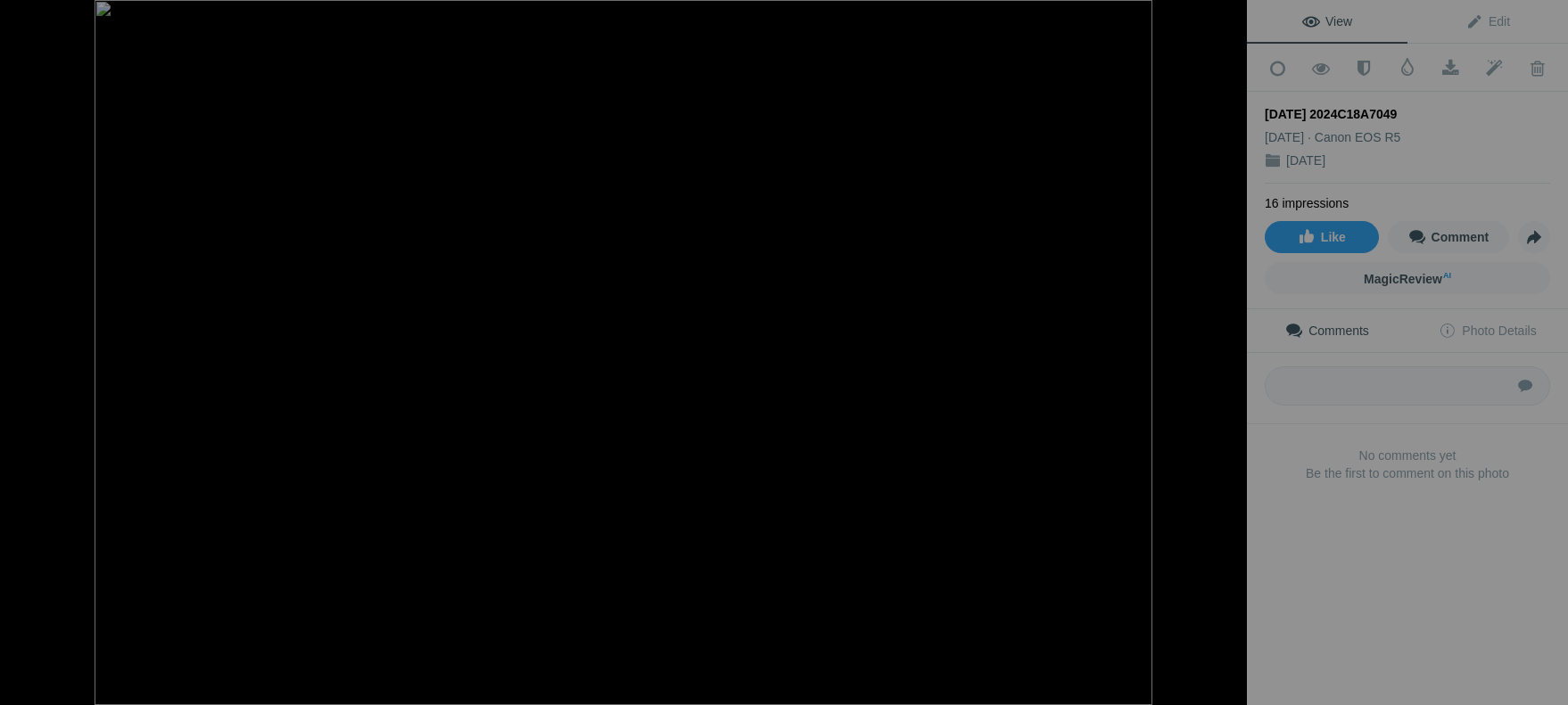
click at [1224, 349] on button at bounding box center [1180, 352] width 133 height 254
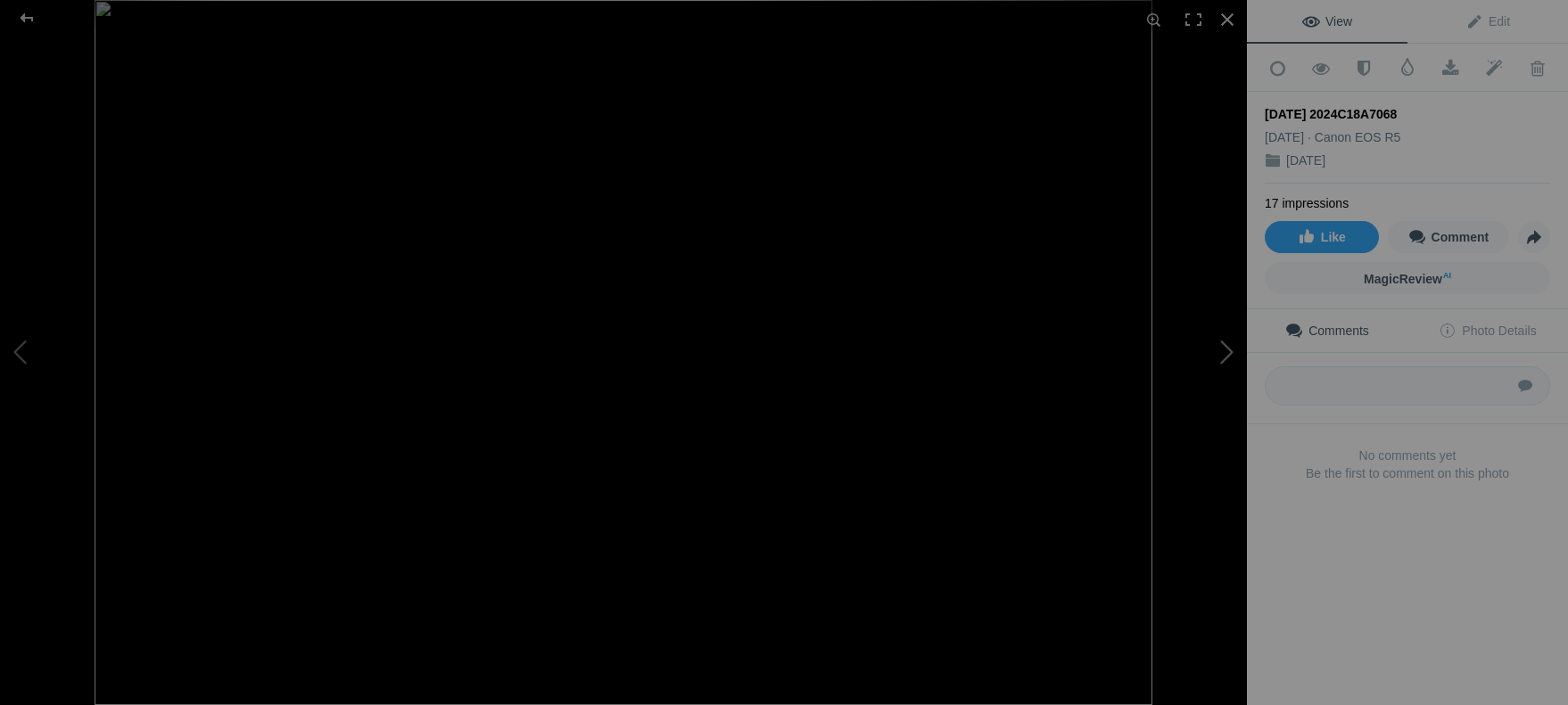
click at [1224, 349] on button at bounding box center [1180, 352] width 133 height 254
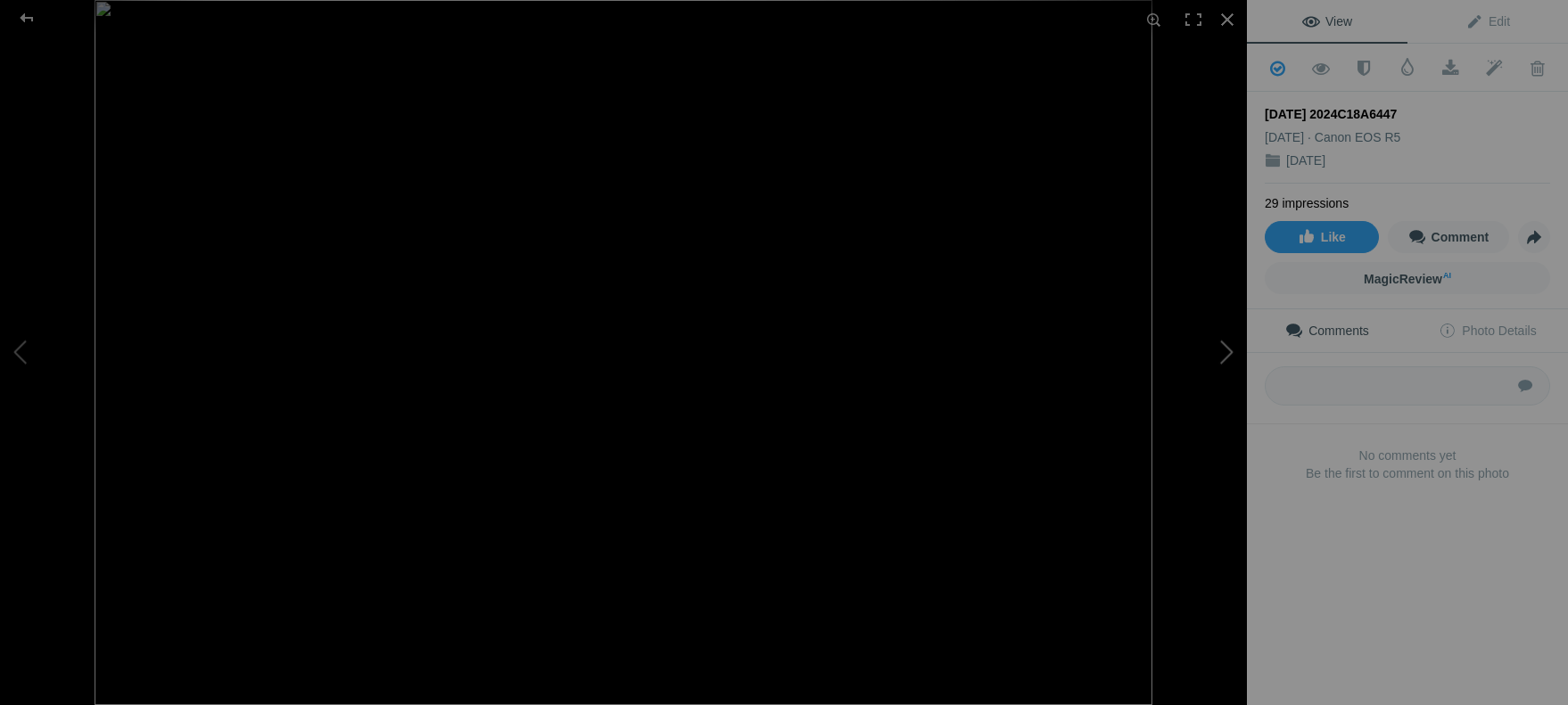
click at [1224, 349] on button at bounding box center [1180, 352] width 133 height 254
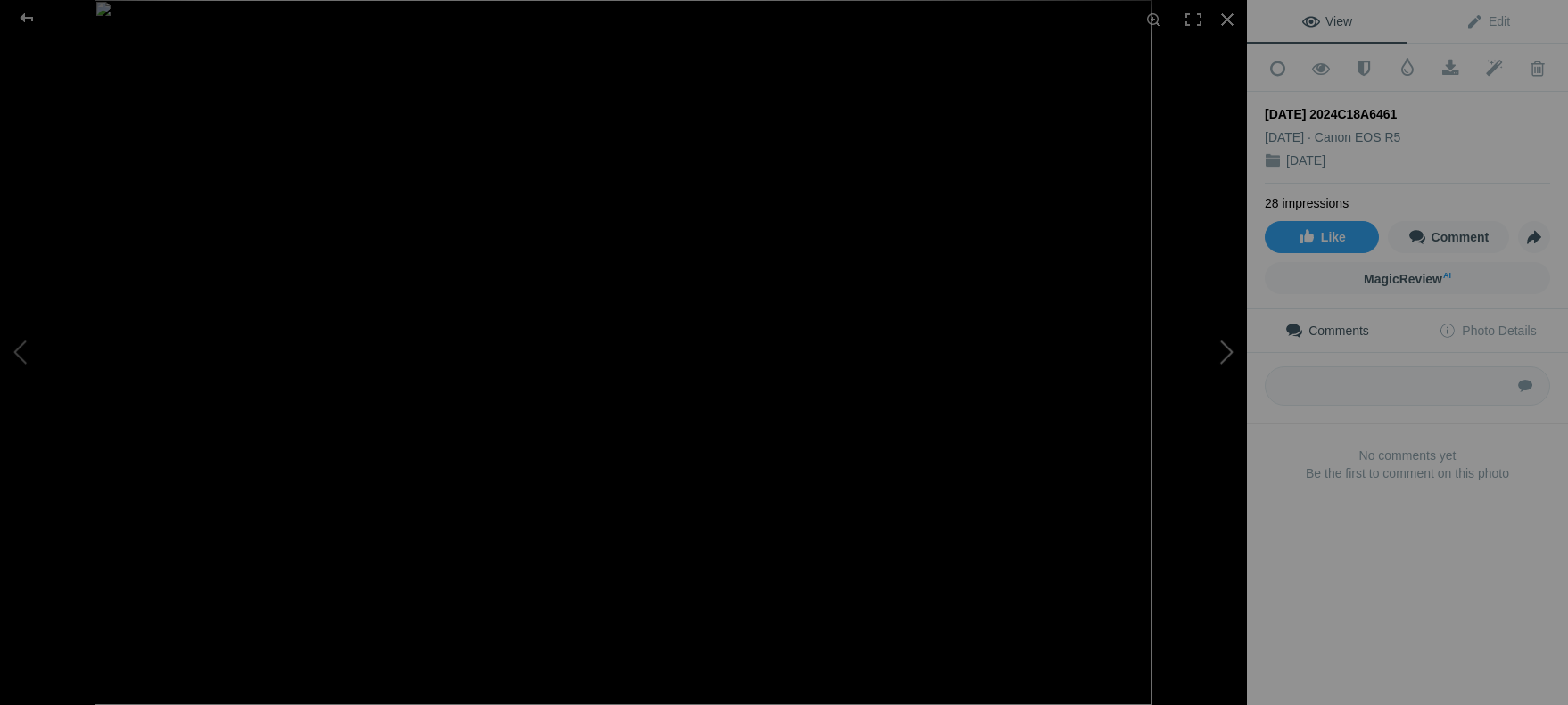
click at [1224, 349] on button at bounding box center [1180, 352] width 133 height 254
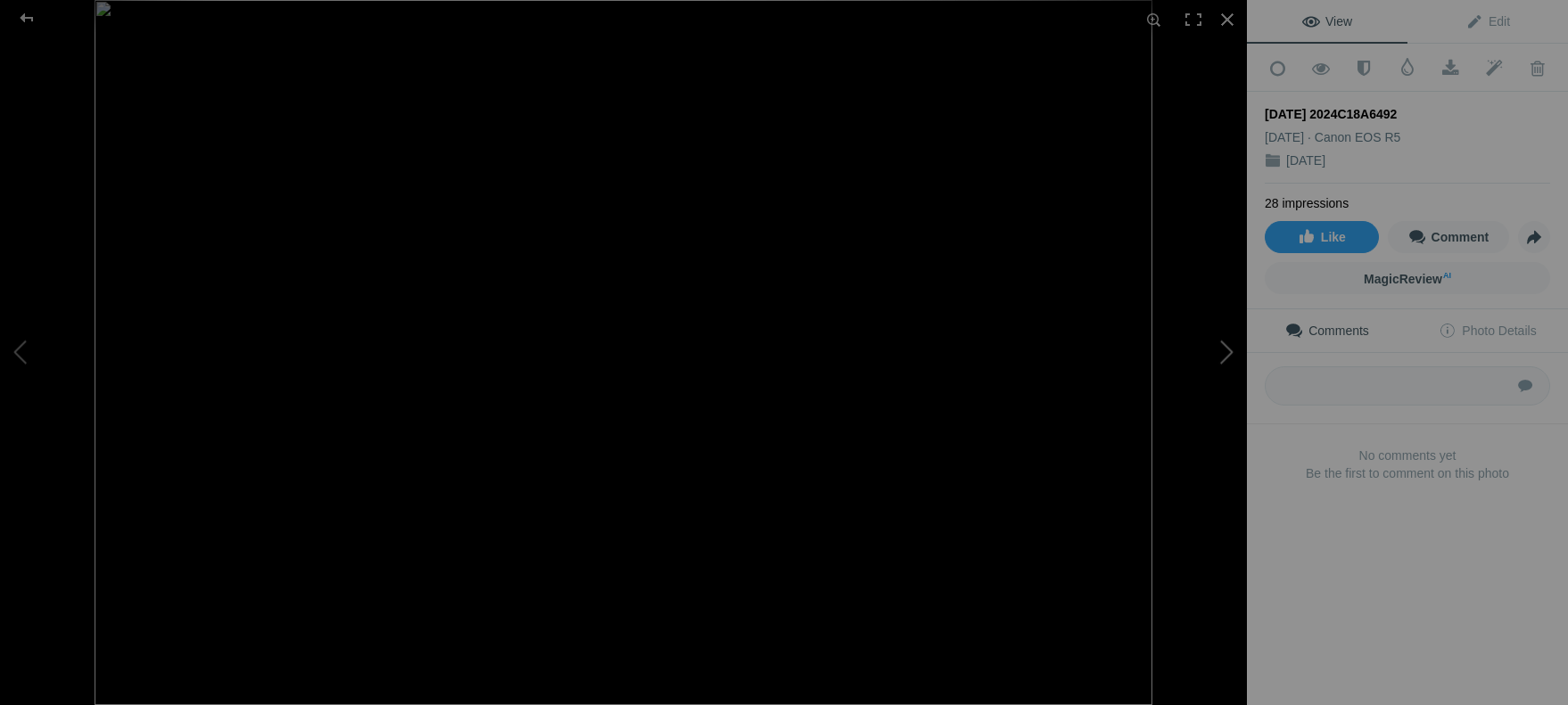
click at [1224, 349] on button at bounding box center [1180, 352] width 133 height 254
click at [30, 344] on button at bounding box center [67, 352] width 133 height 254
click at [1231, 348] on button at bounding box center [1180, 352] width 133 height 254
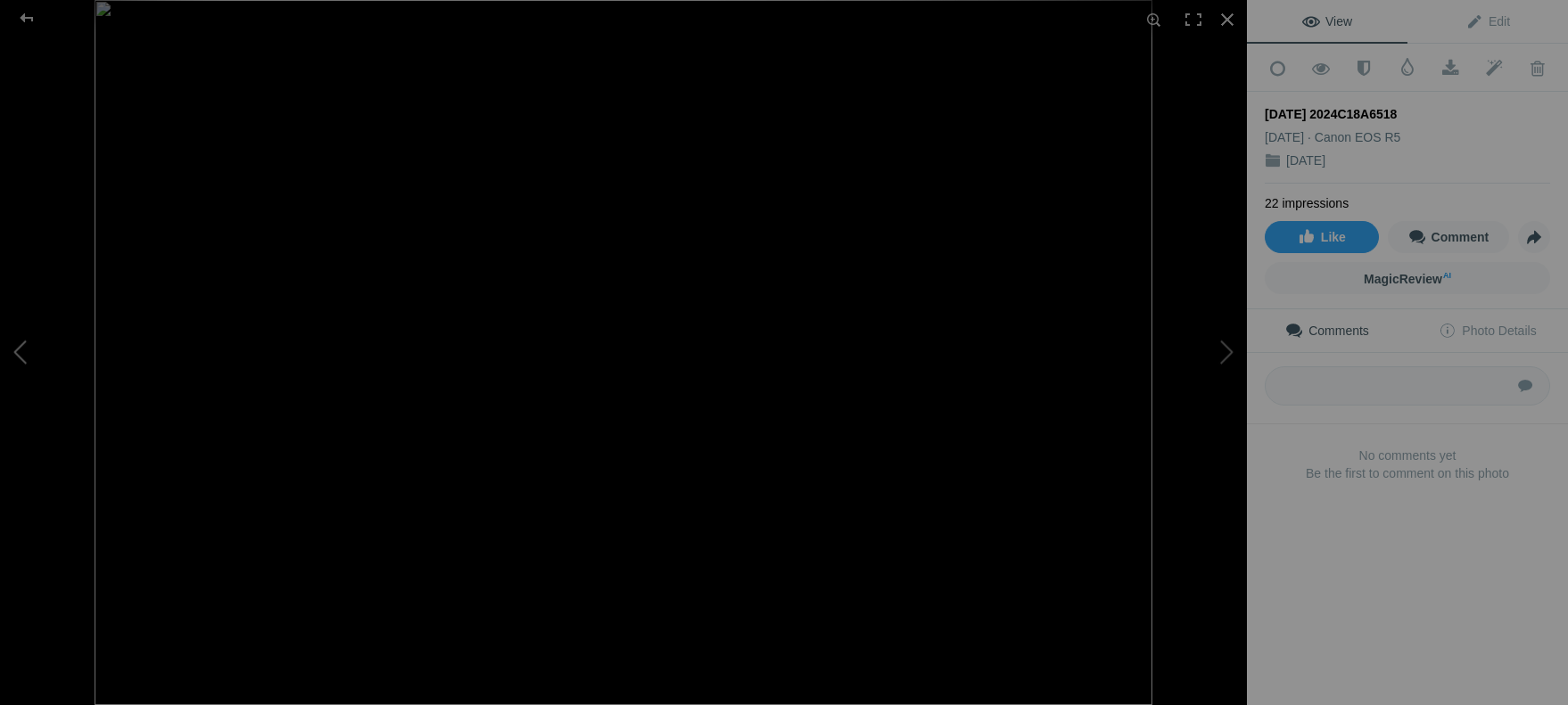
click at [24, 360] on button at bounding box center [67, 352] width 133 height 254
click at [1221, 351] on button at bounding box center [1180, 352] width 133 height 254
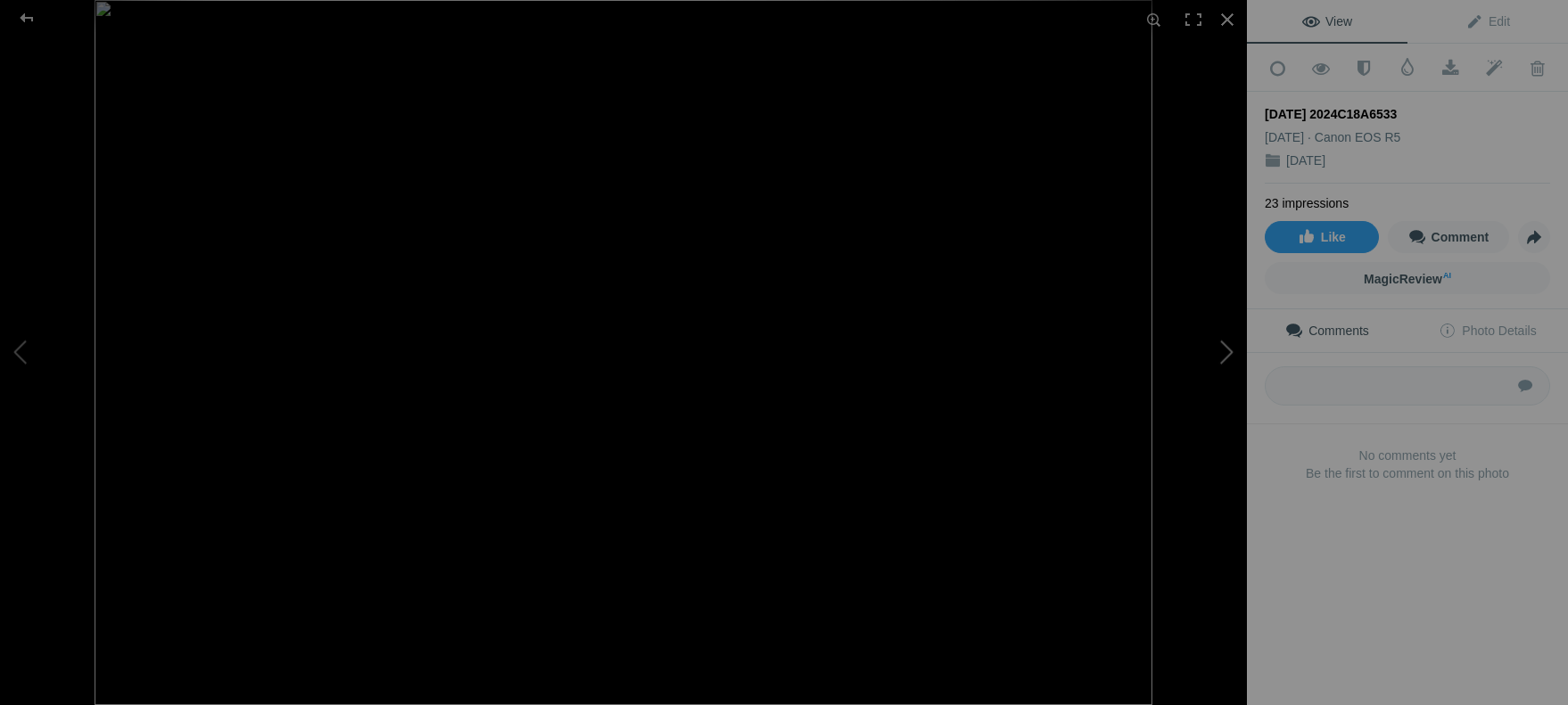
click at [1221, 351] on button at bounding box center [1180, 352] width 133 height 254
click at [21, 345] on button at bounding box center [67, 352] width 133 height 254
click at [1228, 357] on button at bounding box center [1180, 352] width 133 height 254
click at [23, 21] on div at bounding box center [26, 17] width 64 height 35
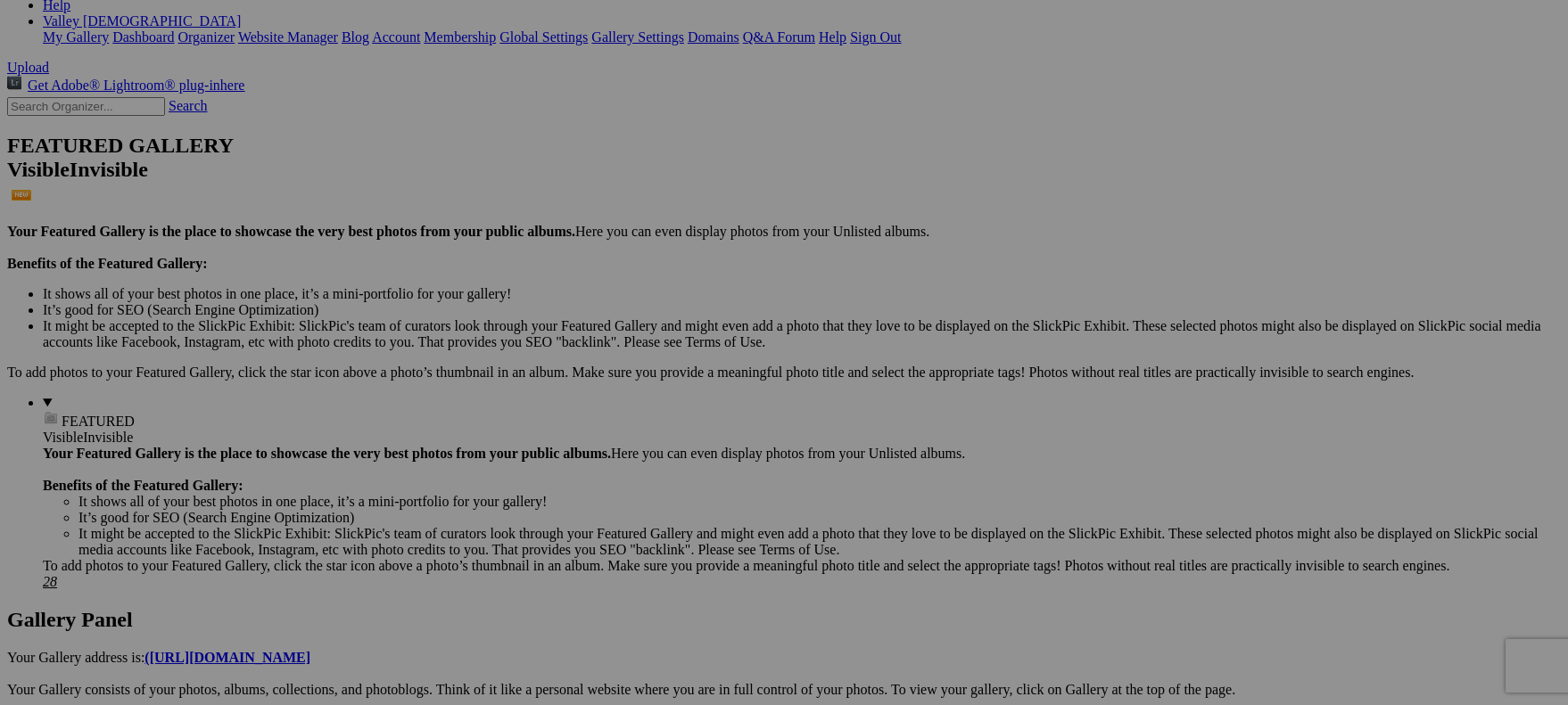
scroll to position [308, 0]
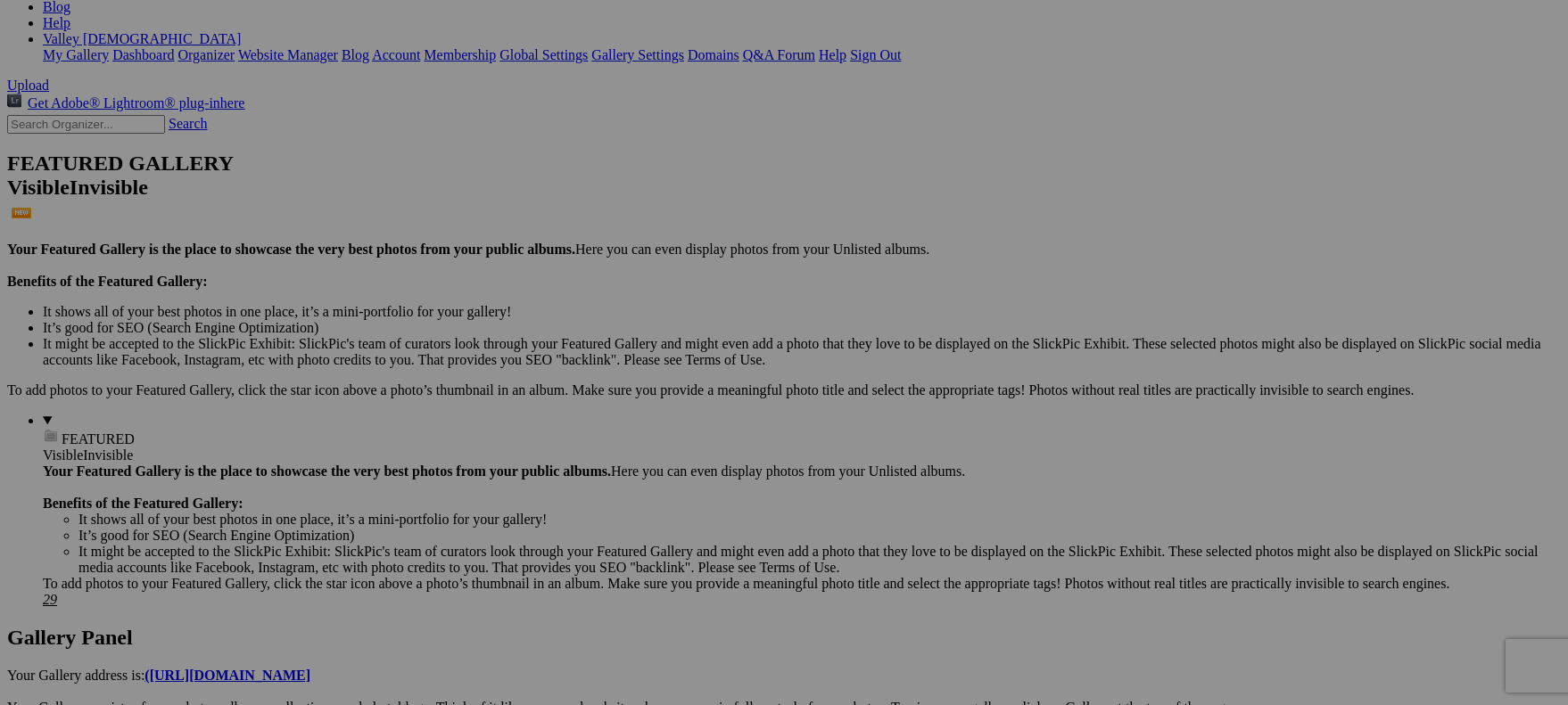
scroll to position [0, 0]
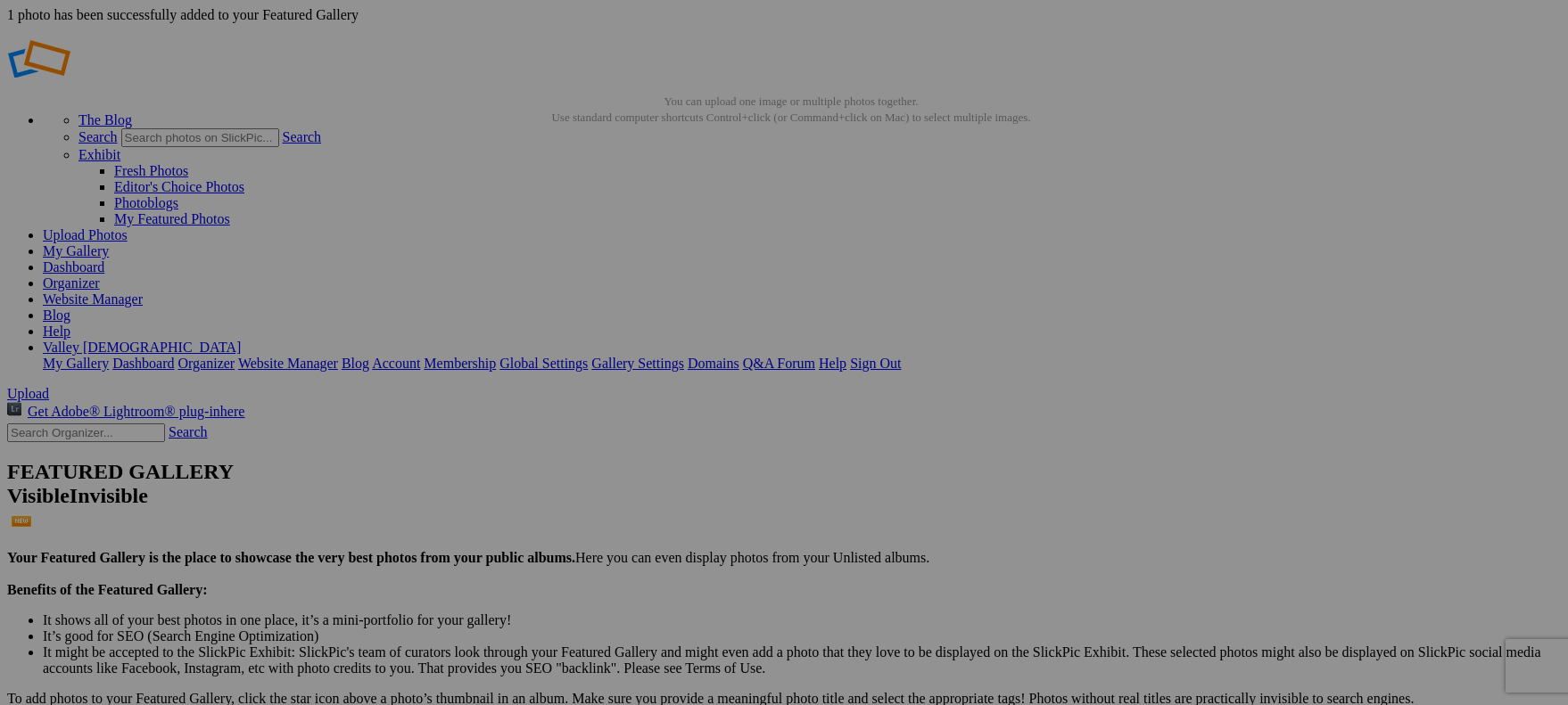
drag, startPoint x: 559, startPoint y: 378, endPoint x: 459, endPoint y: 337, distance: 108.1
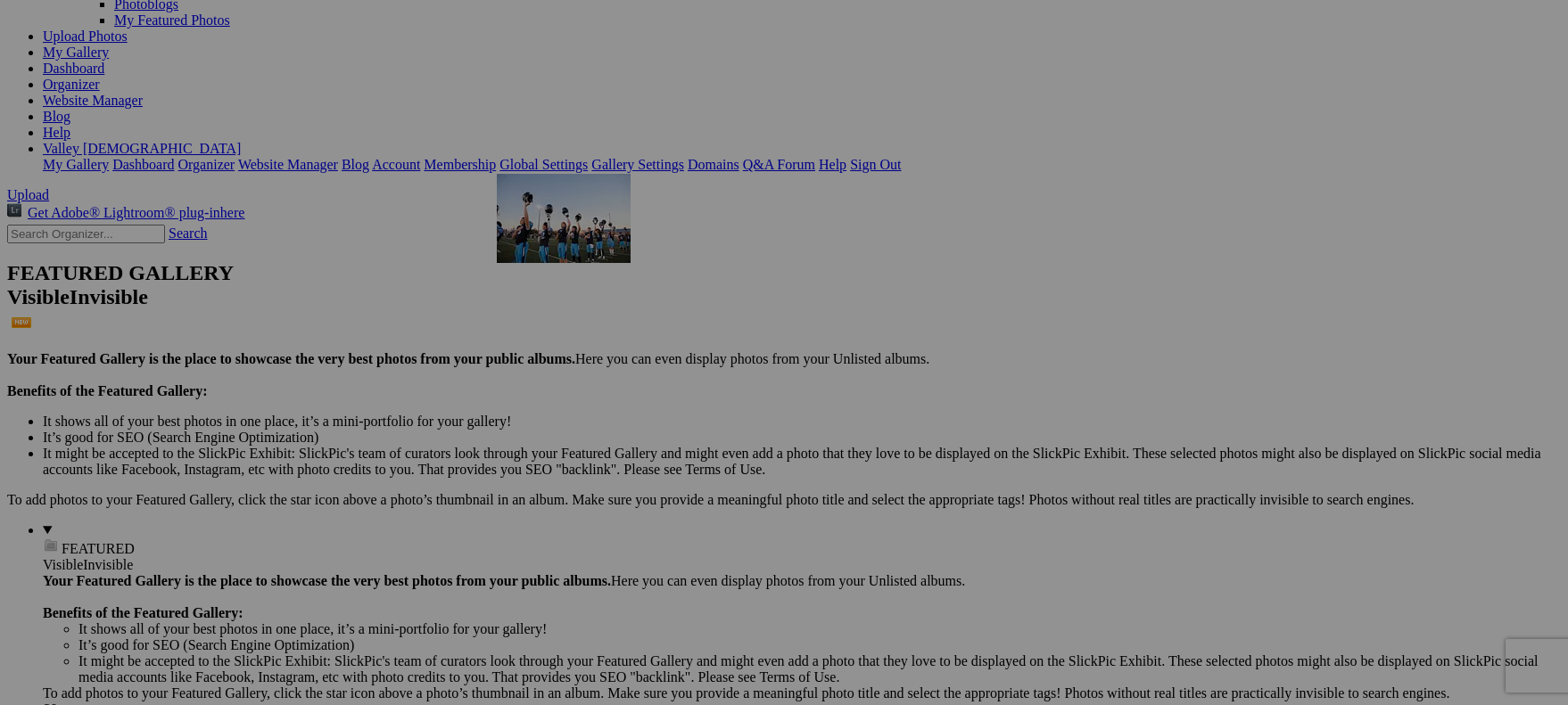
scroll to position [95, 0]
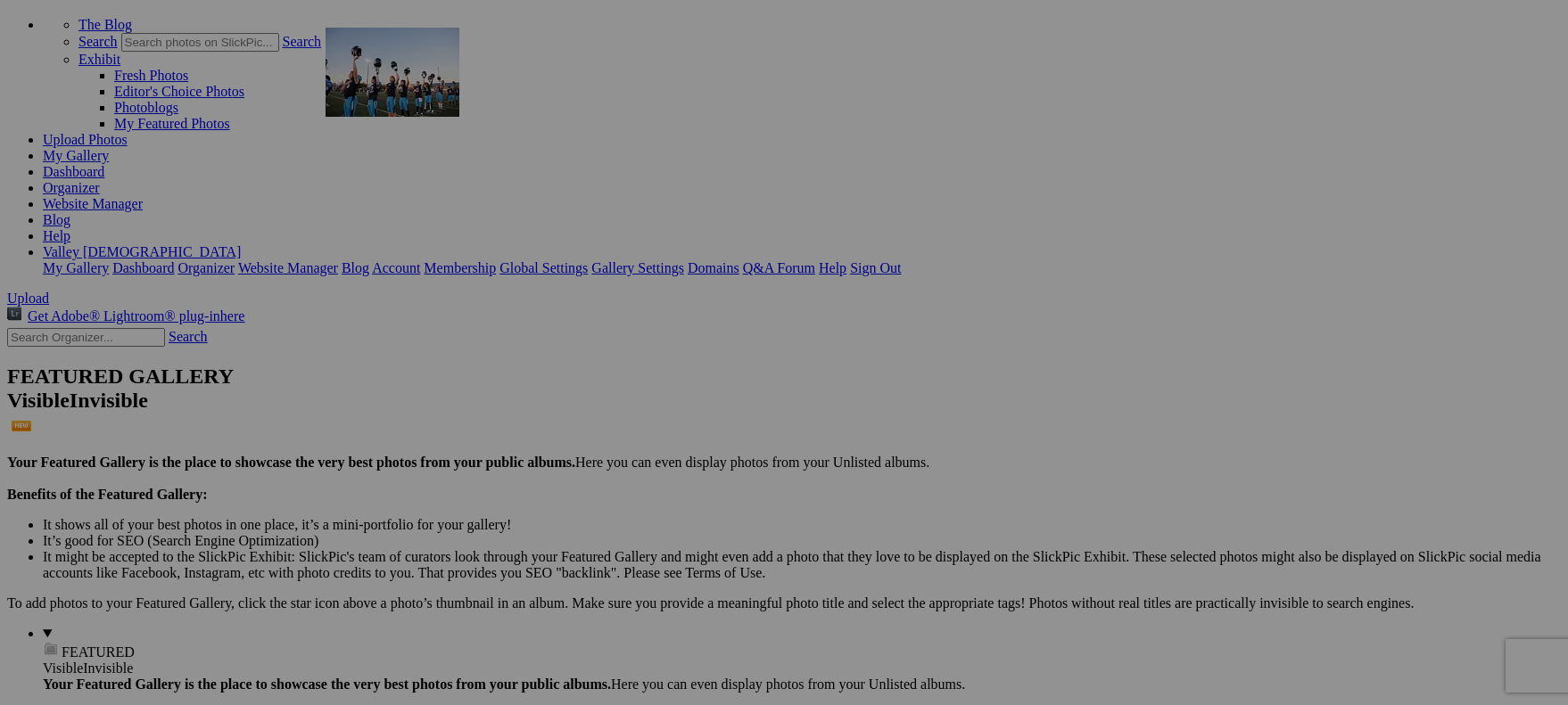
drag, startPoint x: 874, startPoint y: 489, endPoint x: 597, endPoint y: 175, distance: 418.7
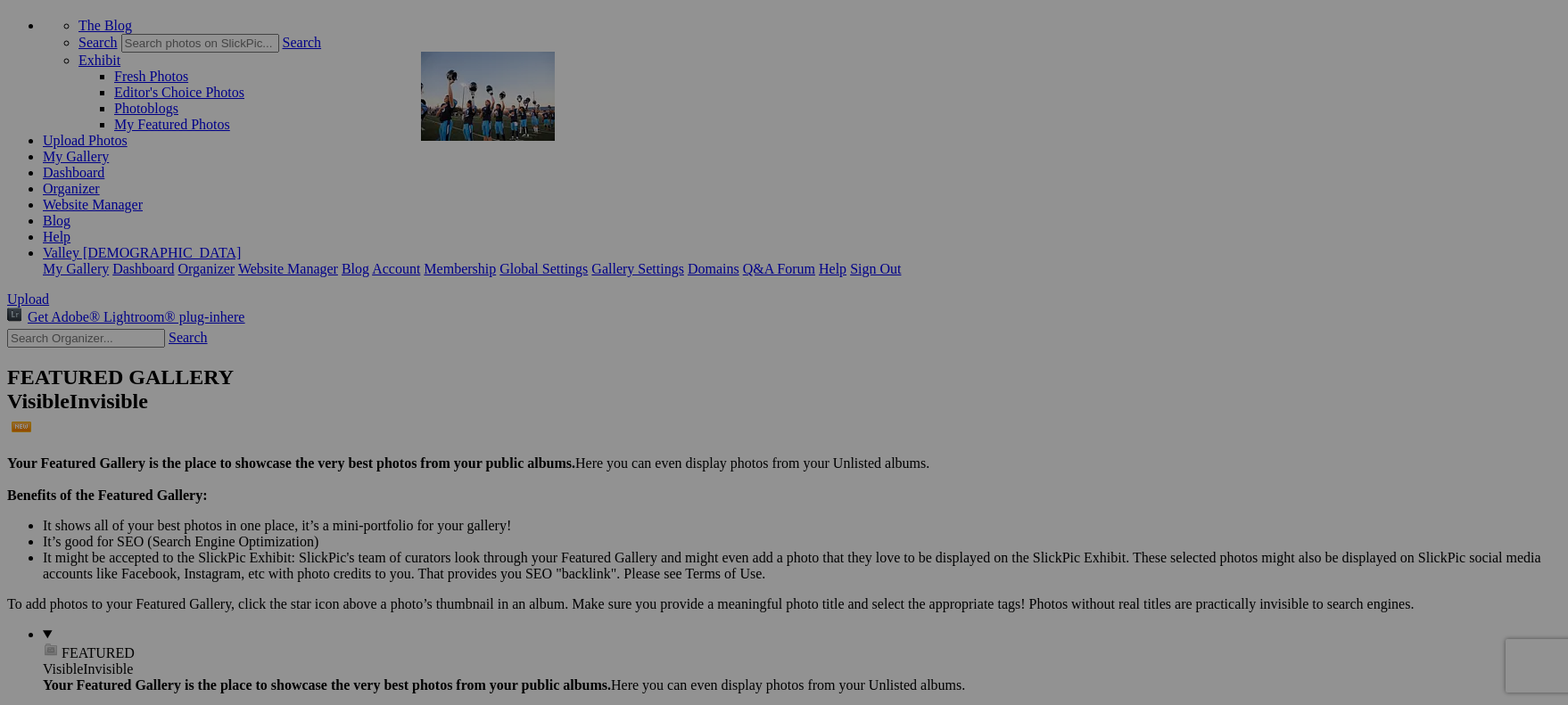
drag, startPoint x: 559, startPoint y: 306, endPoint x: 659, endPoint y: 184, distance: 157.7
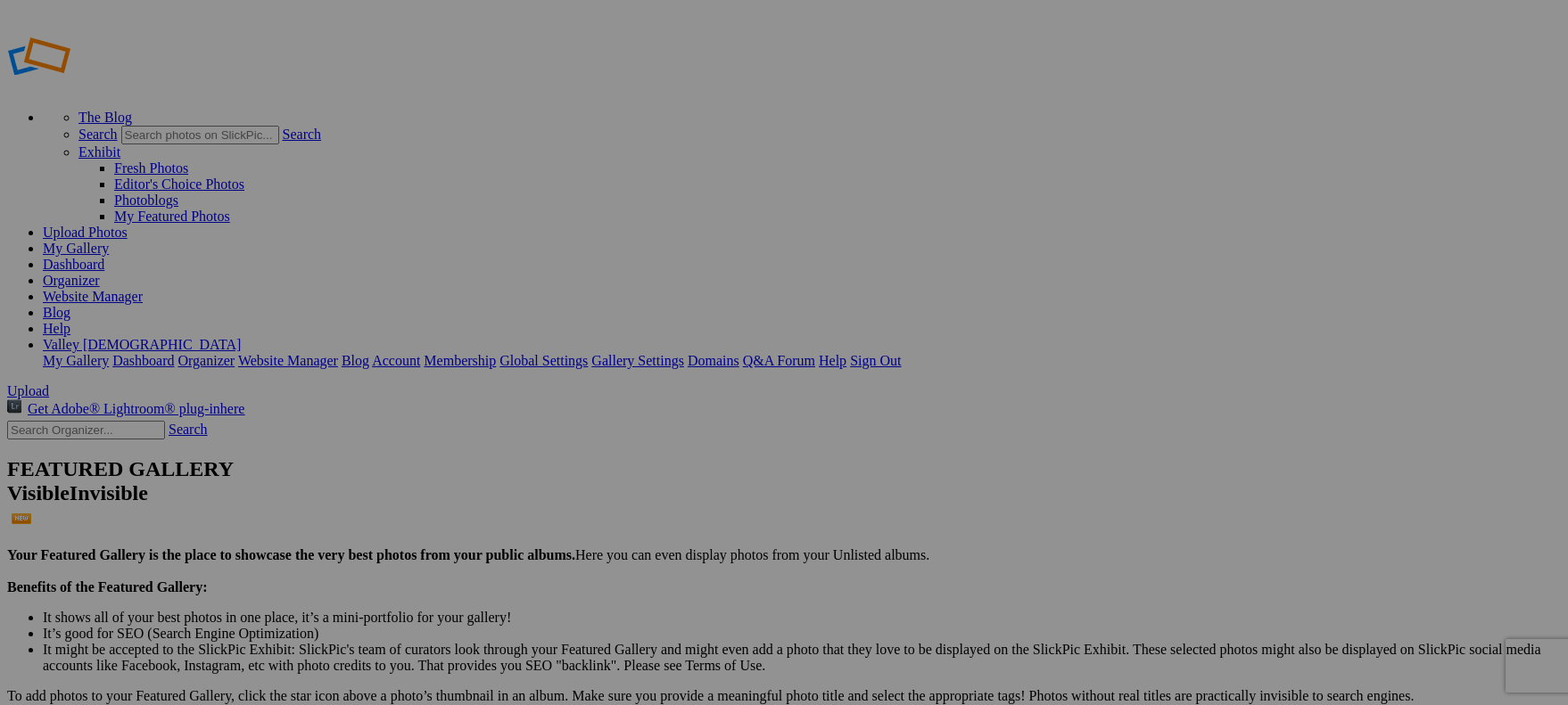
scroll to position [0, 0]
drag, startPoint x: 1189, startPoint y: 579, endPoint x: 811, endPoint y: 201, distance: 534.6
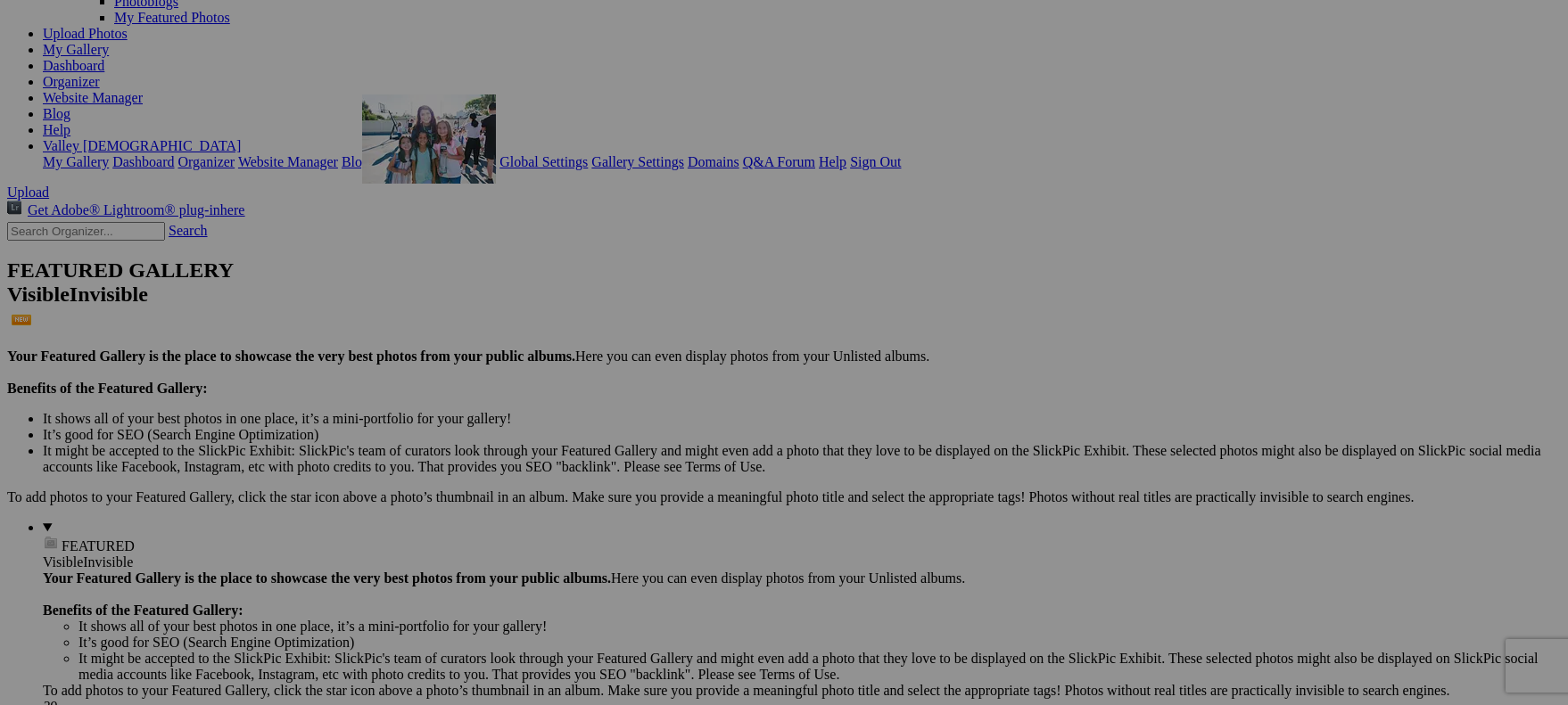
scroll to position [168, 0]
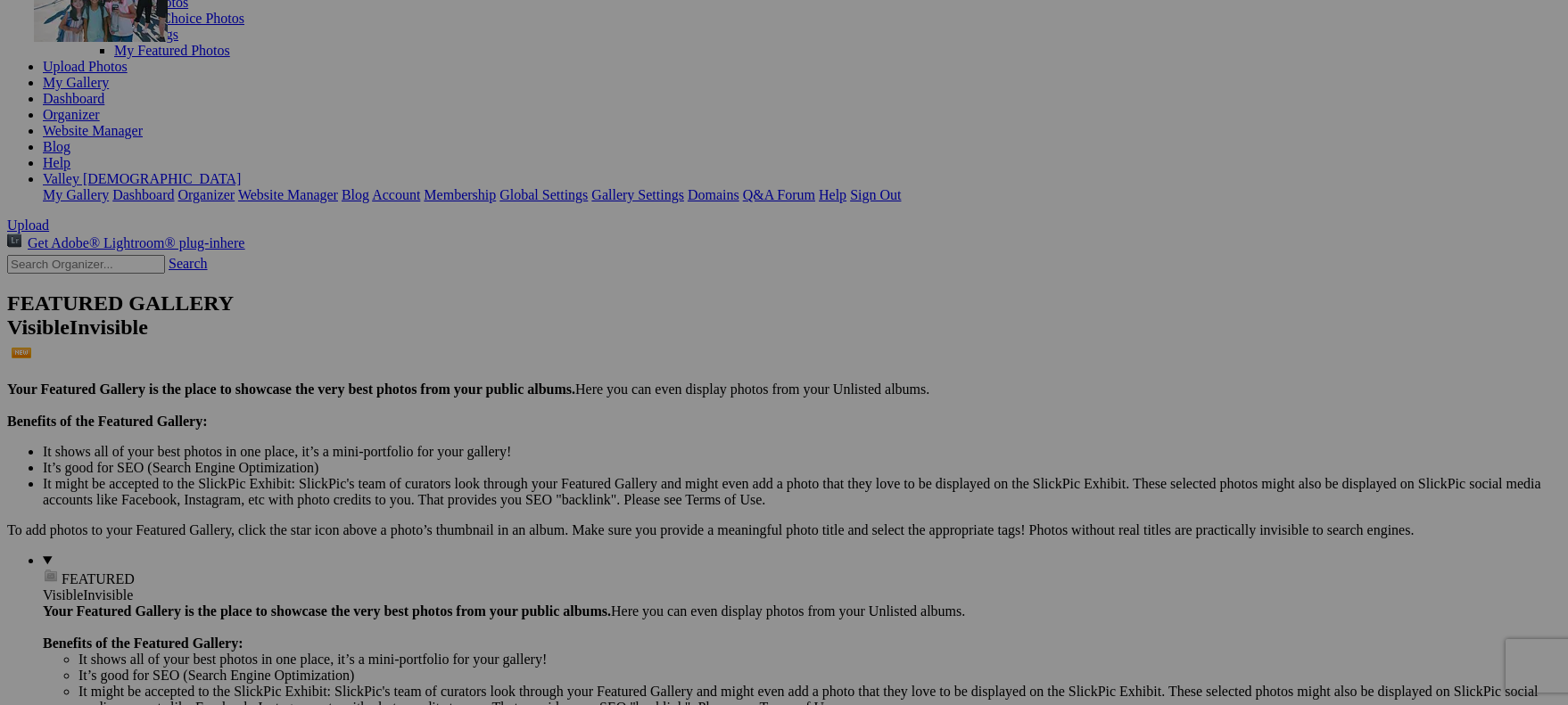
drag, startPoint x: 1351, startPoint y: 480, endPoint x: 290, endPoint y: 108, distance: 1124.3
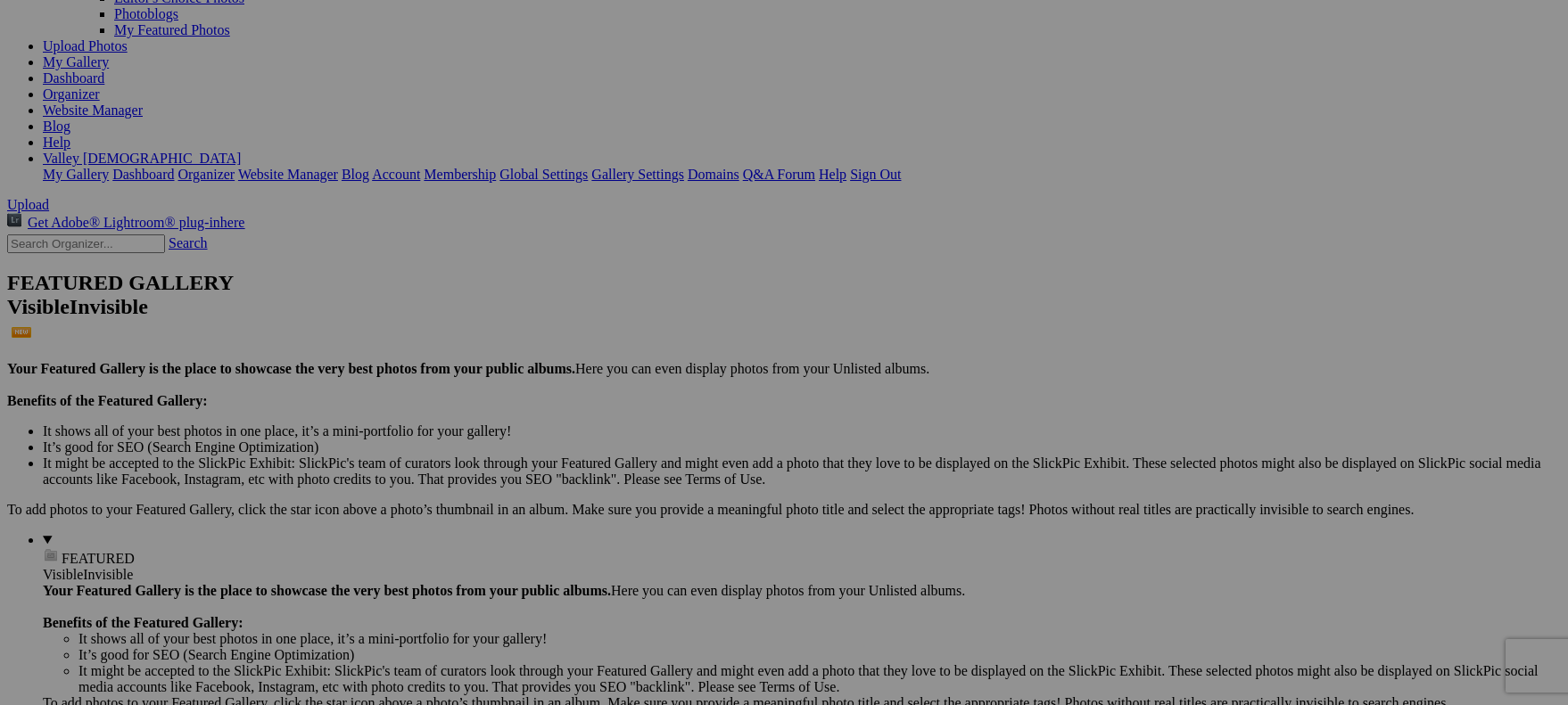
scroll to position [199, 0]
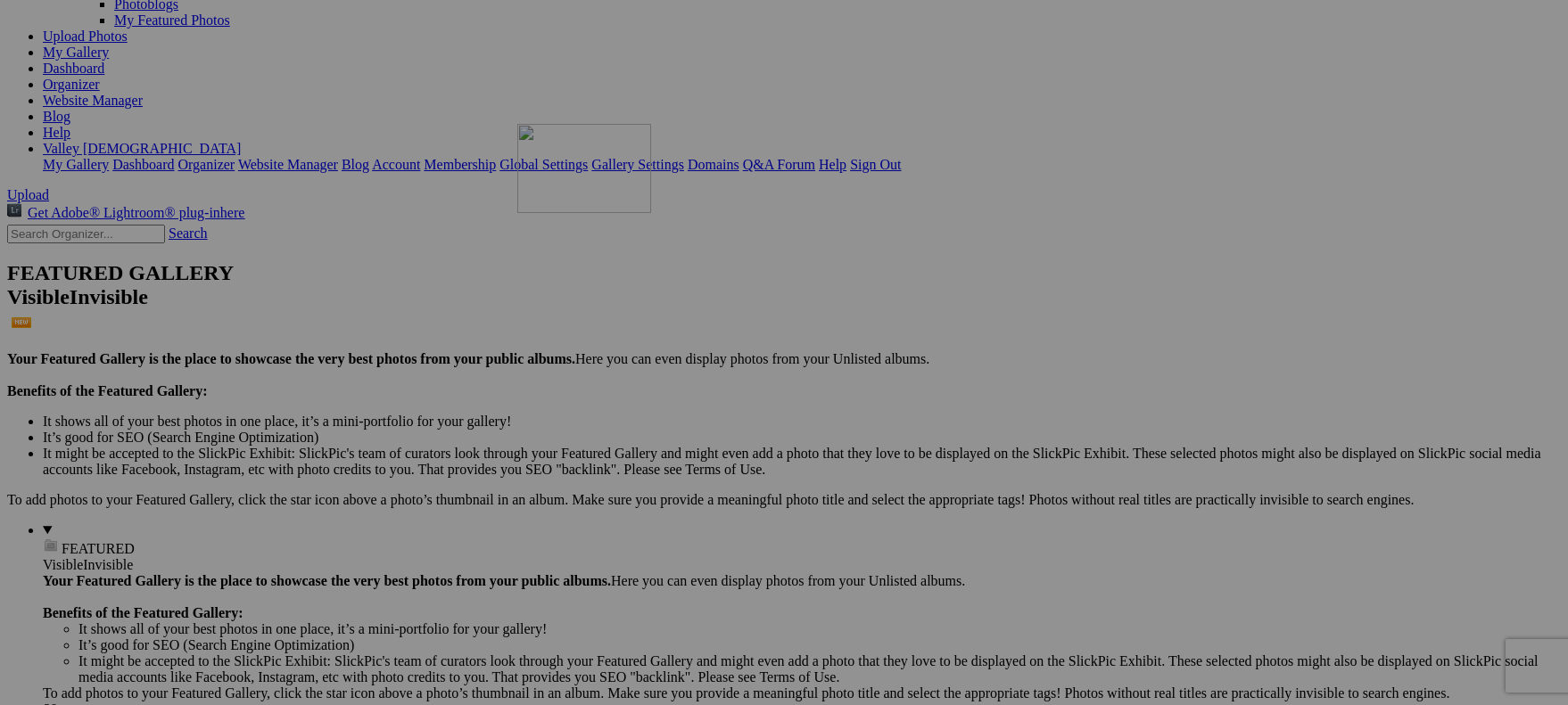
drag, startPoint x: 1516, startPoint y: 661, endPoint x: 774, endPoint y: 279, distance: 834.6
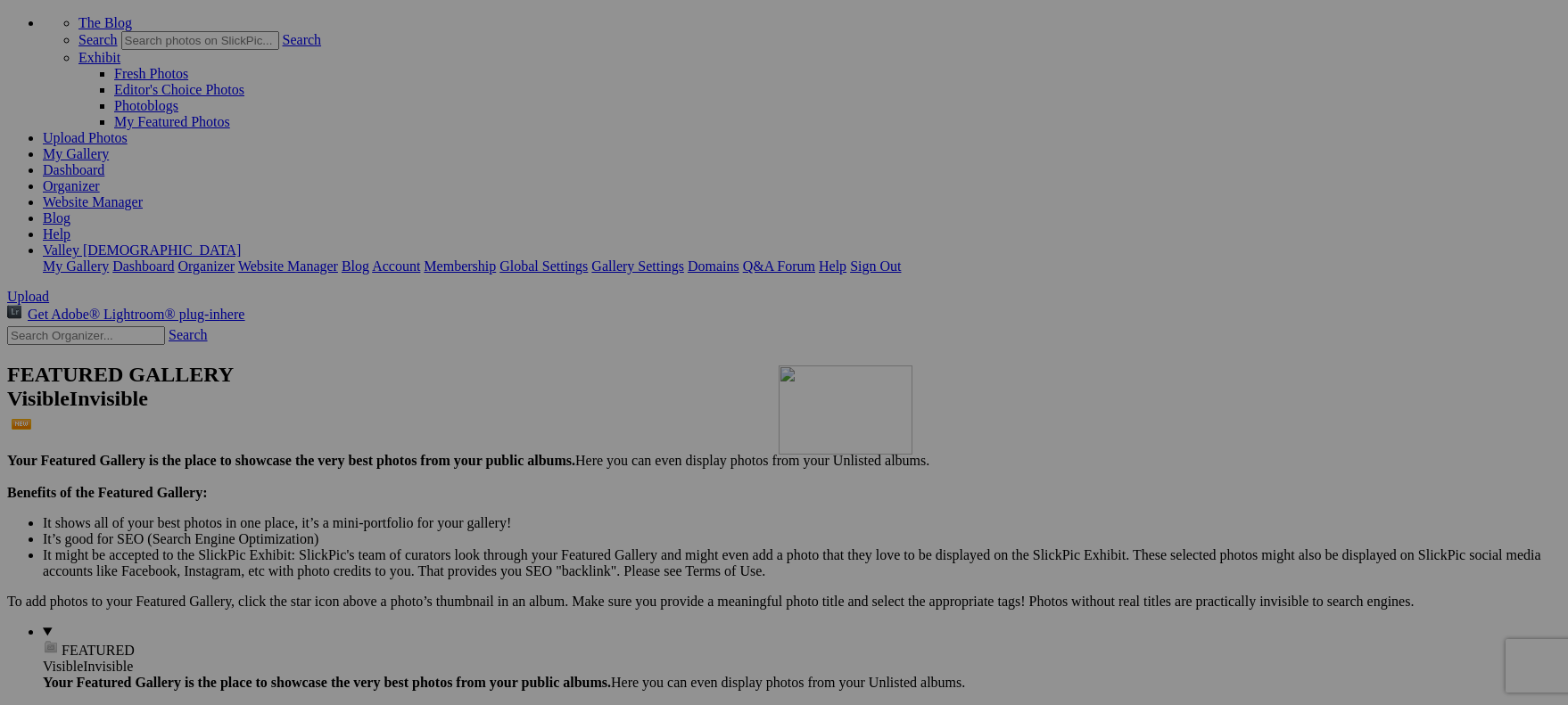
scroll to position [91, 0]
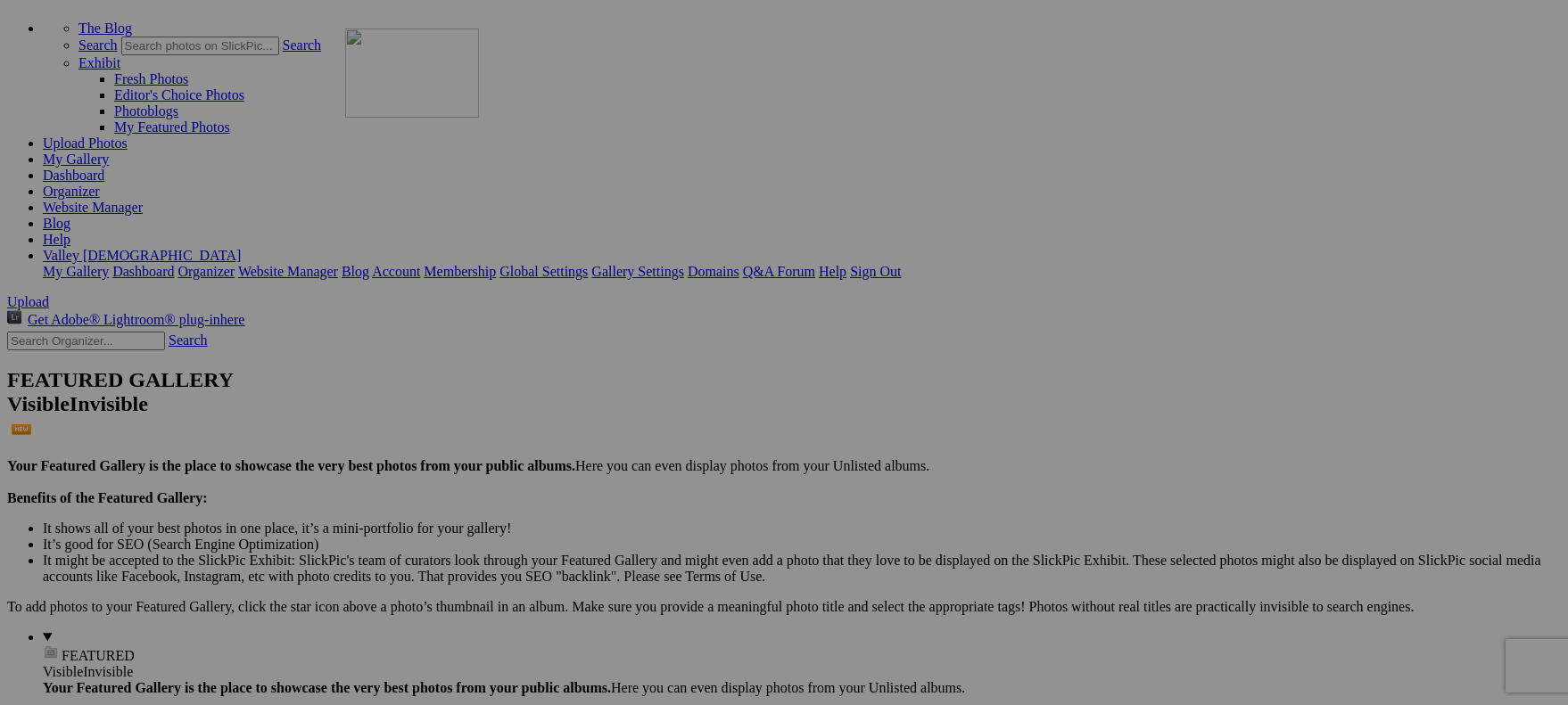
drag, startPoint x: 1035, startPoint y: 524, endPoint x: 602, endPoint y: 184, distance: 550.5
drag, startPoint x: 560, startPoint y: 315, endPoint x: 963, endPoint y: 178, distance: 425.7
drag, startPoint x: 1355, startPoint y: 306, endPoint x: 1267, endPoint y: 584, distance: 291.6
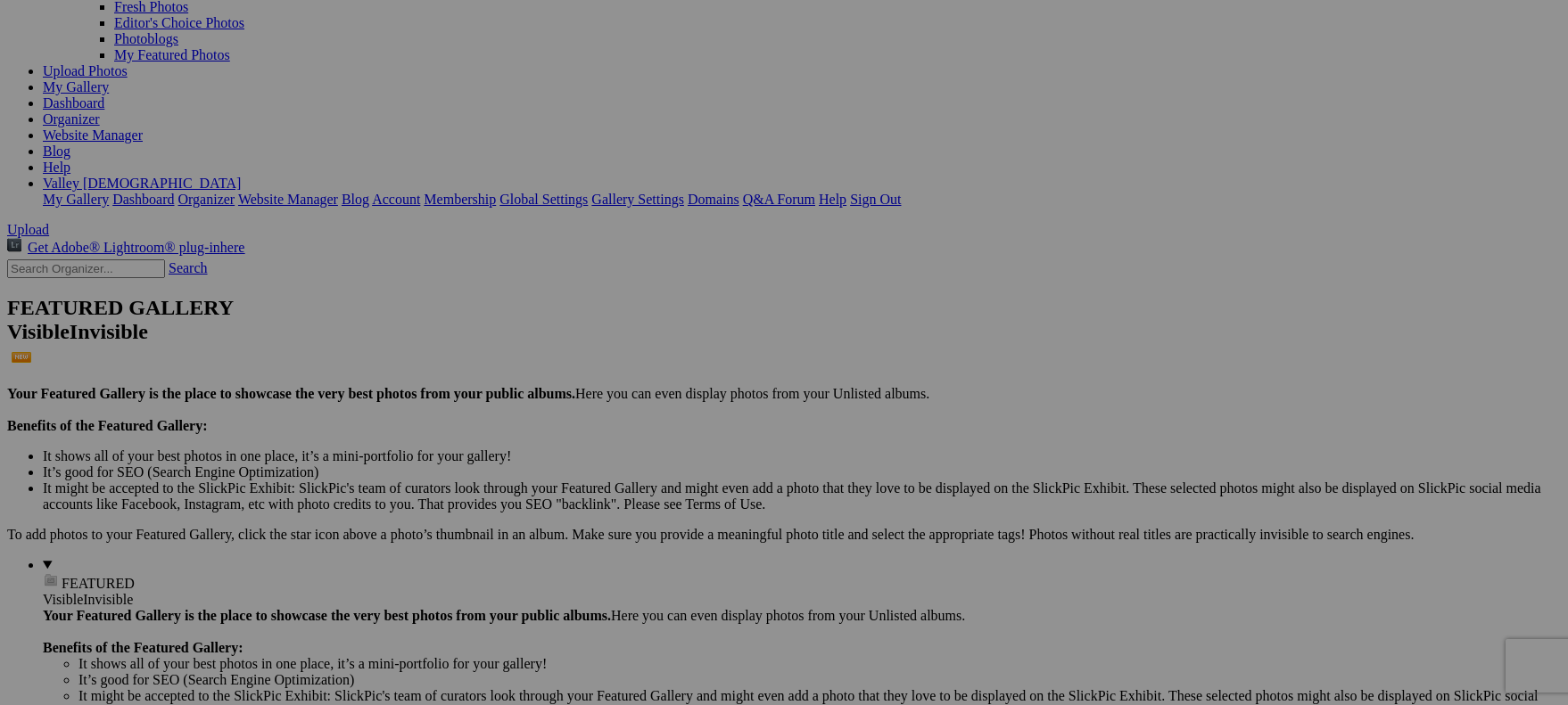
scroll to position [165, 0]
drag, startPoint x: 561, startPoint y: 461, endPoint x: 1064, endPoint y: 359, distance: 513.2
drag, startPoint x: 720, startPoint y: 461, endPoint x: 1292, endPoint y: 88, distance: 682.9
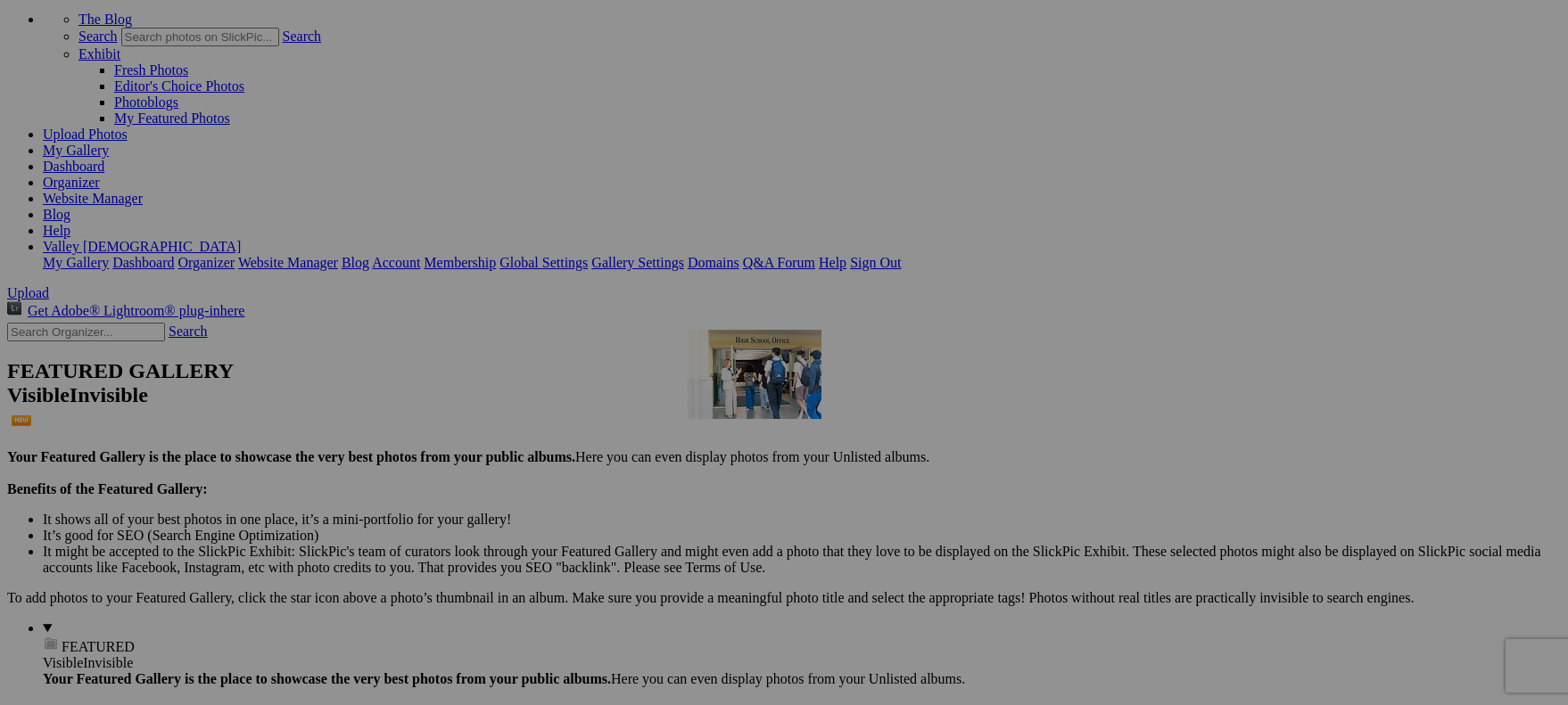
scroll to position [76, 0]
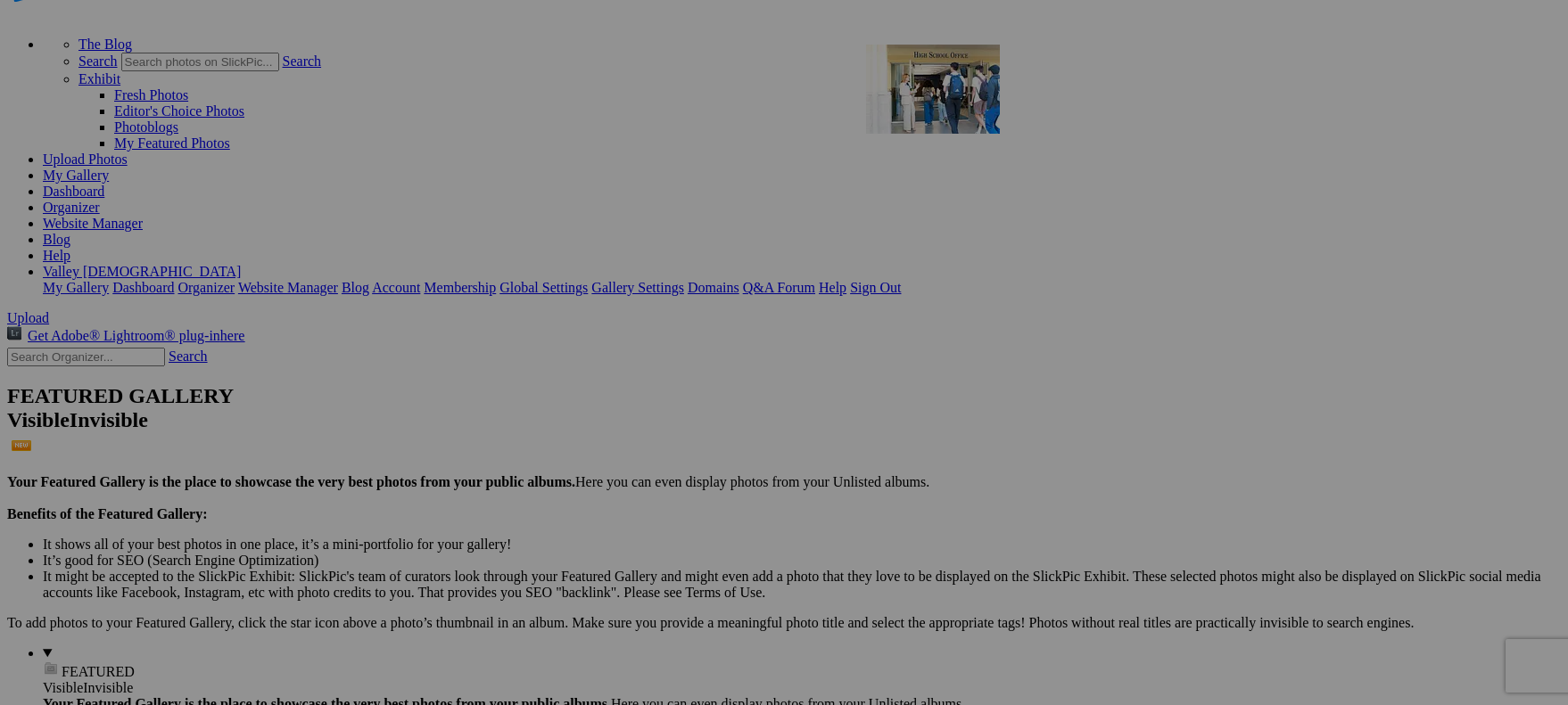
drag, startPoint x: 1036, startPoint y: 680, endPoint x: 1122, endPoint y: 200, distance: 487.6
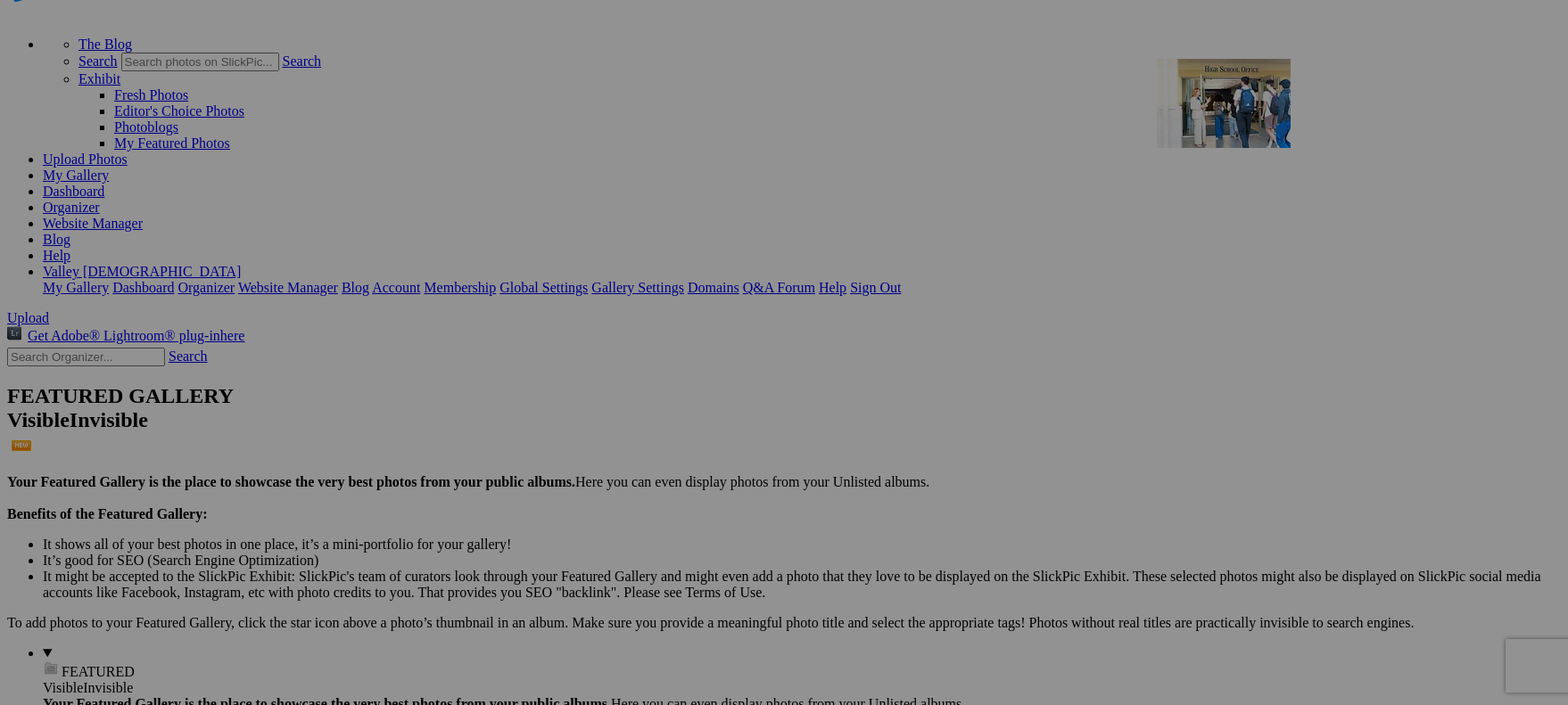
drag, startPoint x: 1192, startPoint y: 327, endPoint x: 1414, endPoint y: 214, distance: 249.1
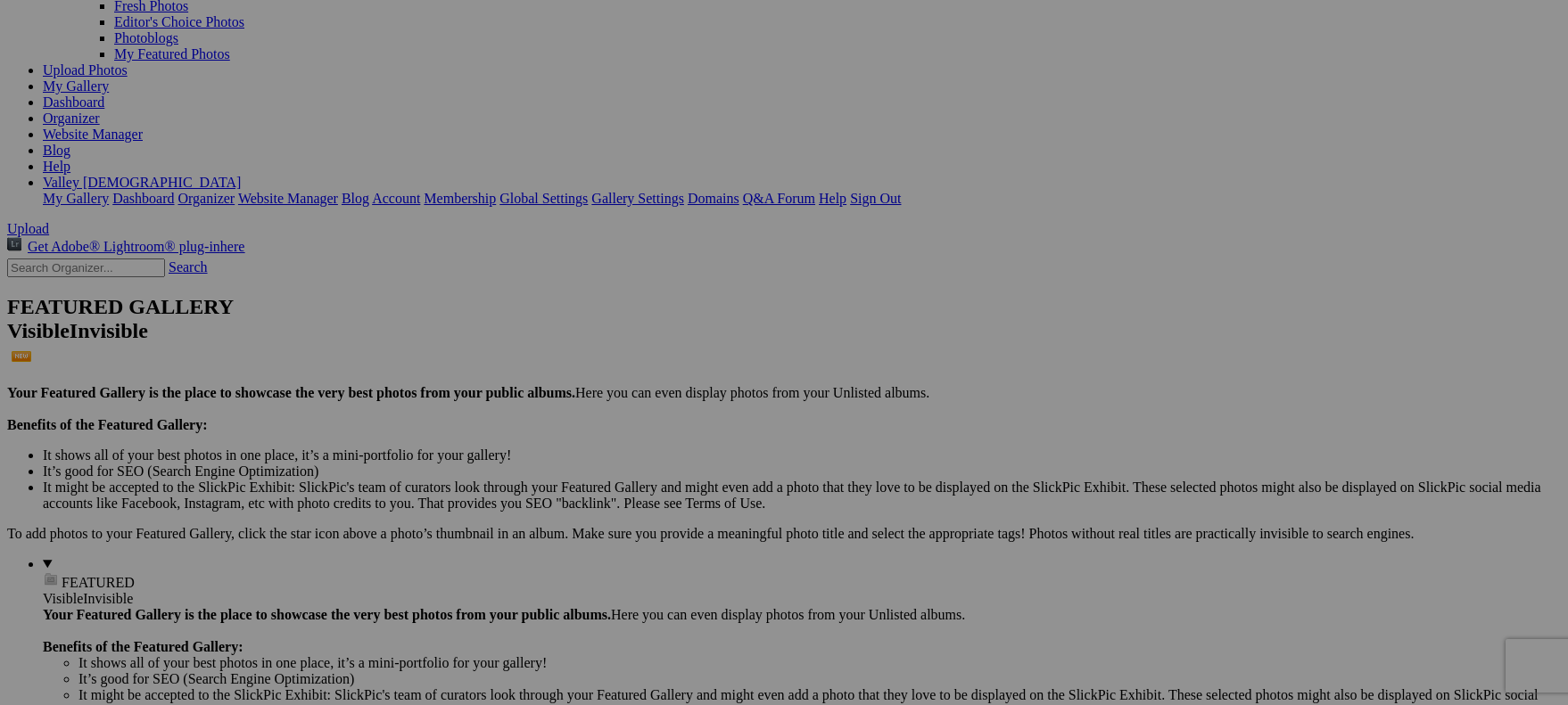
scroll to position [166, 0]
drag, startPoint x: 876, startPoint y: 461, endPoint x: 600, endPoint y: 378, distance: 288.2
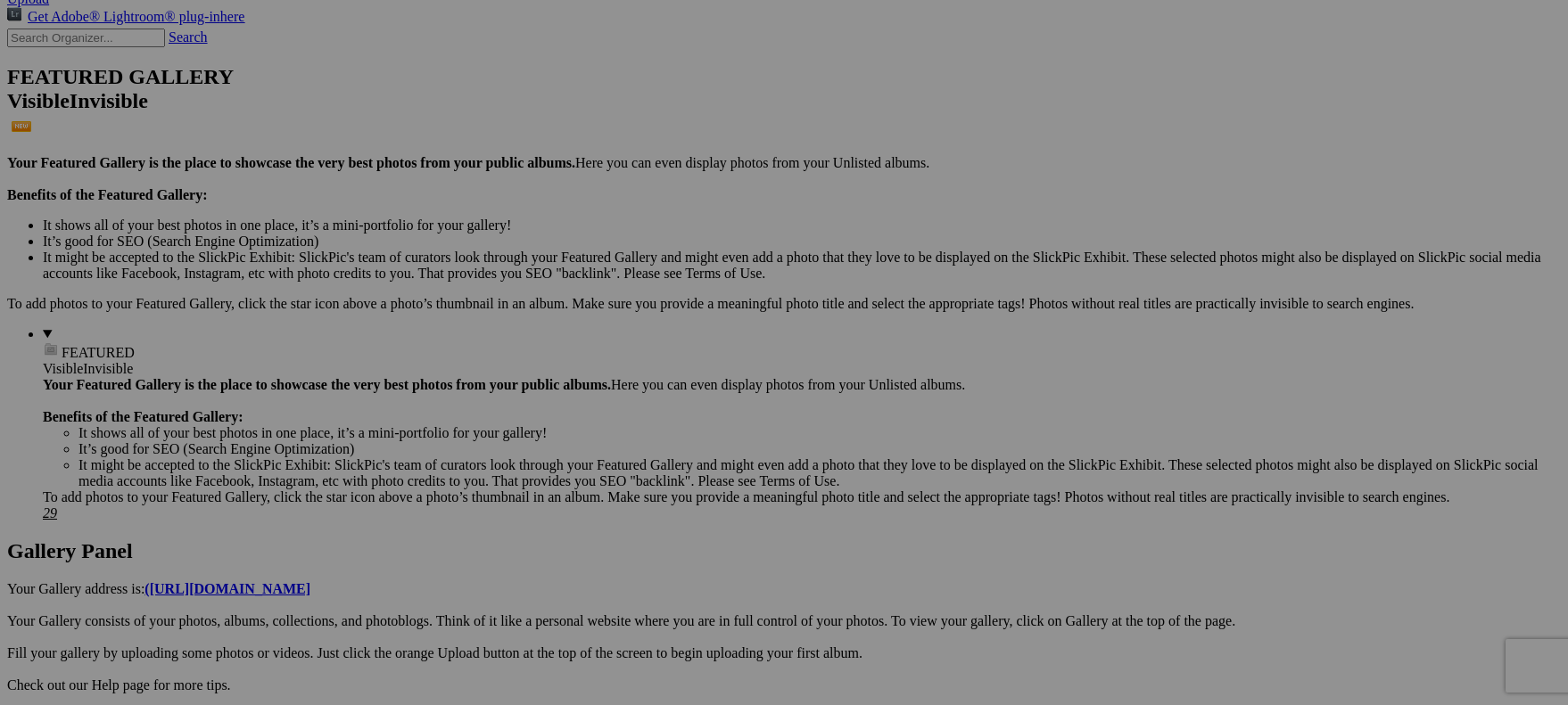
scroll to position [401, 0]
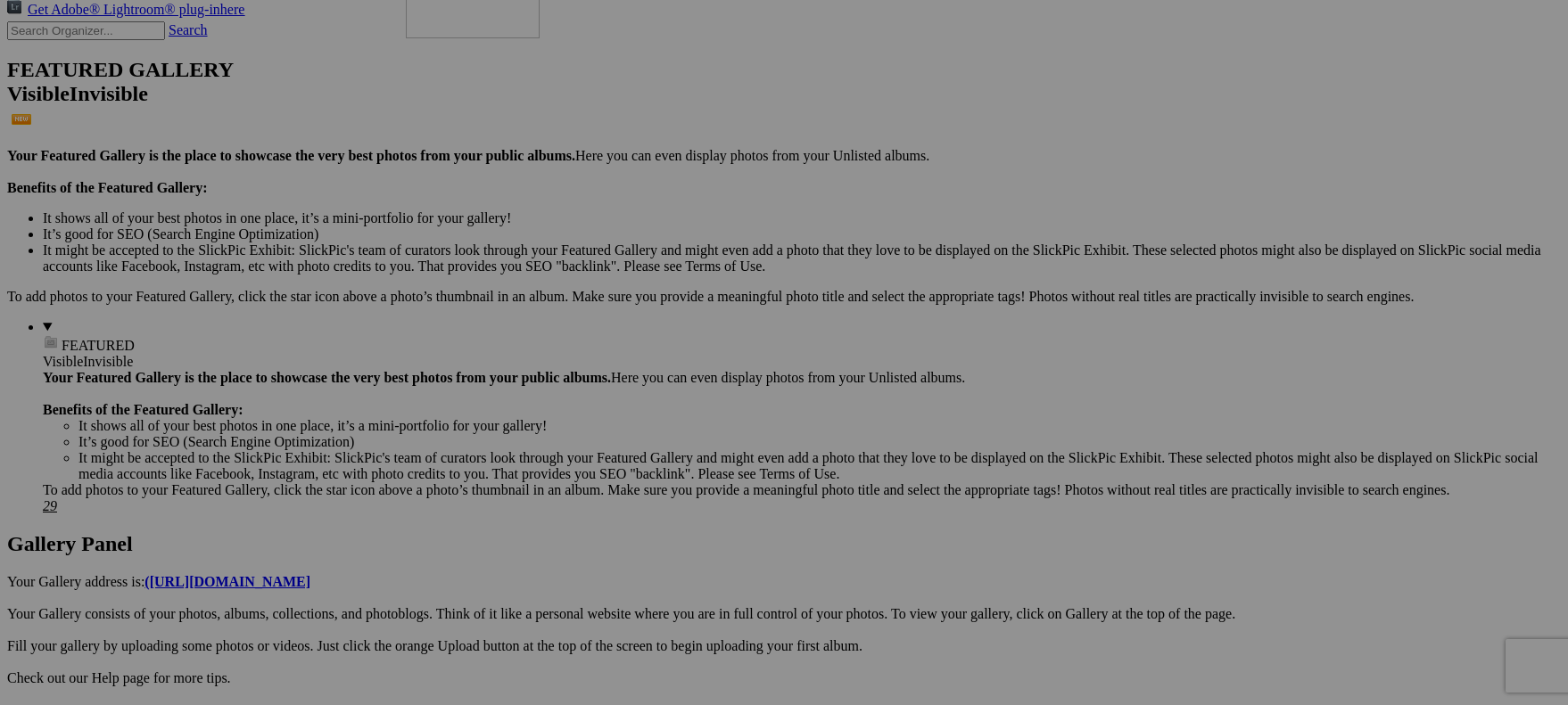
drag, startPoint x: 1352, startPoint y: 450, endPoint x: 663, endPoint y: 105, distance: 770.5
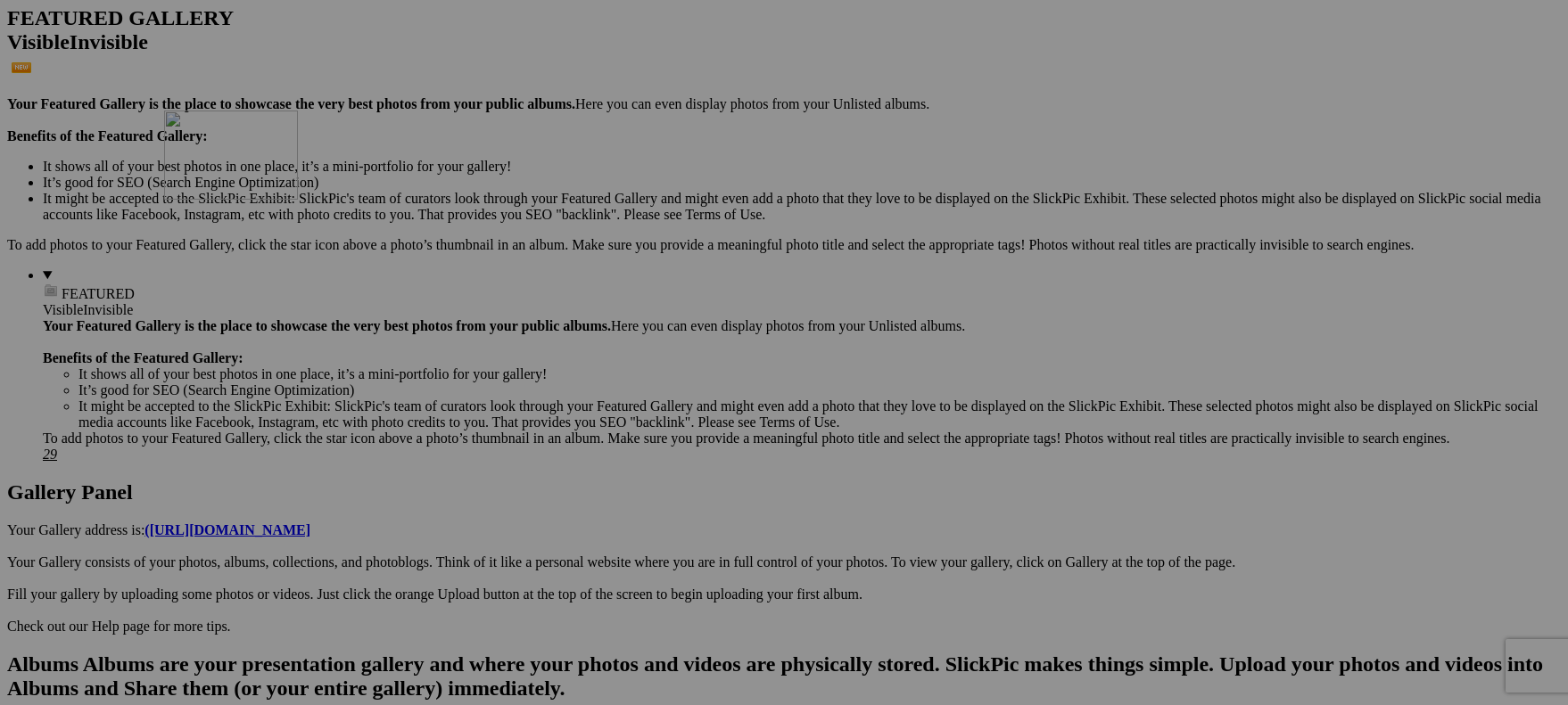
drag, startPoint x: 716, startPoint y: 621, endPoint x: 416, endPoint y: 264, distance: 466.3
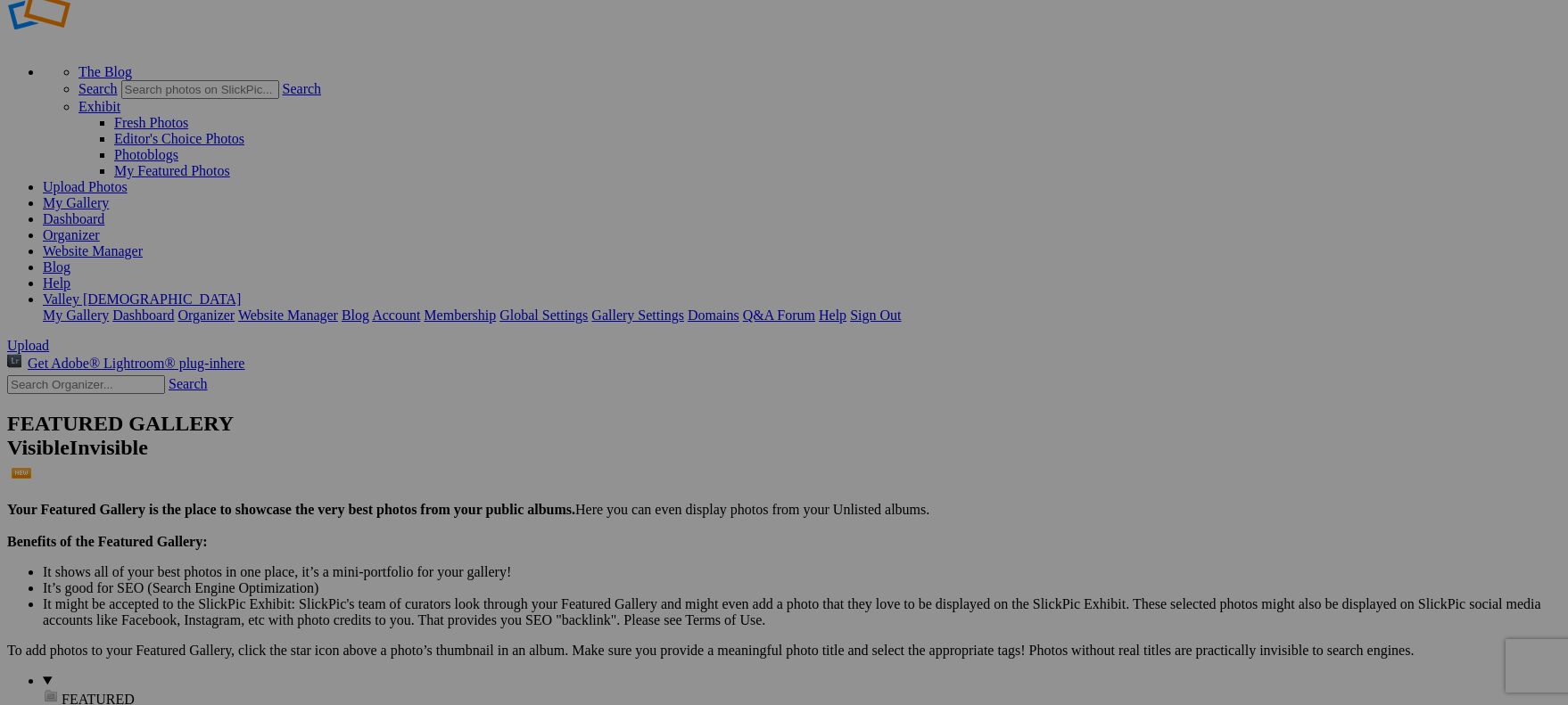
scroll to position [0, 0]
